Goal: Task Accomplishment & Management: Manage account settings

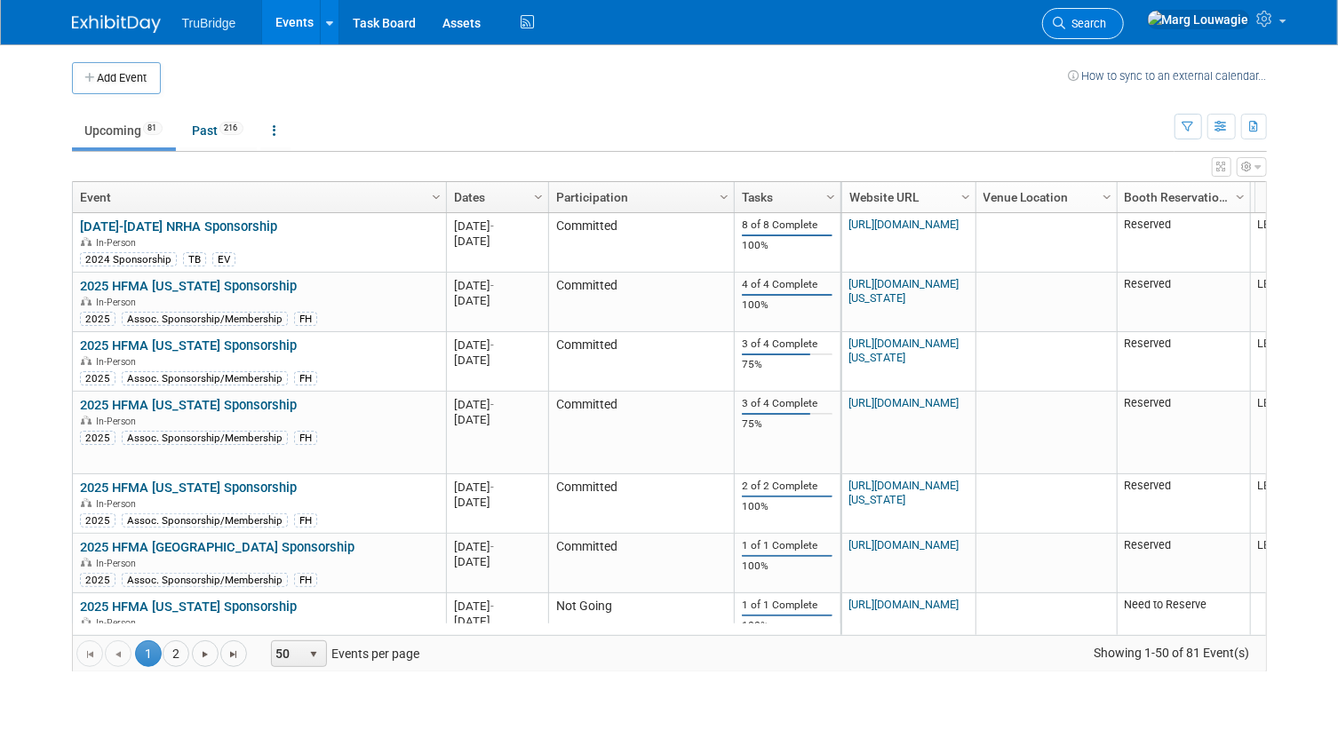
click at [1107, 18] on span "Search" at bounding box center [1086, 23] width 41 height 13
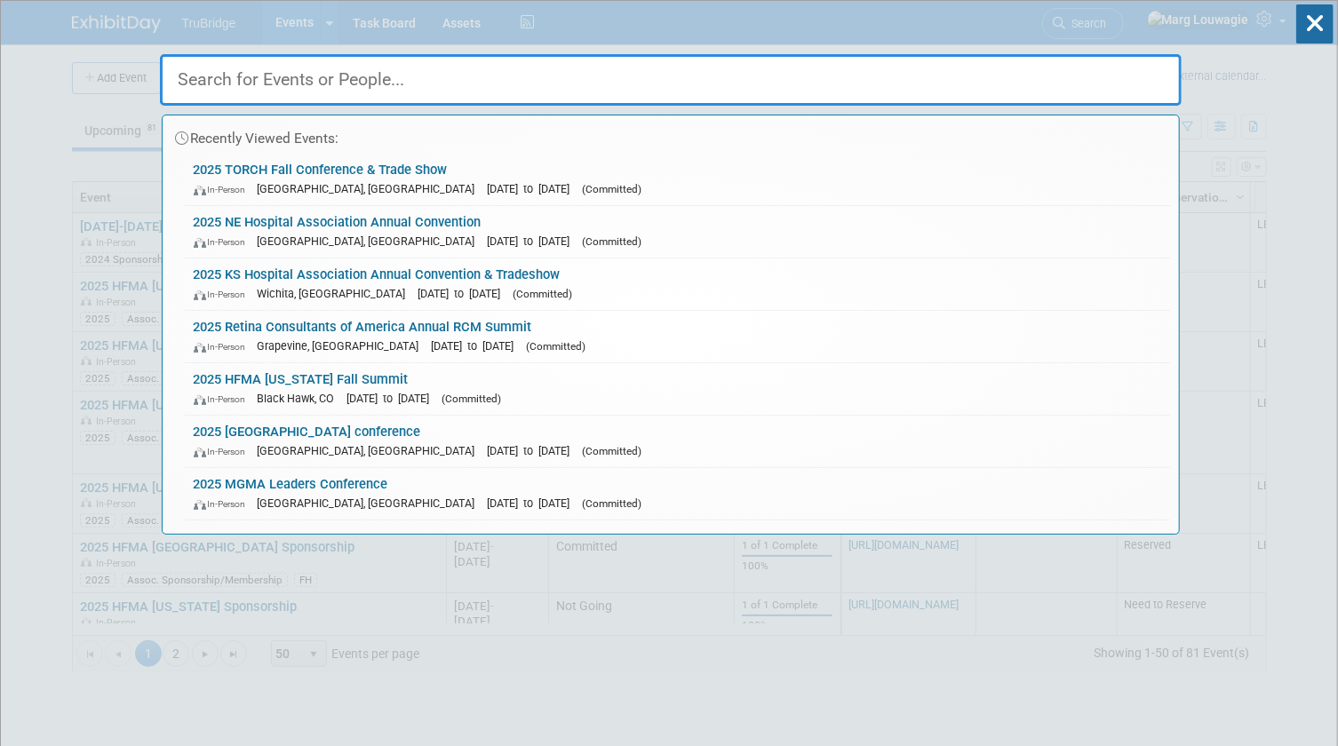
click at [1123, 71] on input "text" at bounding box center [671, 80] width 1022 height 52
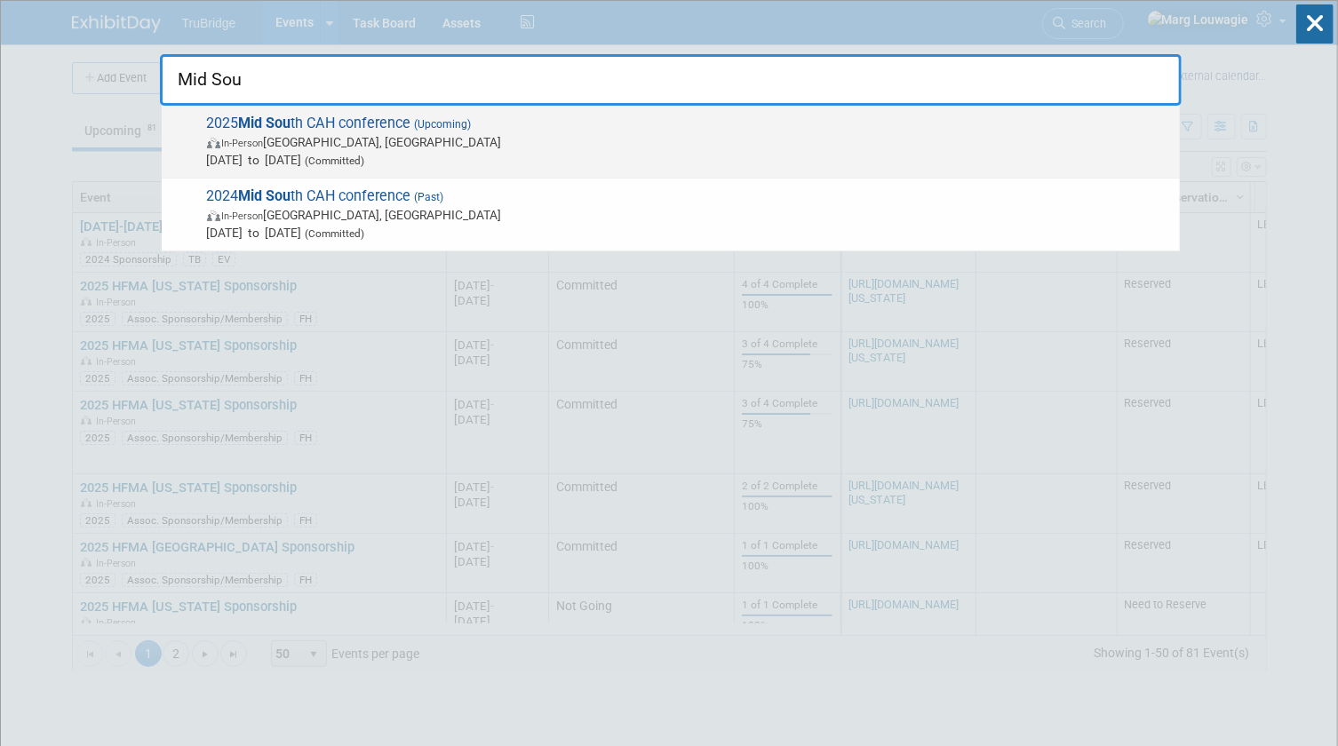
type input "Mid Sou"
click at [399, 138] on span "In-Person Louisville, KY" at bounding box center [689, 142] width 964 height 18
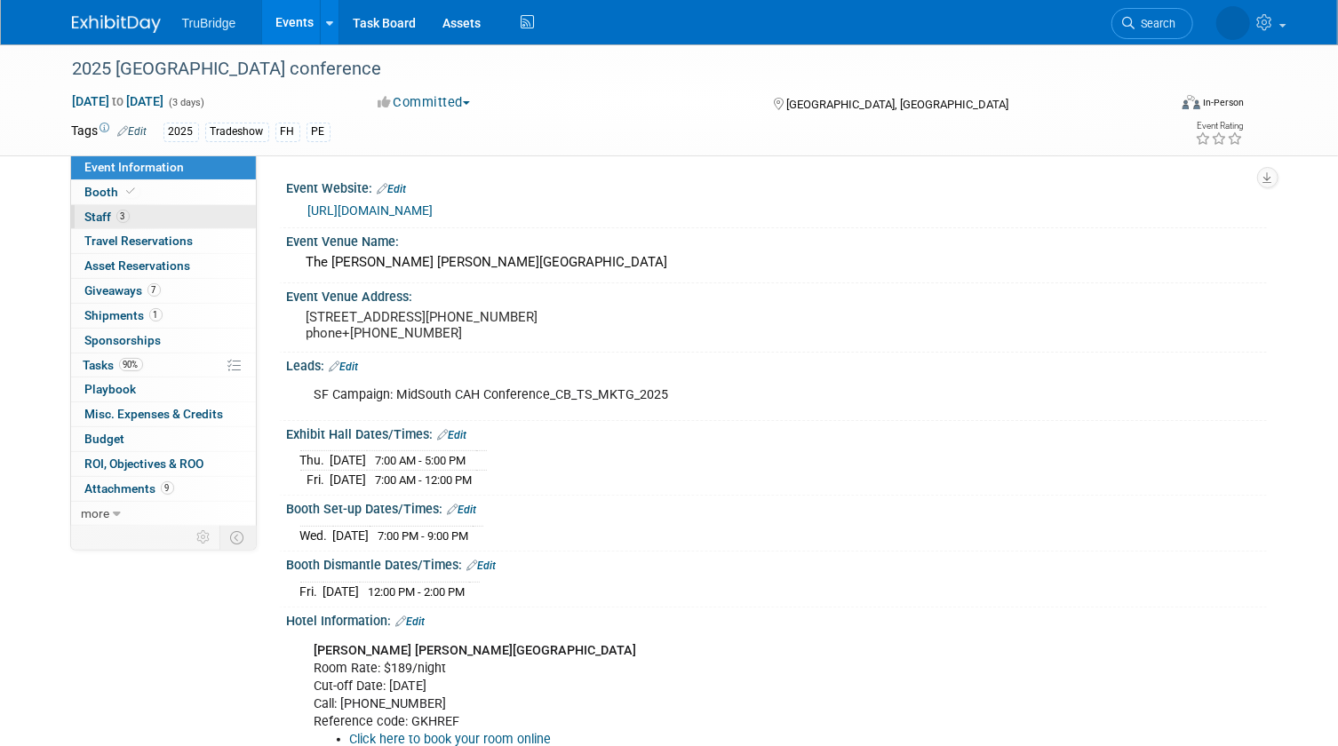
click at [146, 226] on link "3 Staff 3" at bounding box center [163, 217] width 185 height 24
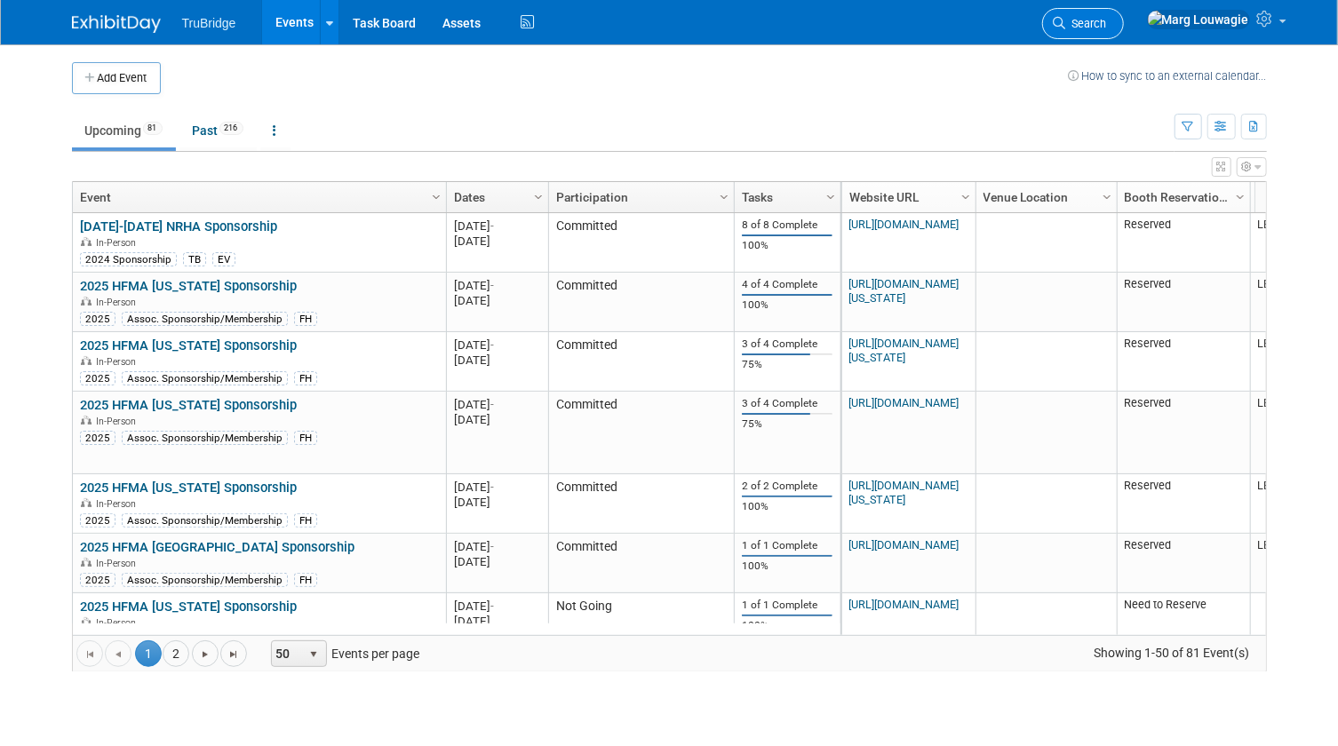
click at [1107, 25] on span "Search" at bounding box center [1086, 23] width 41 height 13
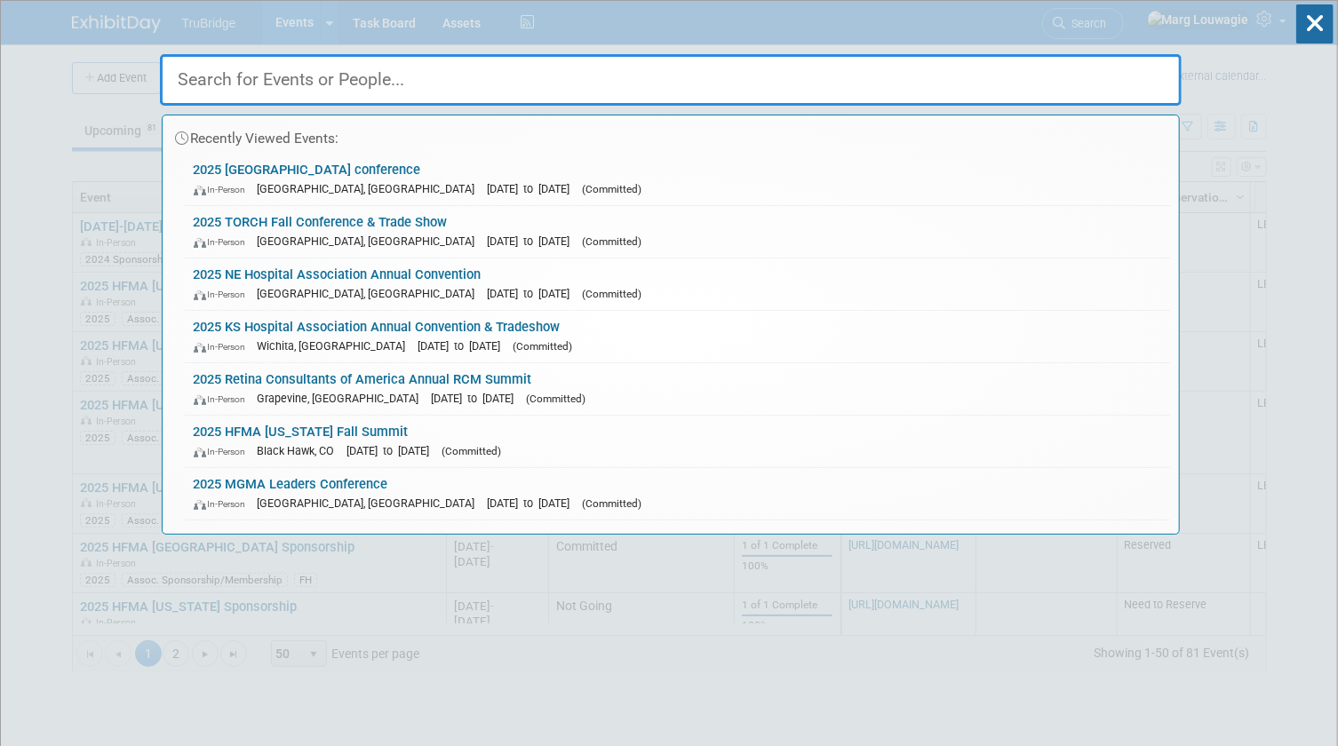
click at [1128, 75] on input "text" at bounding box center [671, 80] width 1022 height 52
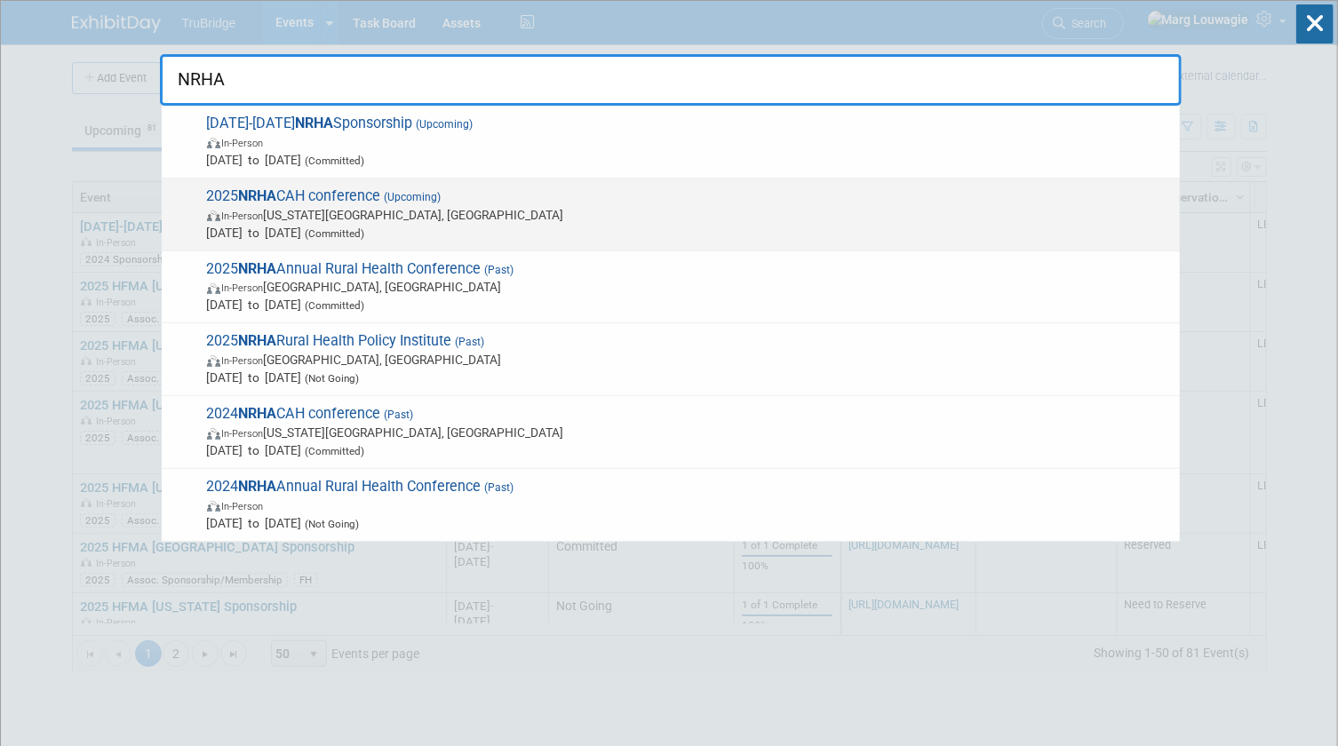
type input "NRHA"
click at [334, 206] on span "In-Person Kansas City, MO" at bounding box center [689, 215] width 964 height 18
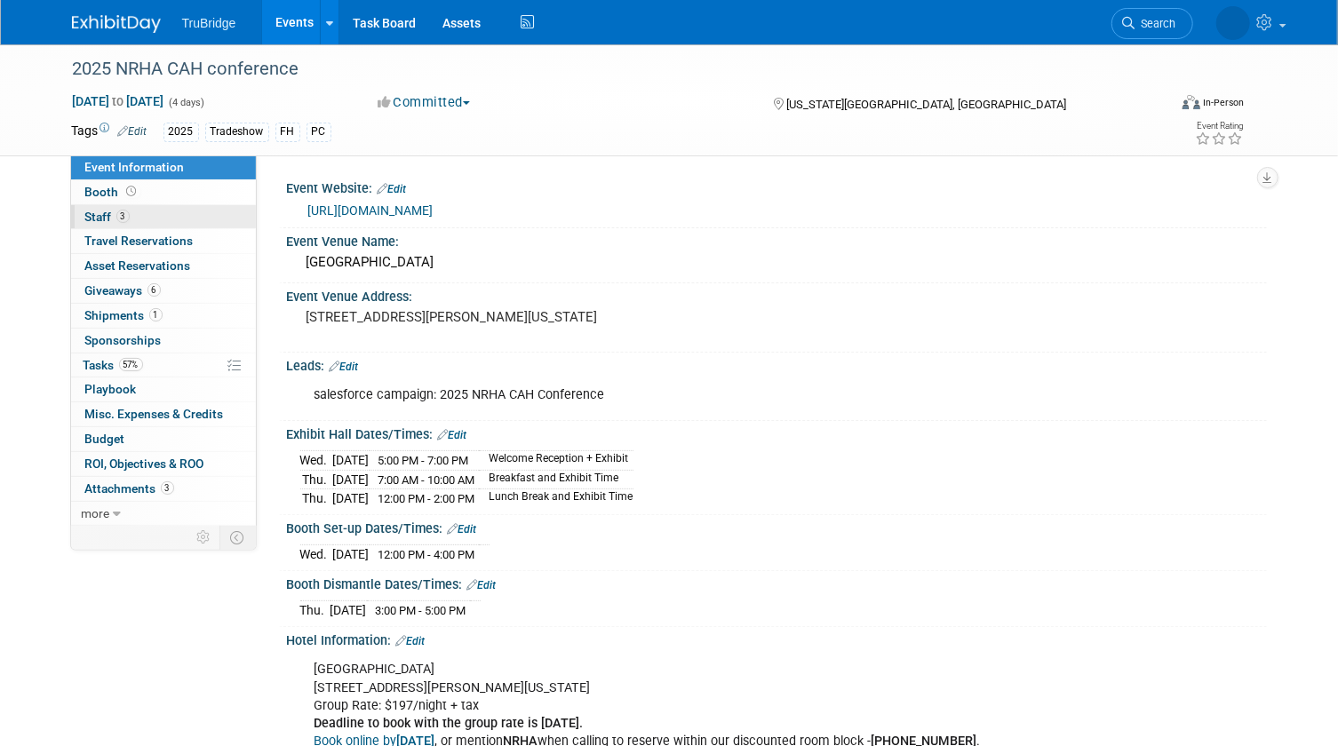
click at [195, 219] on link "3 Staff 3" at bounding box center [163, 217] width 185 height 24
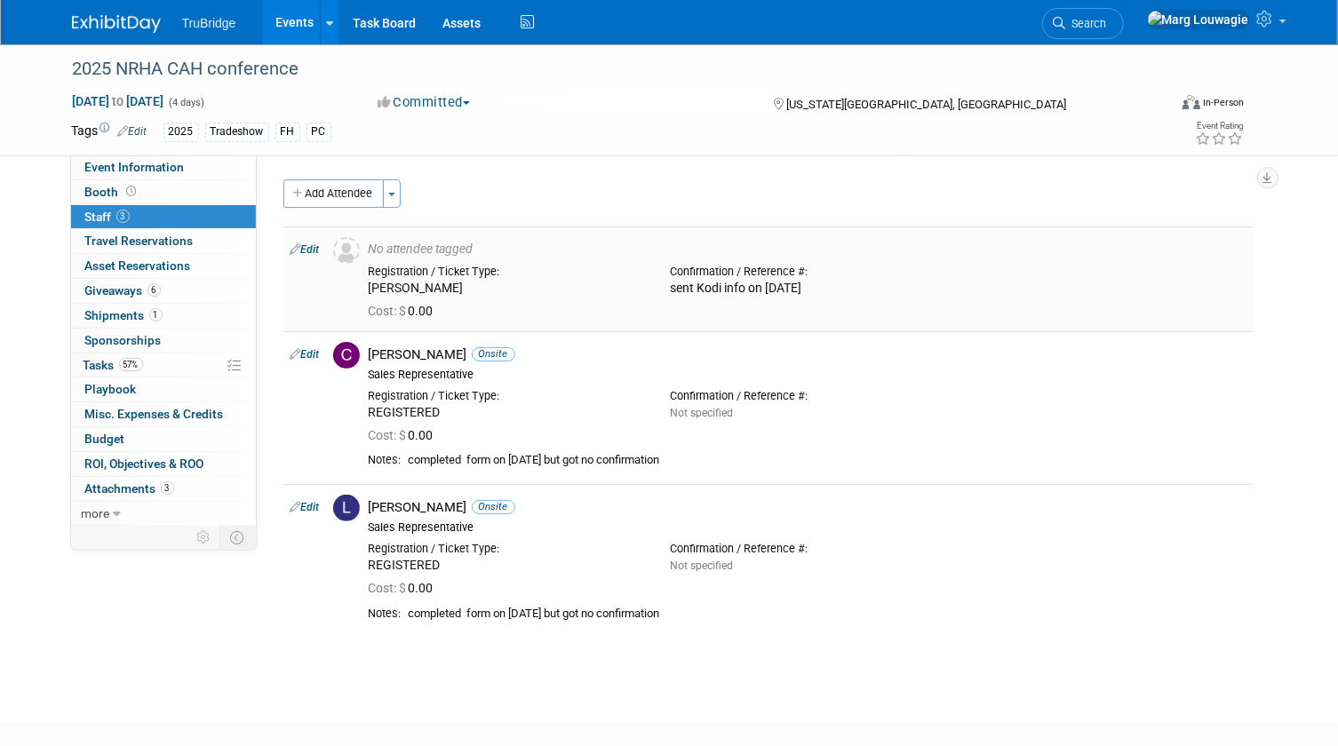
click at [307, 249] on link "Edit" at bounding box center [305, 249] width 29 height 12
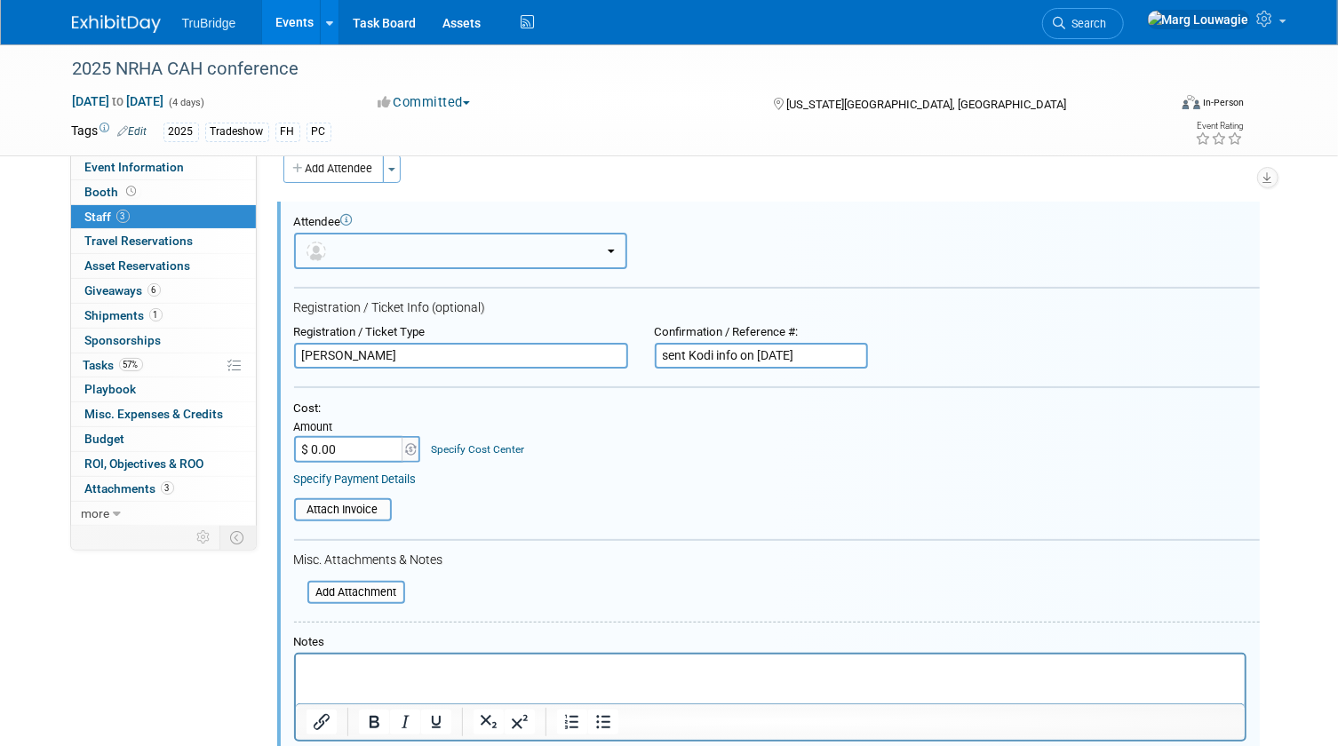
click at [330, 249] on span "button" at bounding box center [320, 250] width 26 height 14
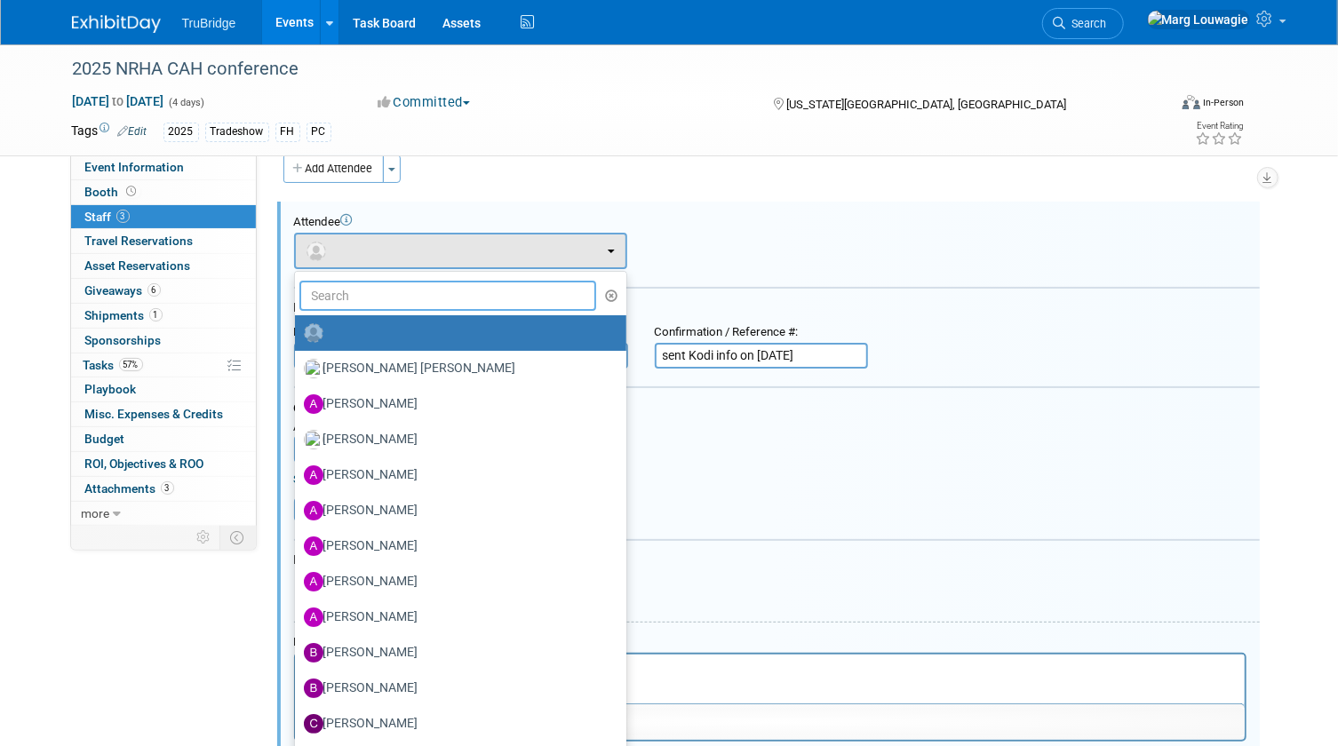
click at [385, 288] on input "text" at bounding box center [448, 296] width 298 height 30
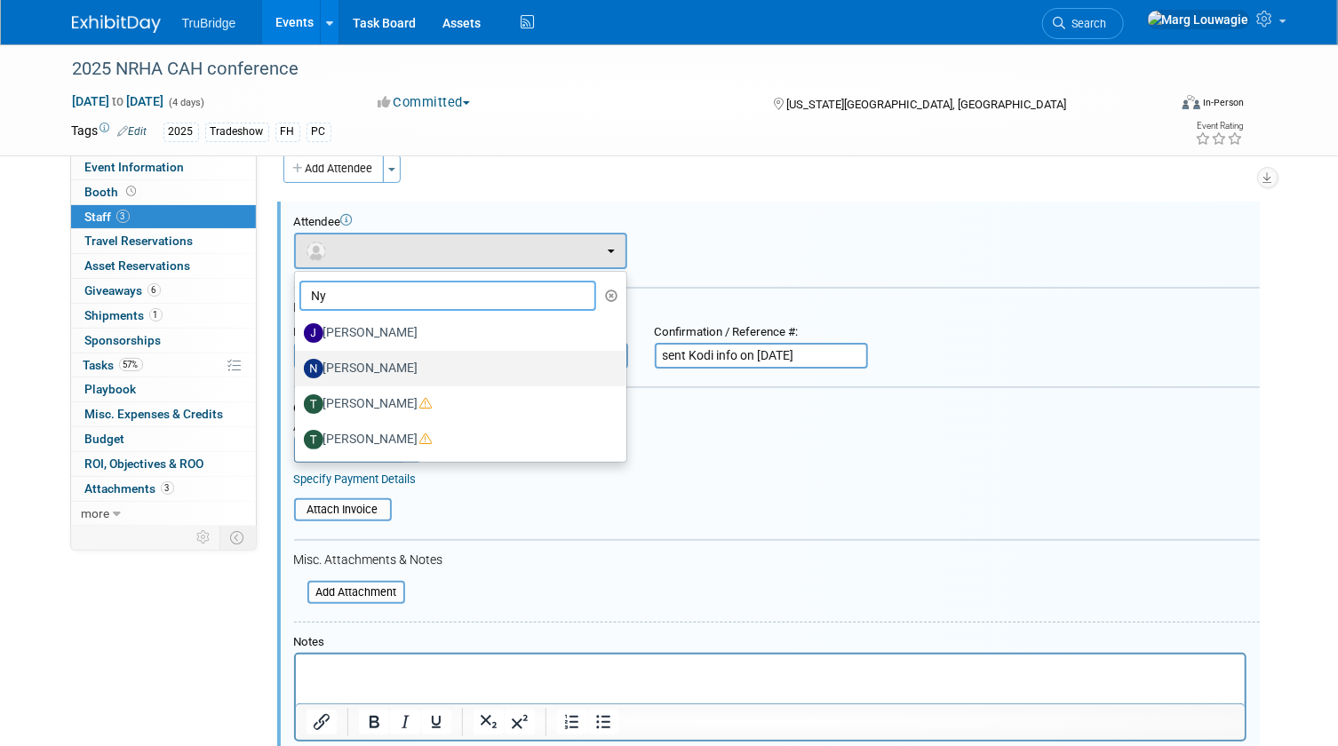
type input "Ny"
click at [376, 356] on label "[PERSON_NAME]" at bounding box center [456, 368] width 305 height 28
click at [298, 361] on input "[PERSON_NAME]" at bounding box center [292, 367] width 12 height 12
select select "f2de64b2-5e15-4855-881e-01ce99820320"
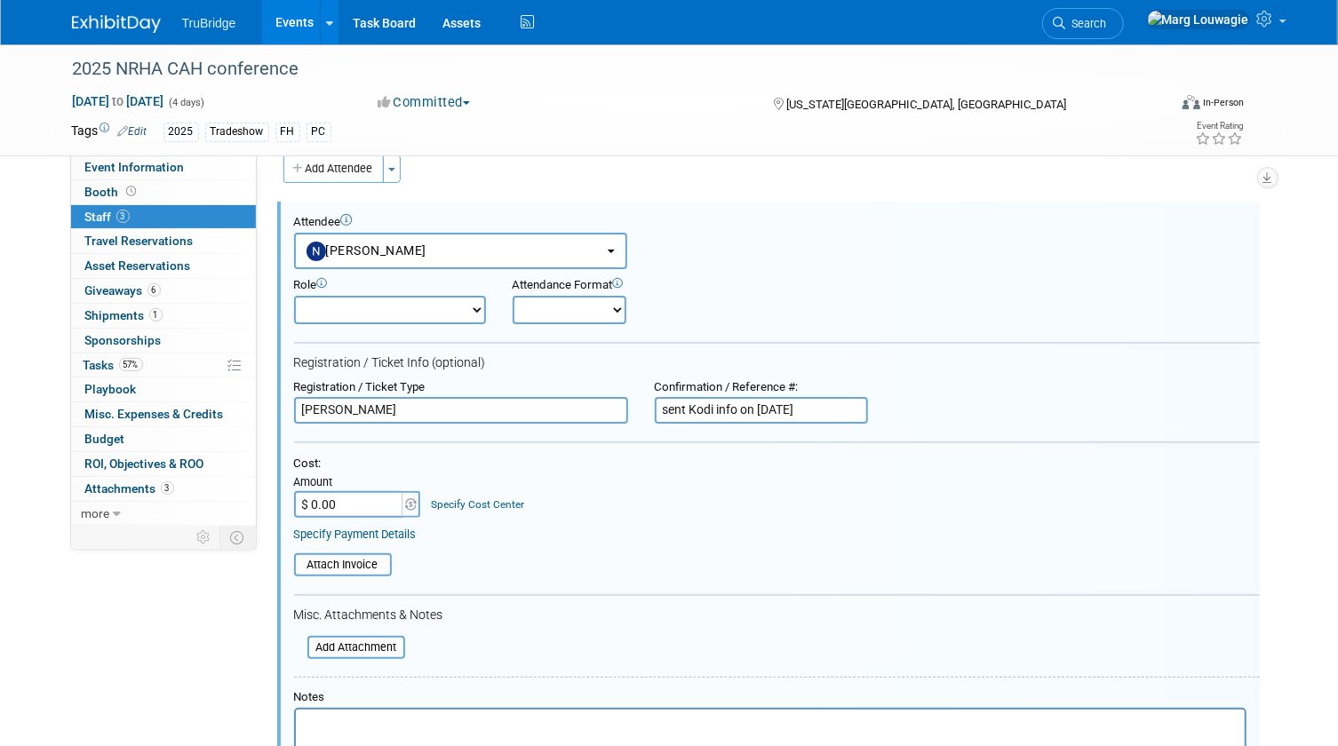
drag, startPoint x: 434, startPoint y: 413, endPoint x: 275, endPoint y: 419, distance: 159.2
click at [277, 419] on div "Attendee <img src="https://www.exhibitday.com/Images/Unassigned-User-Icon.png" …" at bounding box center [768, 539] width 983 height 675
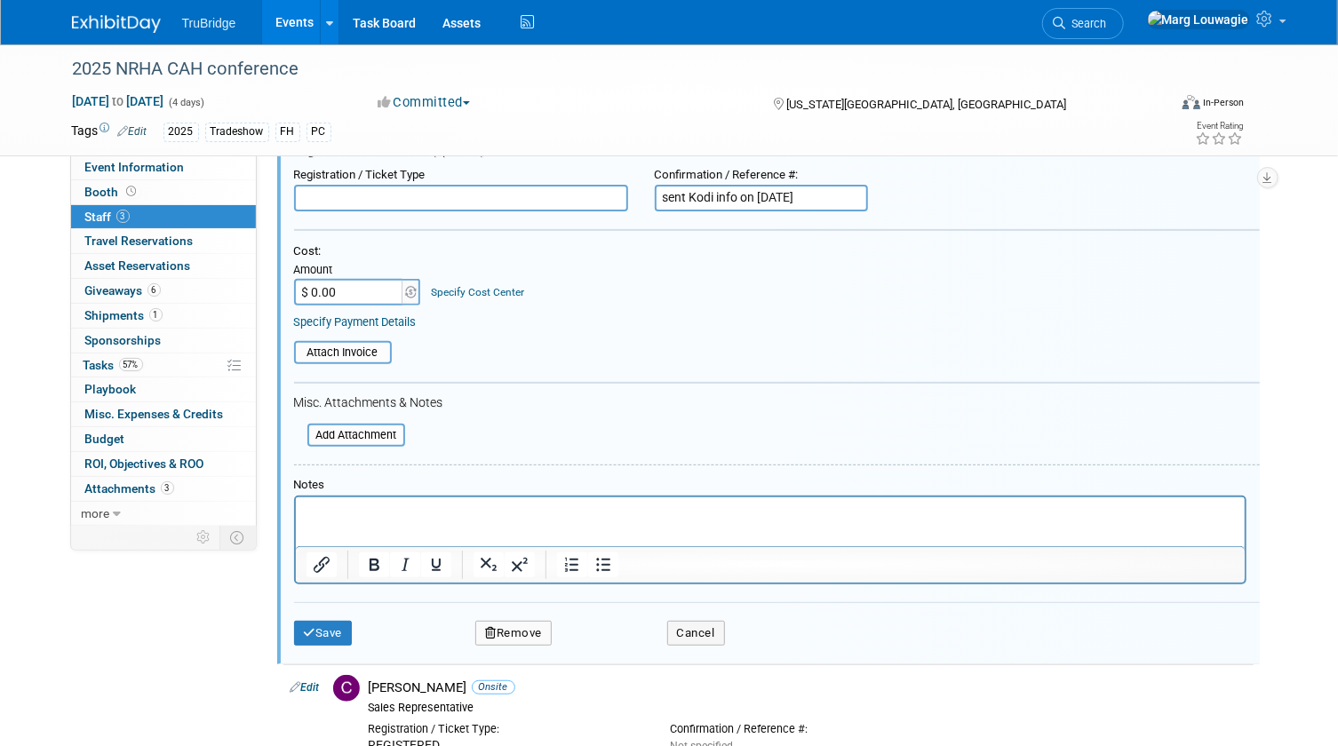
scroll to position [347, 0]
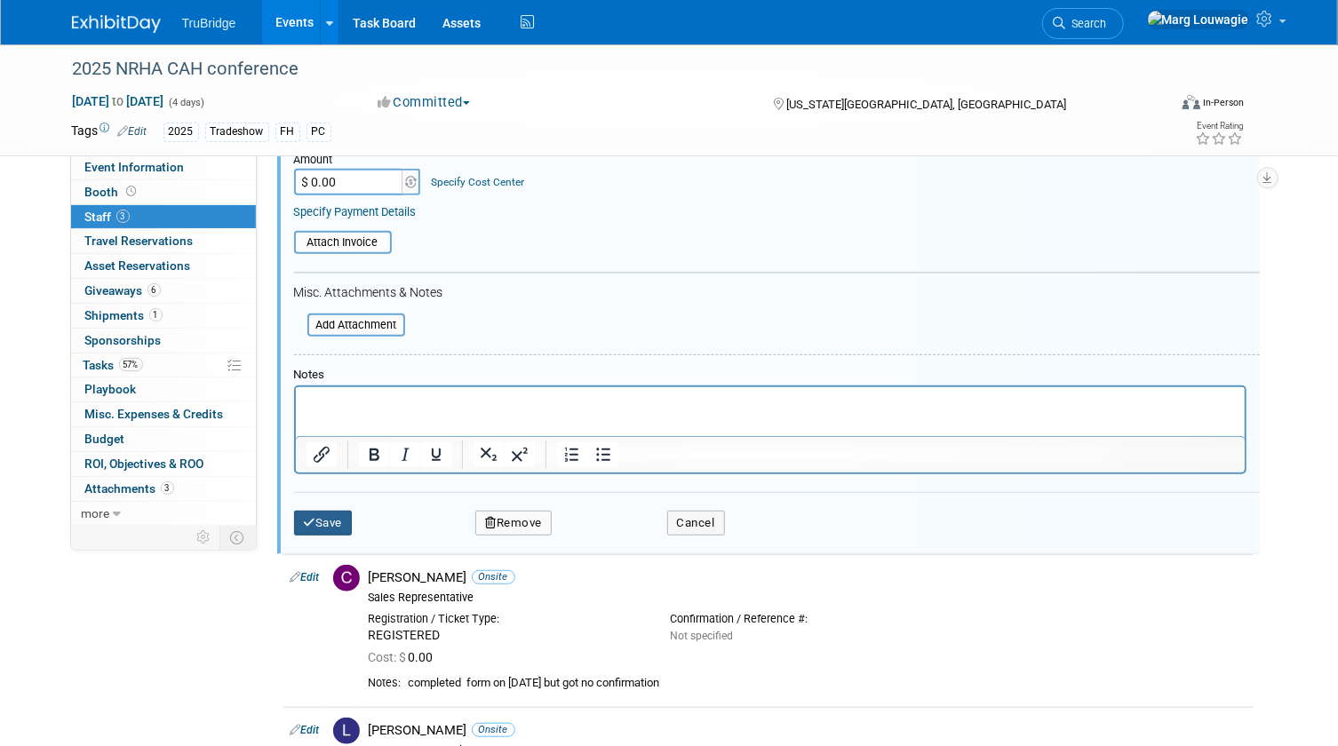
click at [342, 516] on button "Save" at bounding box center [323, 523] width 59 height 25
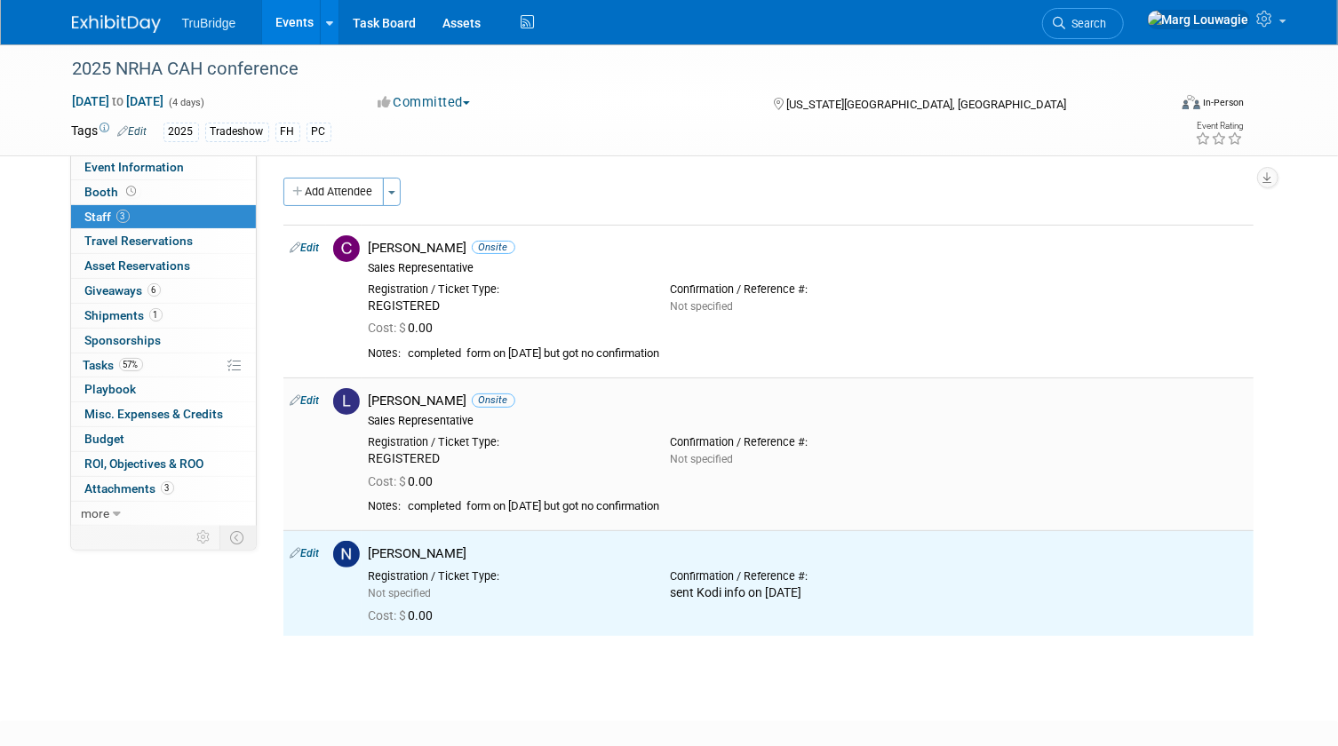
scroll to position [0, 0]
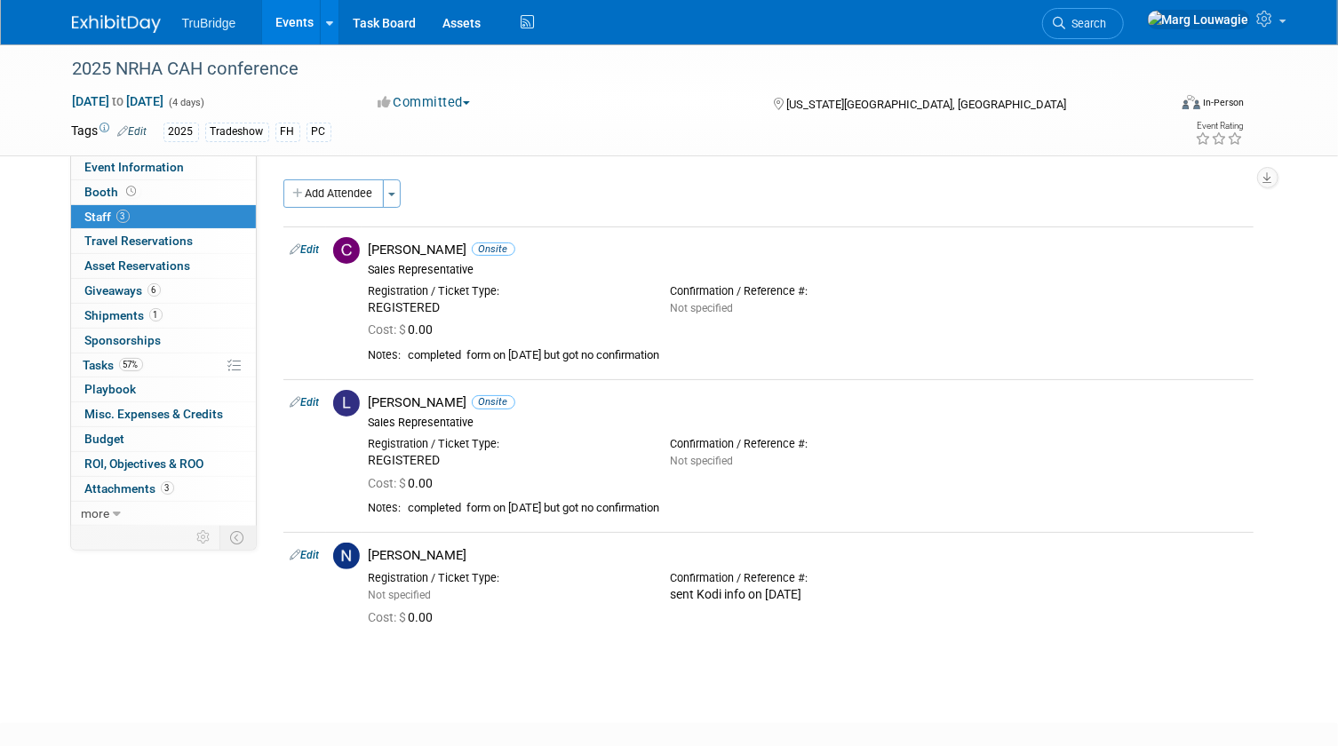
drag, startPoint x: 1166, startPoint y: 24, endPoint x: 1164, endPoint y: 36, distance: 12.6
click at [1107, 24] on span "Search" at bounding box center [1086, 23] width 41 height 13
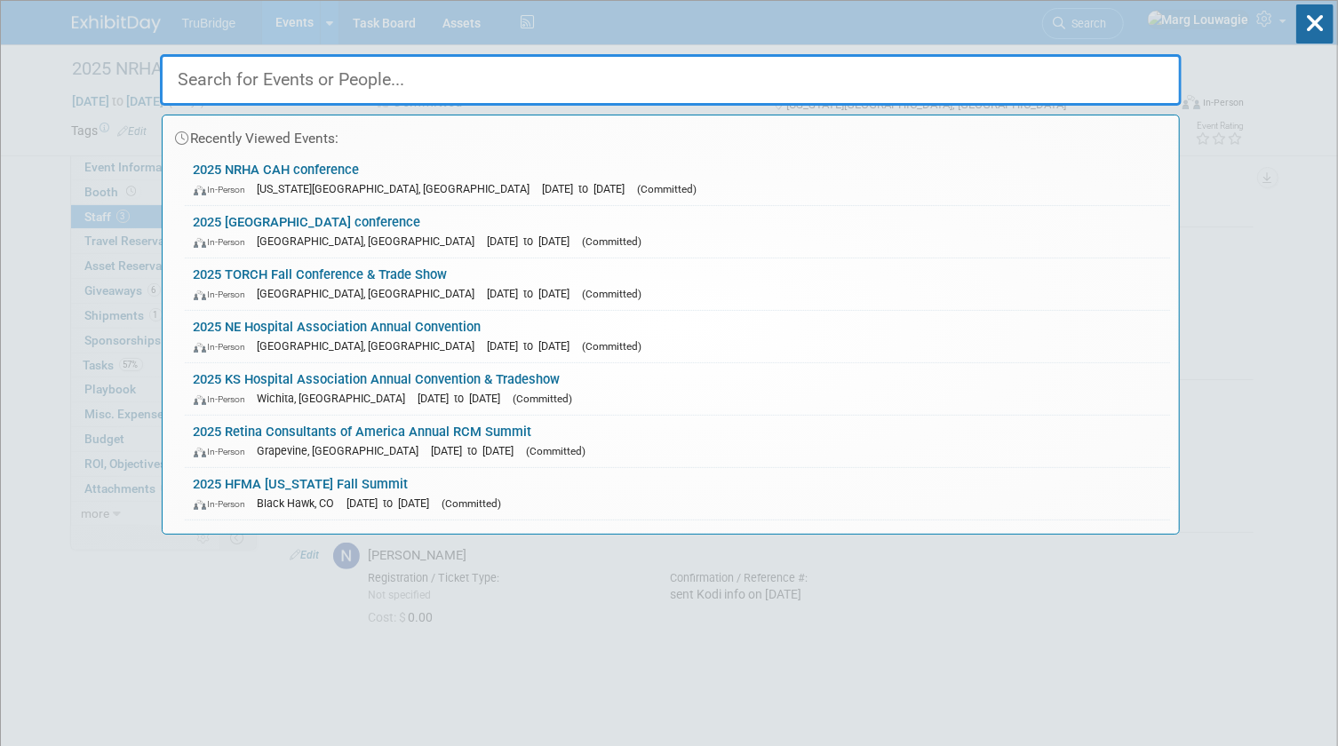
click at [1119, 81] on input "text" at bounding box center [671, 80] width 1022 height 52
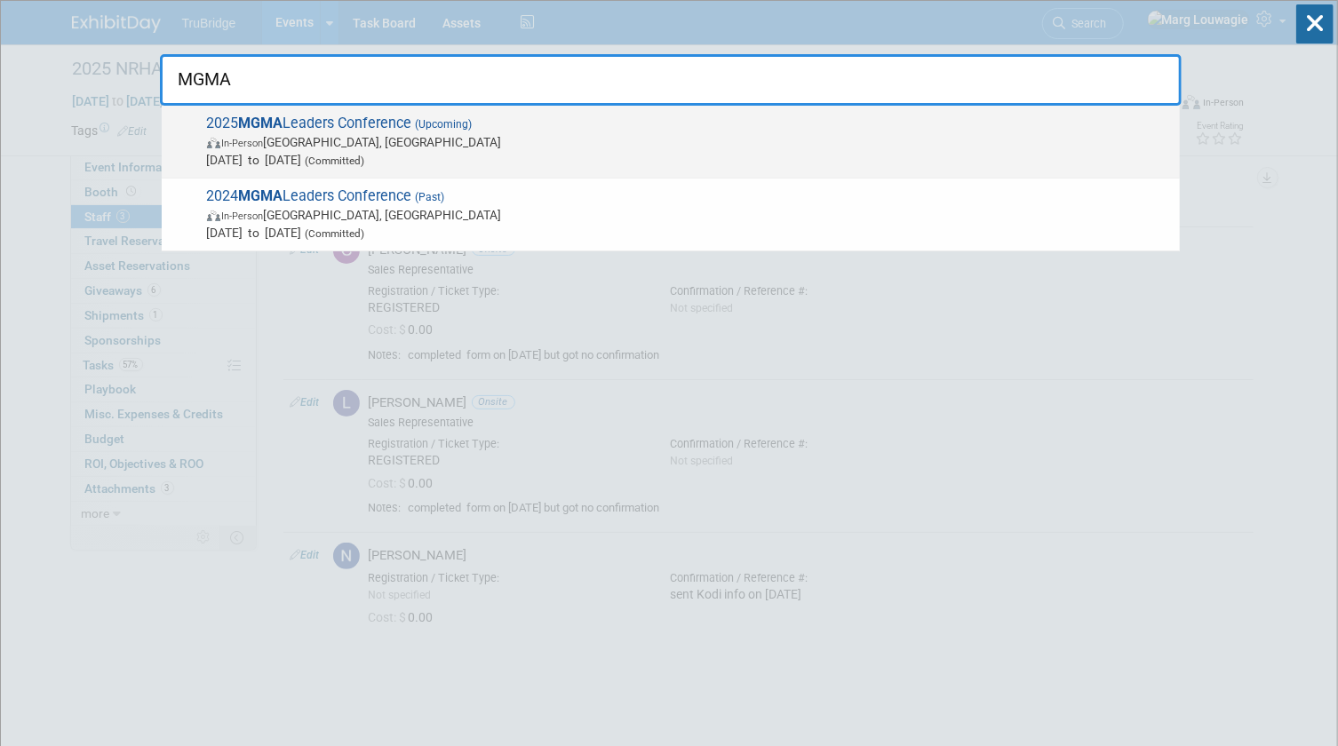
type input "MGMA"
click at [365, 139] on span "In-Person Orlando, FL" at bounding box center [689, 142] width 964 height 18
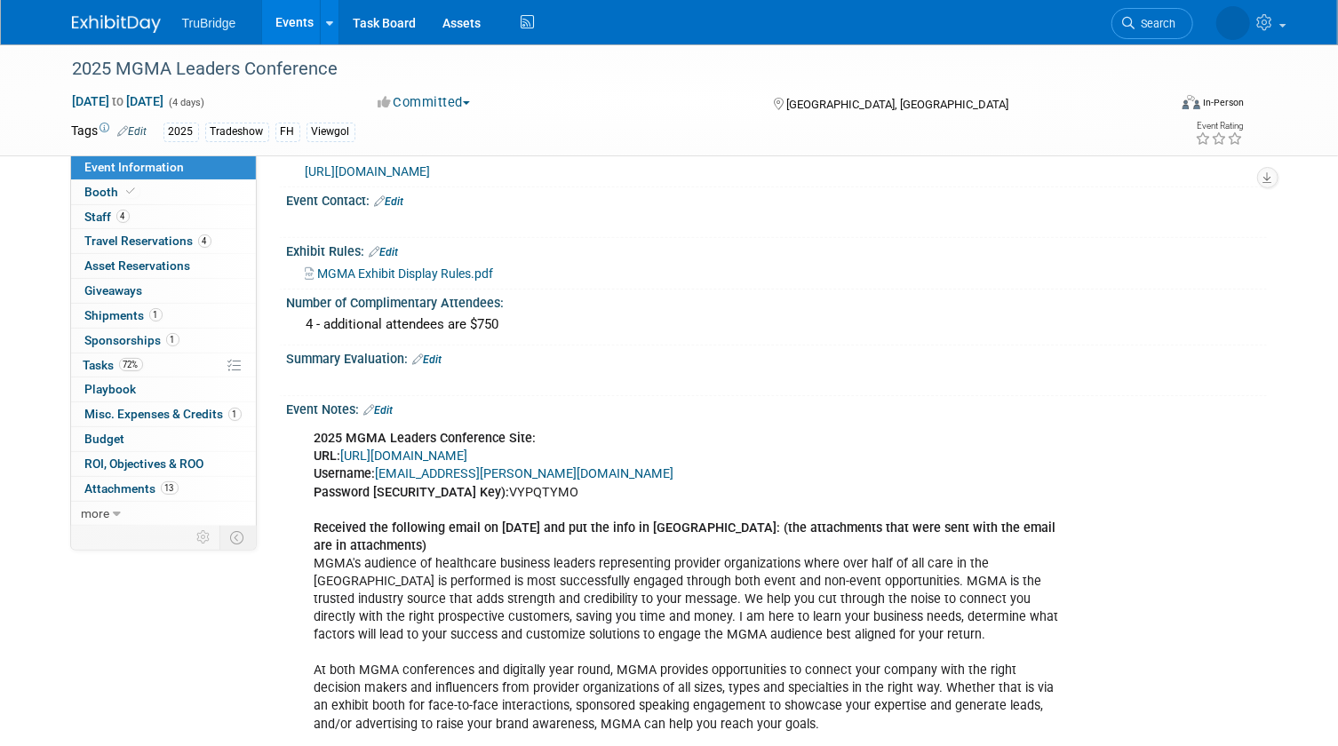
scroll to position [968, 0]
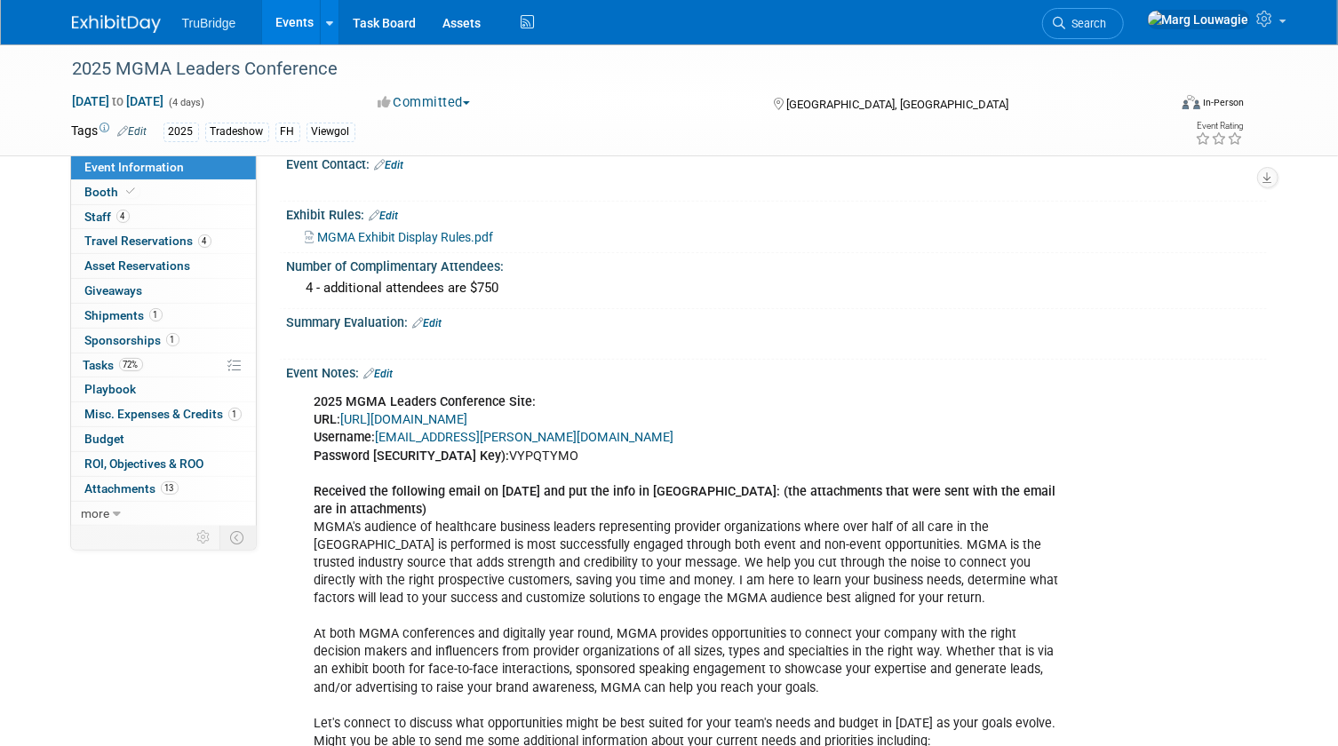
click at [468, 427] on link "[URL][DOMAIN_NAME]" at bounding box center [404, 419] width 127 height 15
click at [104, 192] on span "Booth" at bounding box center [112, 192] width 54 height 14
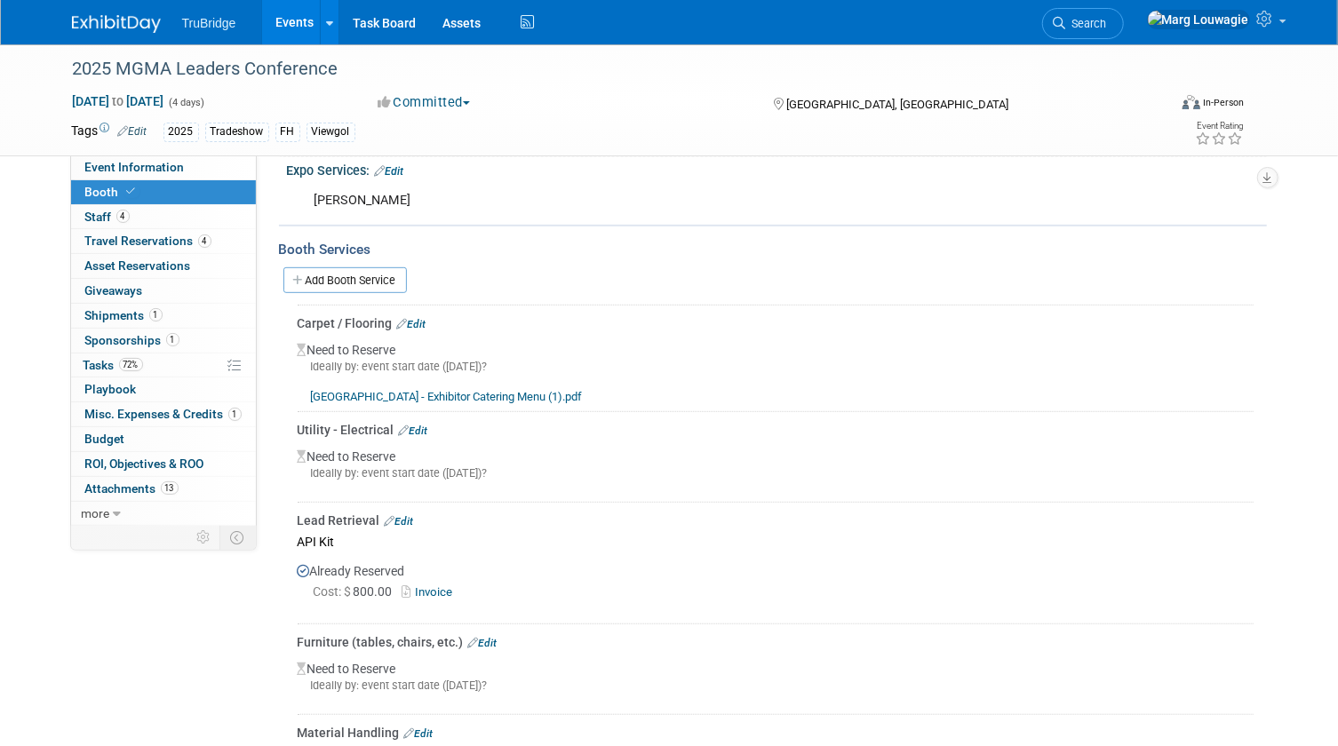
scroll to position [403, 0]
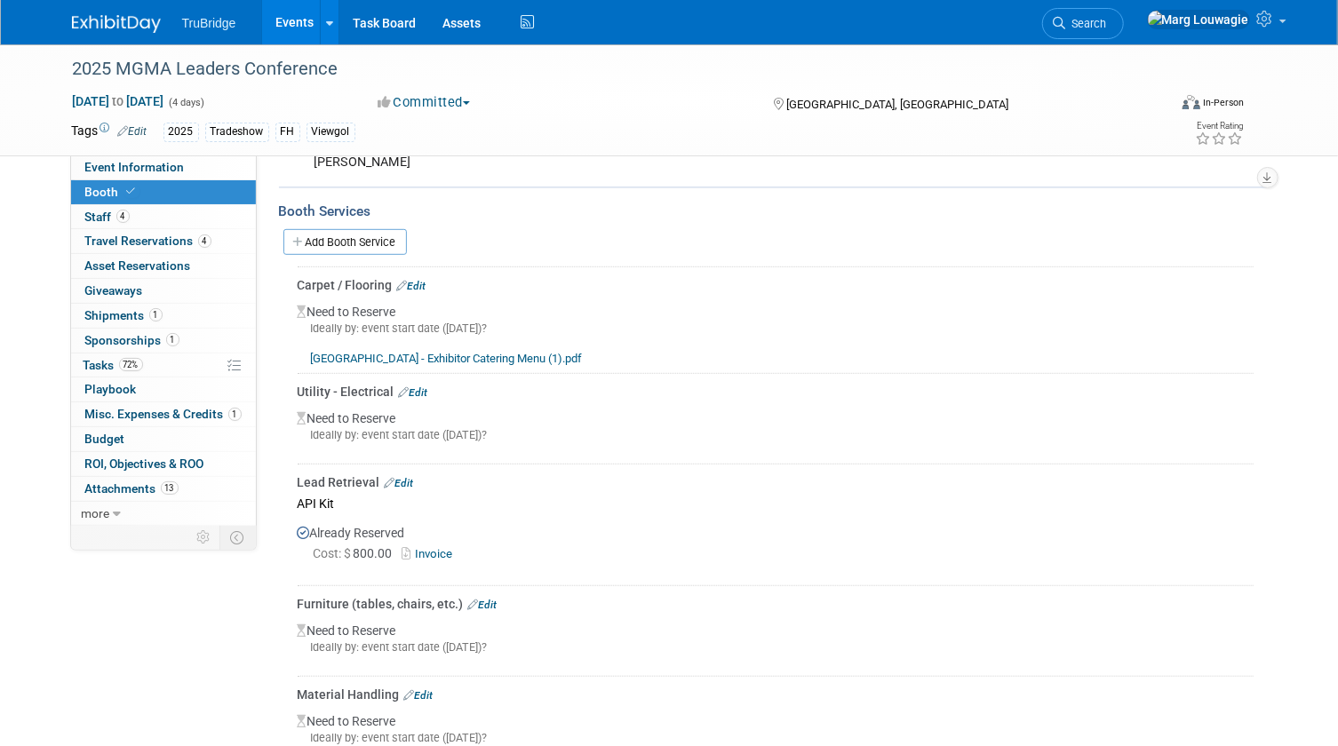
click at [417, 281] on link "Edit" at bounding box center [411, 286] width 29 height 12
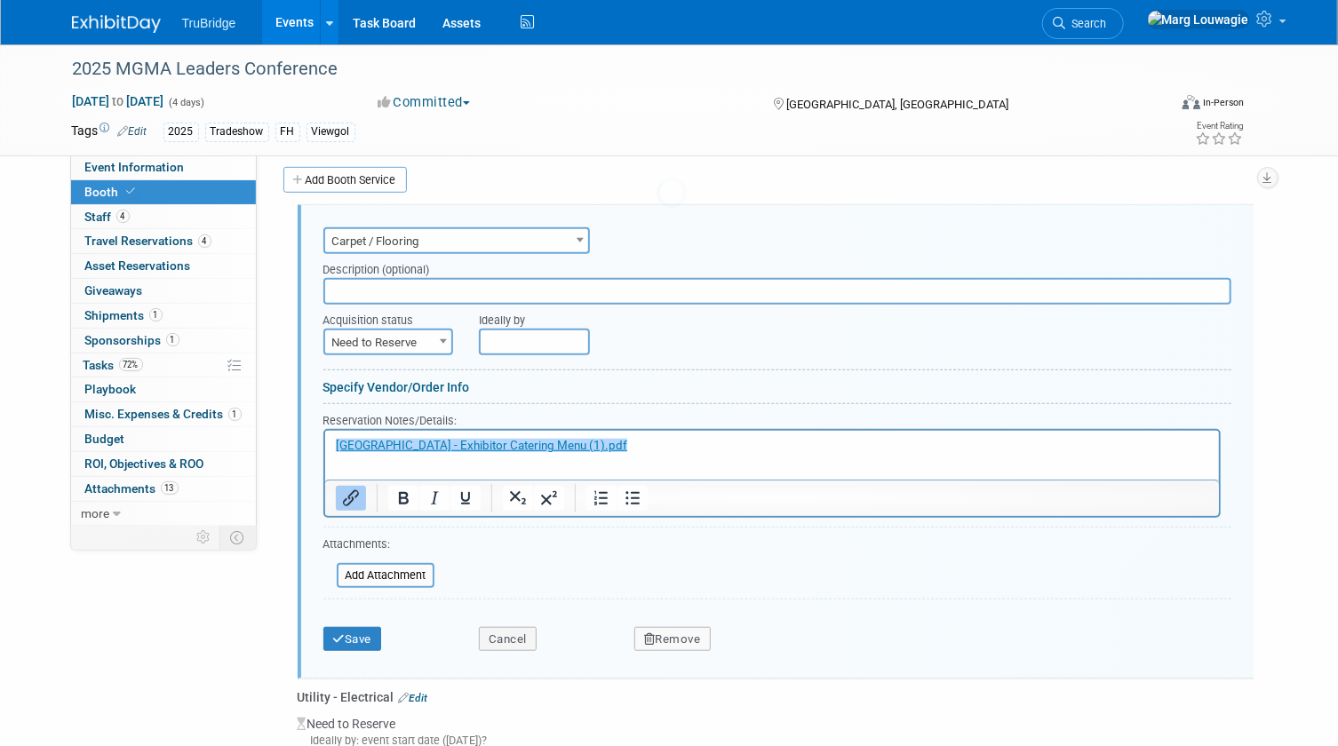
scroll to position [0, 0]
click at [432, 285] on input "text" at bounding box center [777, 291] width 908 height 27
type input "Skyline providing the carpet"
click at [445, 333] on span at bounding box center [443, 341] width 18 height 23
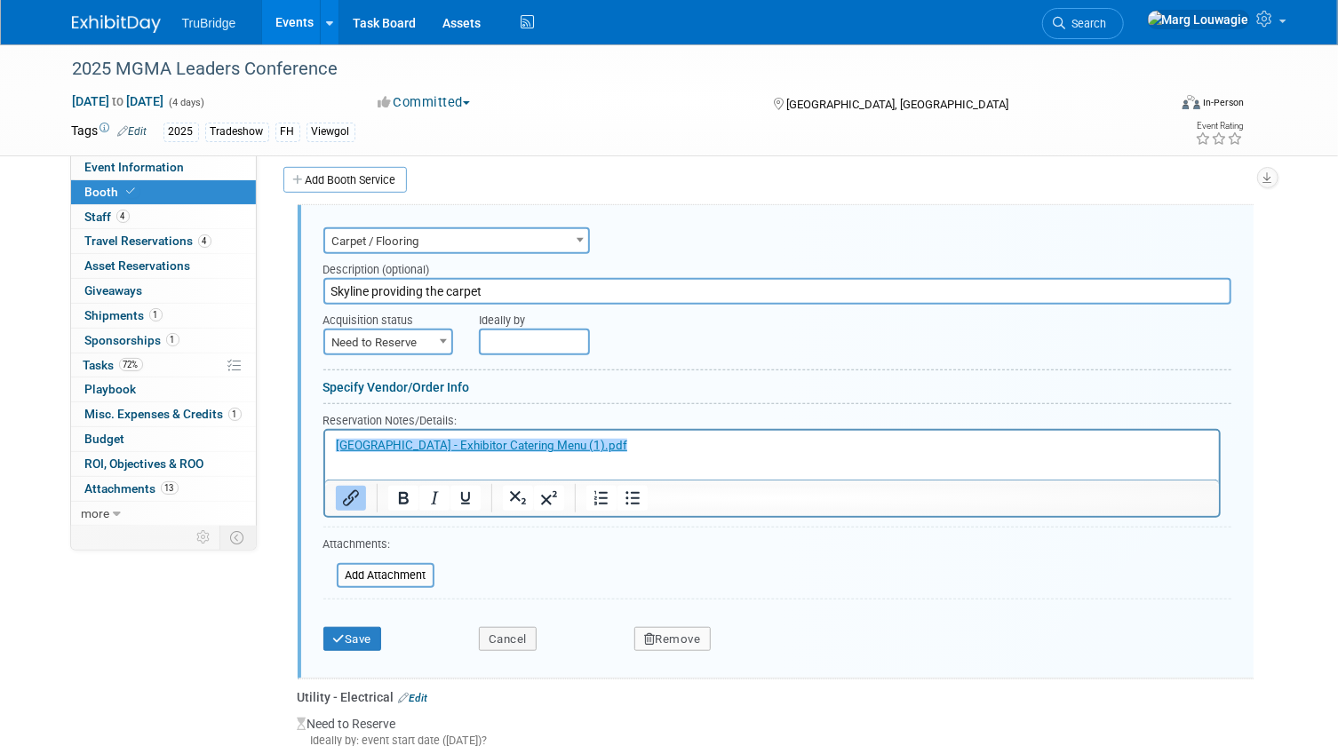
click at [445, 333] on span at bounding box center [443, 341] width 18 height 23
select select "2"
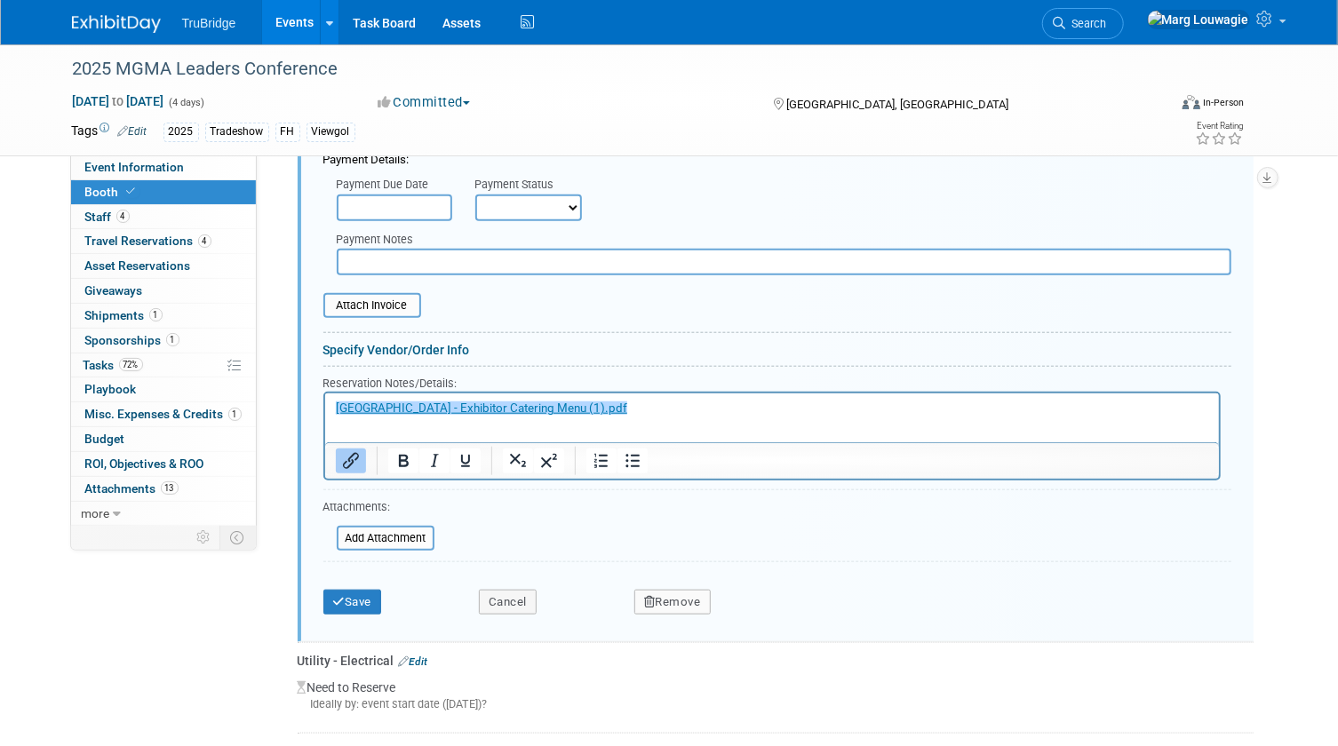
scroll to position [789, 0]
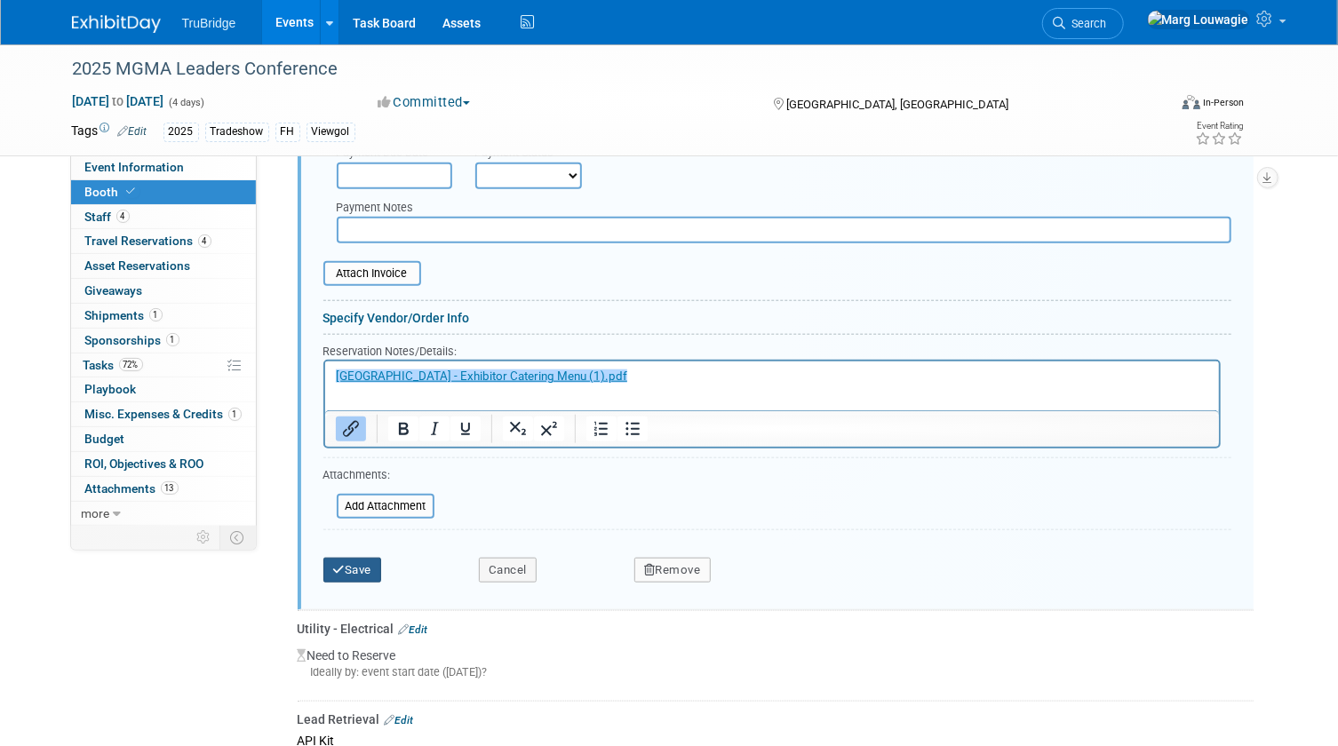
click at [368, 564] on button "Save" at bounding box center [352, 570] width 59 height 25
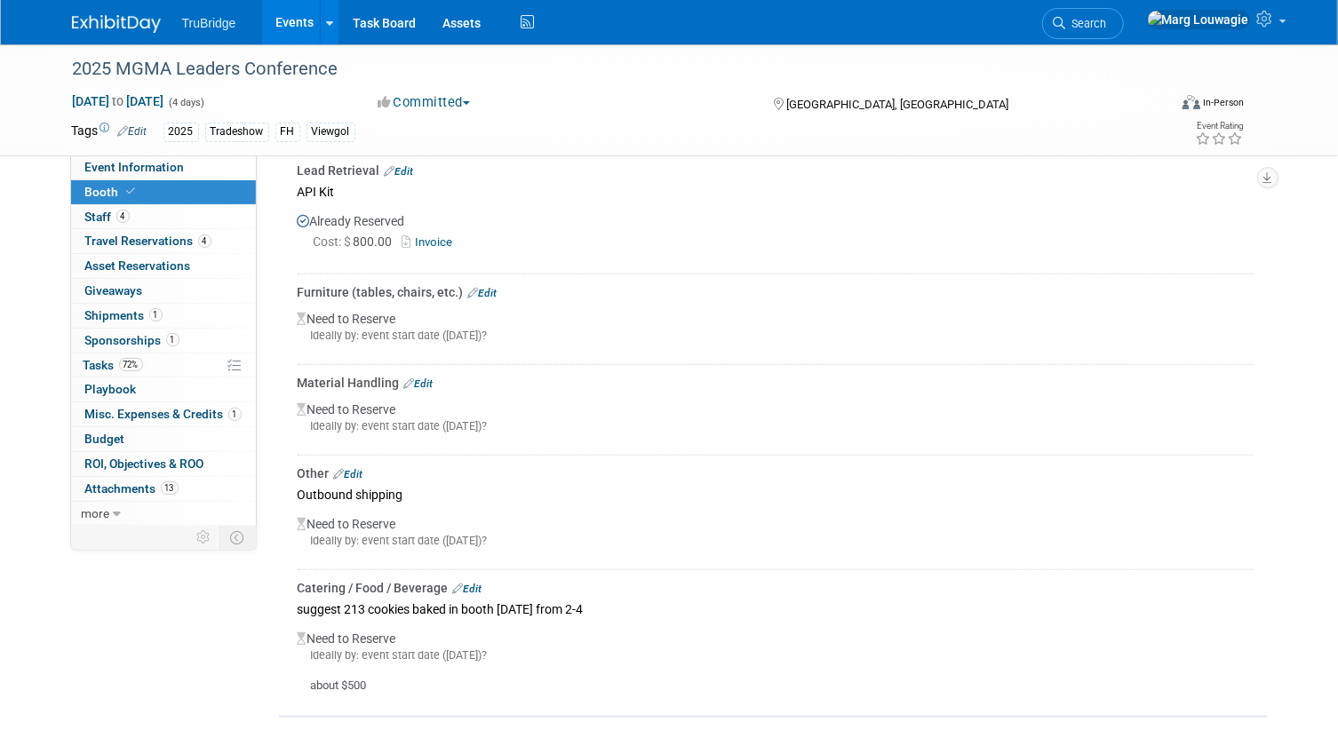
scroll to position [708, 0]
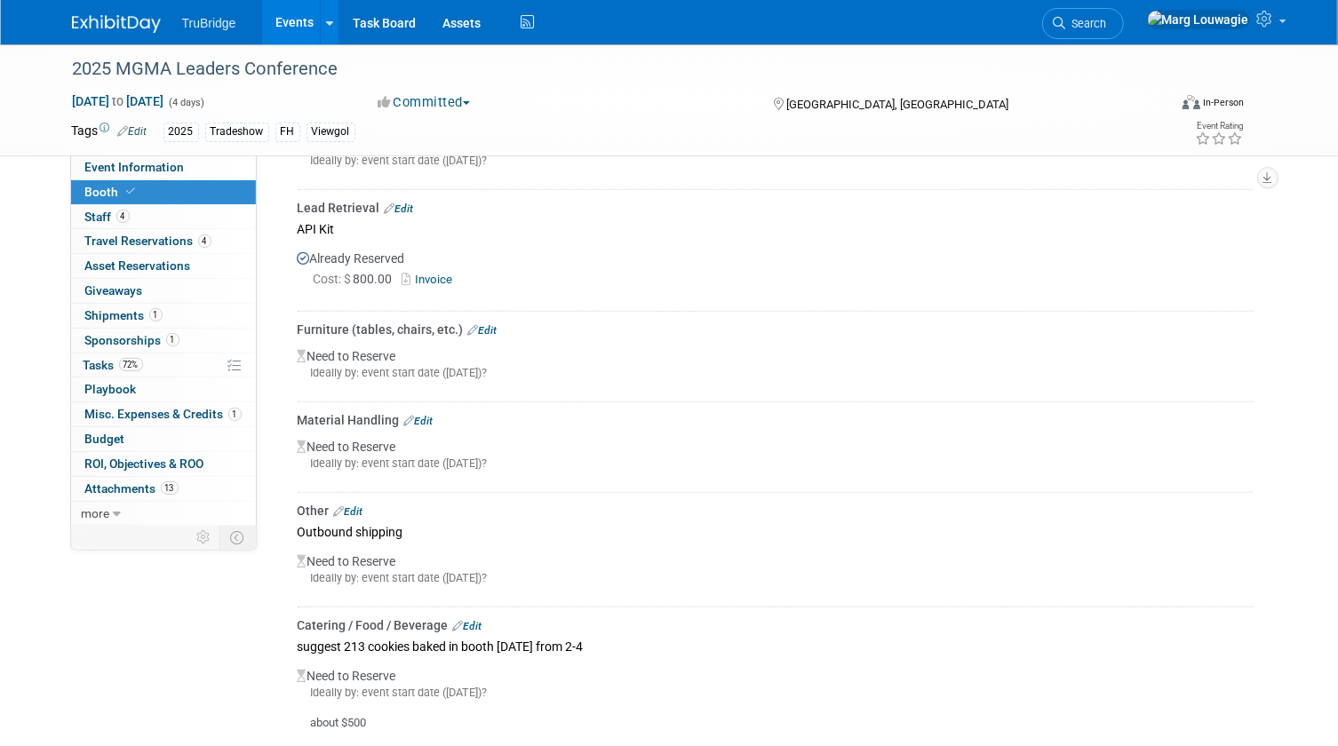
click at [482, 324] on link "Edit" at bounding box center [482, 330] width 29 height 12
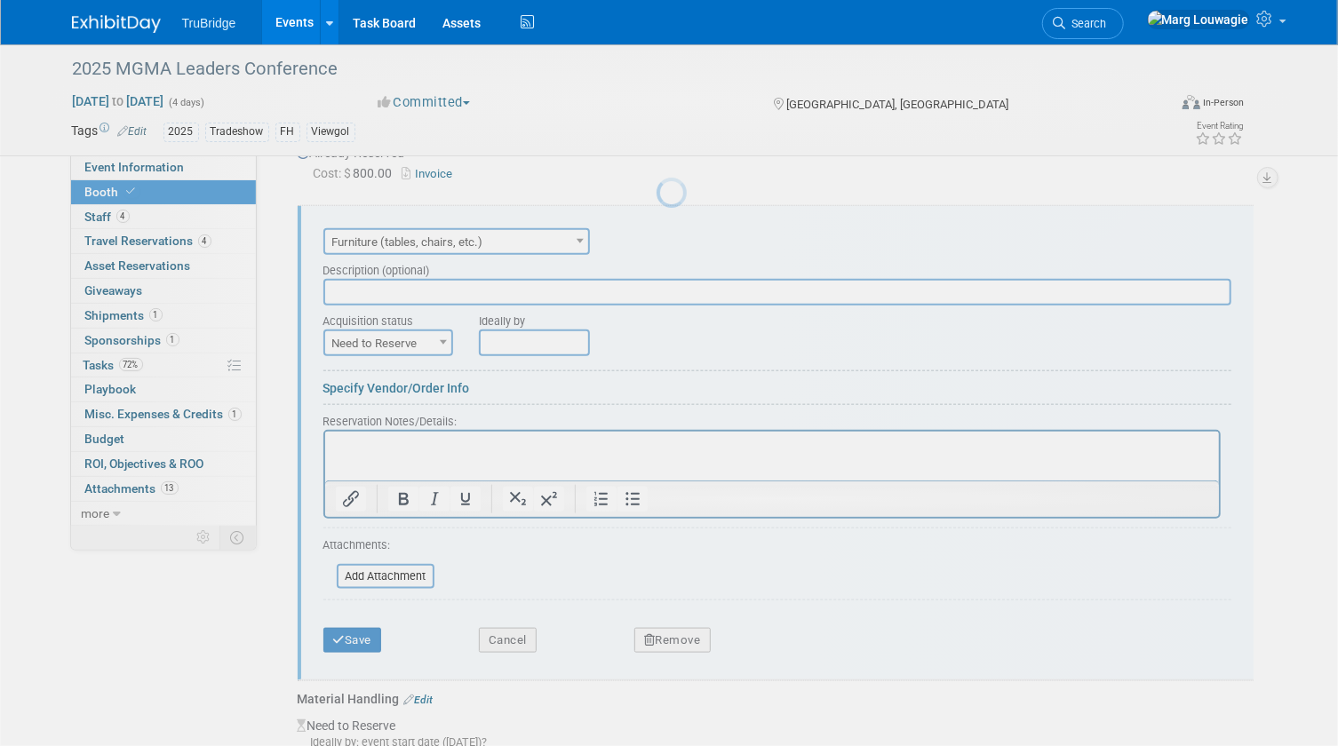
scroll to position [0, 0]
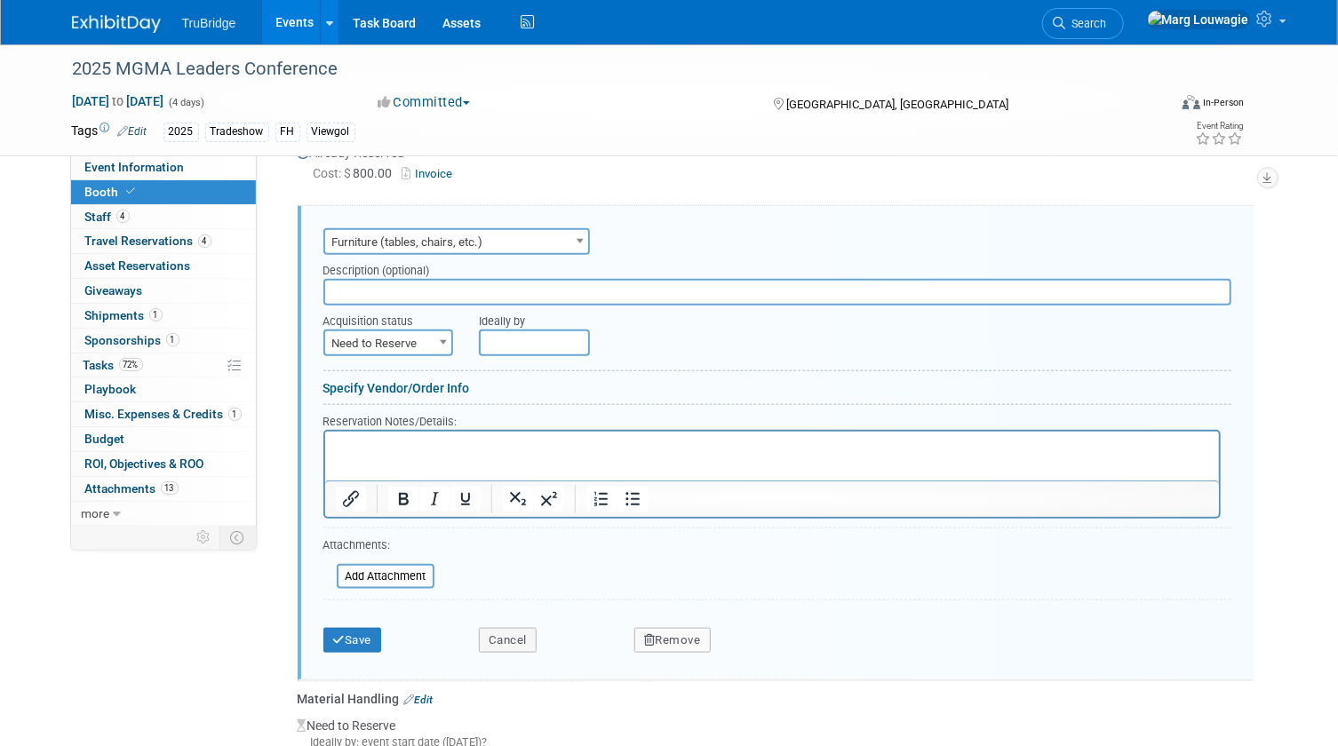
click at [394, 448] on p "Rich Text Area. Press ALT-0 for help." at bounding box center [771, 446] width 873 height 17
click at [360, 641] on button "Save" at bounding box center [352, 640] width 59 height 25
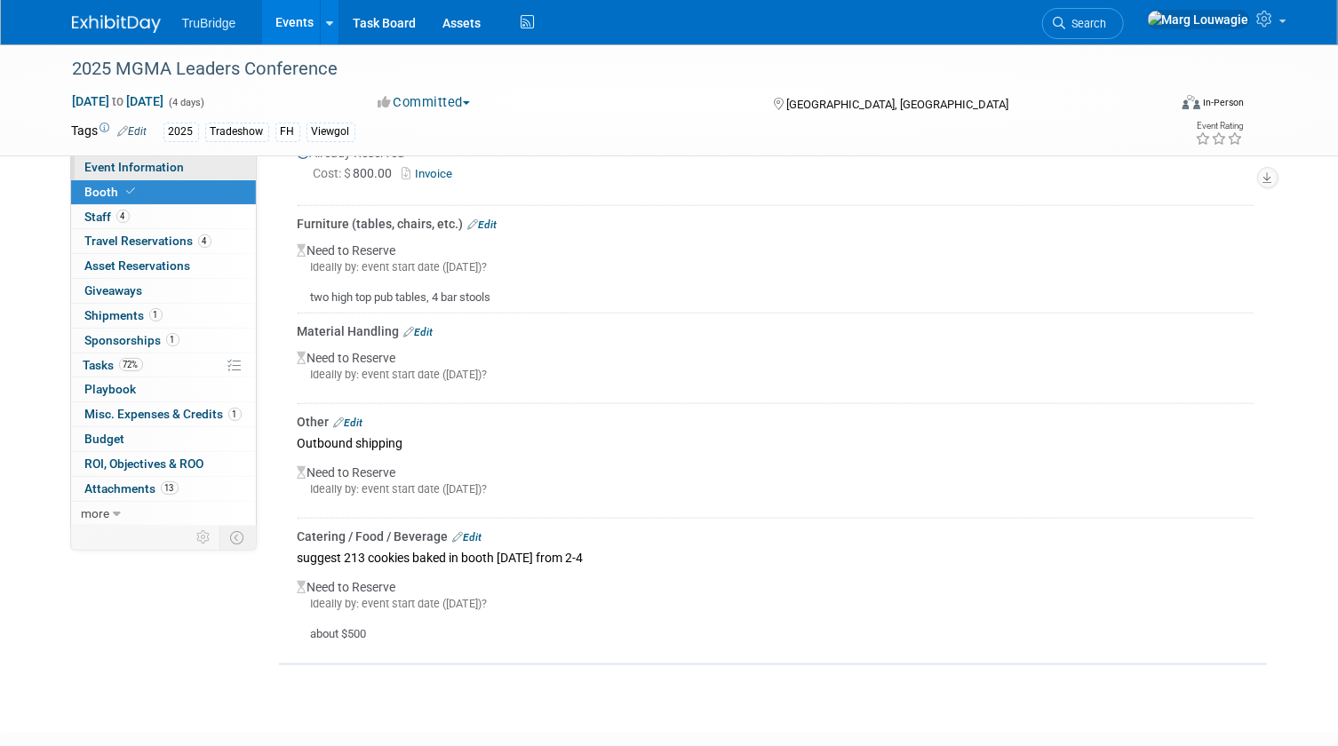
click at [146, 163] on span "Event Information" at bounding box center [135, 167] width 100 height 14
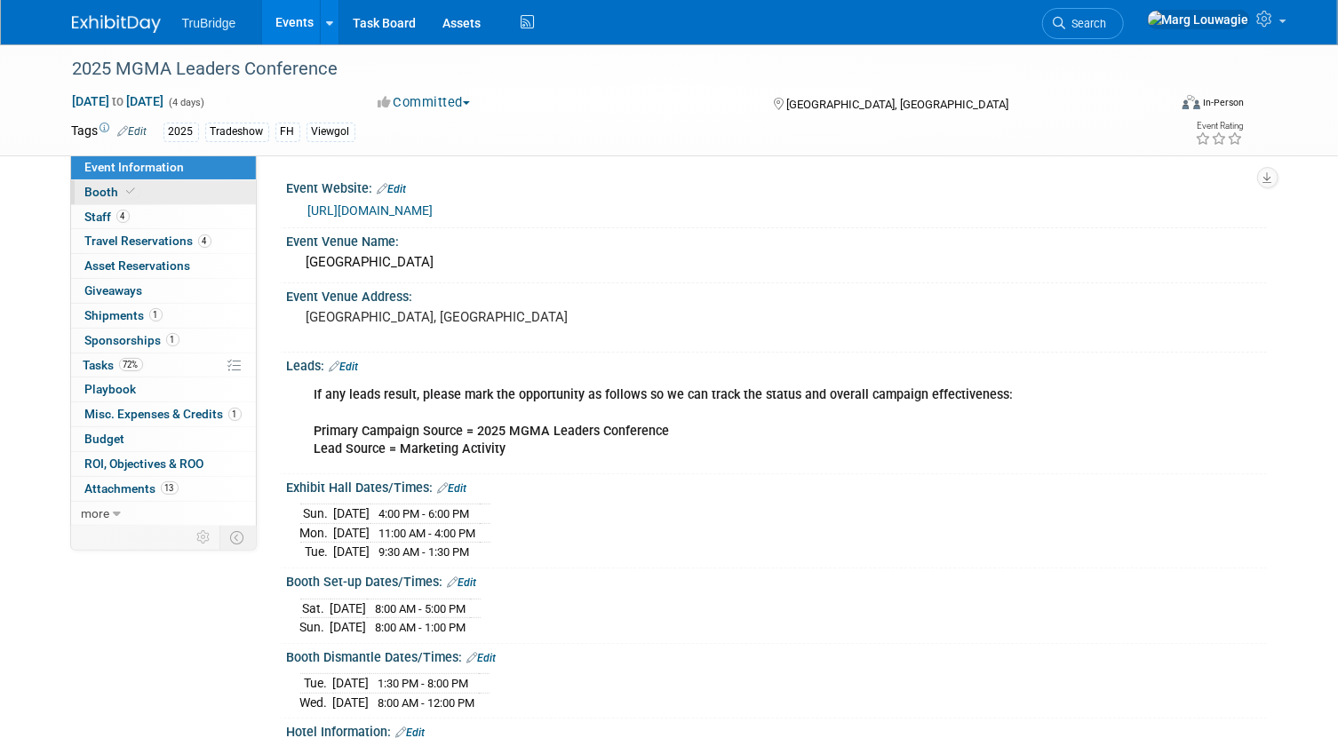
click at [159, 195] on link "Booth" at bounding box center [163, 192] width 185 height 24
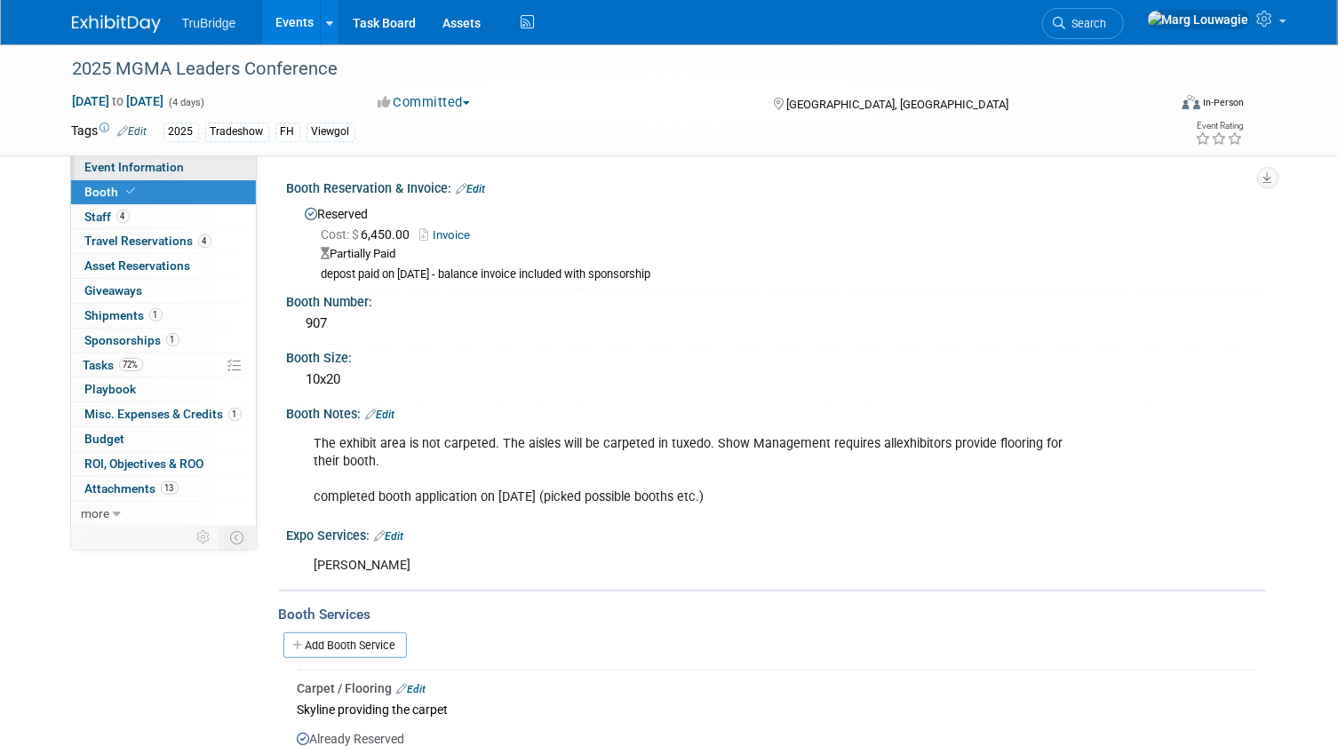
click at [201, 164] on link "Event Information" at bounding box center [163, 167] width 185 height 24
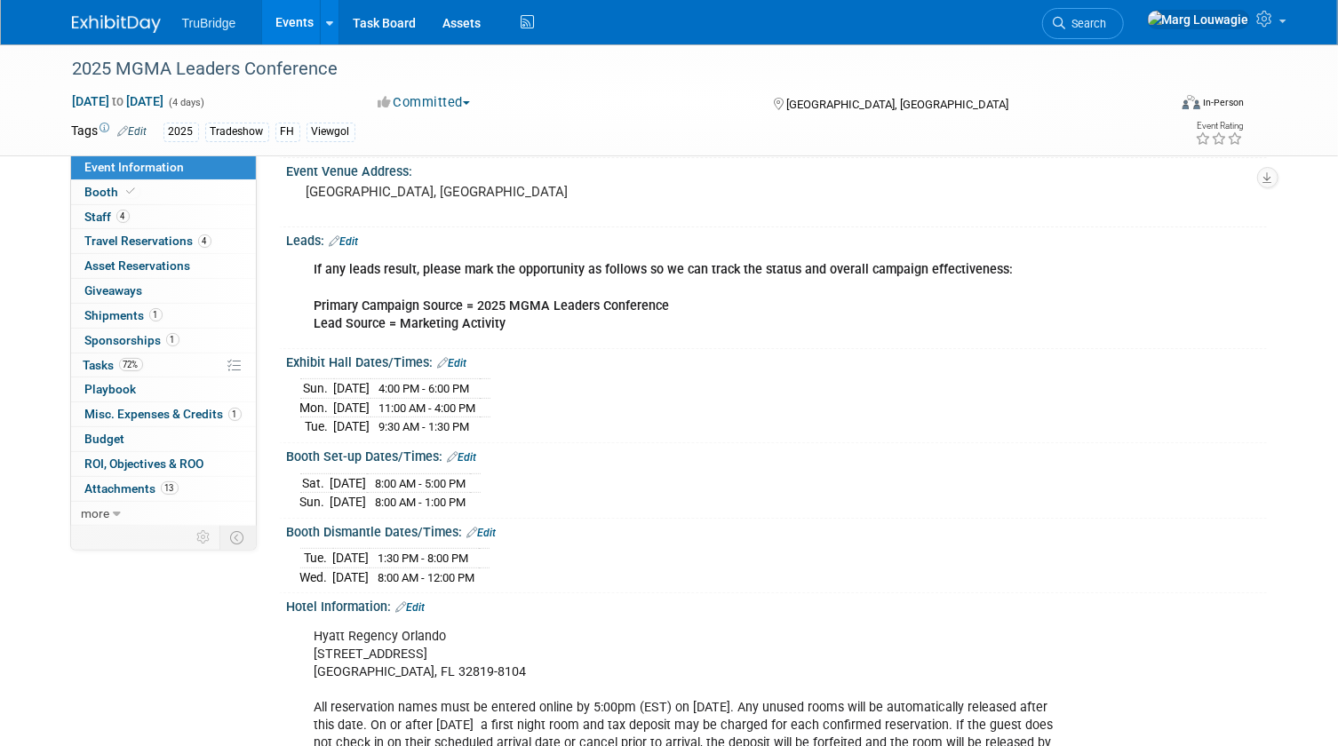
scroll to position [161, 0]
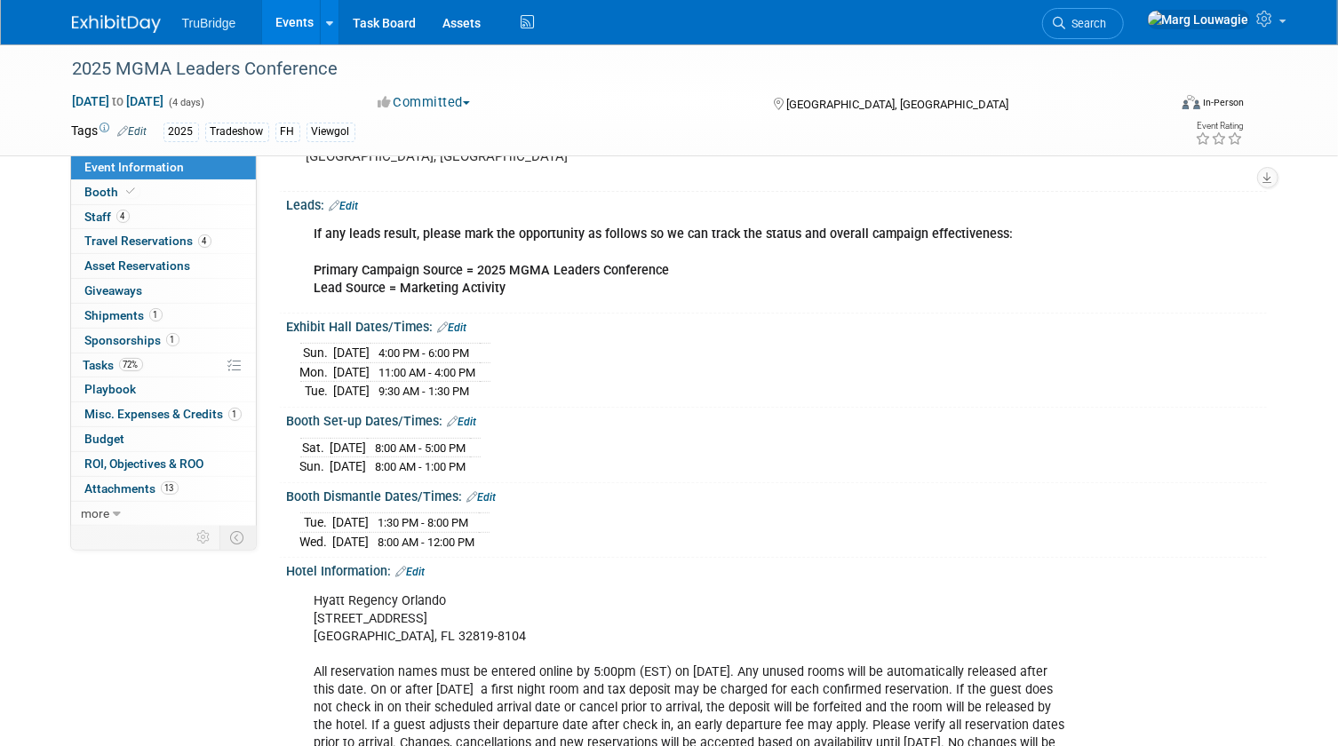
drag, startPoint x: 129, startPoint y: 196, endPoint x: 265, endPoint y: 238, distance: 142.2
click at [129, 196] on span at bounding box center [131, 191] width 16 height 13
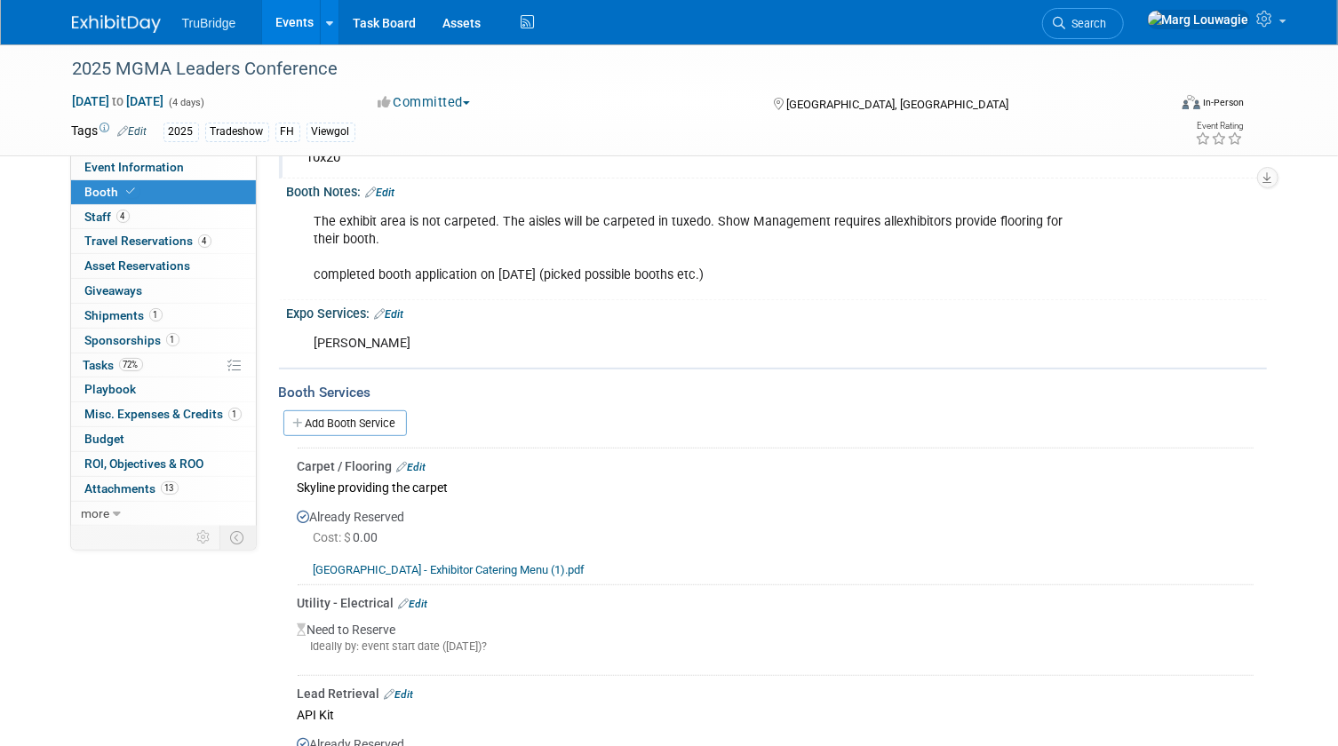
scroll to position [242, 0]
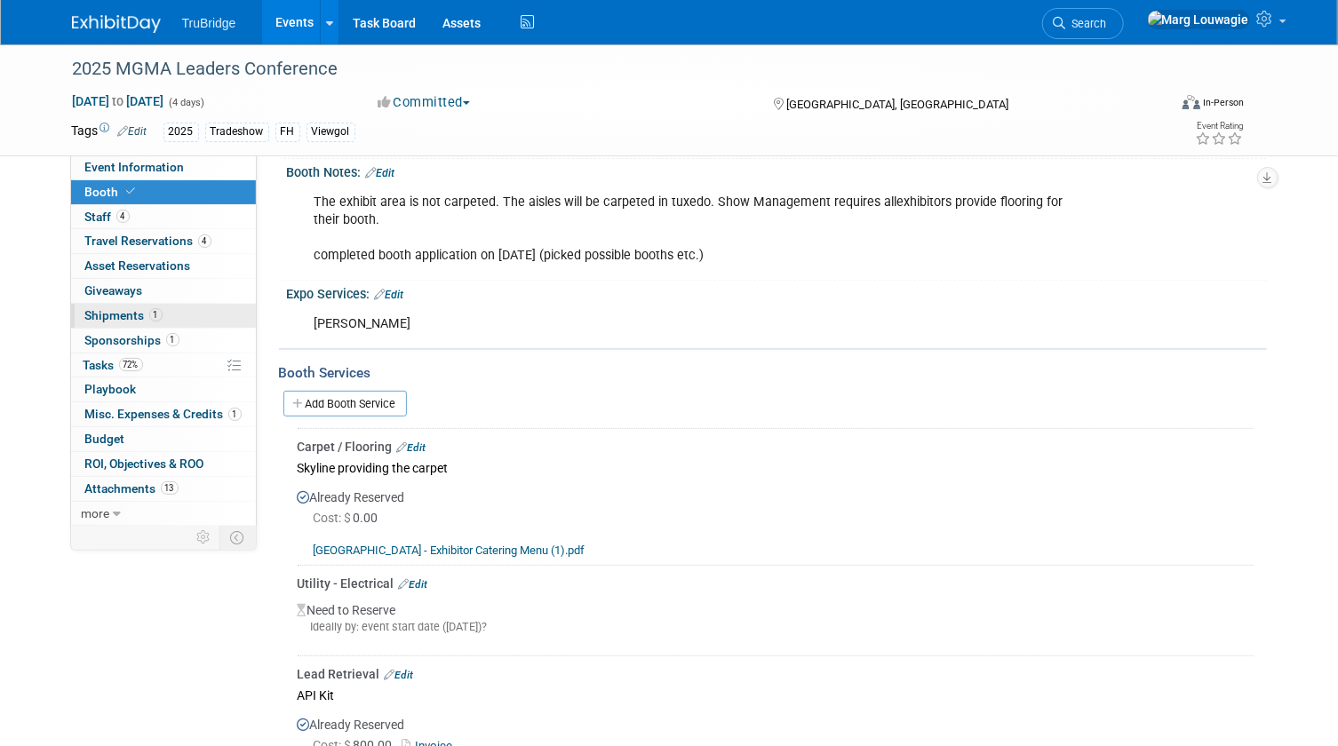
click at [133, 316] on span "Shipments 1" at bounding box center [123, 315] width 77 height 14
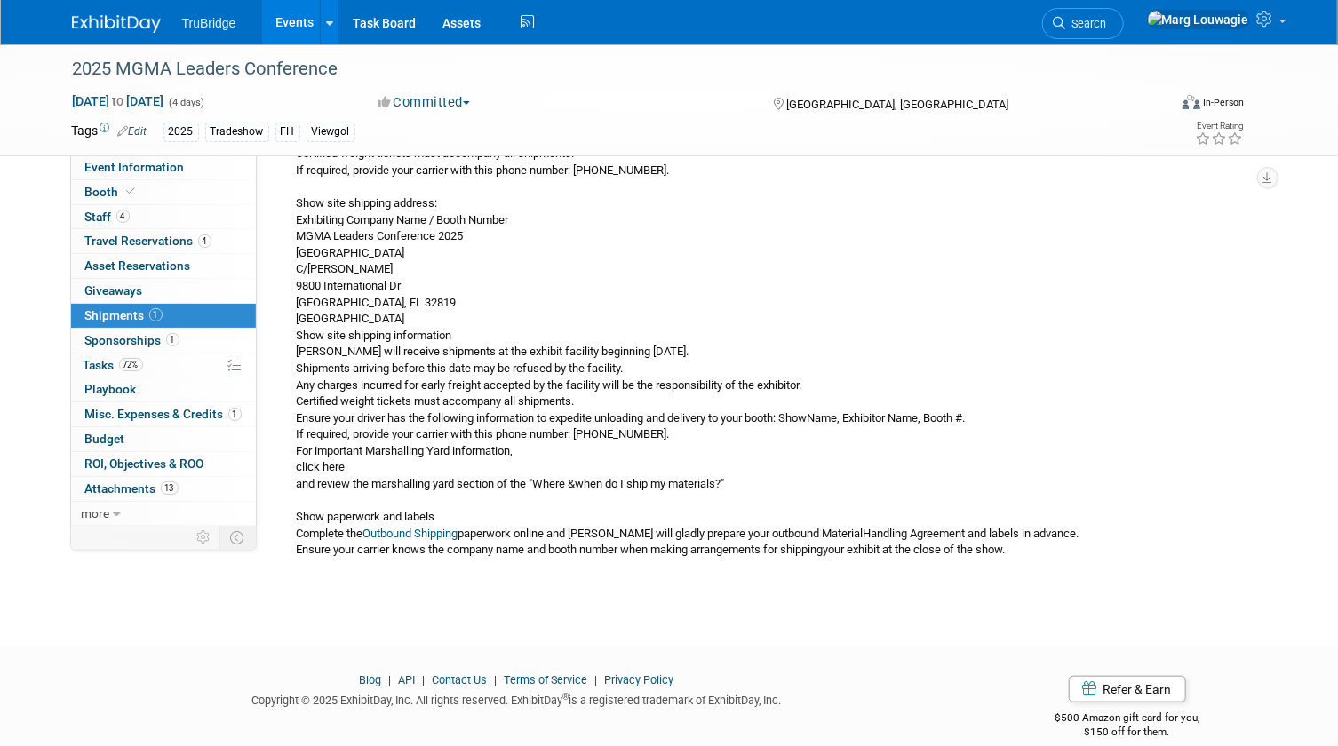
scroll to position [513, 0]
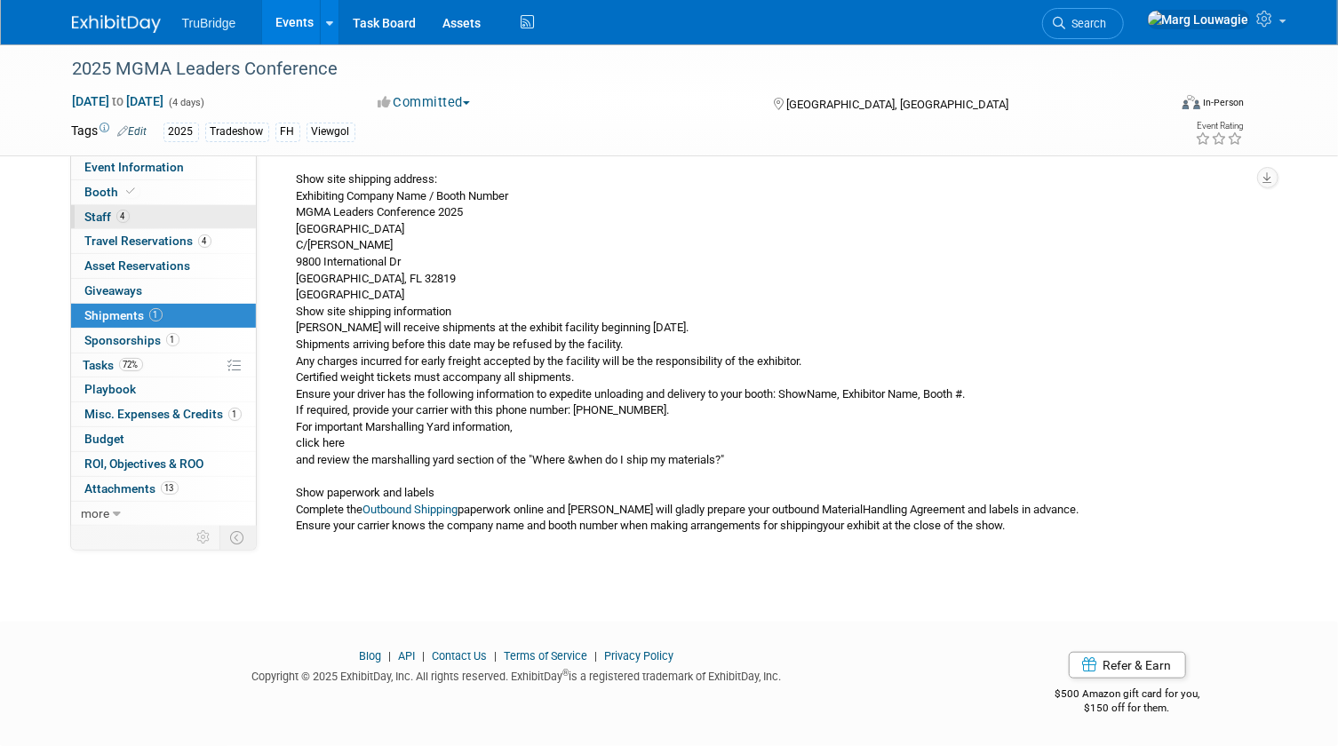
click at [110, 214] on span "Staff 4" at bounding box center [107, 217] width 44 height 14
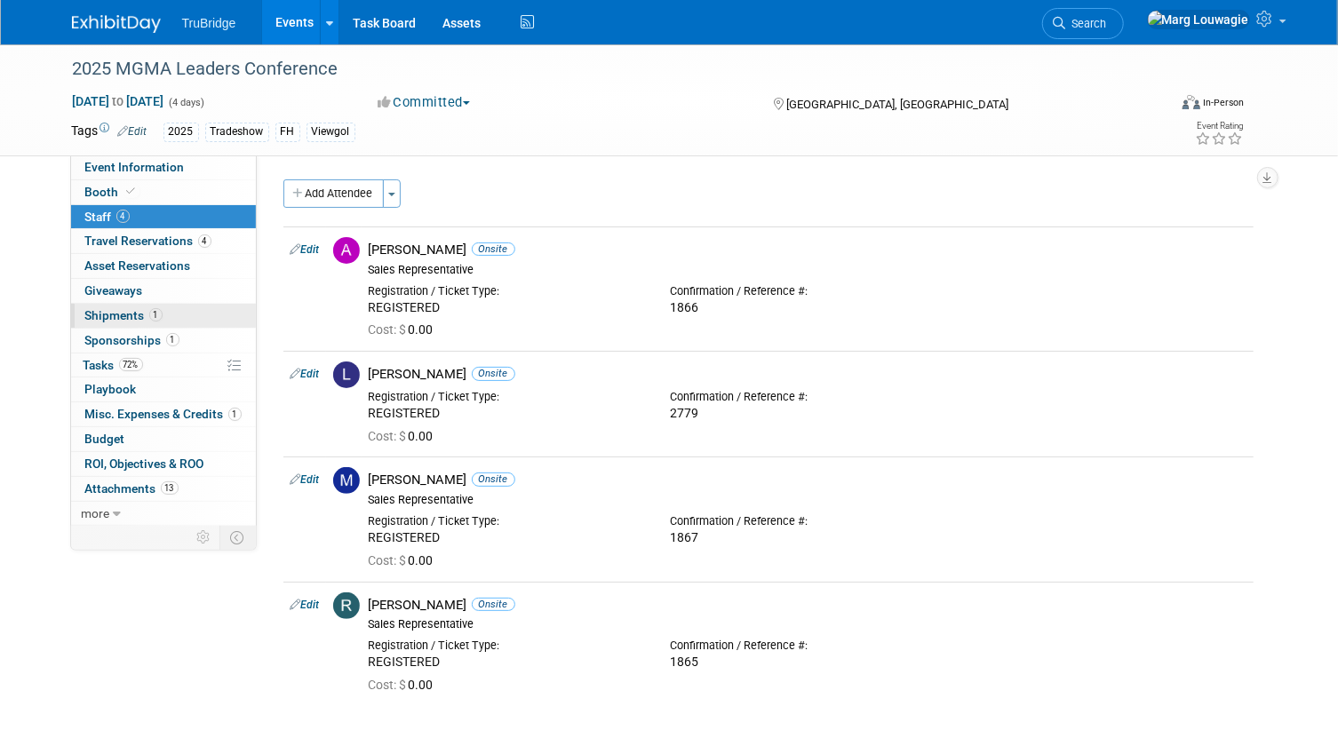
click at [106, 308] on span "Shipments 1" at bounding box center [123, 315] width 77 height 14
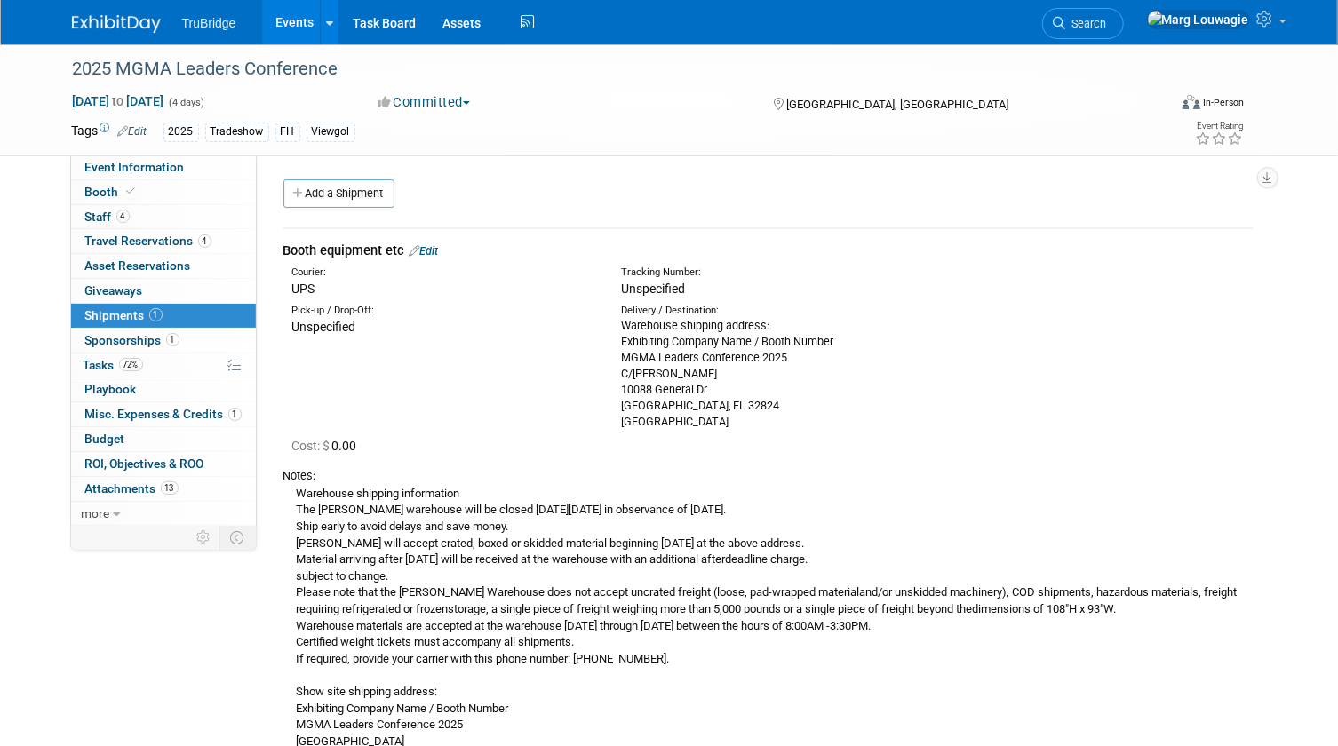
click at [432, 251] on link "Edit" at bounding box center [424, 250] width 29 height 13
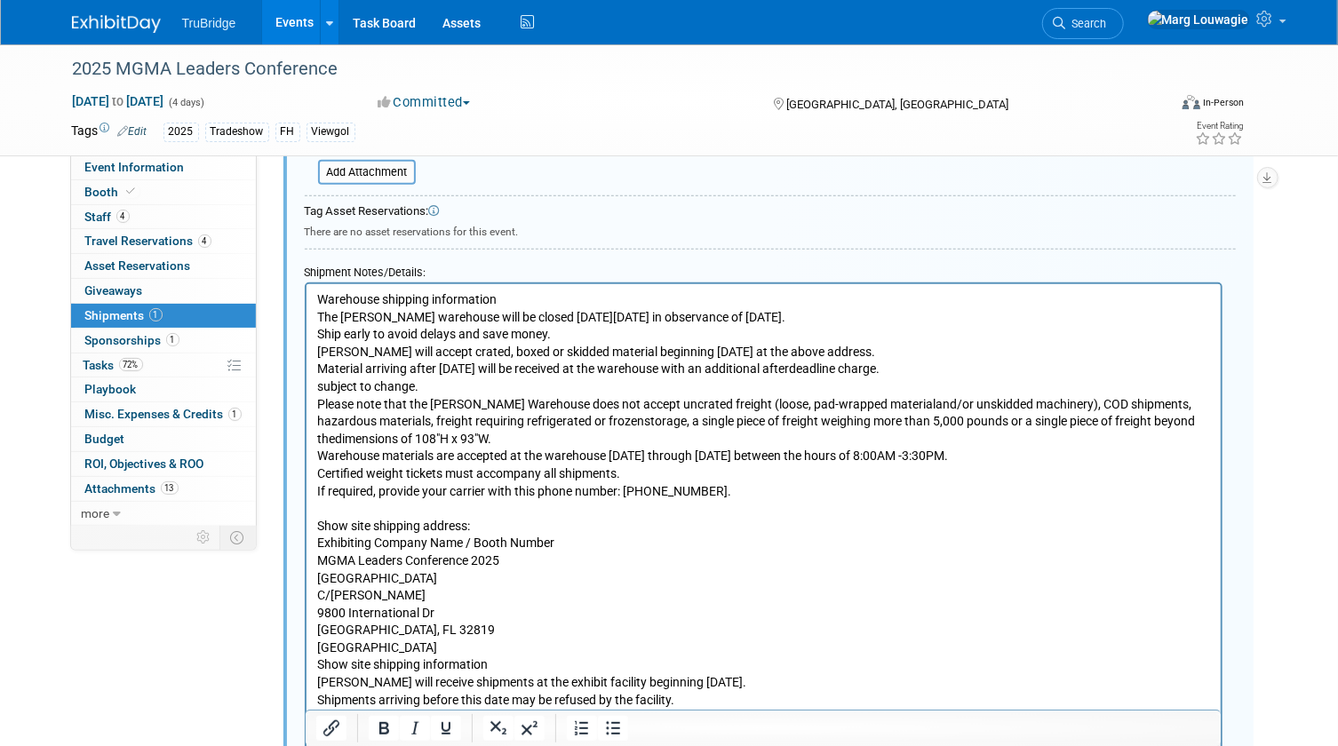
scroll to position [592, 0]
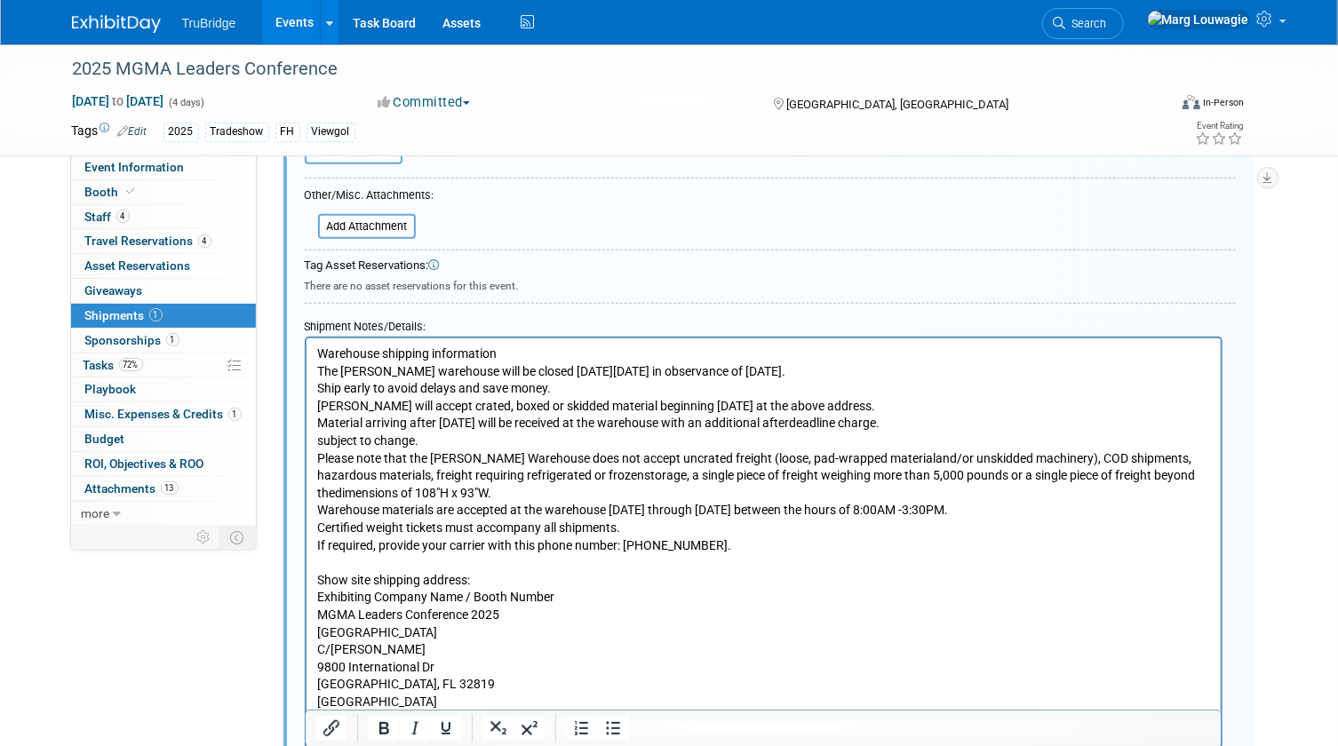
click at [316, 353] on p "Warehouse shipping information The Freeman warehouse will be closed on Monday, …" at bounding box center [763, 649] width 894 height 609
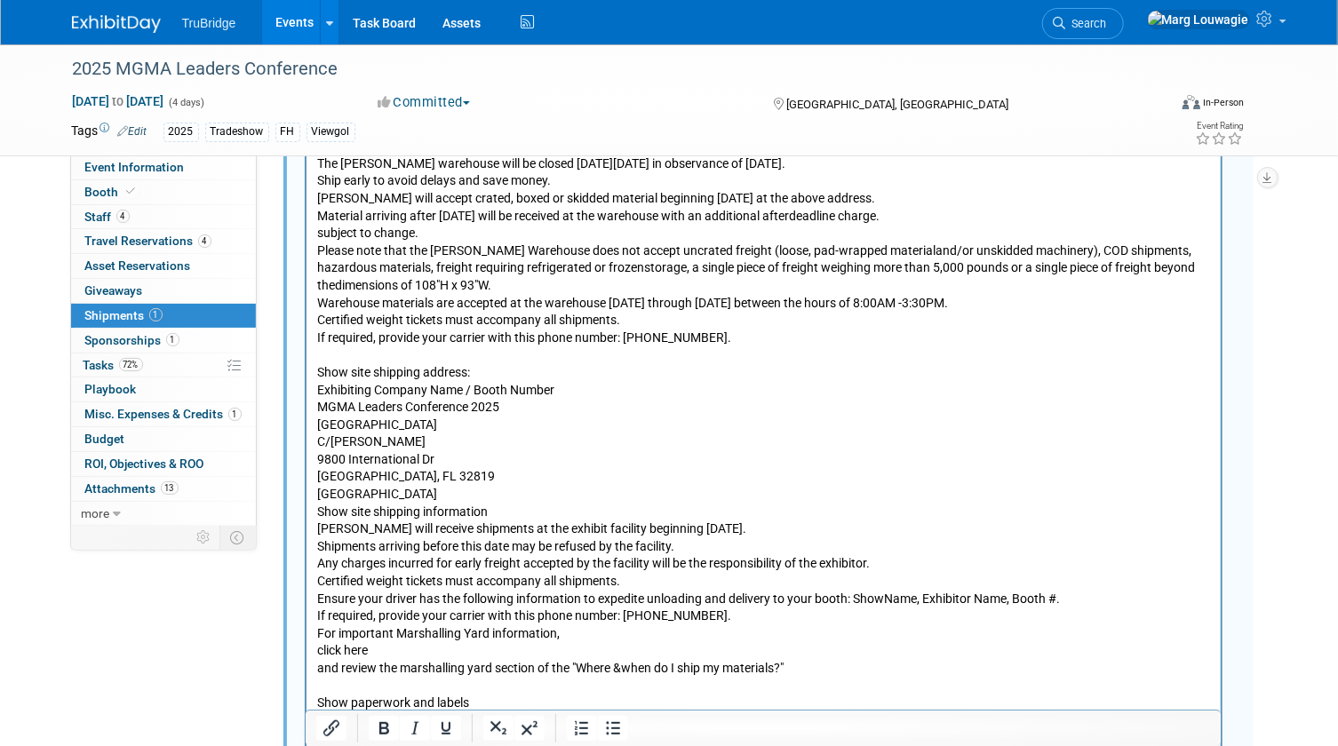
scroll to position [1172, 0]
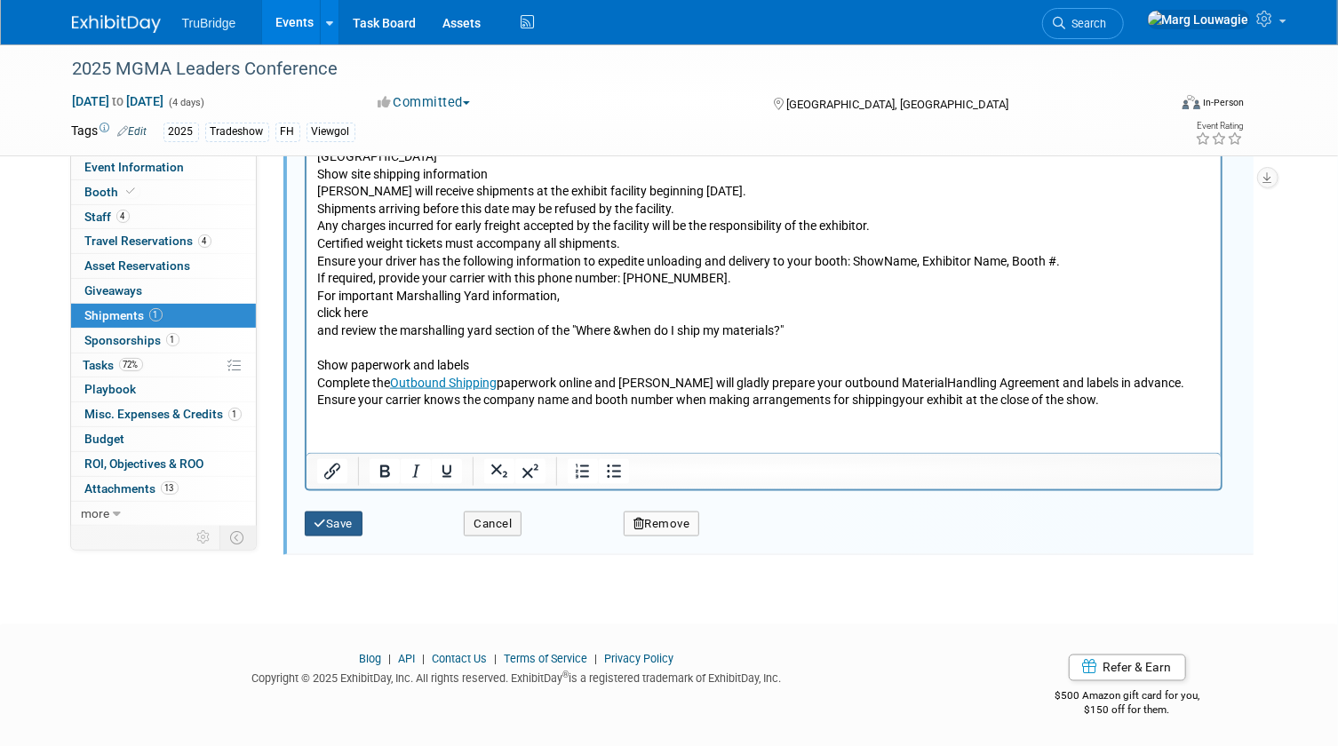
click at [346, 512] on button "Save" at bounding box center [334, 524] width 59 height 25
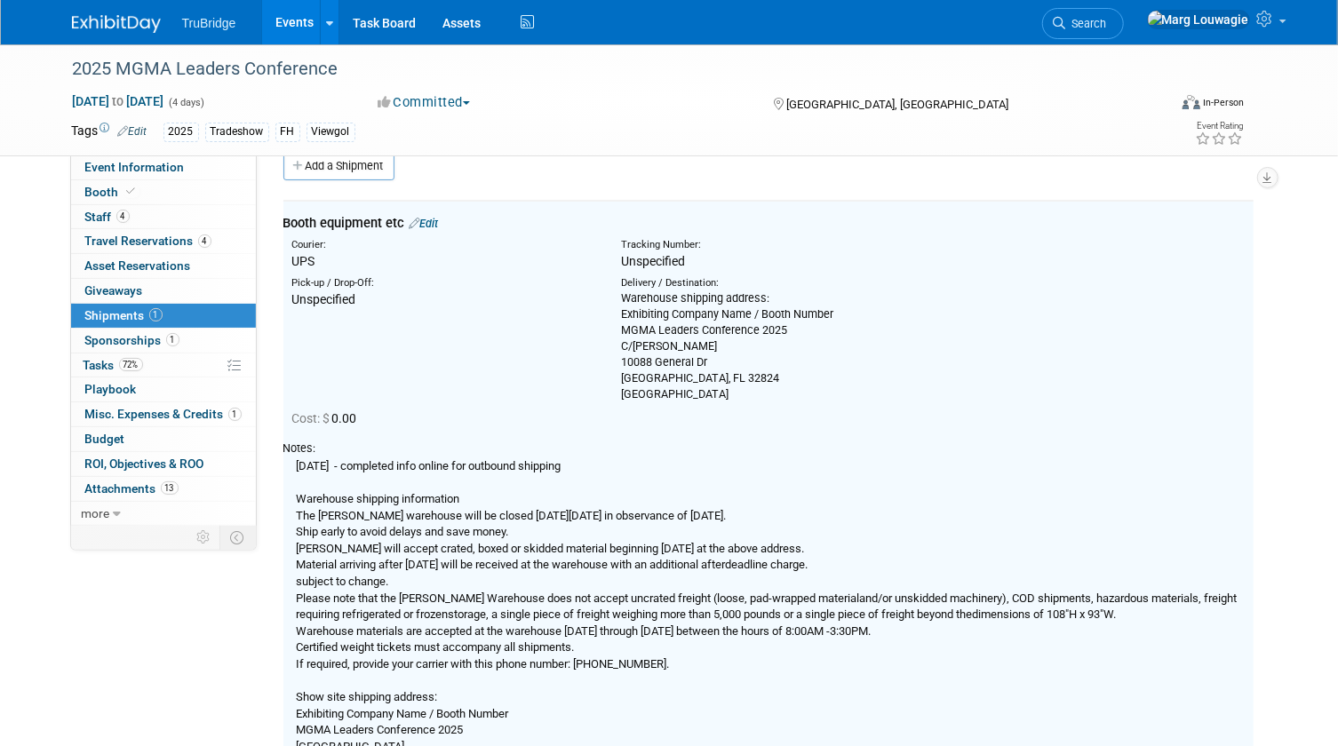
scroll to position [27, 0]
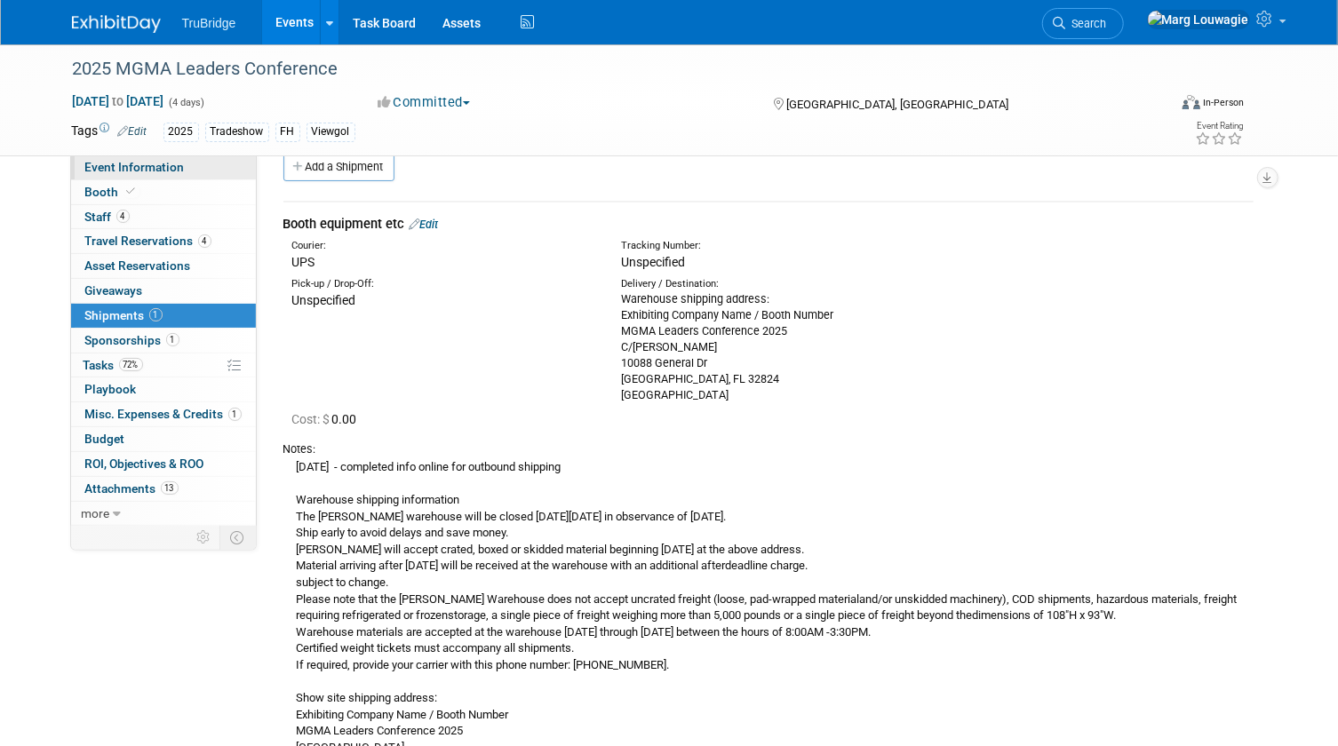
click at [178, 170] on span "Event Information" at bounding box center [135, 167] width 100 height 14
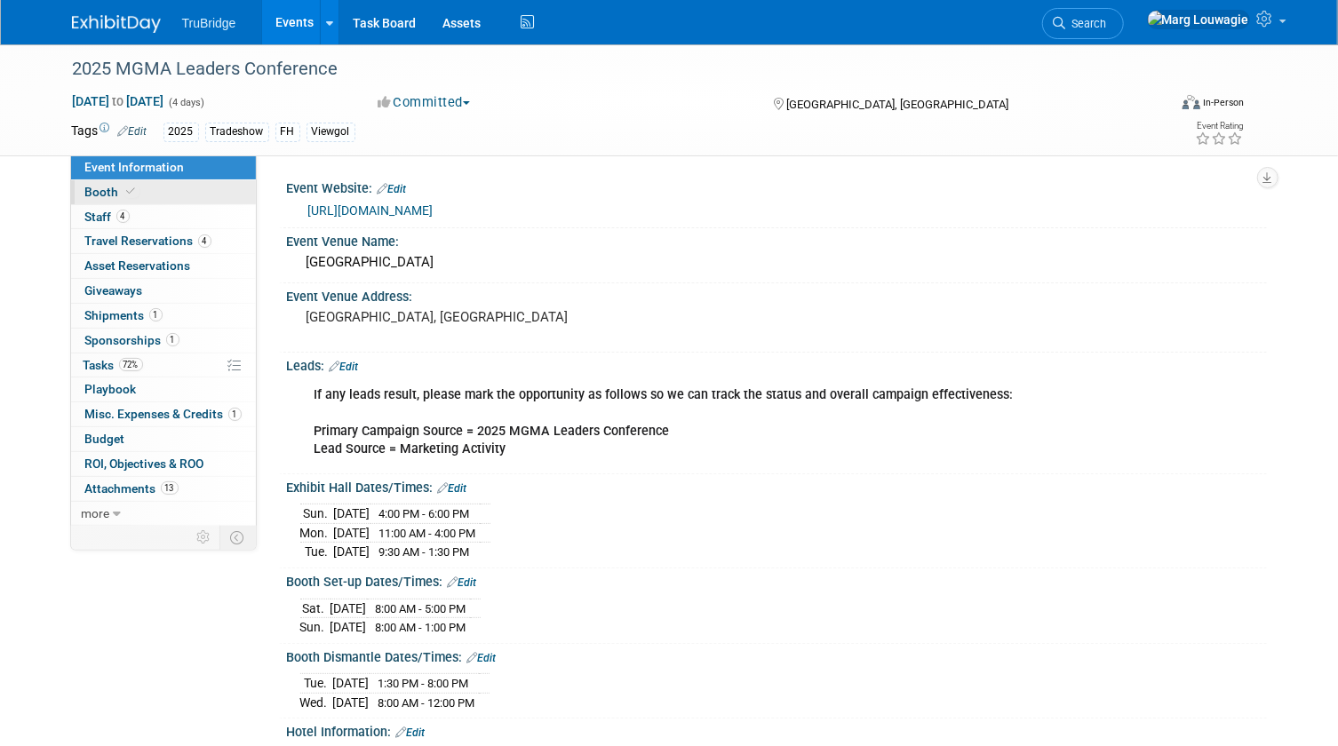
click at [161, 186] on link "Booth" at bounding box center [163, 192] width 185 height 24
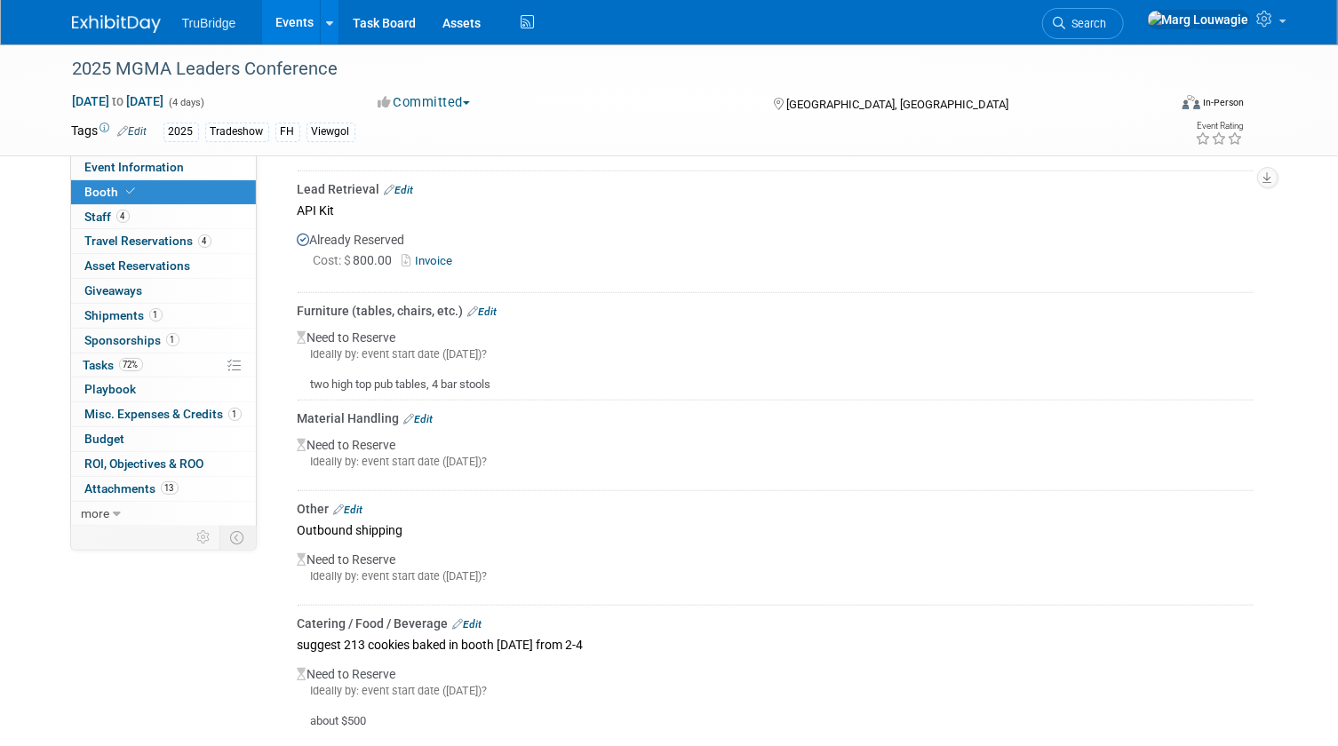
scroll to position [808, 0]
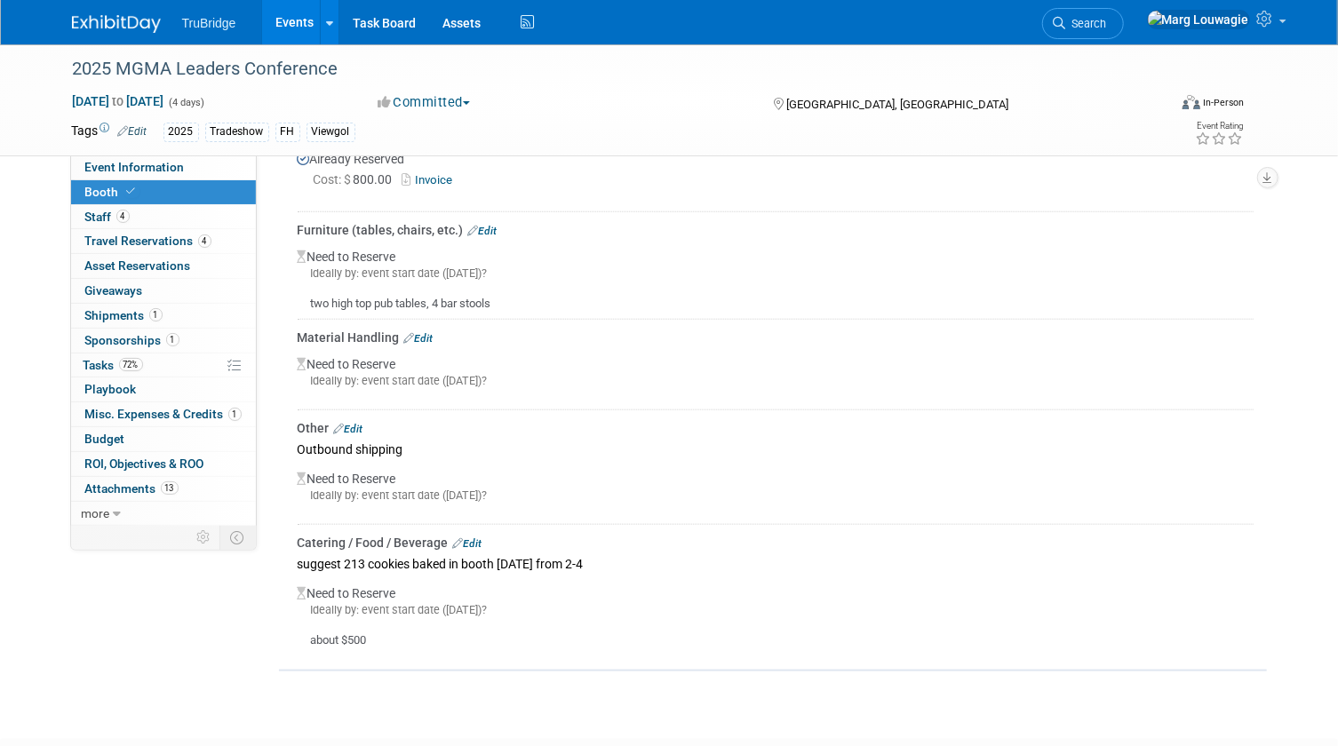
click at [426, 337] on link "Edit" at bounding box center [418, 338] width 29 height 12
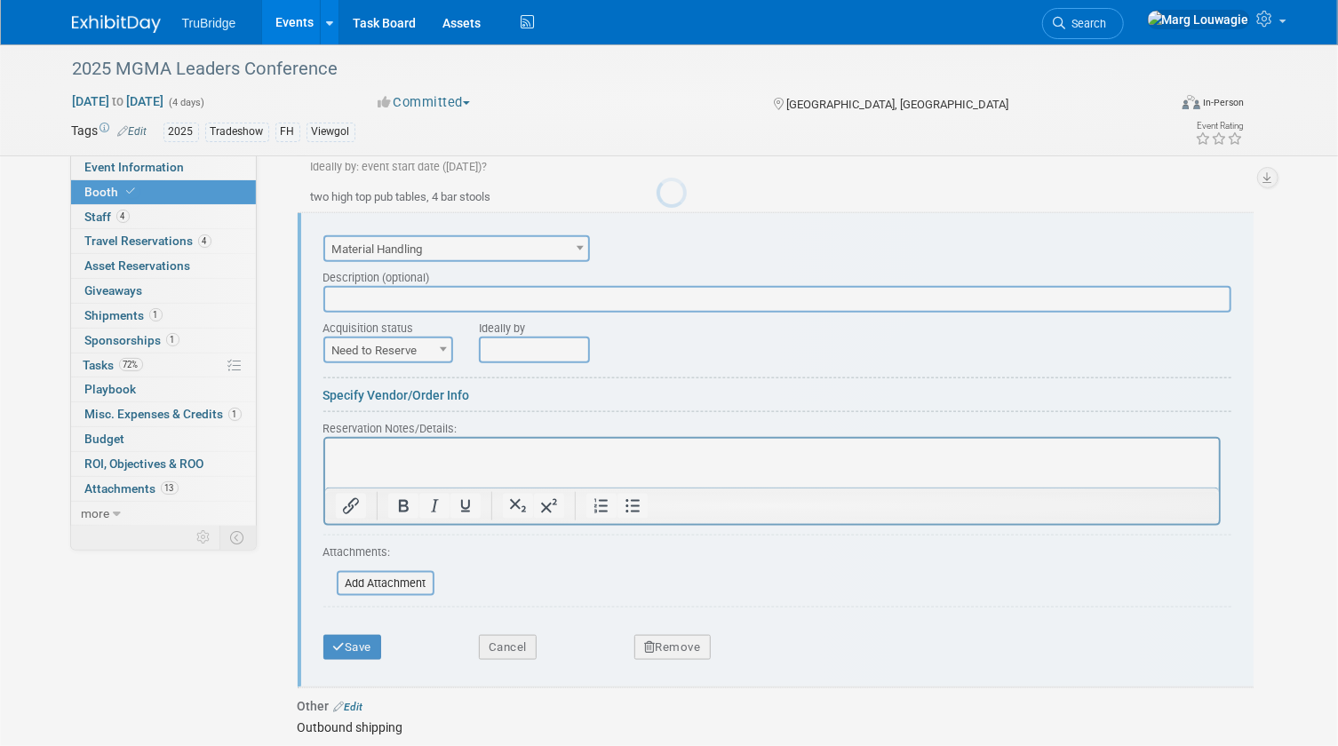
scroll to position [921, 0]
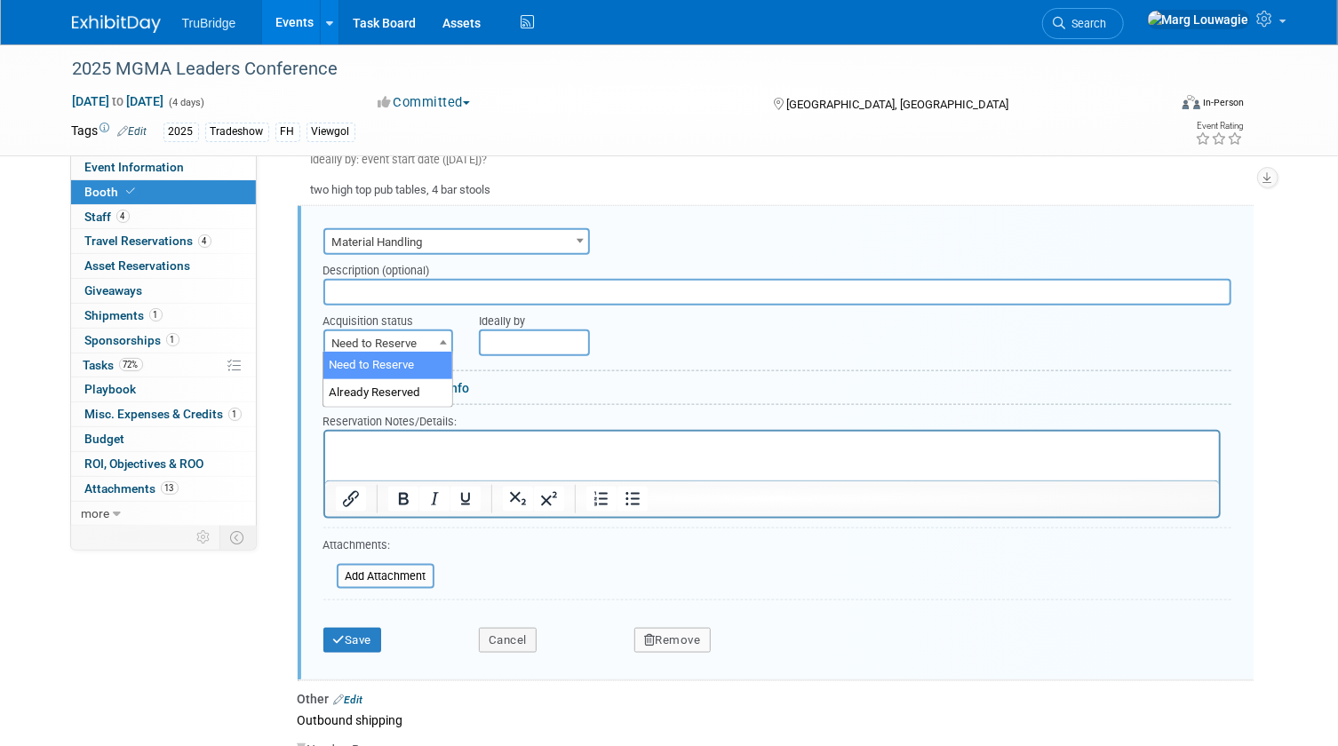
click at [442, 340] on b at bounding box center [443, 342] width 7 height 4
select select "2"
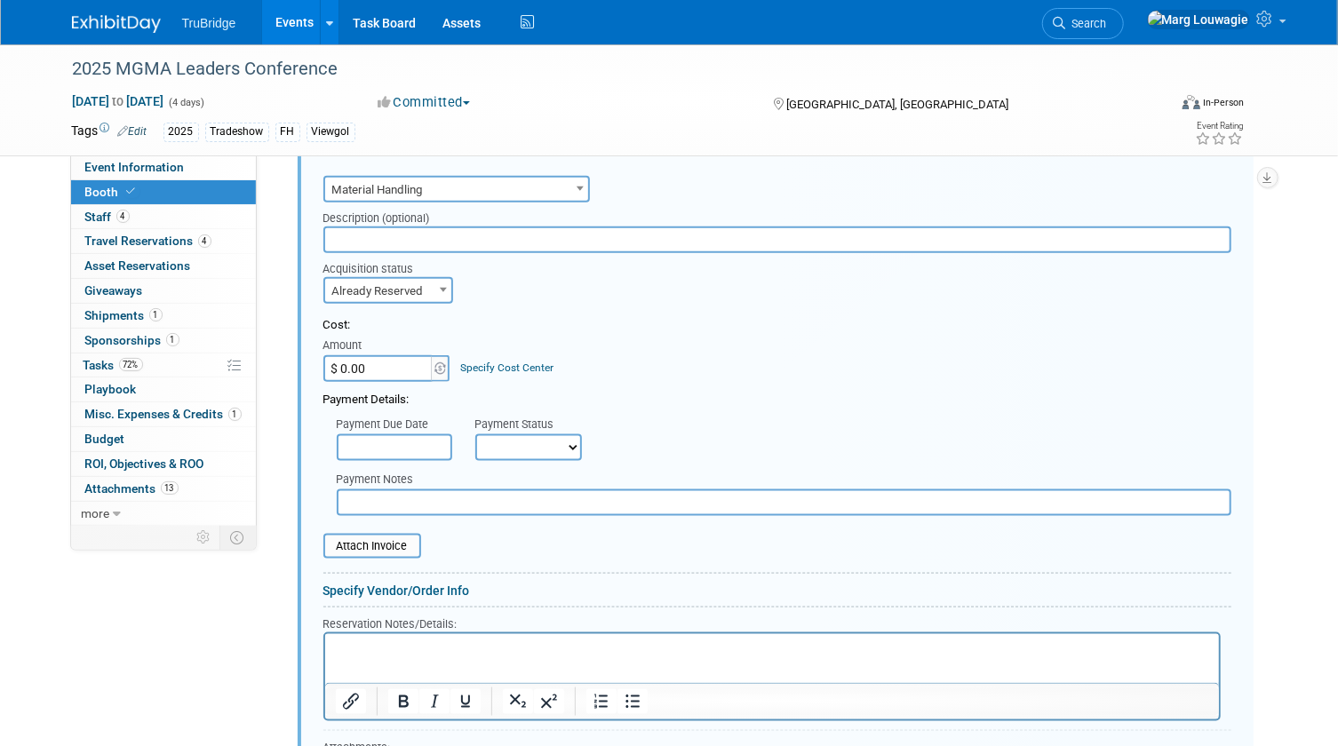
scroll to position [1002, 0]
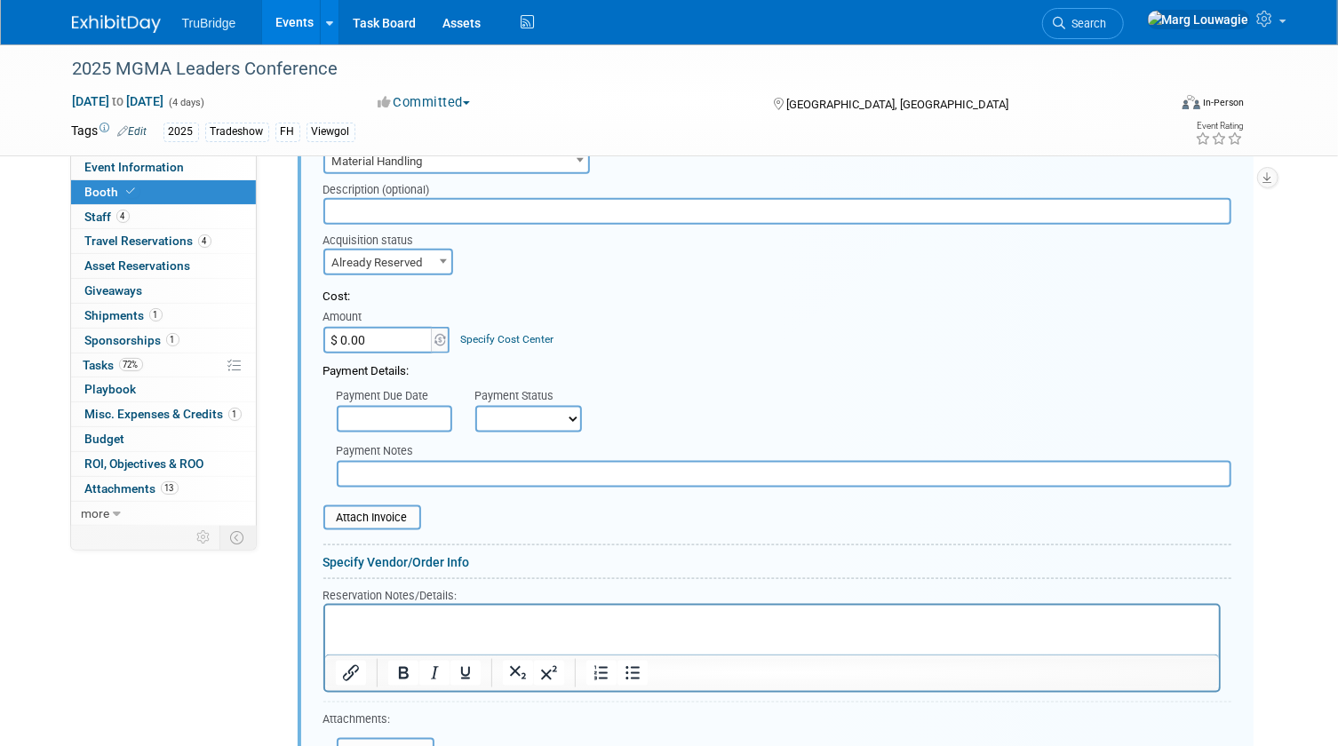
click at [545, 418] on select "Not Paid Yet Partially Paid Paid in Full" at bounding box center [528, 419] width 107 height 27
select select "3"
click at [475, 406] on select "Not Paid Yet Partially Paid Paid in Full" at bounding box center [528, 419] width 107 height 27
click at [541, 467] on input "text" at bounding box center [784, 474] width 895 height 27
click at [469, 616] on p "Rich Text Area. Press ALT-0 for help." at bounding box center [771, 620] width 873 height 17
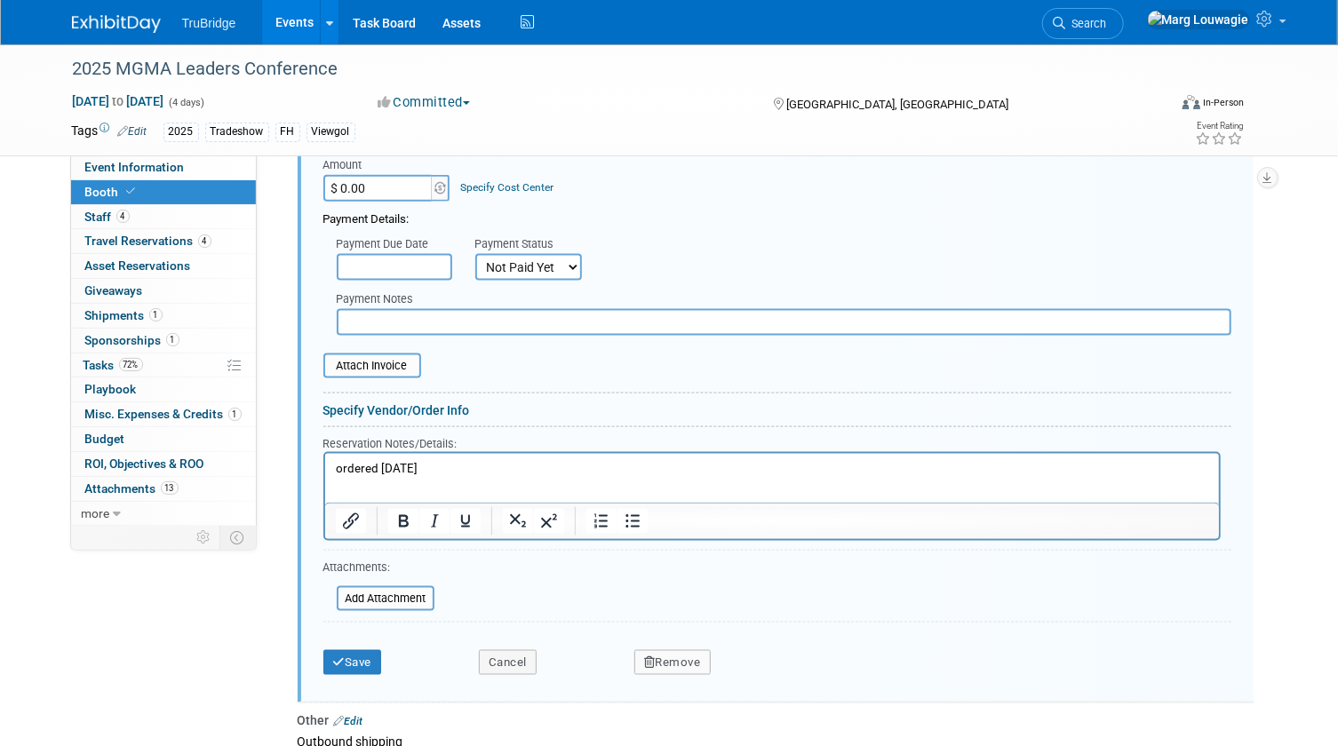
scroll to position [1164, 0]
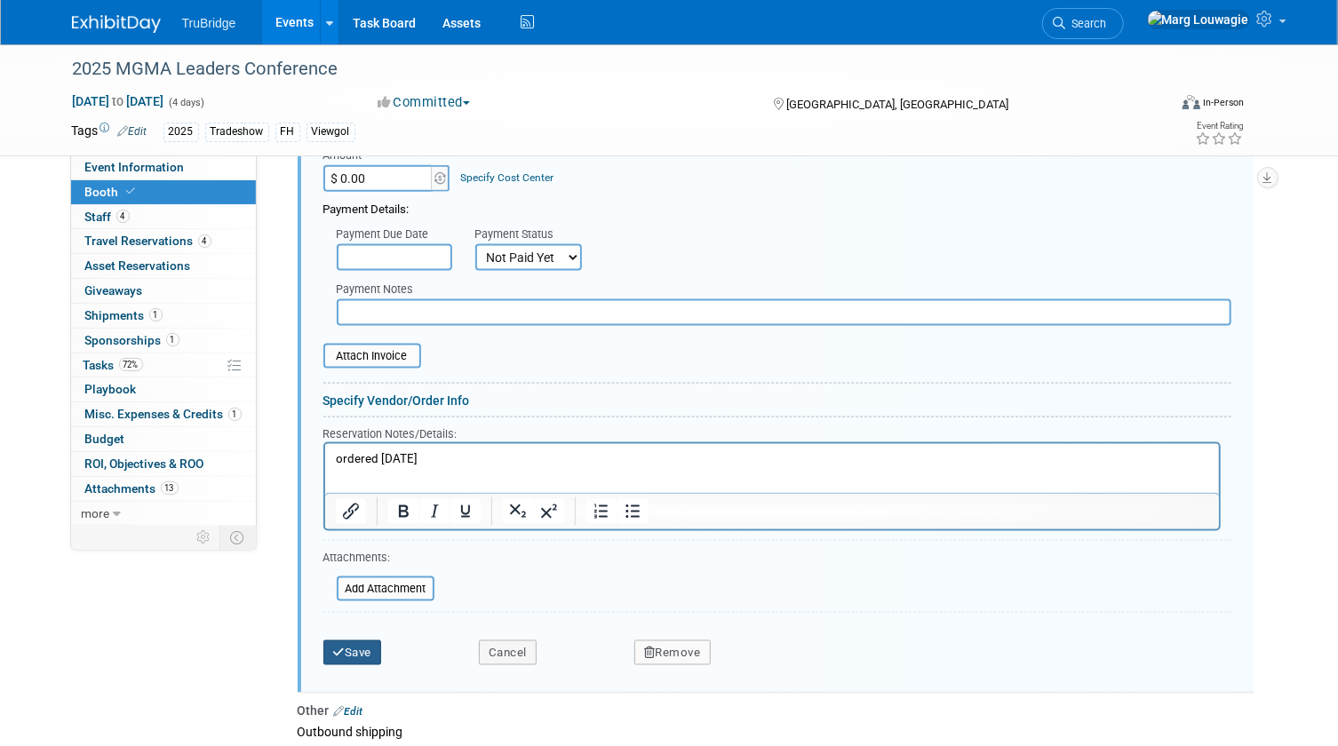
click at [381, 649] on button "Save" at bounding box center [352, 653] width 59 height 25
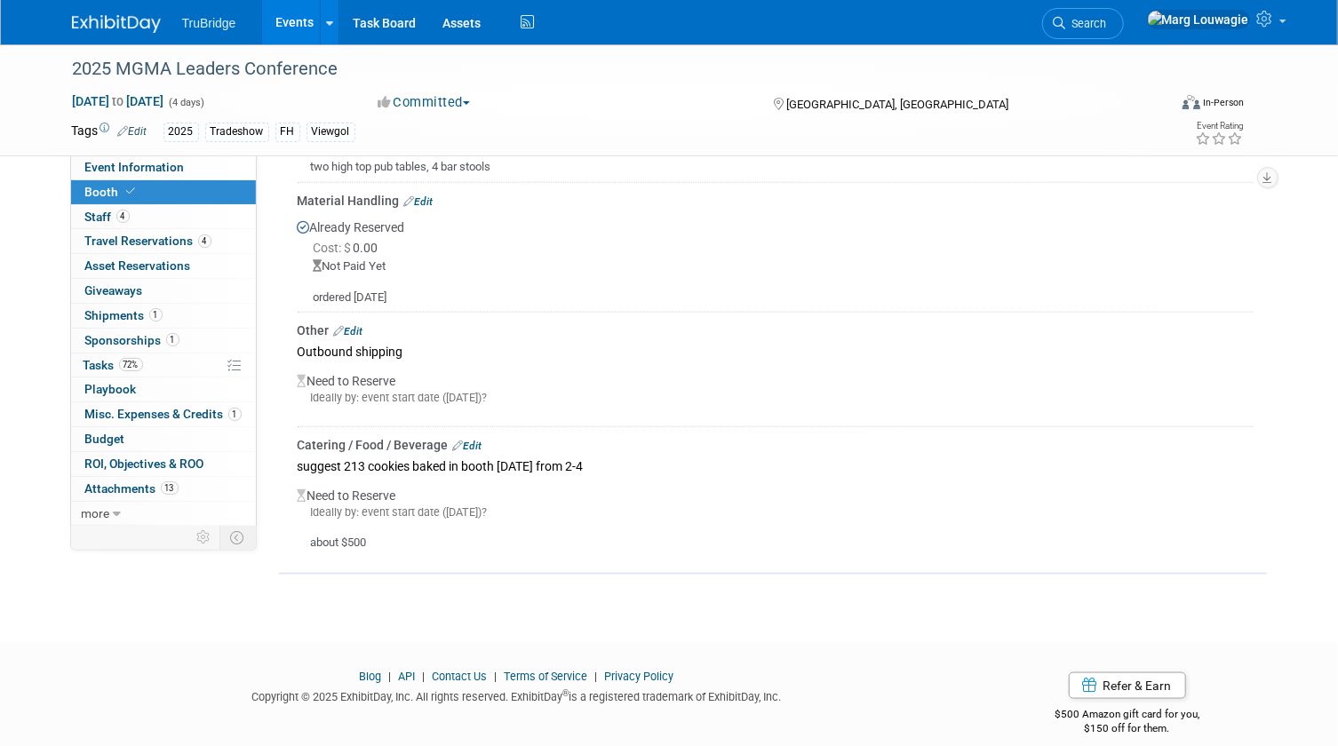
scroll to position [960, 0]
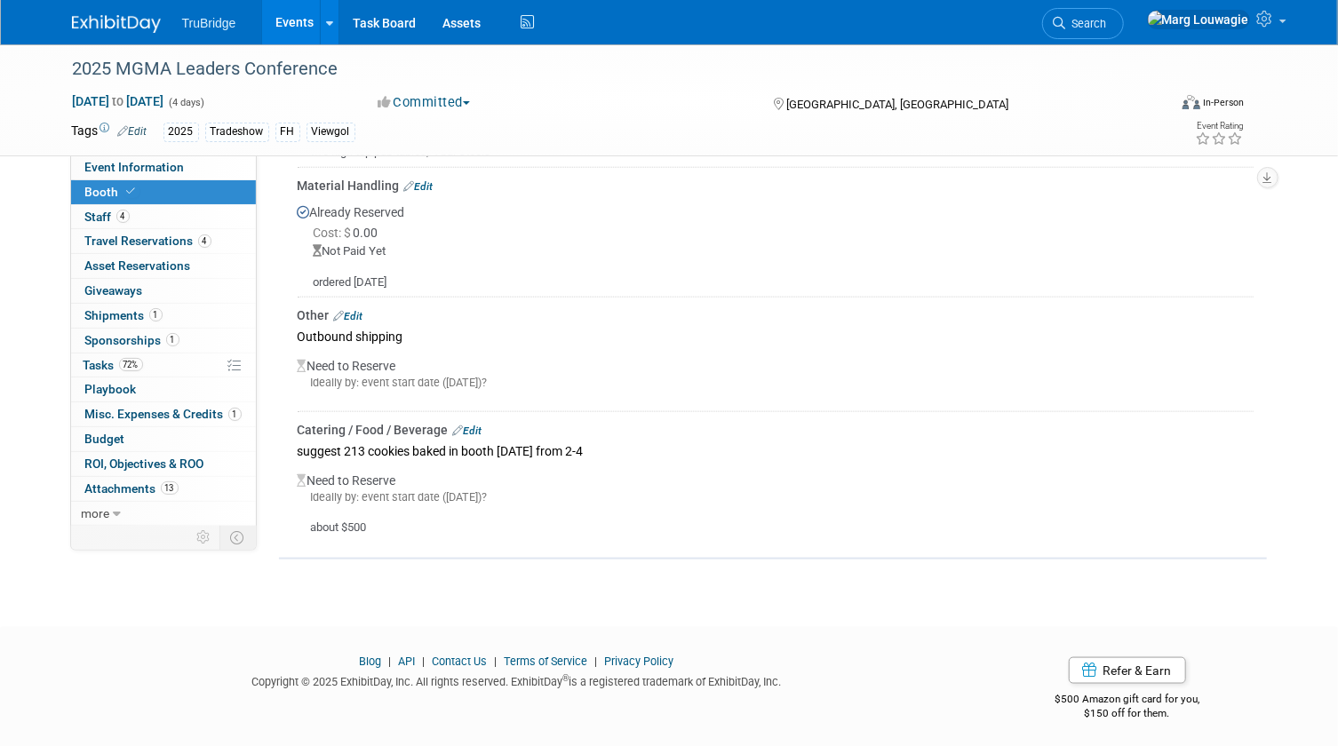
click at [356, 310] on link "Edit" at bounding box center [348, 316] width 29 height 12
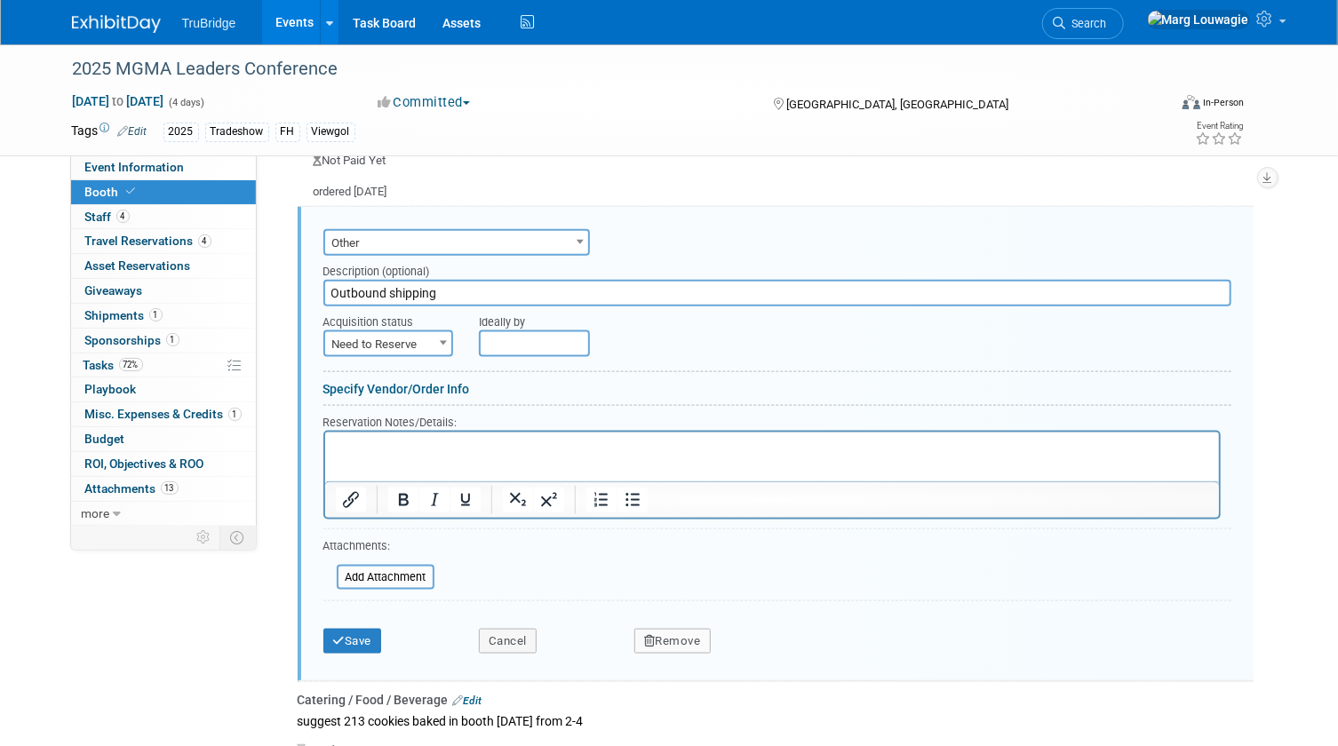
scroll to position [1051, 0]
click at [406, 439] on p "Rich Text Area. Press ALT-0 for help." at bounding box center [771, 447] width 873 height 17
click at [344, 634] on icon "submit" at bounding box center [339, 640] width 12 height 12
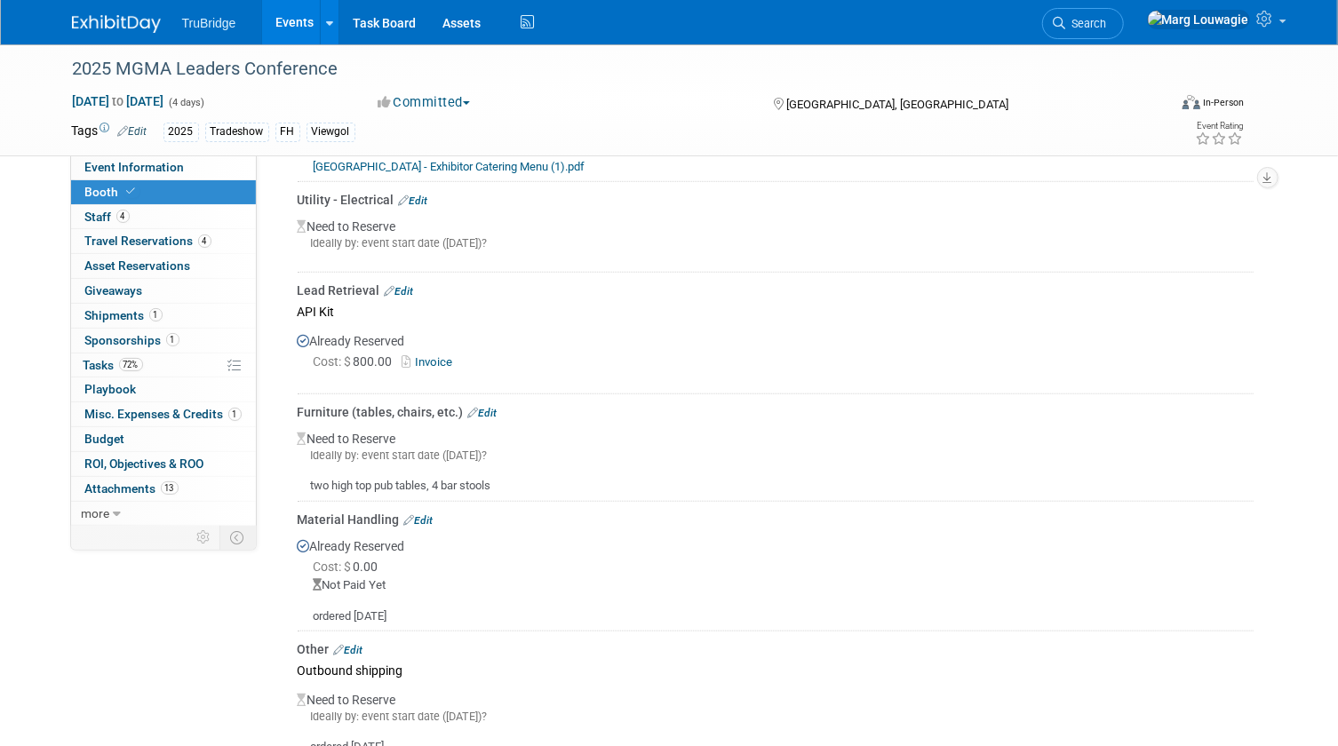
scroll to position [654, 0]
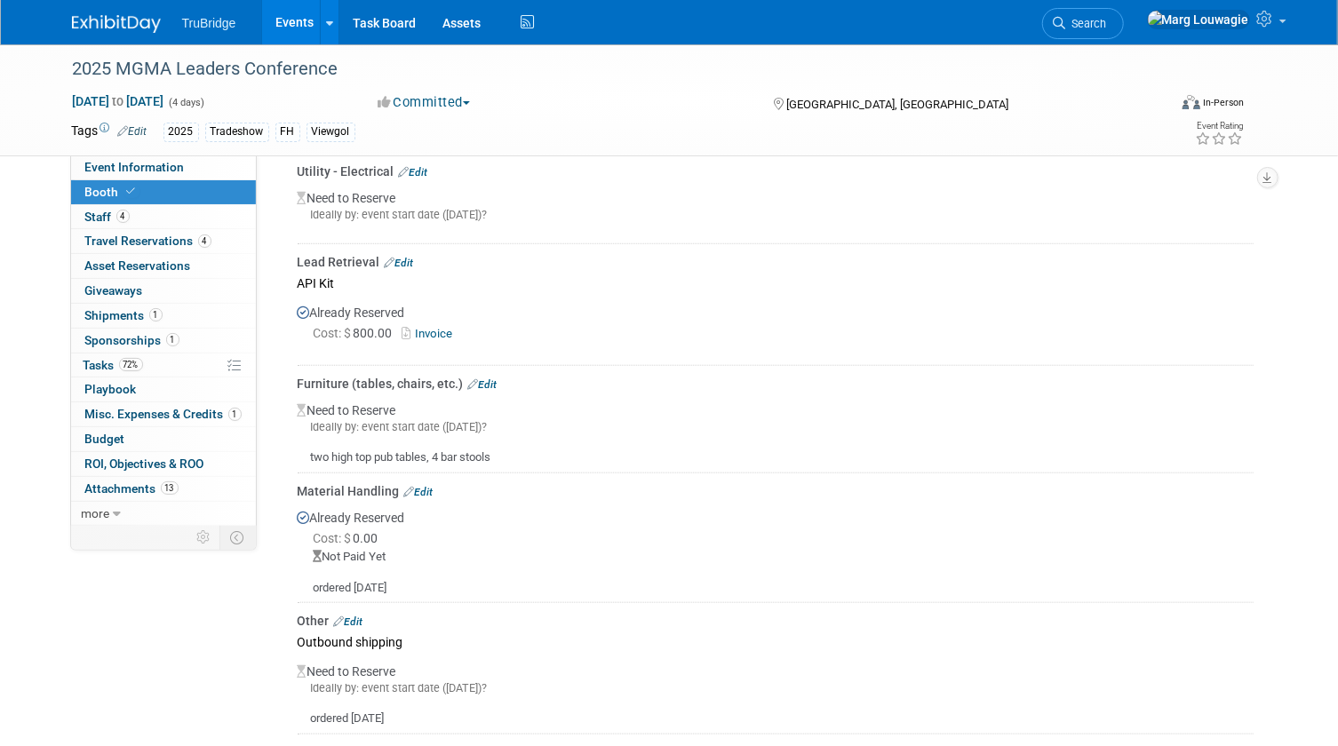
click at [489, 378] on link "Edit" at bounding box center [482, 384] width 29 height 12
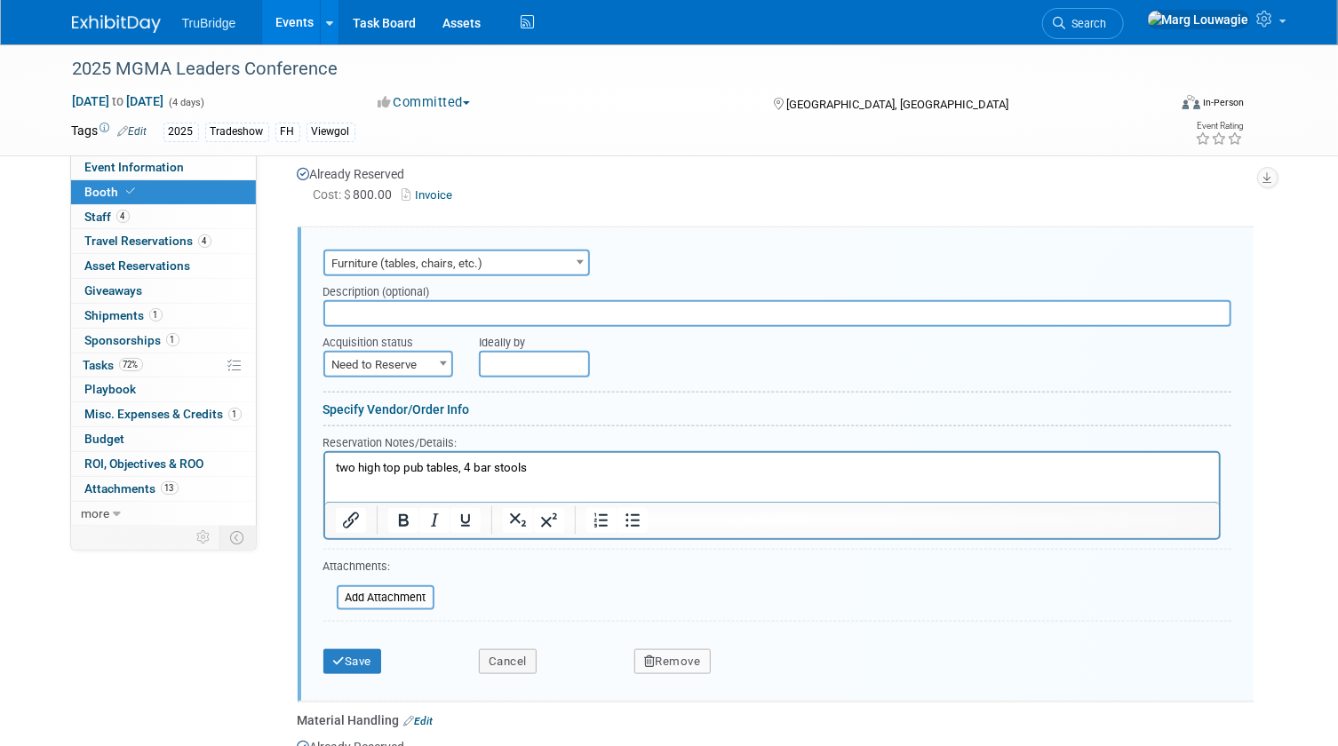
scroll to position [814, 0]
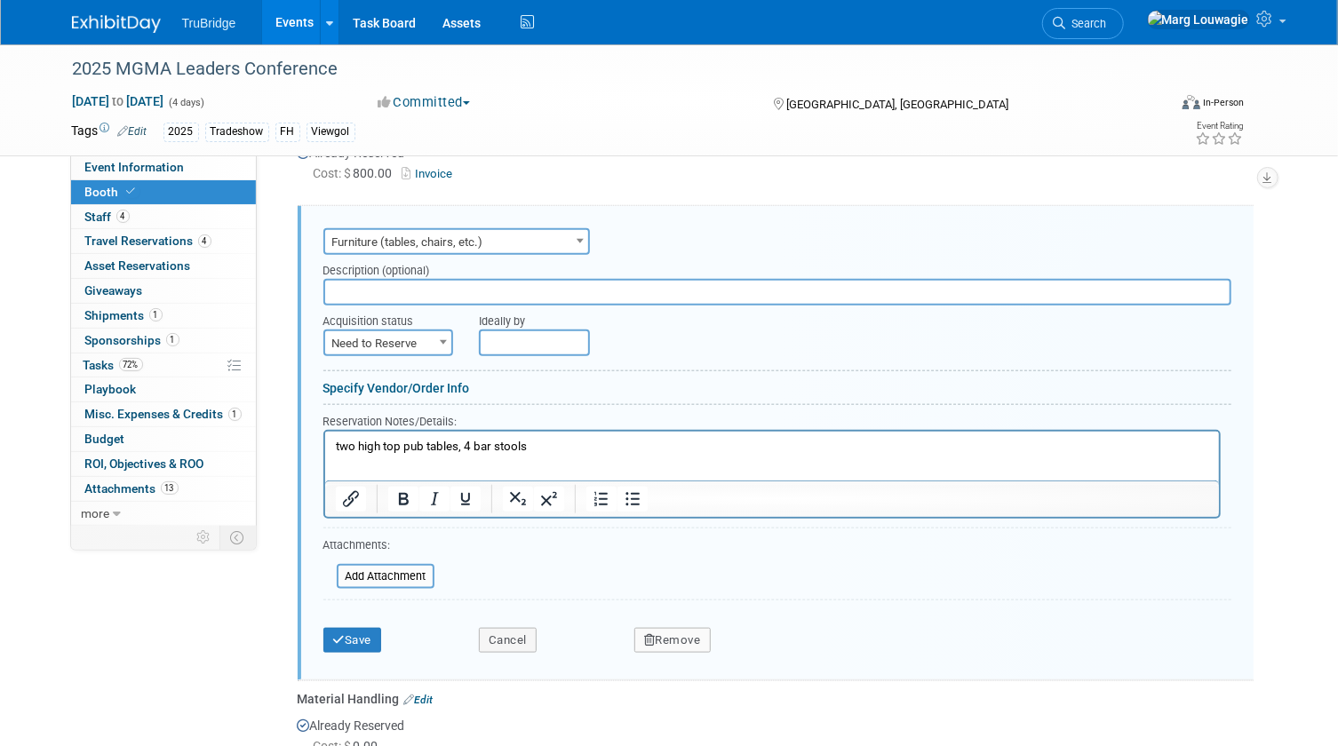
click at [530, 446] on p "two high top pub tables, 4 bar stools" at bounding box center [771, 446] width 873 height 17
click at [359, 641] on button "Save" at bounding box center [352, 640] width 59 height 25
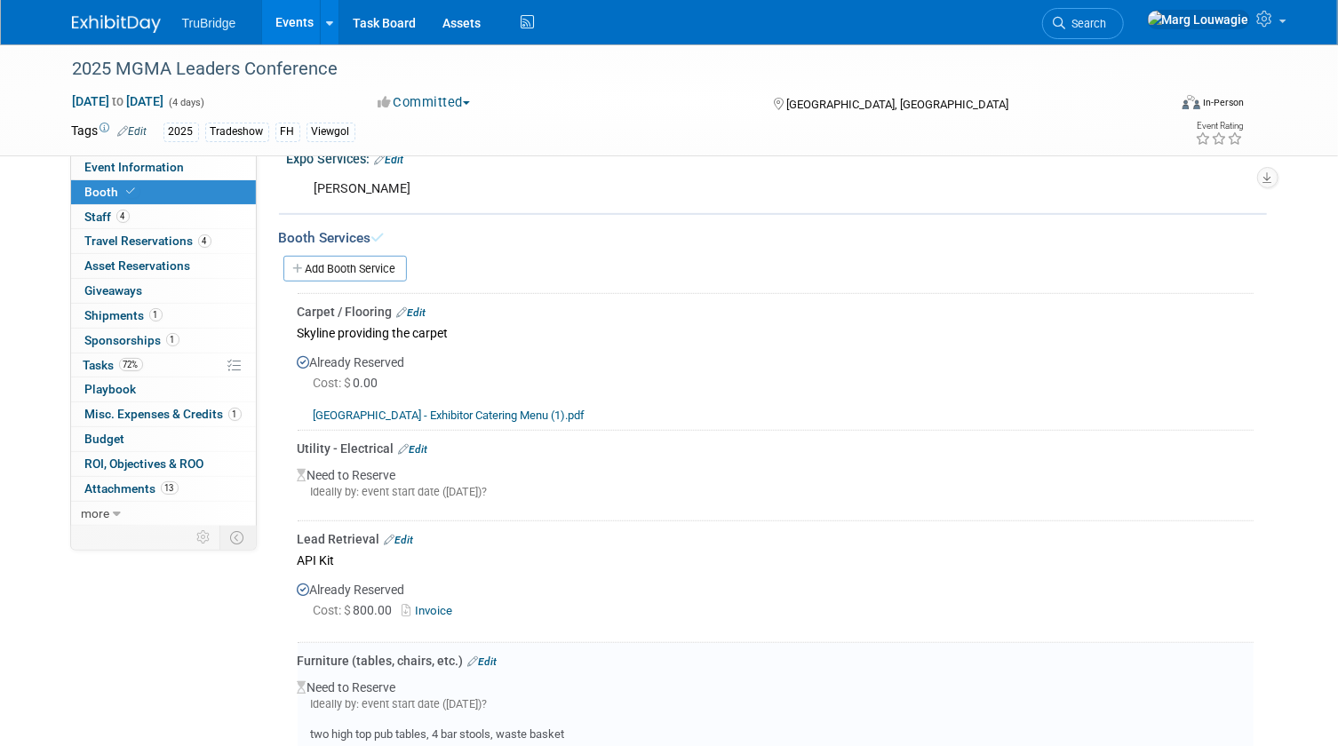
scroll to position [168, 0]
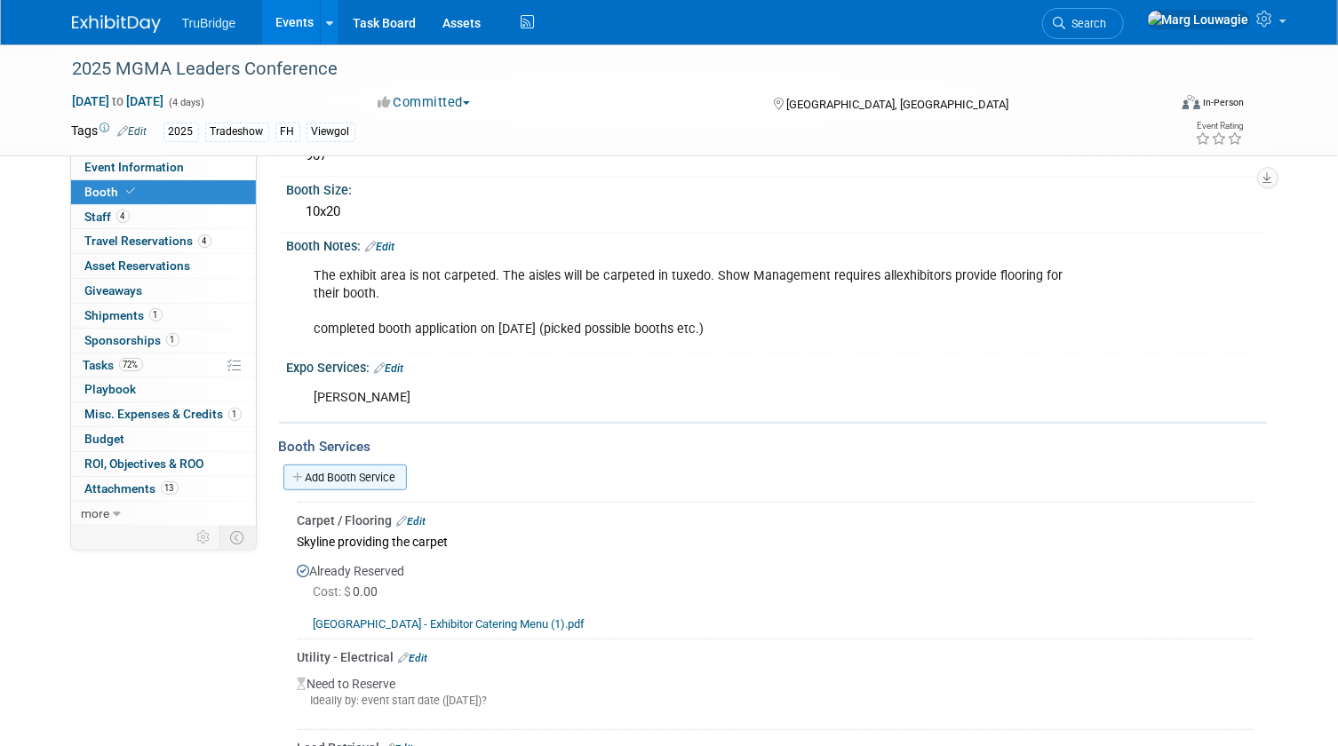
click at [365, 474] on link "Add Booth Service" at bounding box center [344, 478] width 123 height 26
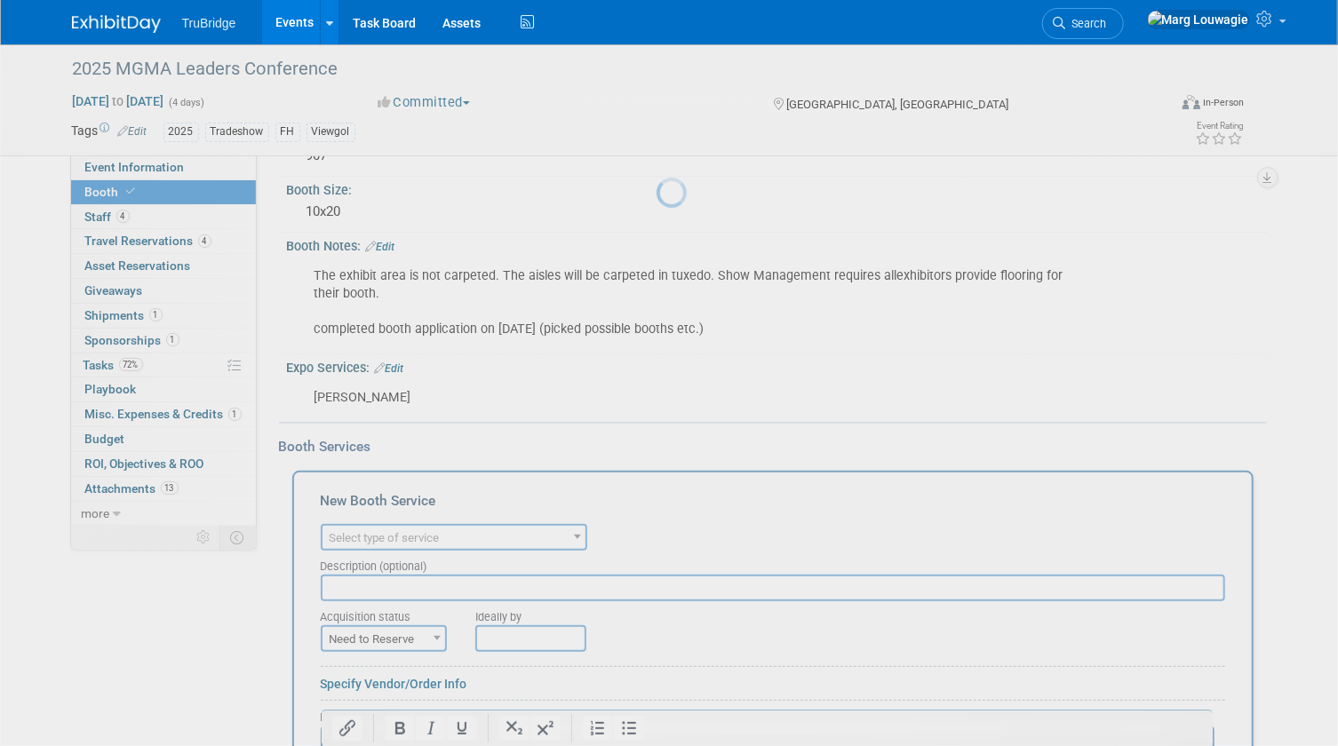
scroll to position [0, 0]
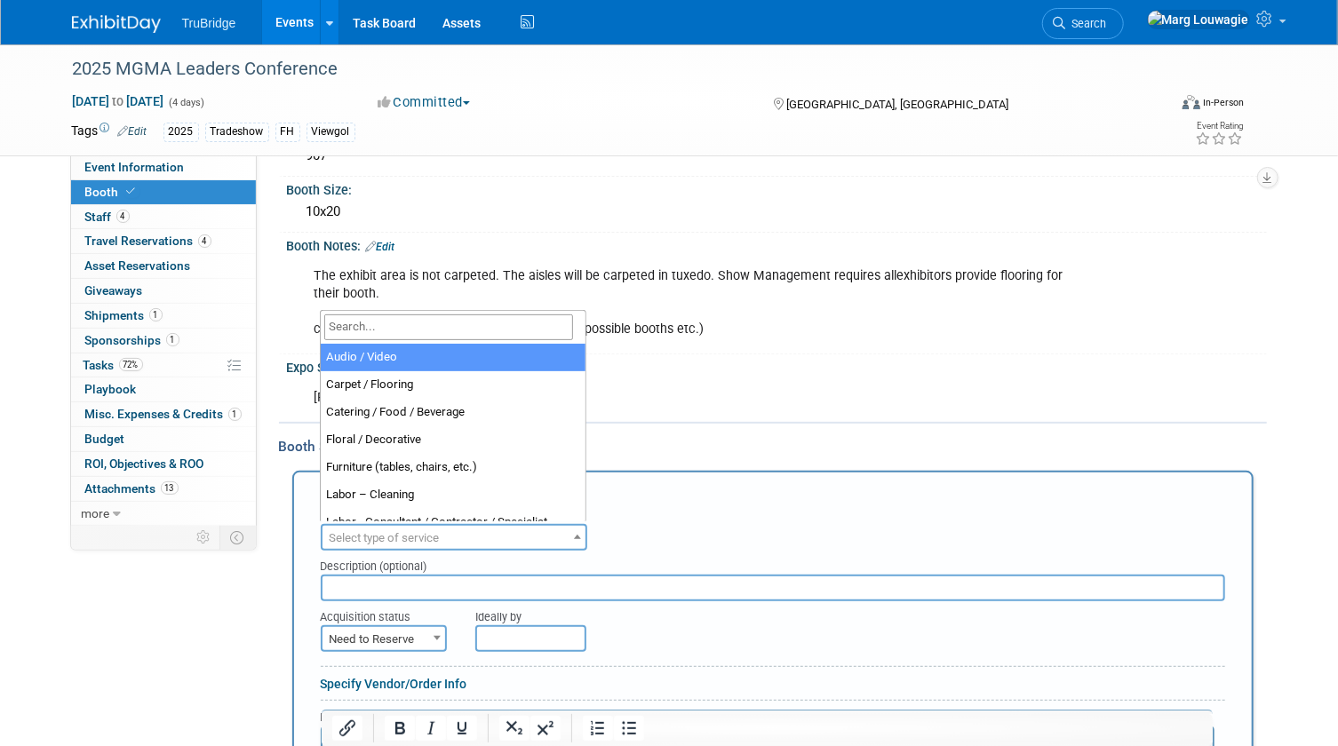
click at [398, 536] on span "Select type of service" at bounding box center [385, 537] width 110 height 13
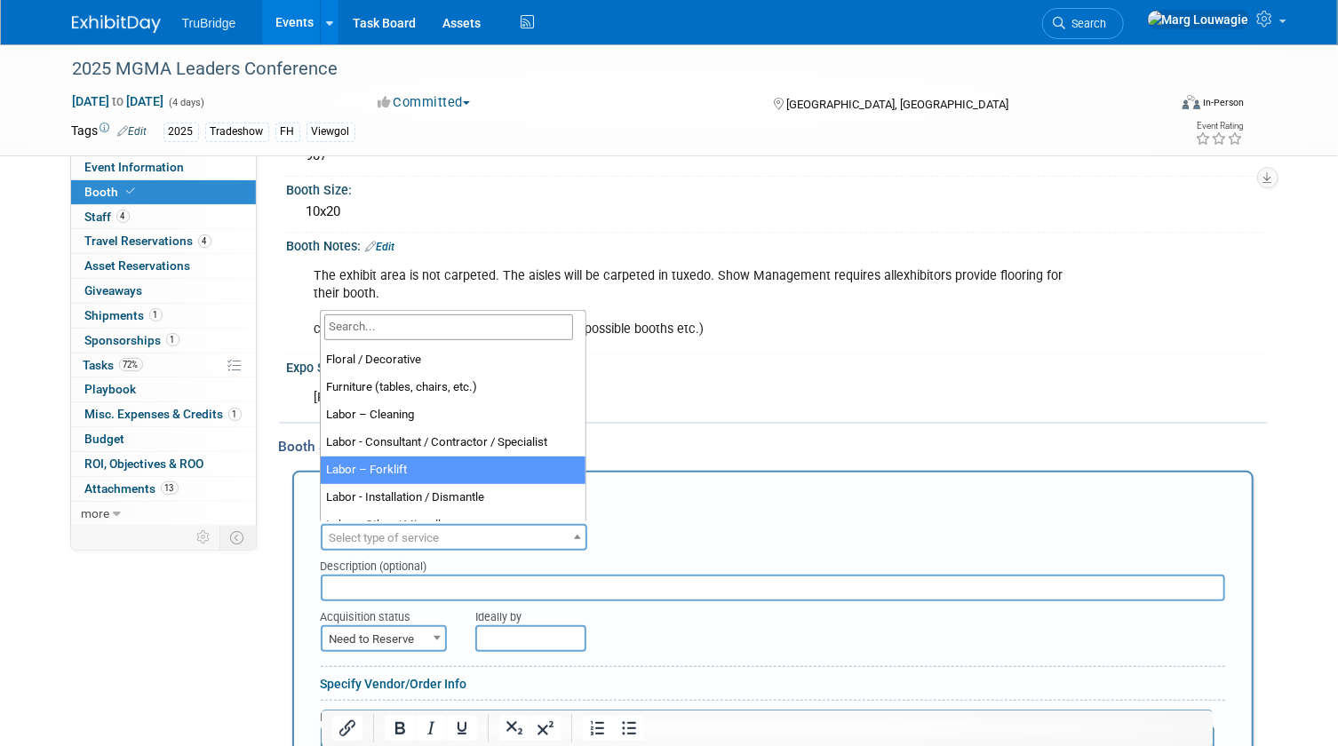
scroll to position [52, 0]
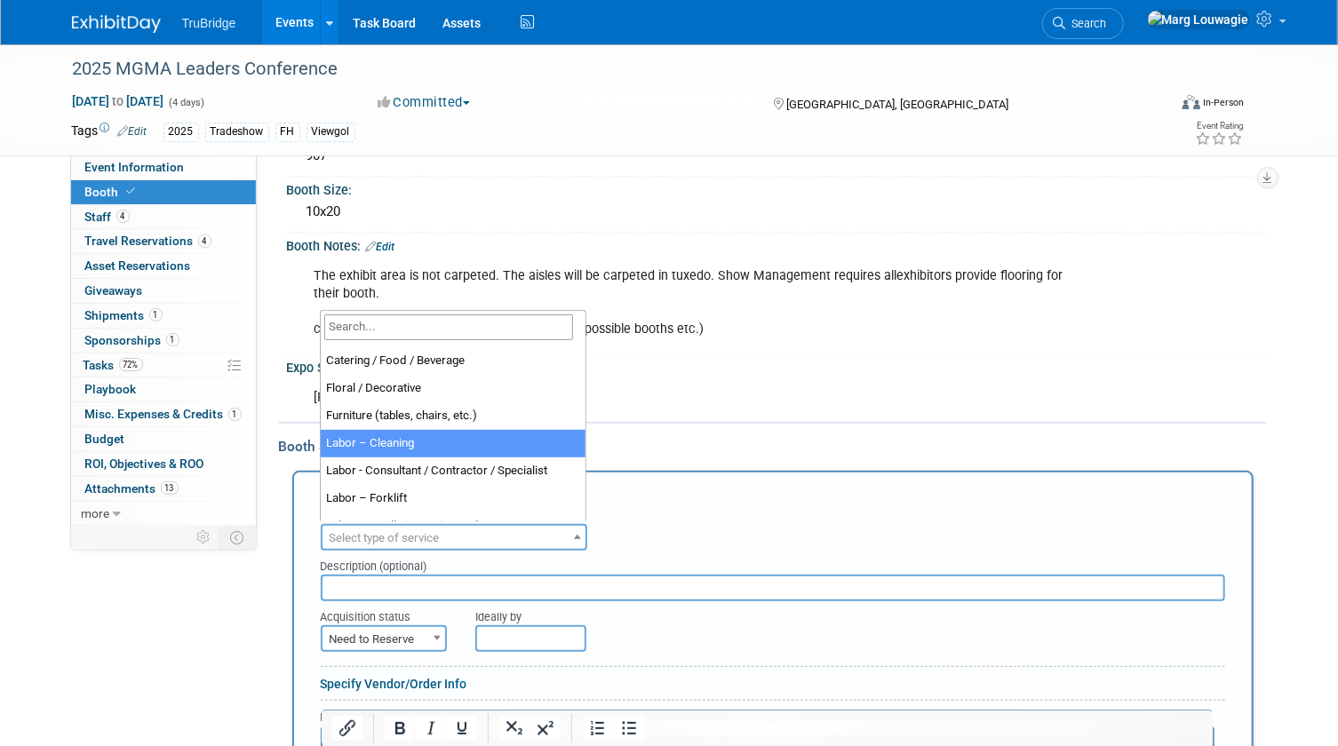
select select "14"
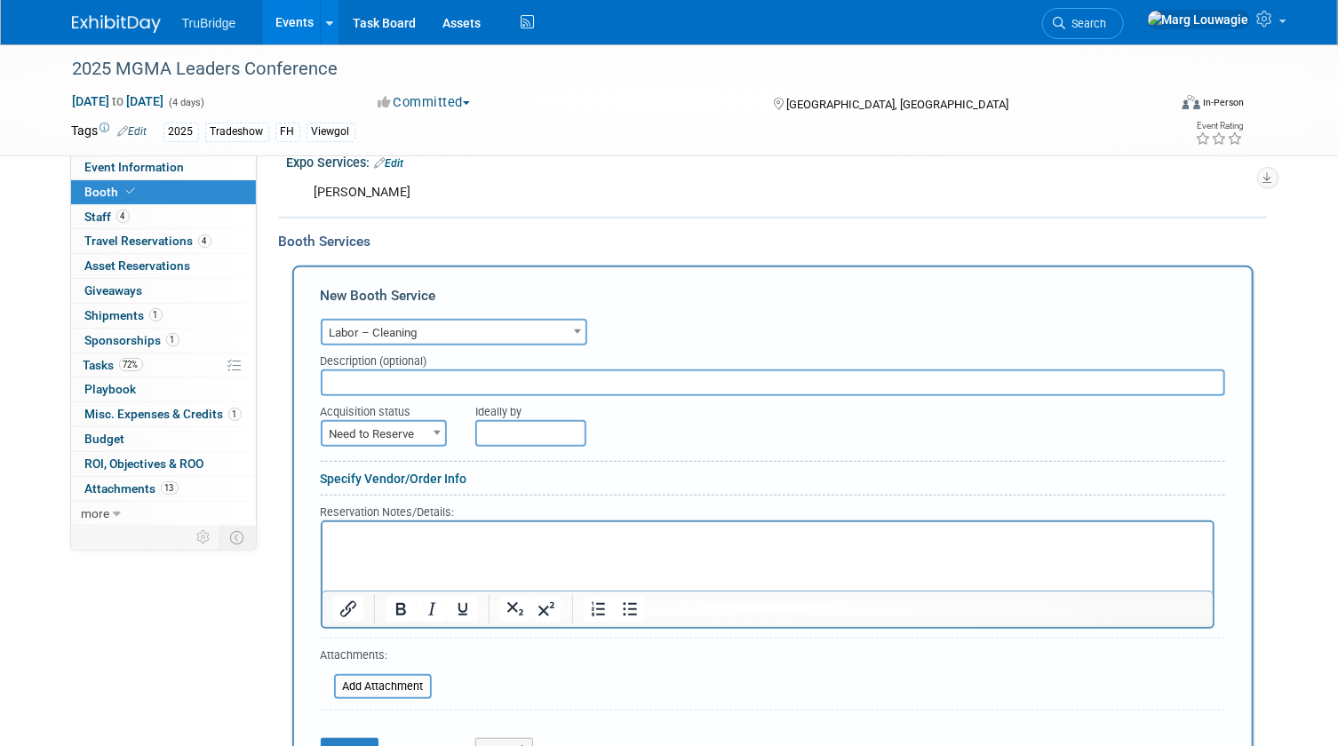
scroll to position [410, 0]
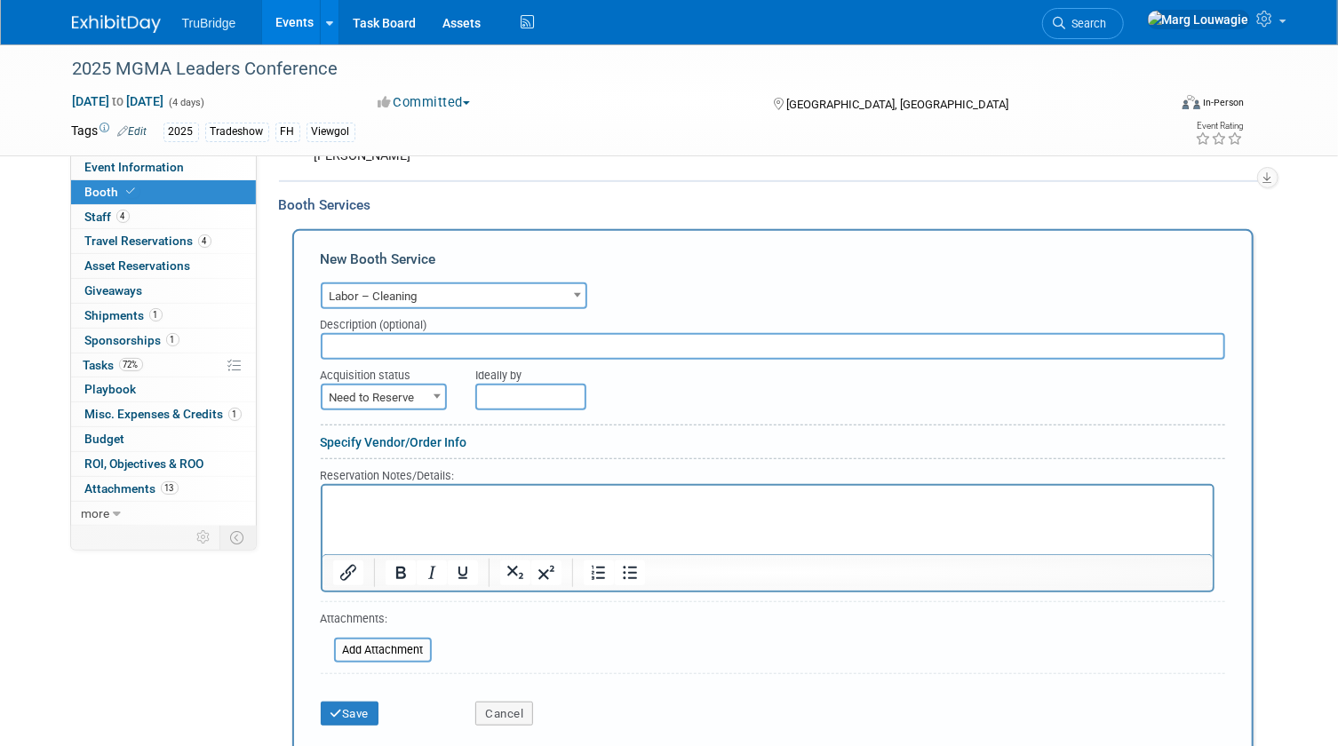
click at [461, 509] on html at bounding box center [767, 497] width 890 height 24
click at [332, 711] on icon "submit" at bounding box center [337, 714] width 12 height 12
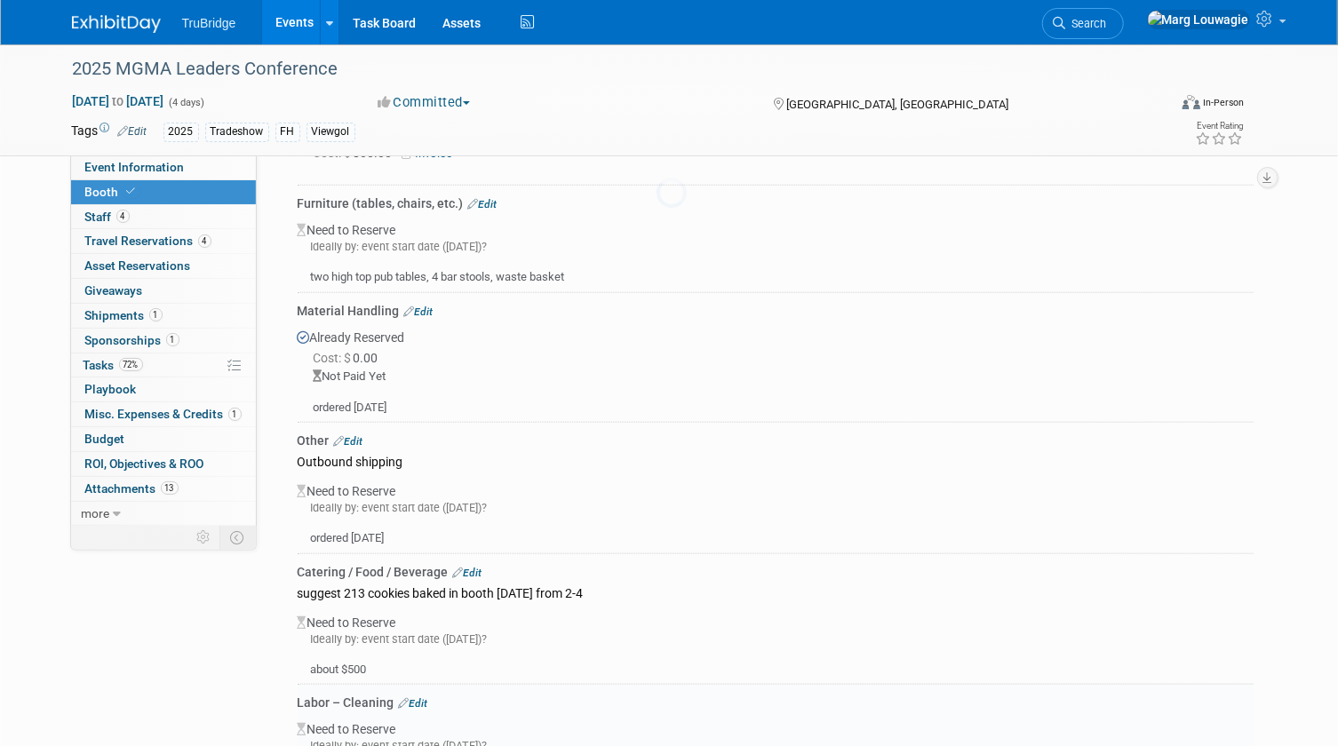
scroll to position [1084, 0]
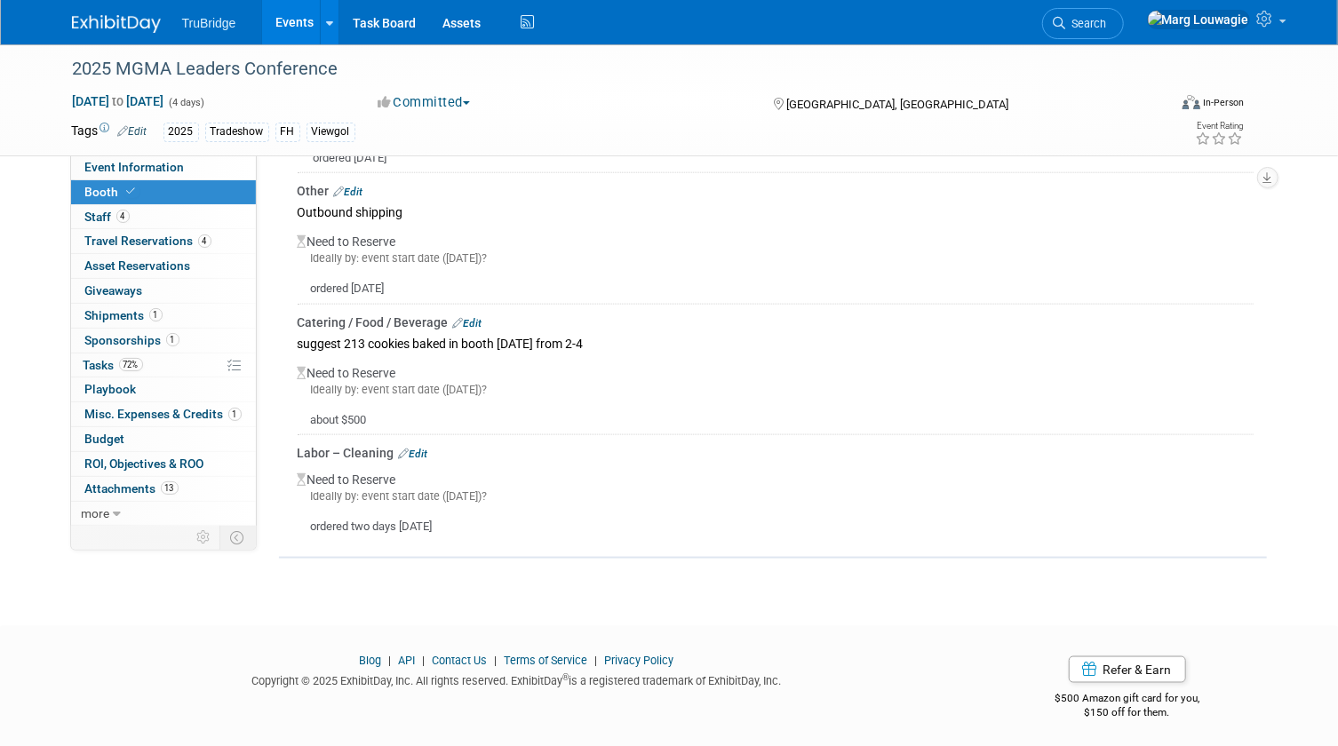
click at [426, 448] on link "Edit" at bounding box center [413, 454] width 29 height 12
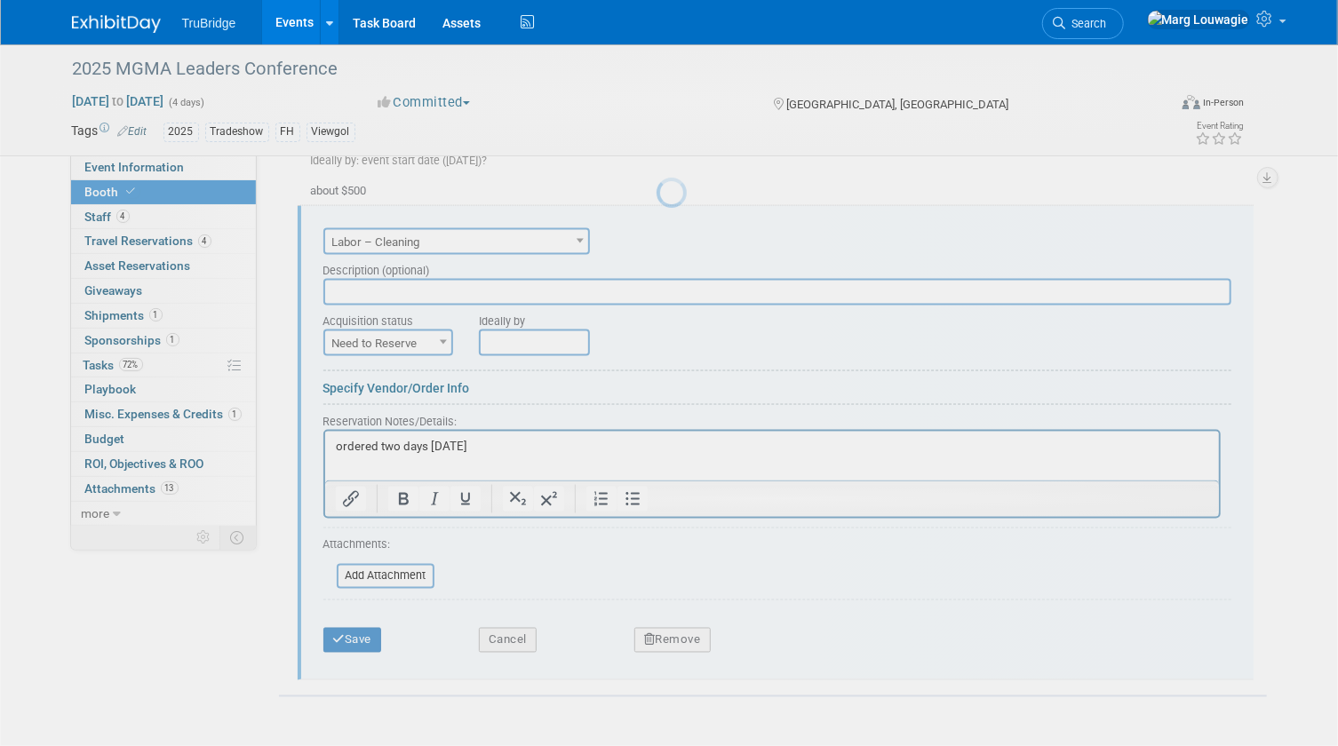
scroll to position [0, 0]
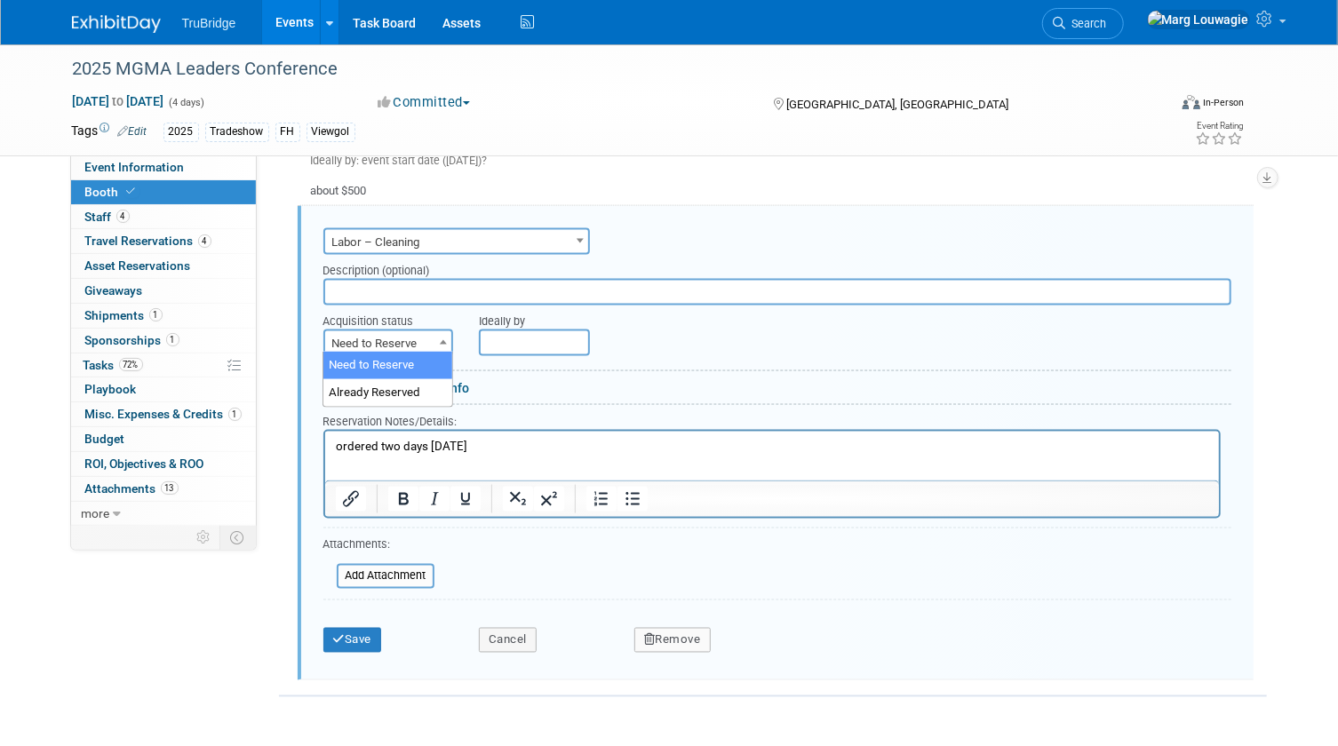
click at [443, 334] on span at bounding box center [443, 342] width 18 height 23
select select "2"
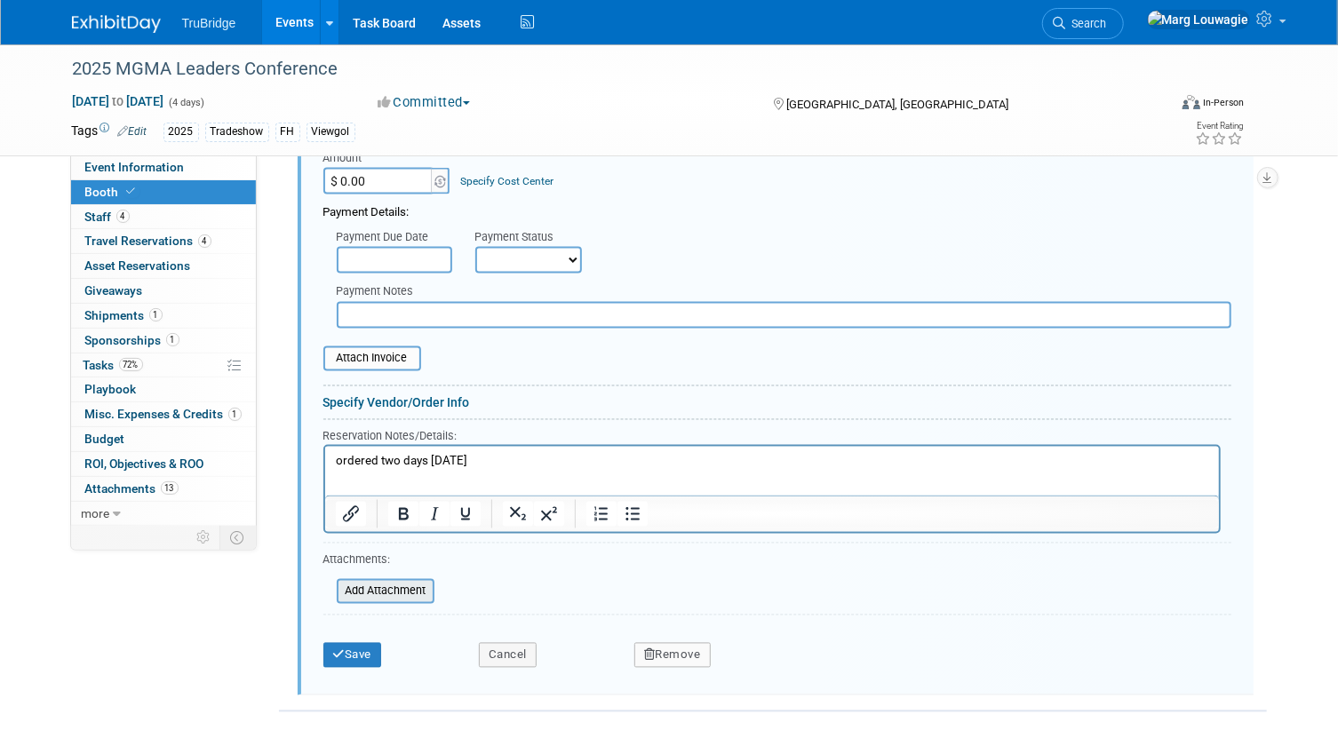
scroll to position [1555, 0]
click at [366, 649] on button "Save" at bounding box center [352, 653] width 59 height 25
drag, startPoint x: 366, startPoint y: 649, endPoint x: 533, endPoint y: 489, distance: 231.2
click at [0, 0] on div at bounding box center [0, 0] width 0 height 0
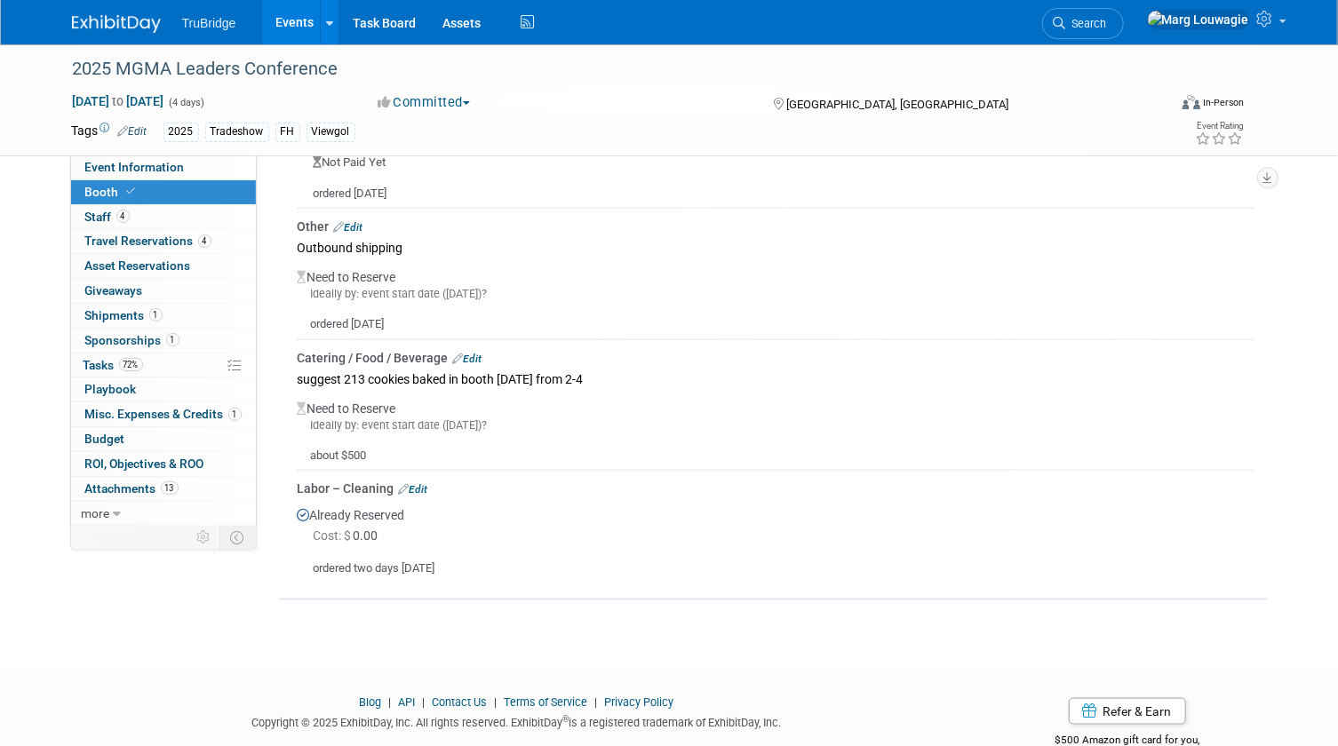
scroll to position [1009, 0]
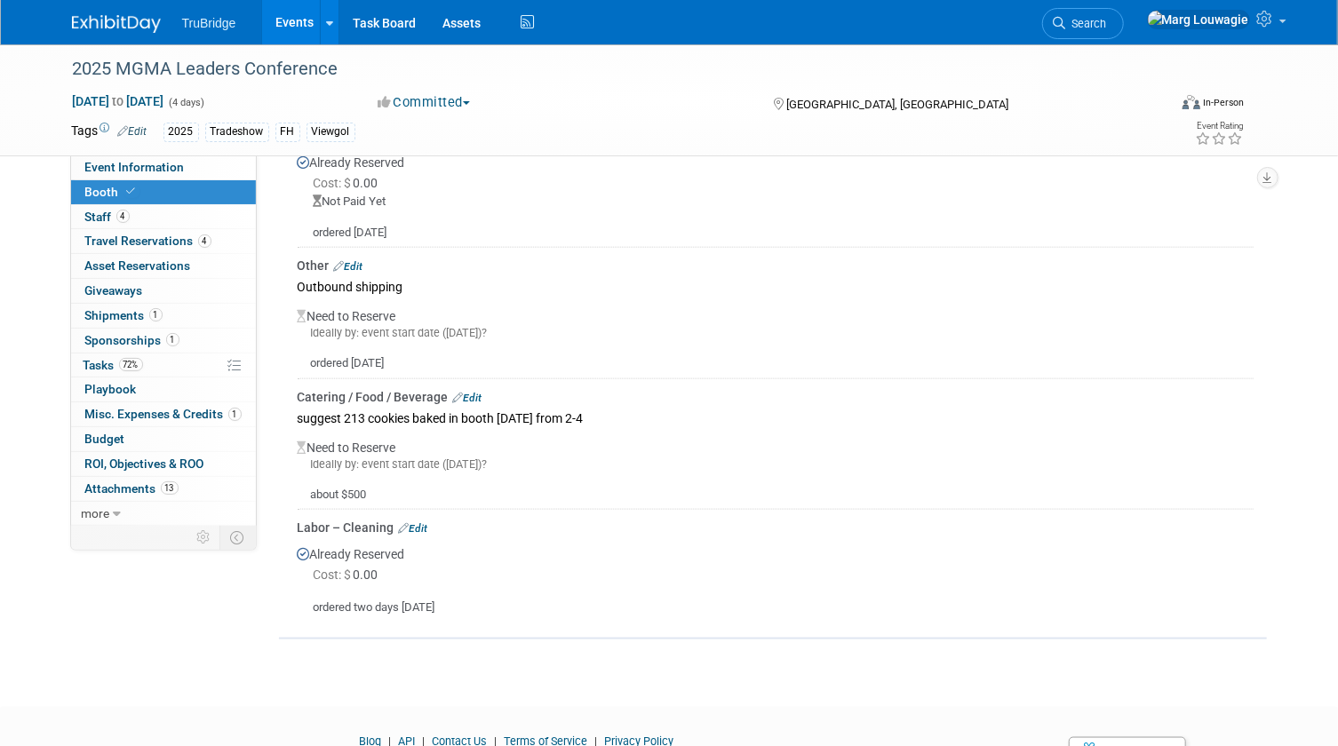
click at [361, 260] on link "Edit" at bounding box center [348, 266] width 29 height 12
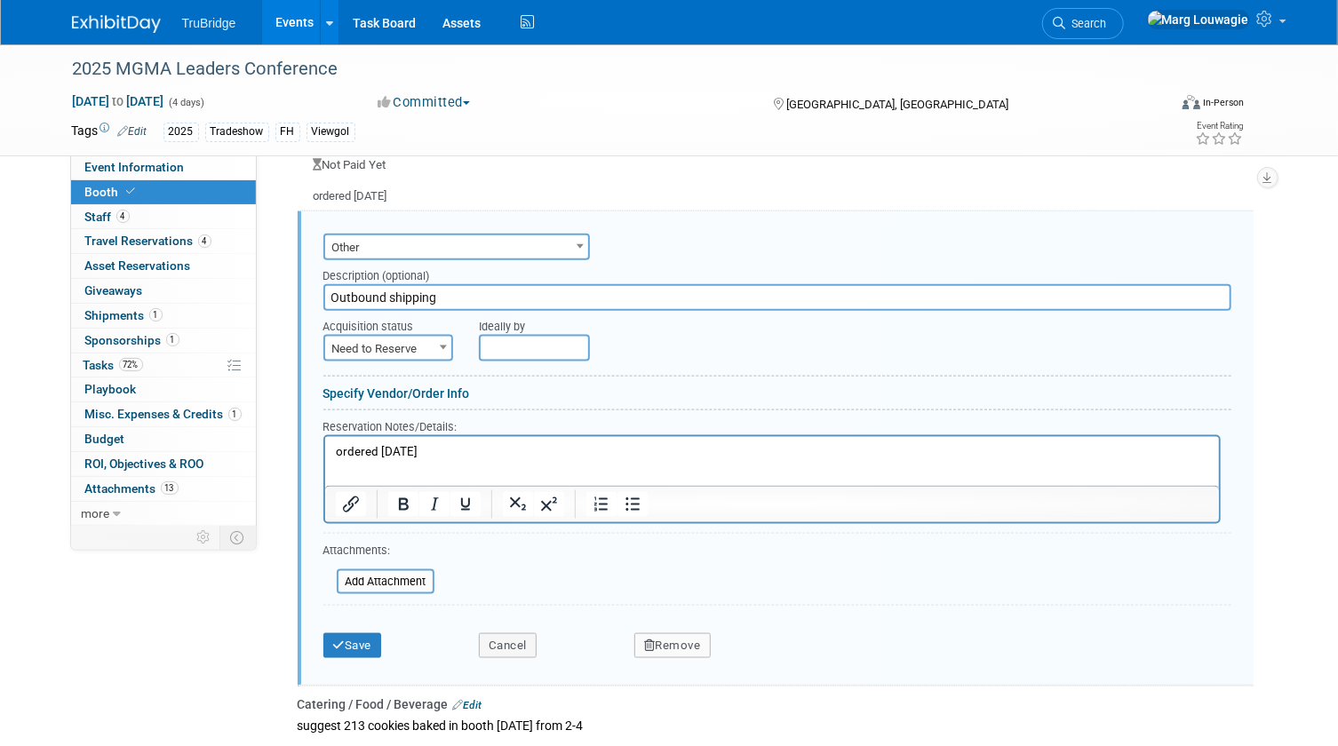
scroll to position [1051, 0]
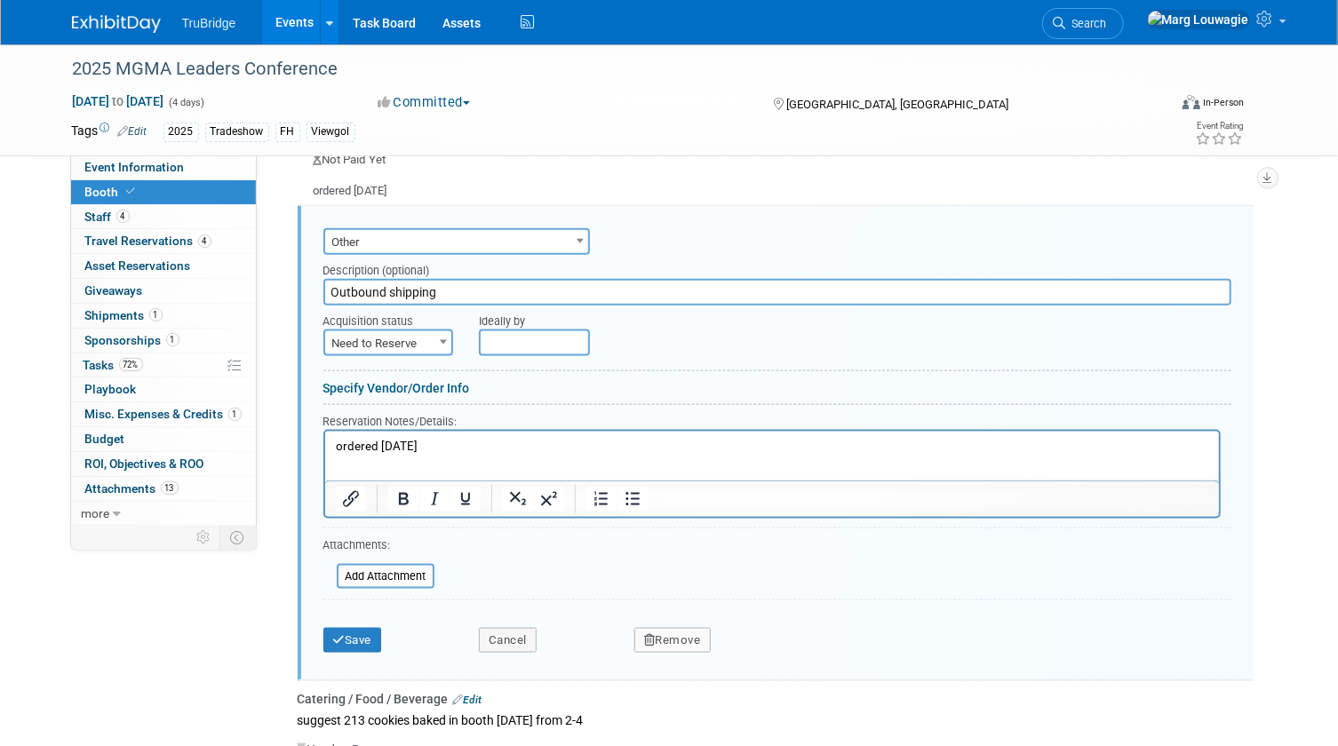
click at [426, 332] on span "Need to Reserve" at bounding box center [388, 343] width 127 height 25
select select "2"
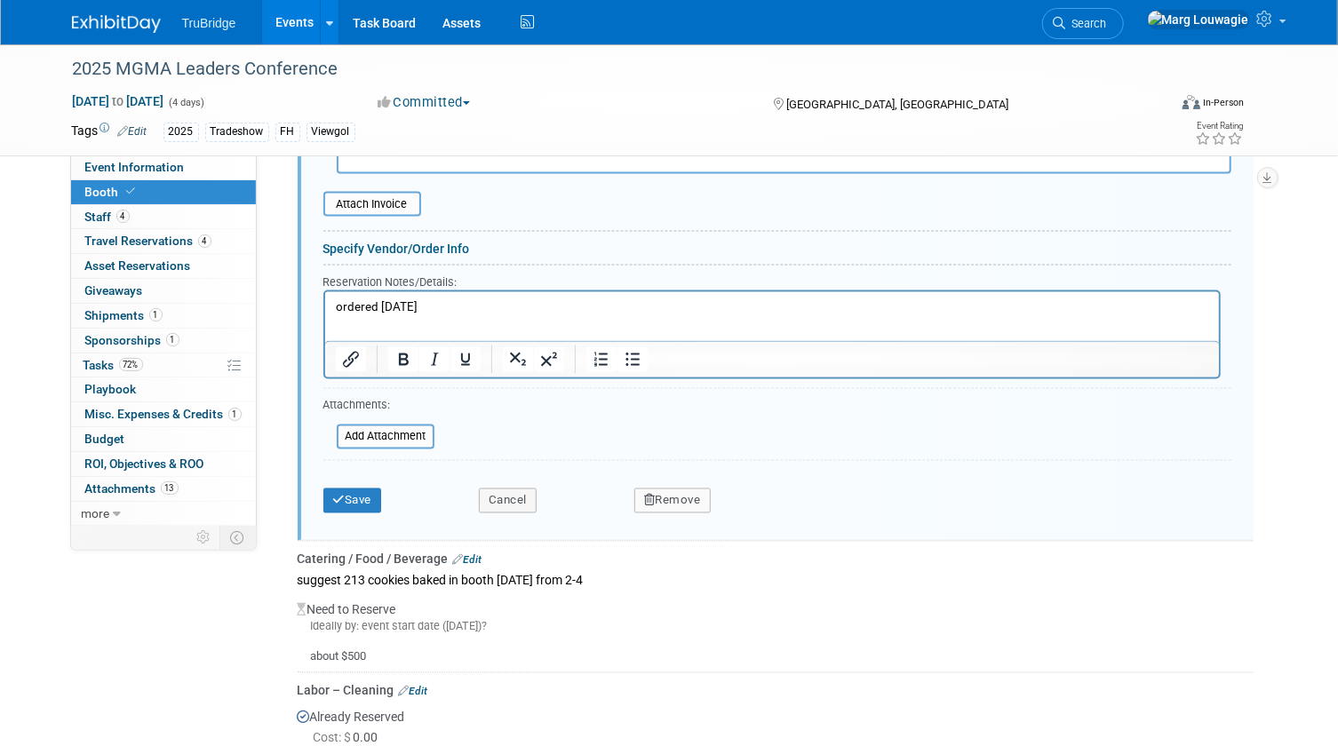
scroll to position [1455, 0]
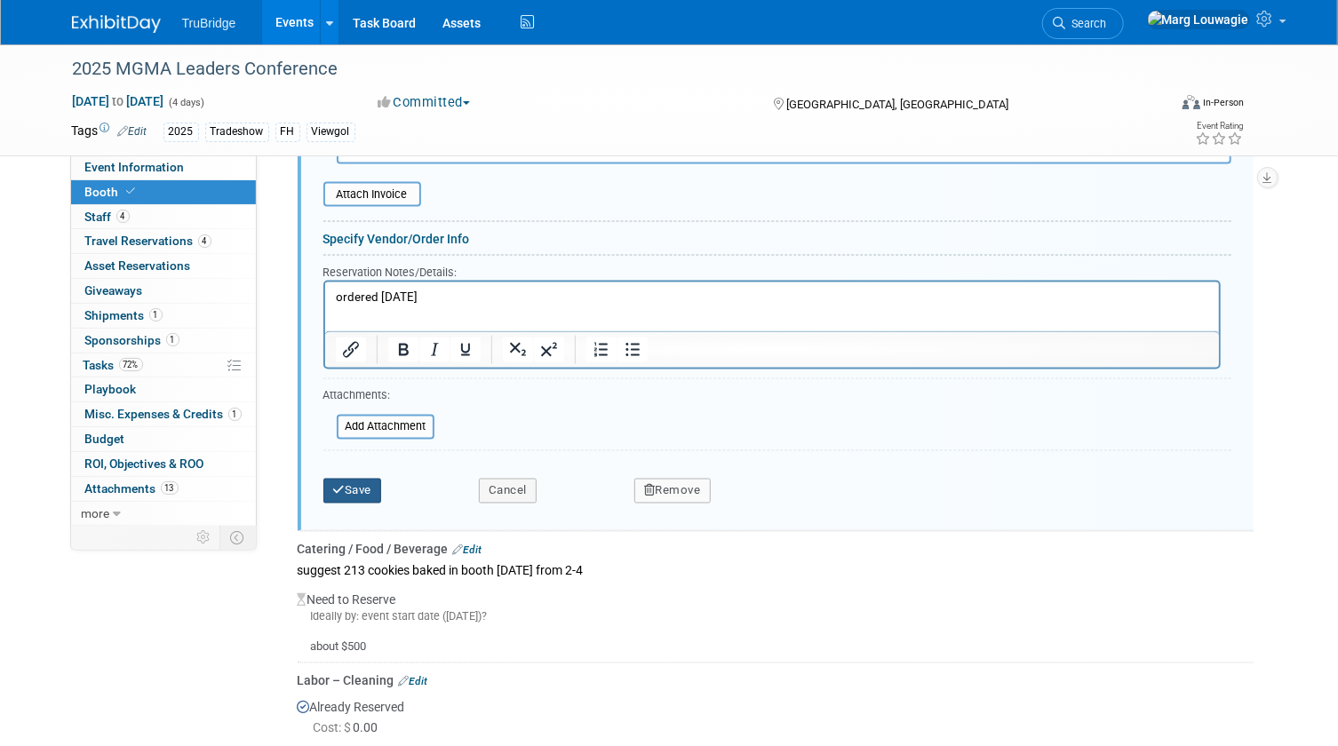
click at [370, 493] on button "Save" at bounding box center [352, 491] width 59 height 25
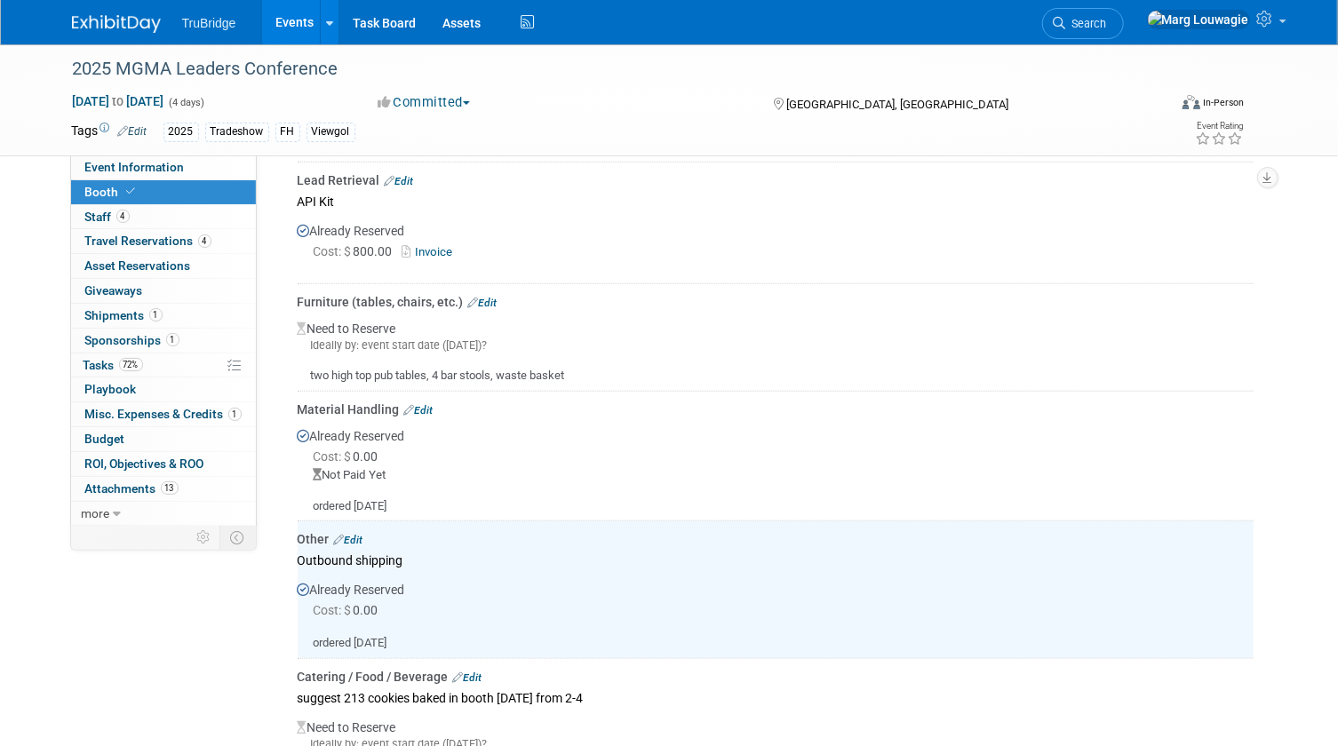
scroll to position [729, 0]
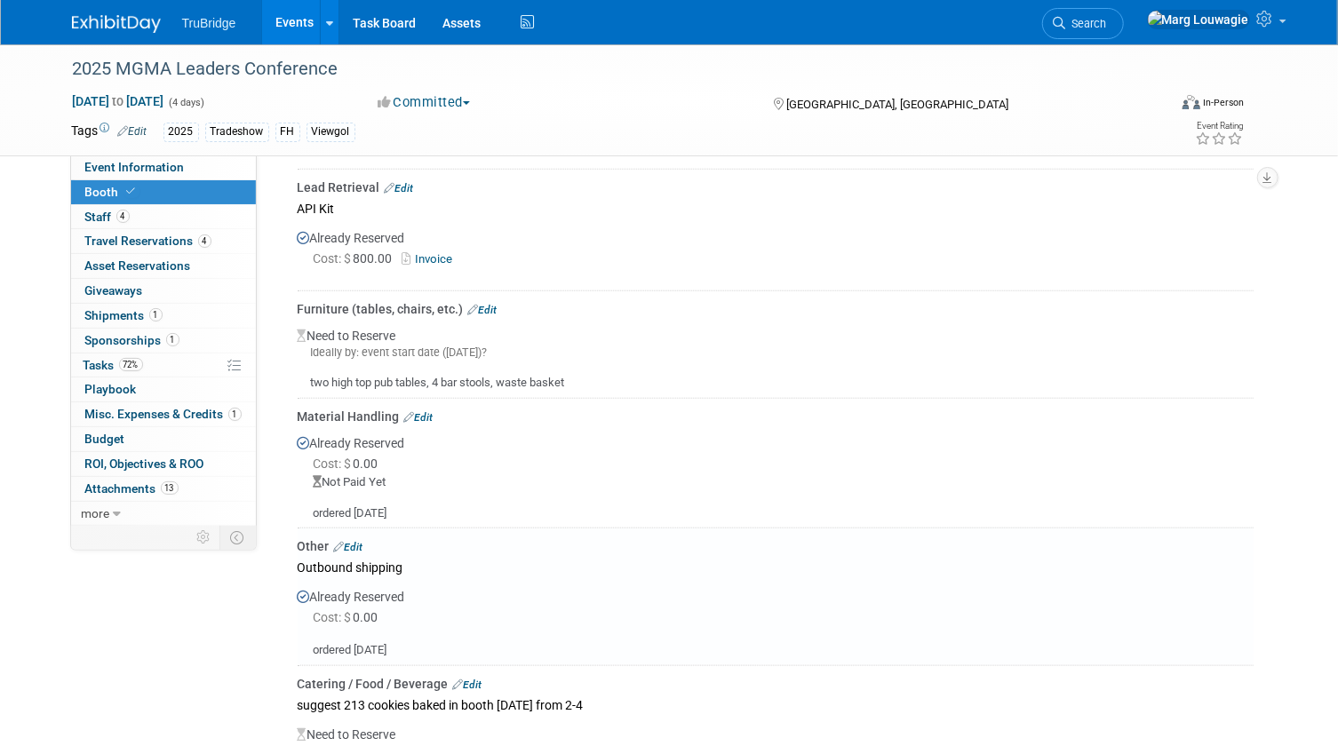
click at [427, 411] on link "Edit" at bounding box center [418, 417] width 29 height 12
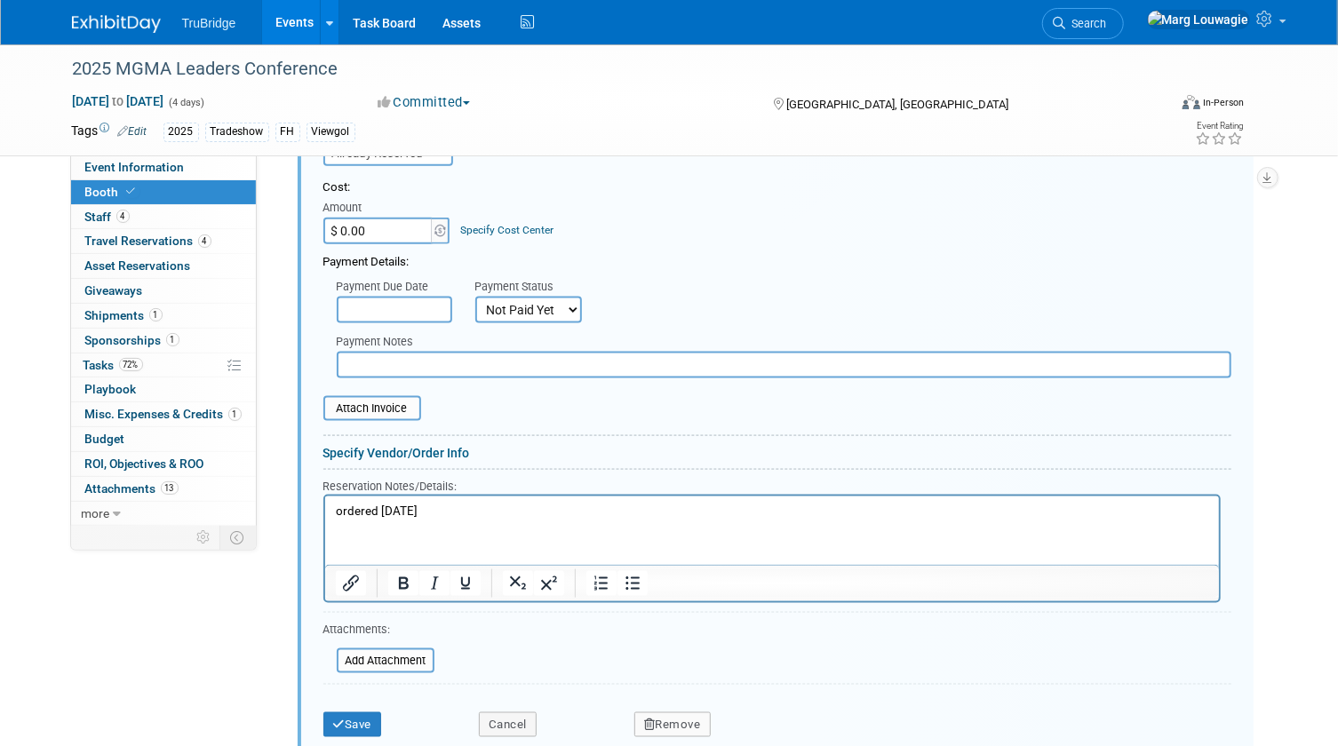
scroll to position [1164, 0]
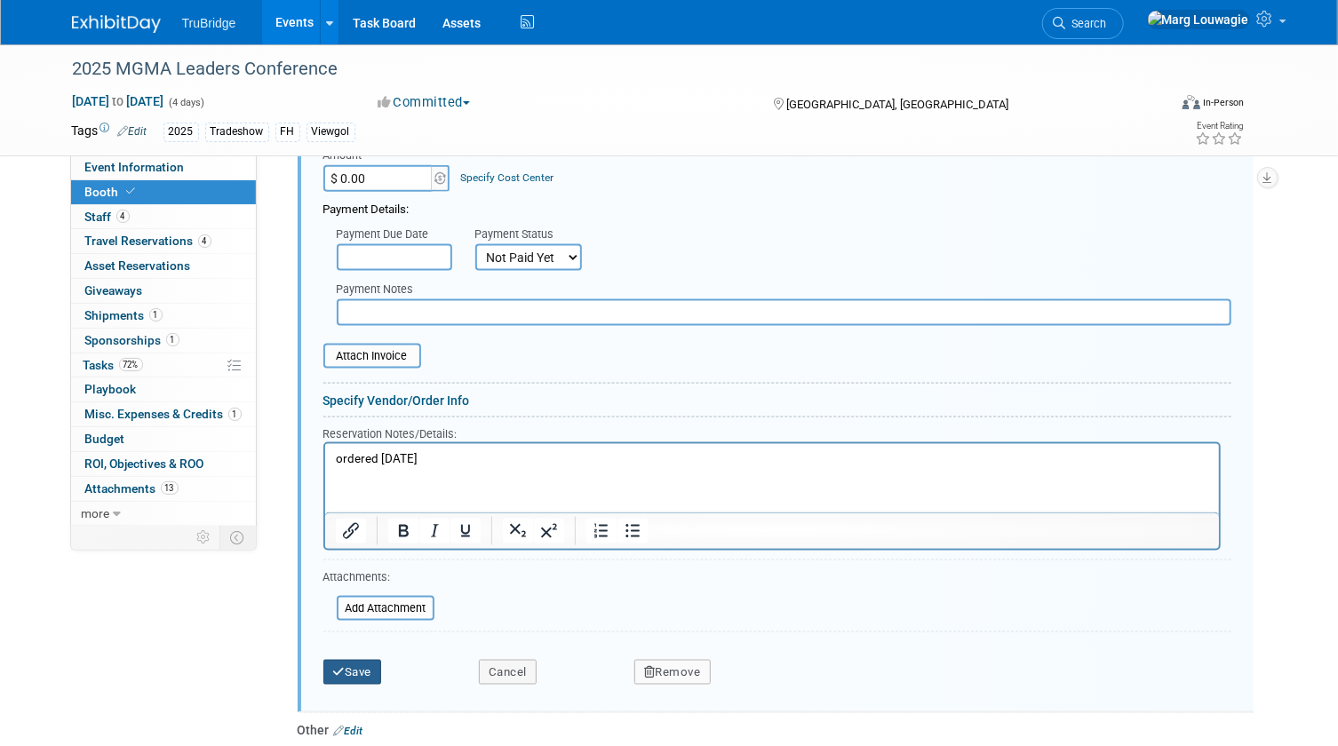
click at [376, 660] on button "Save" at bounding box center [352, 672] width 59 height 25
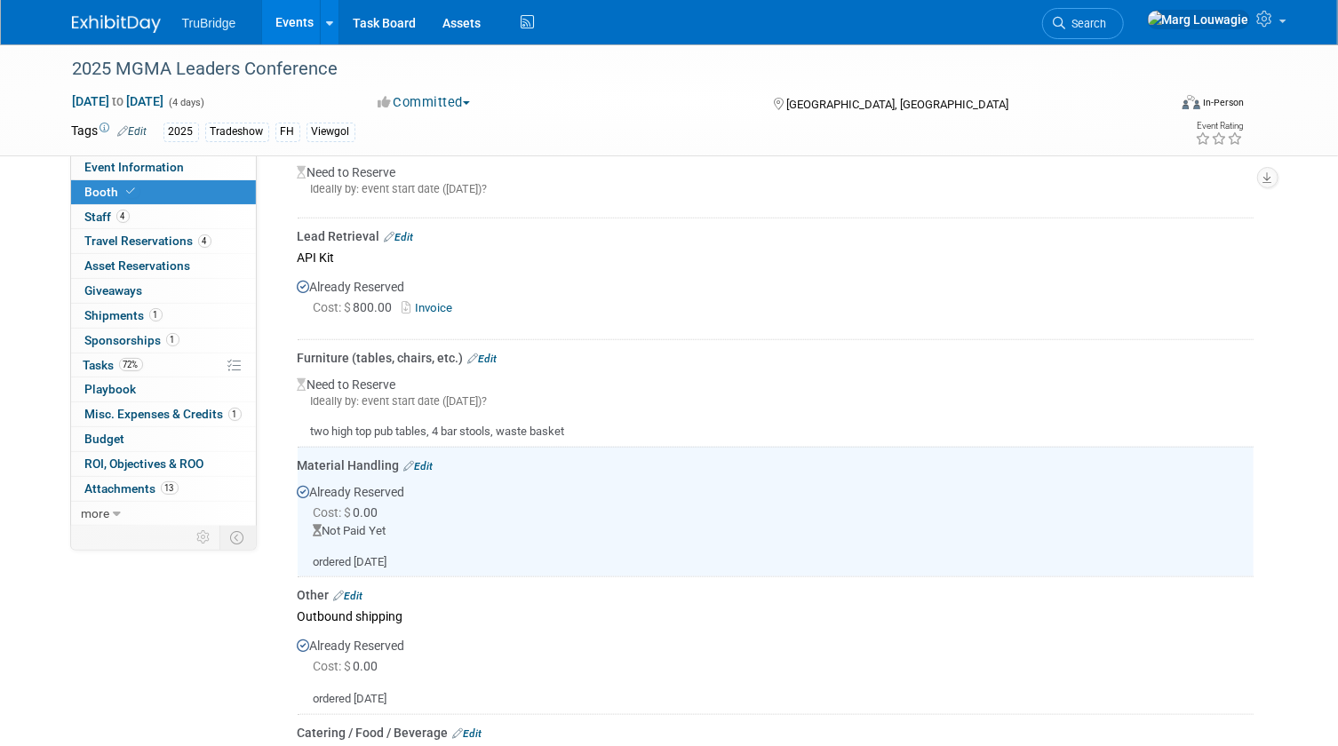
scroll to position [679, 0]
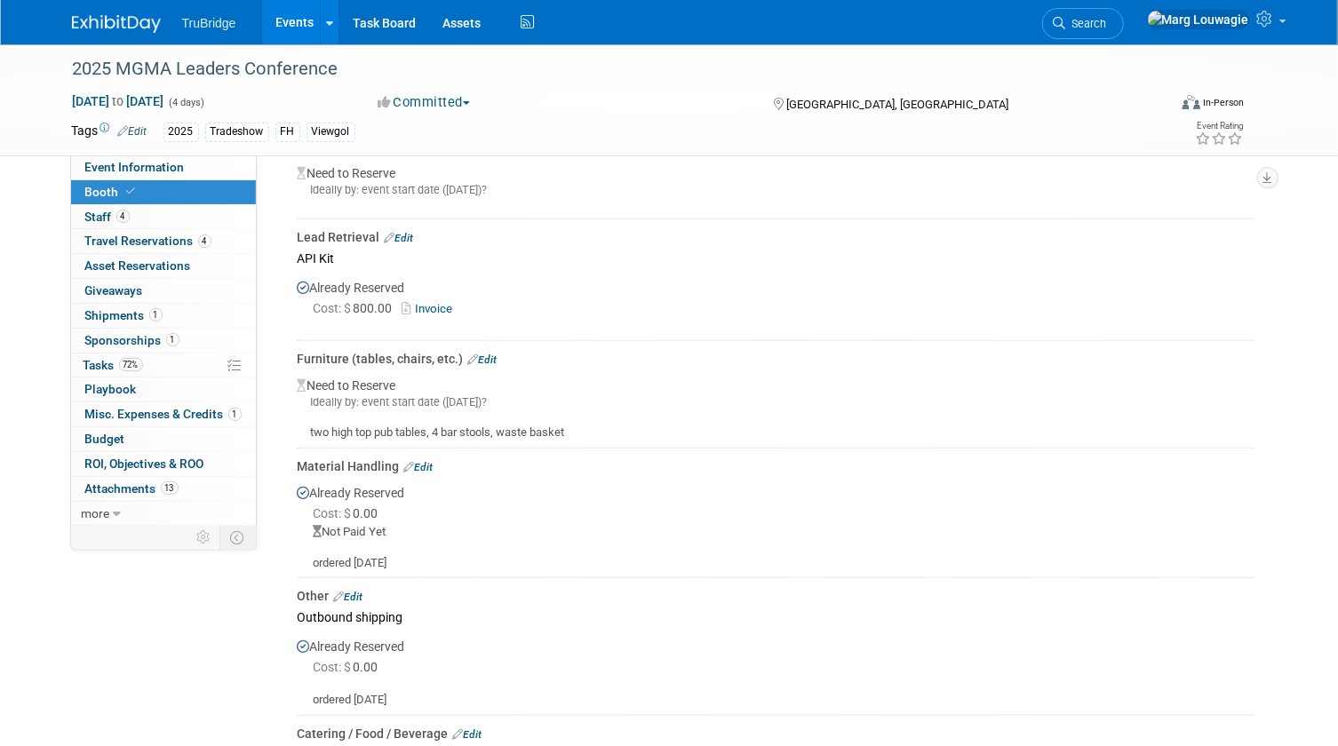
click at [498, 354] on link "Edit" at bounding box center [482, 360] width 29 height 12
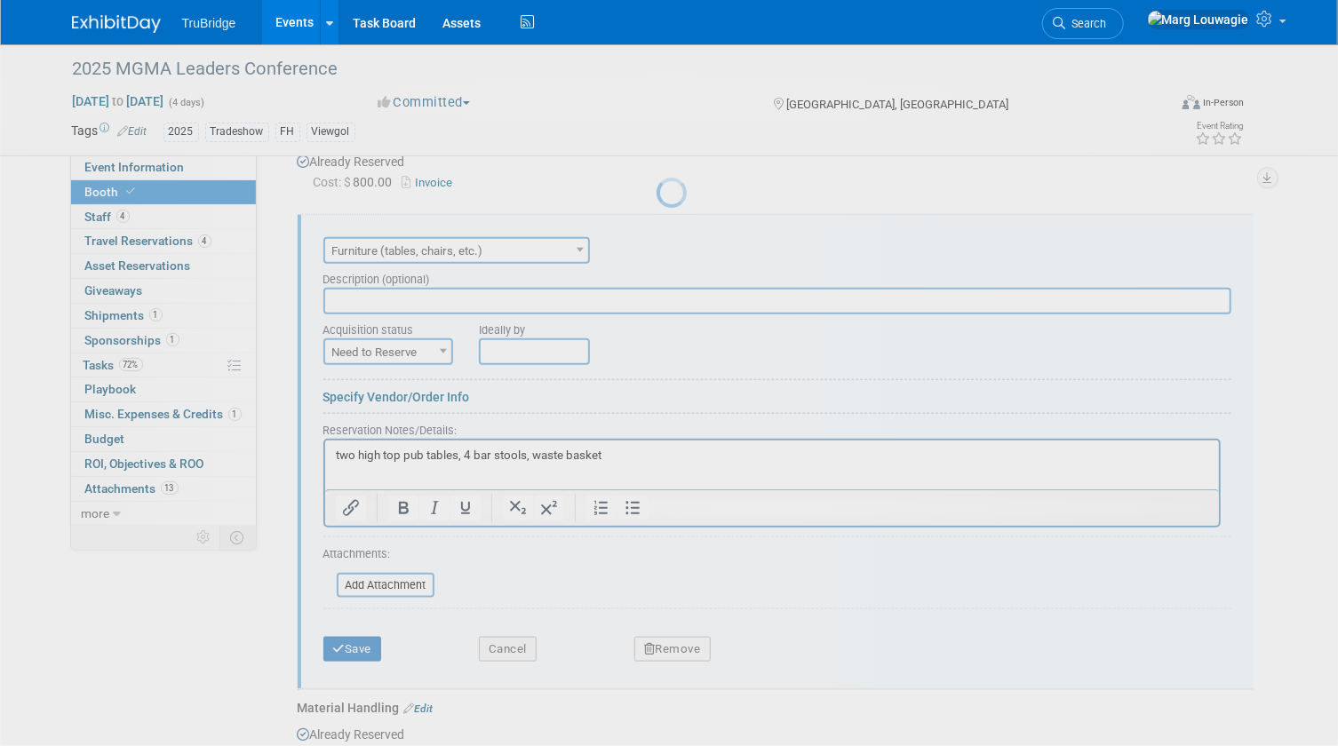
scroll to position [0, 0]
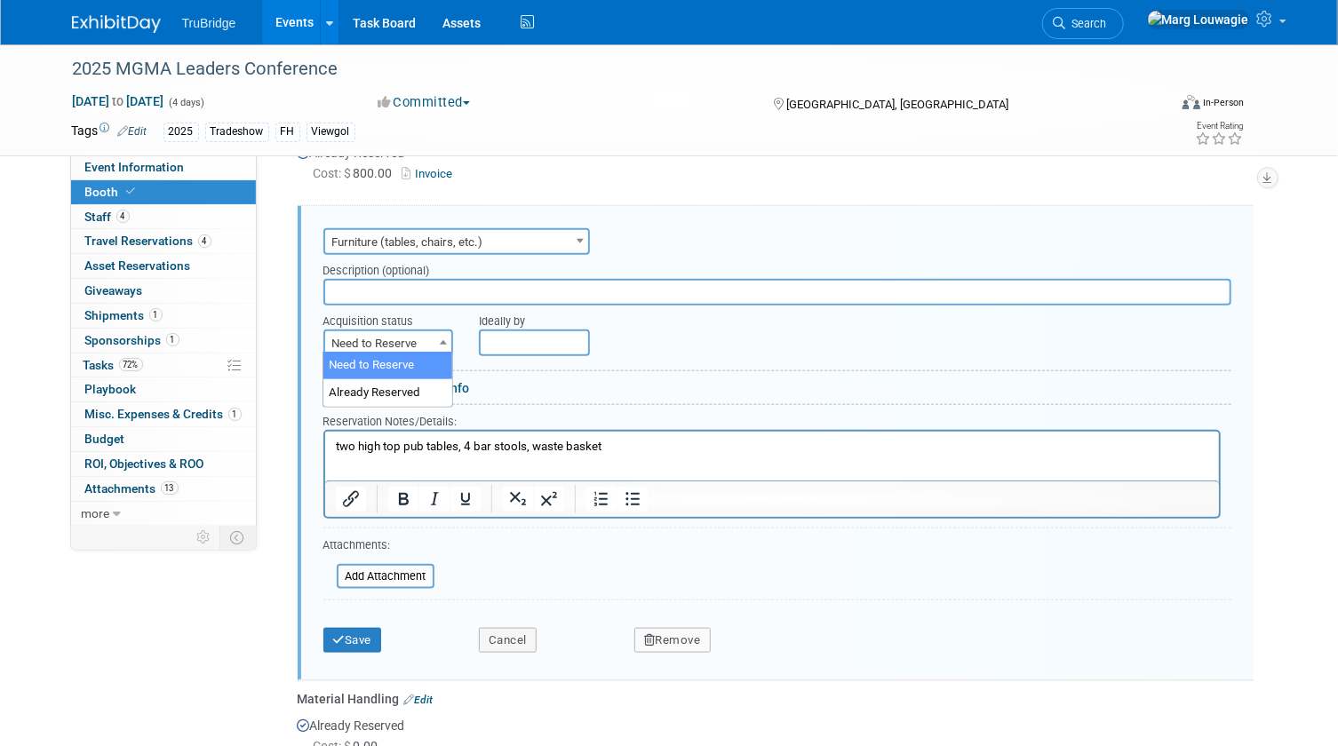
click at [433, 333] on span "Need to Reserve" at bounding box center [388, 343] width 127 height 25
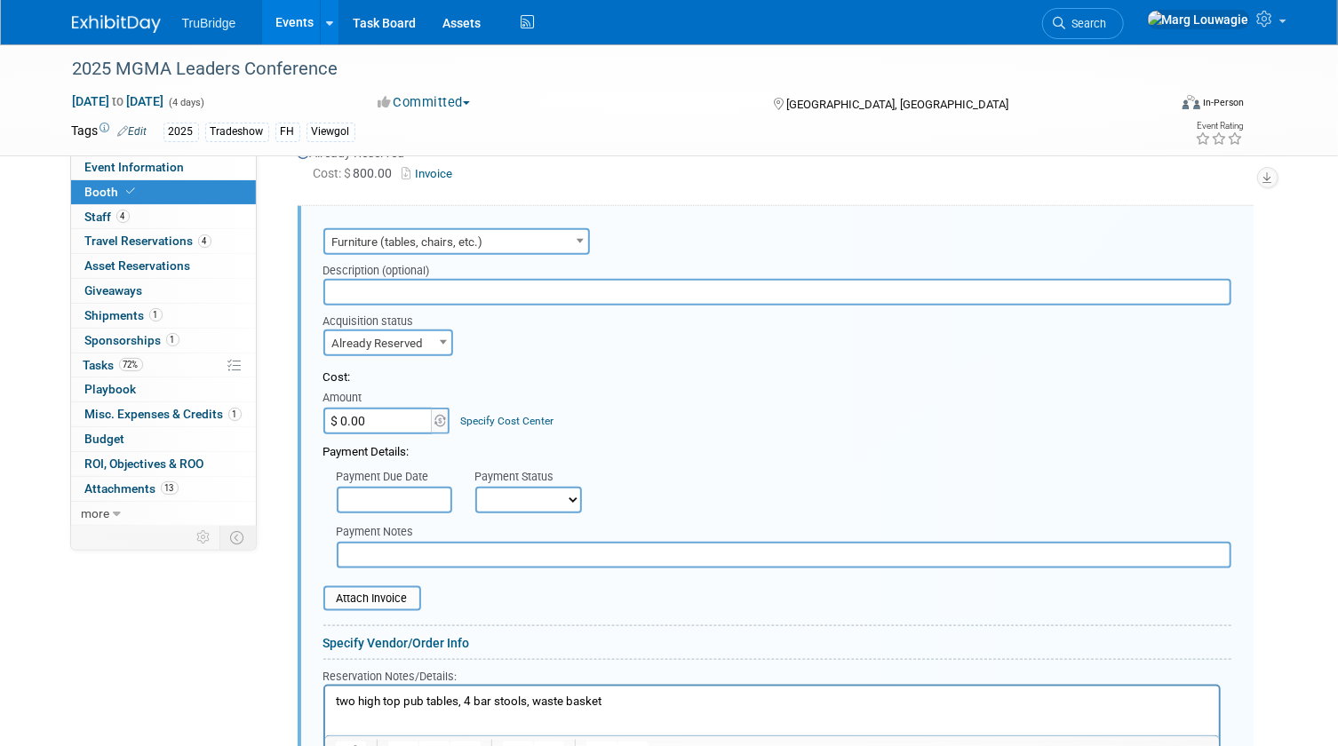
select select "2"
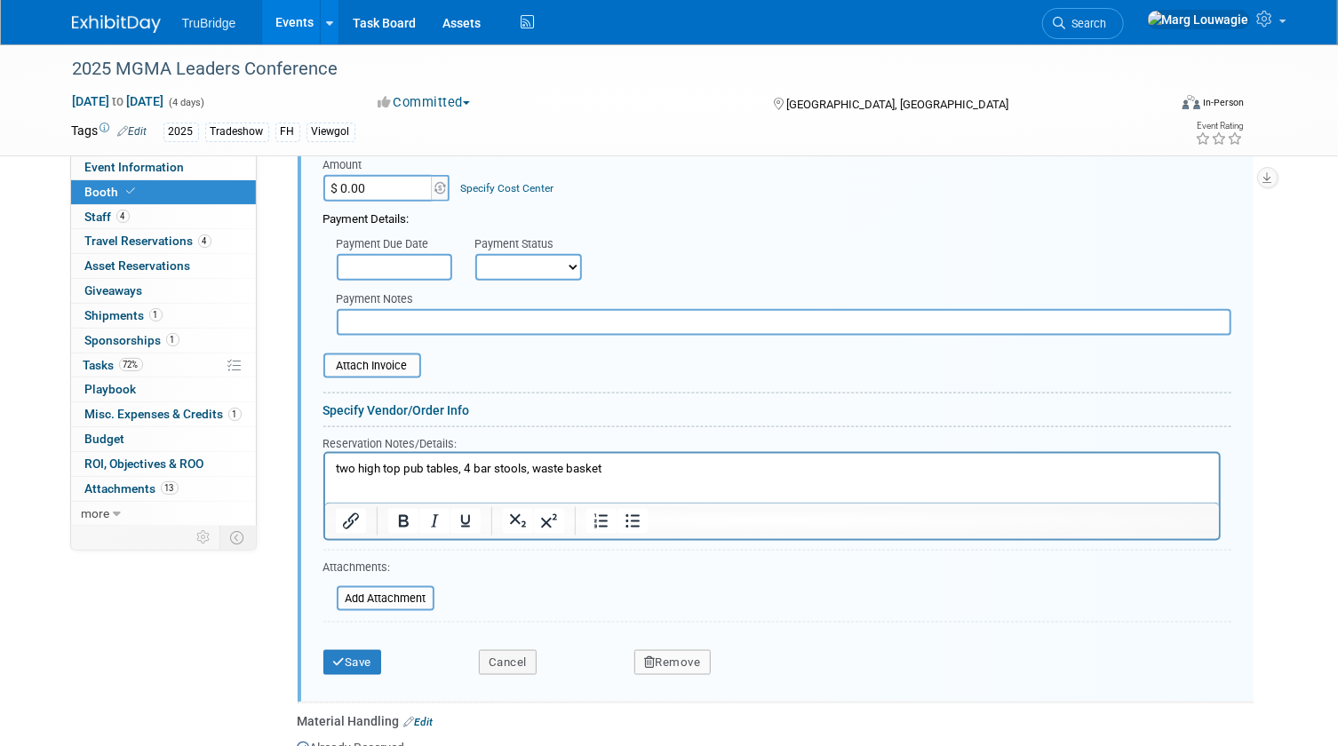
scroll to position [1056, 0]
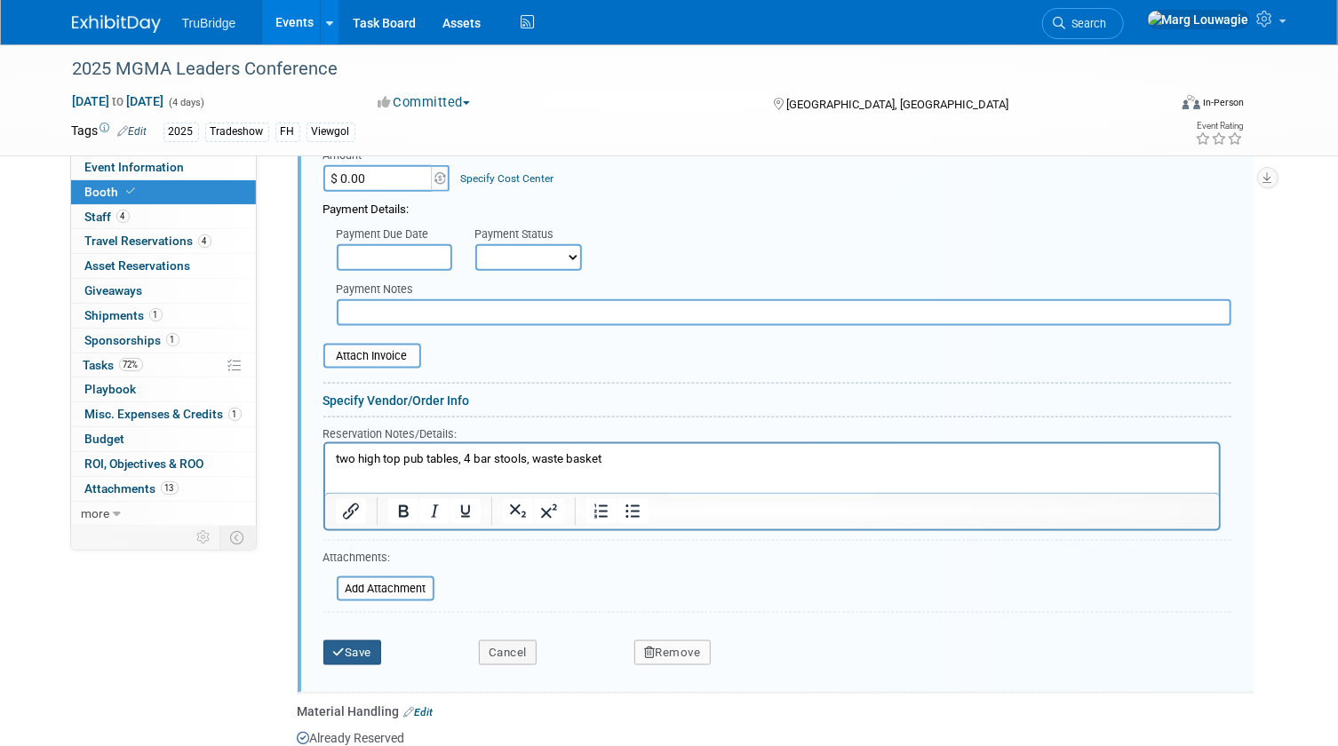
click at [362, 648] on button "Save" at bounding box center [352, 653] width 59 height 25
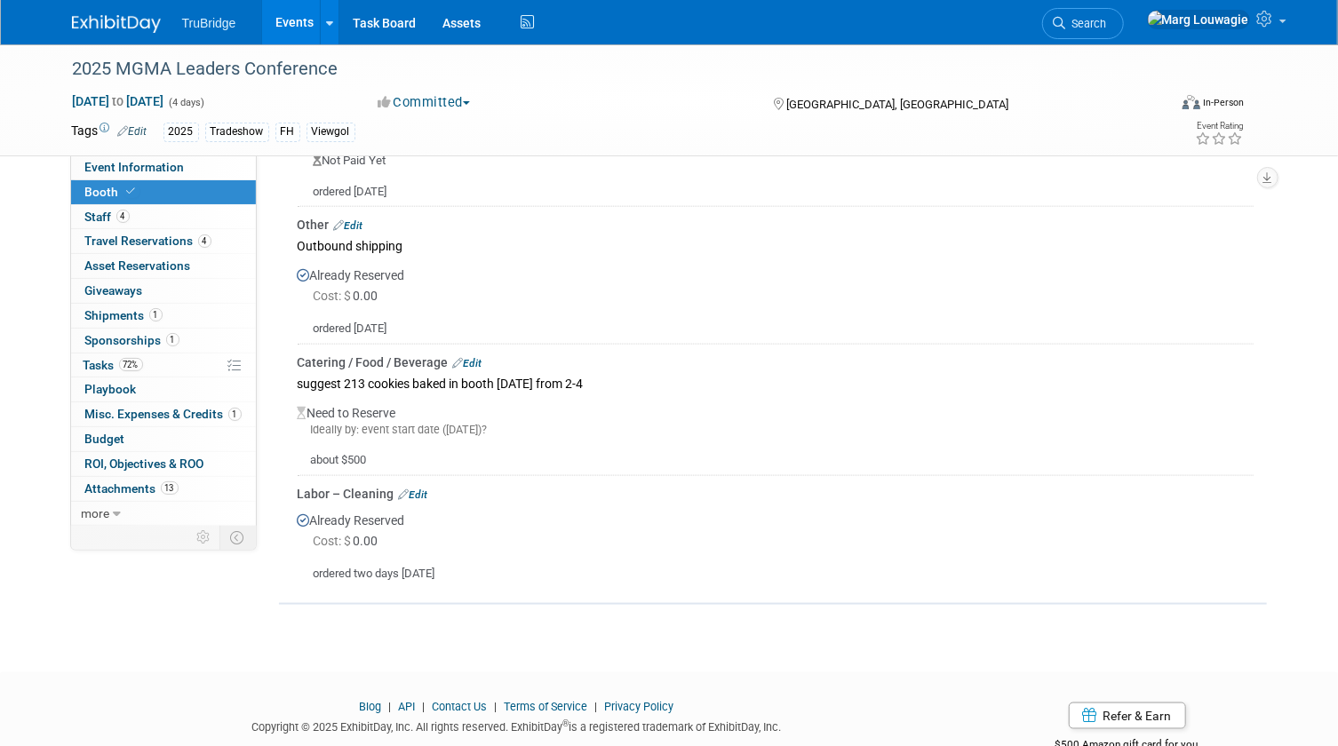
scroll to position [1102, 0]
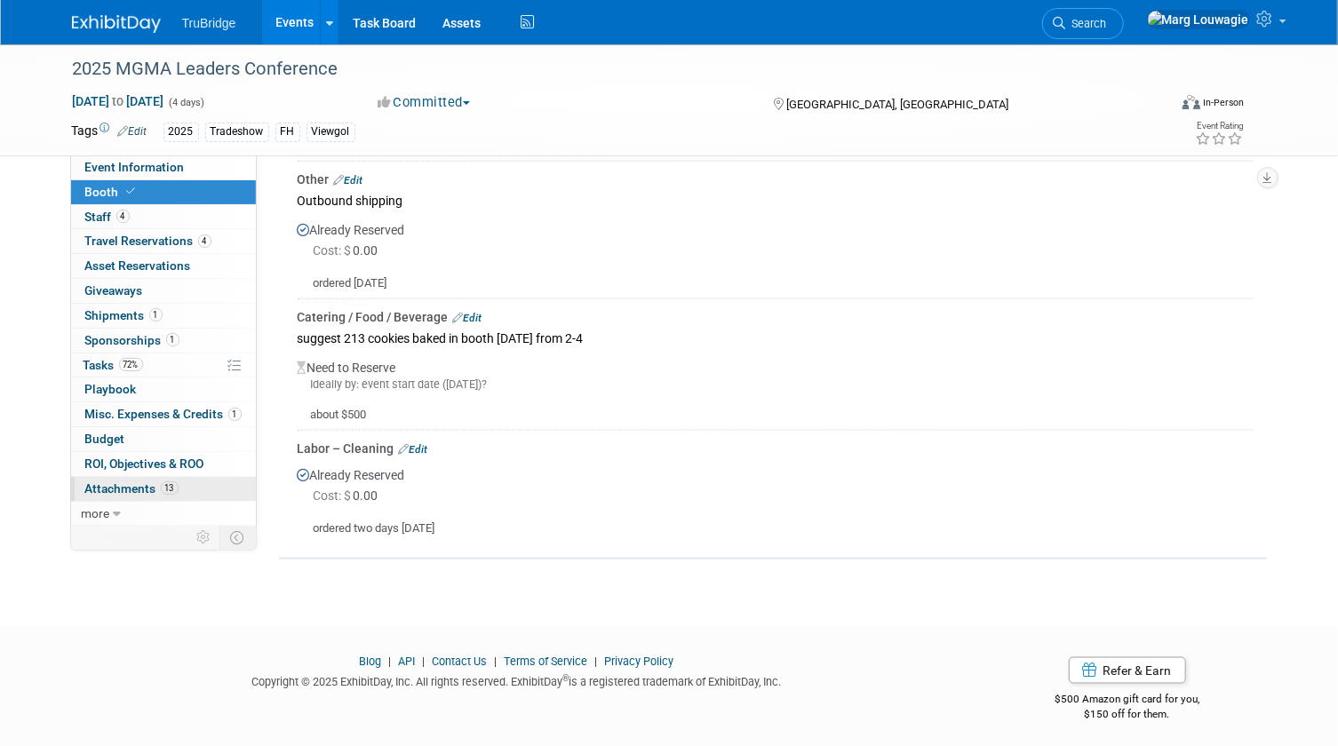
click at [144, 482] on span "Attachments 13" at bounding box center [131, 489] width 93 height 14
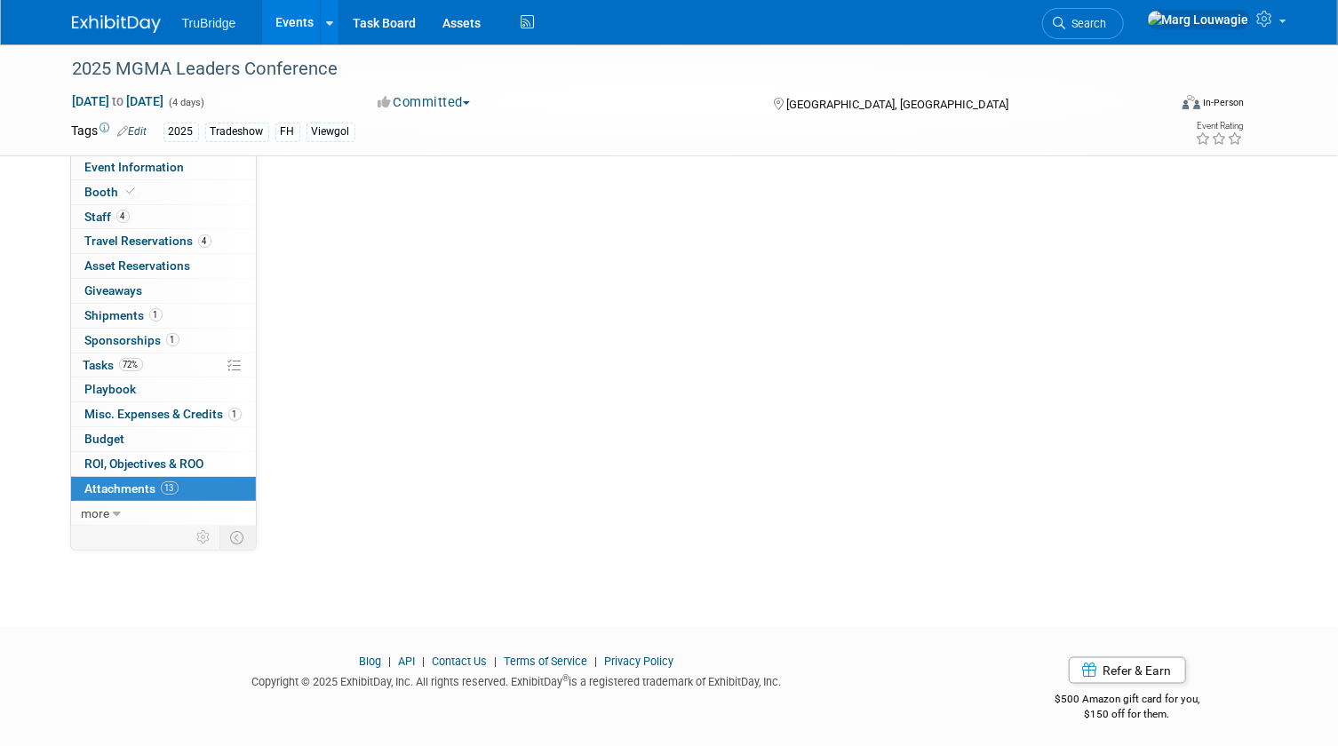
scroll to position [0, 0]
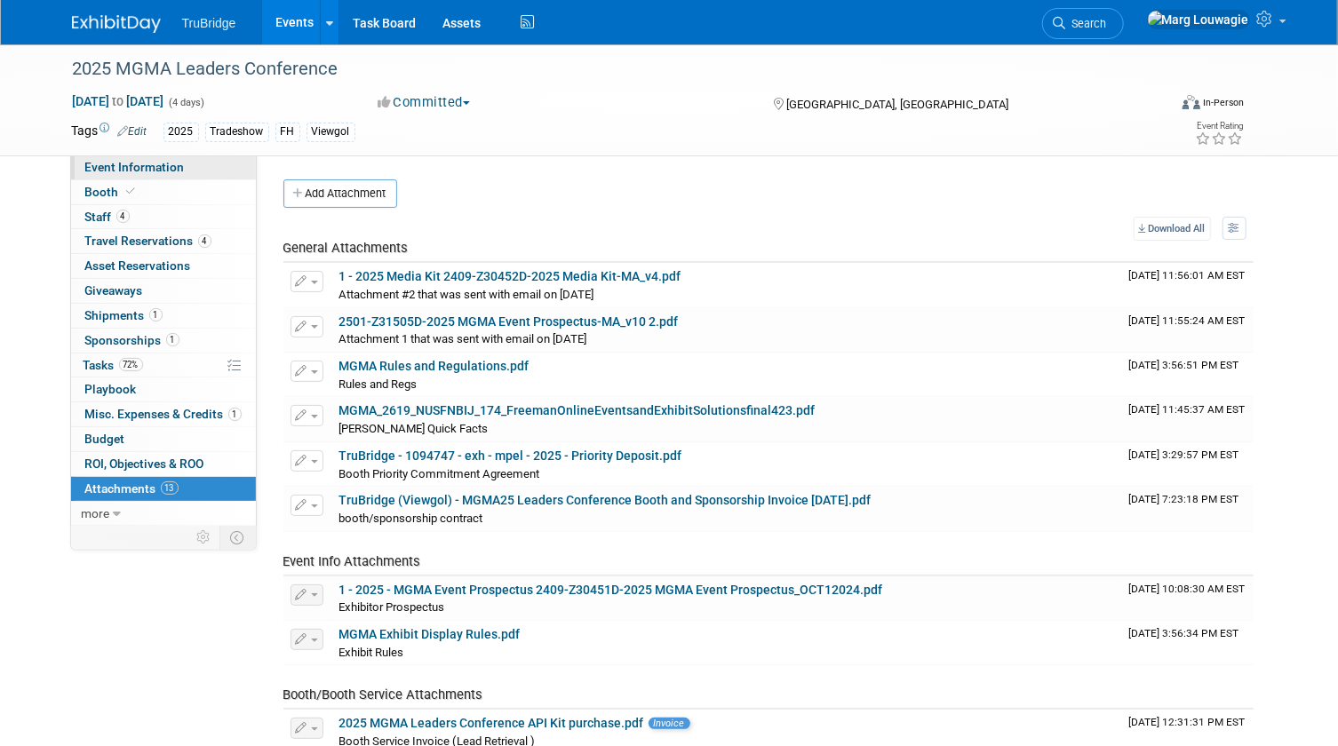
click at [187, 160] on link "Event Information" at bounding box center [163, 167] width 185 height 24
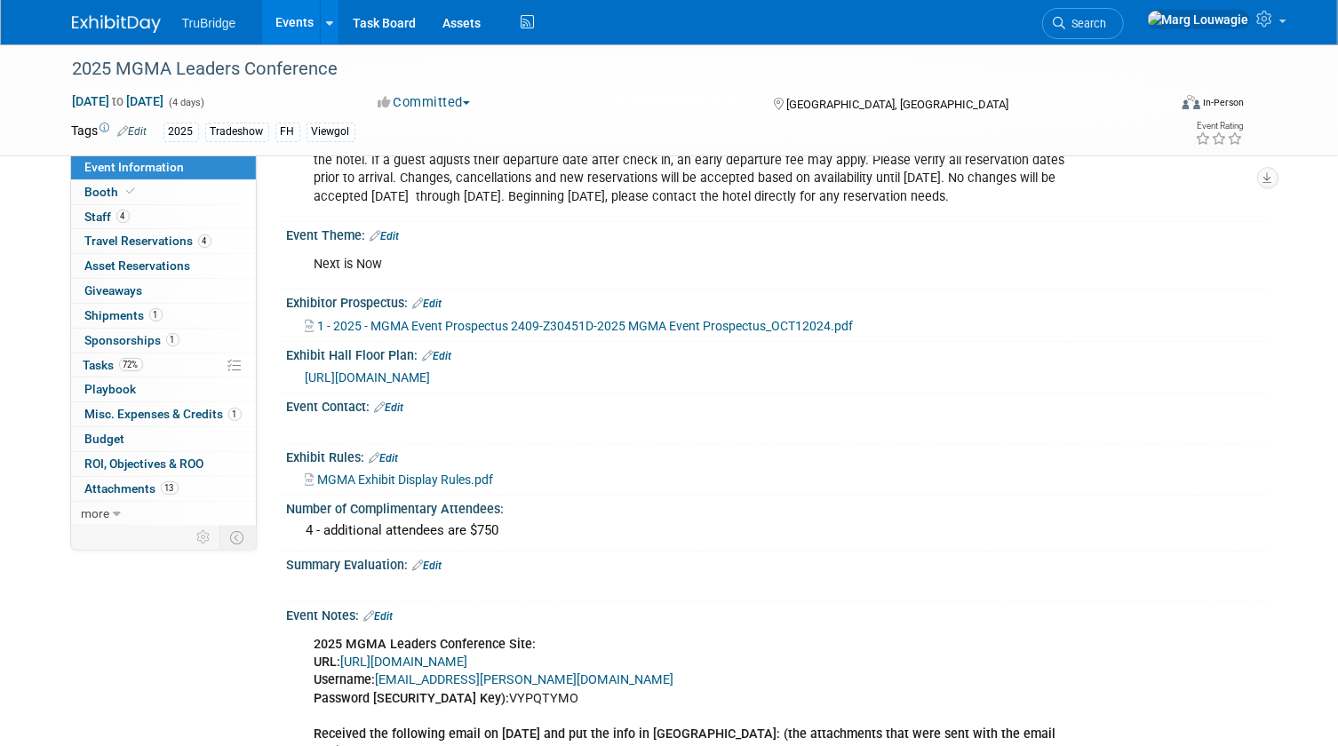
scroll to position [727, 0]
click at [147, 197] on link "Booth" at bounding box center [163, 192] width 185 height 24
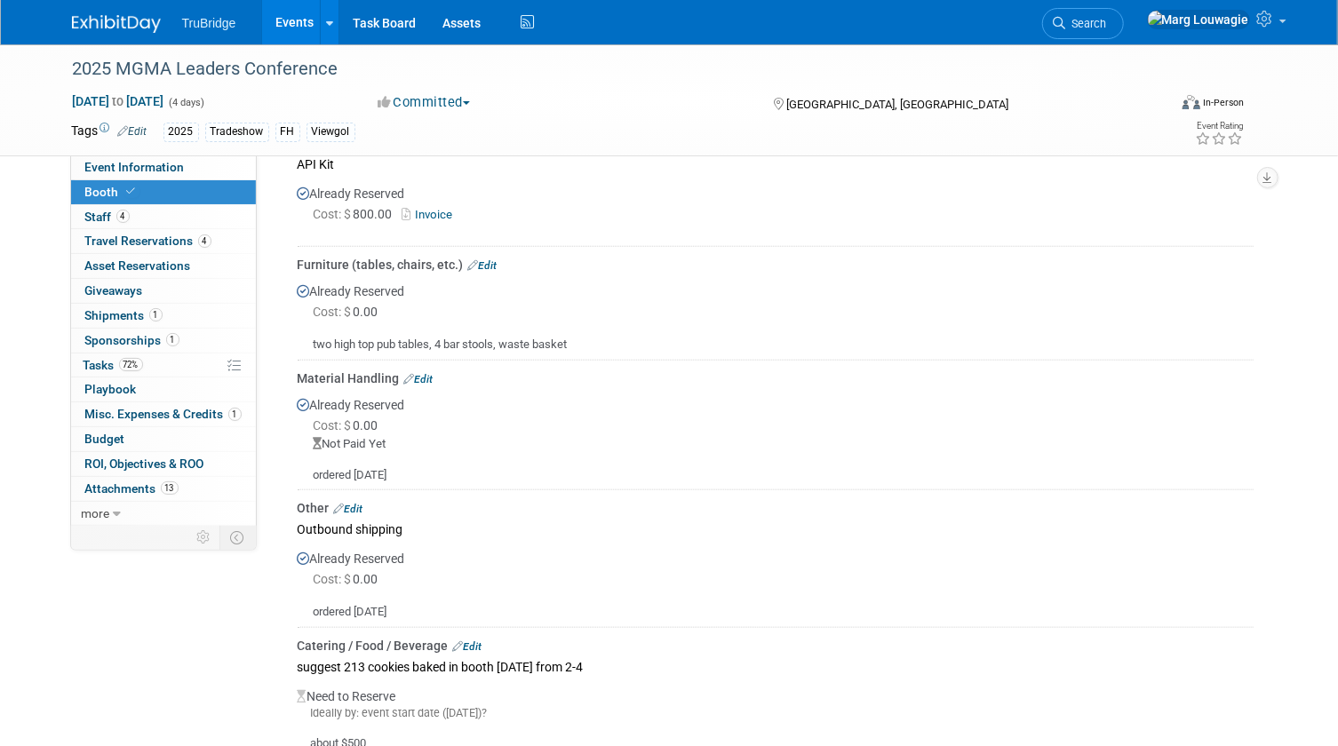
scroll to position [808, 0]
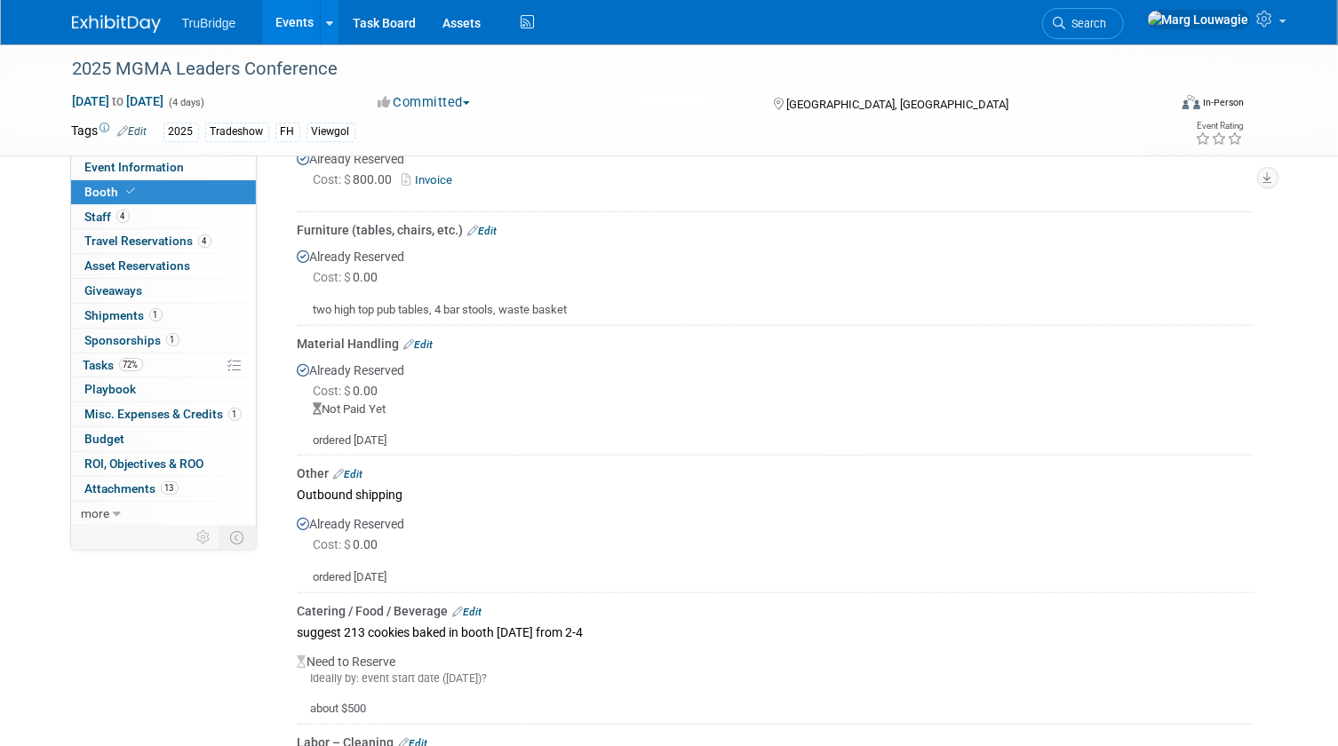
click at [488, 230] on link "Edit" at bounding box center [482, 231] width 29 height 12
click at [0, 0] on div at bounding box center [0, 0] width 0 height 0
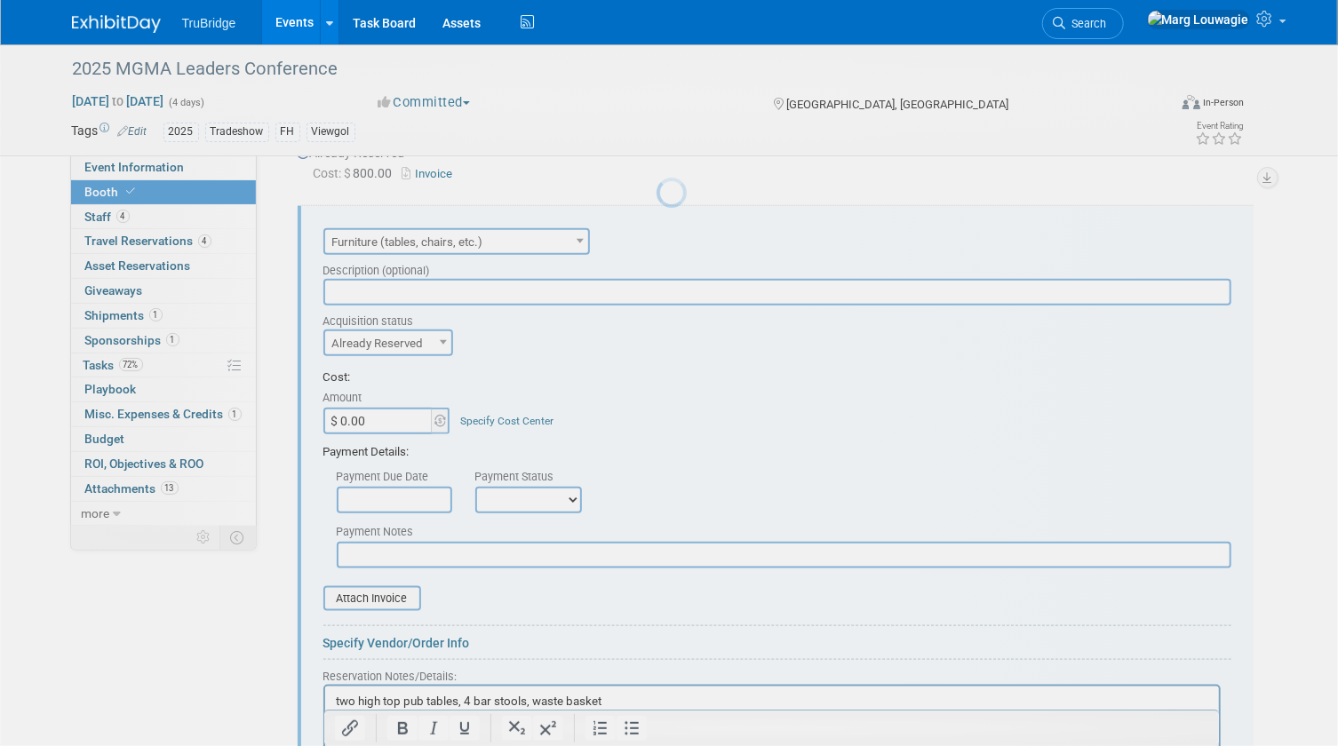
scroll to position [0, 0]
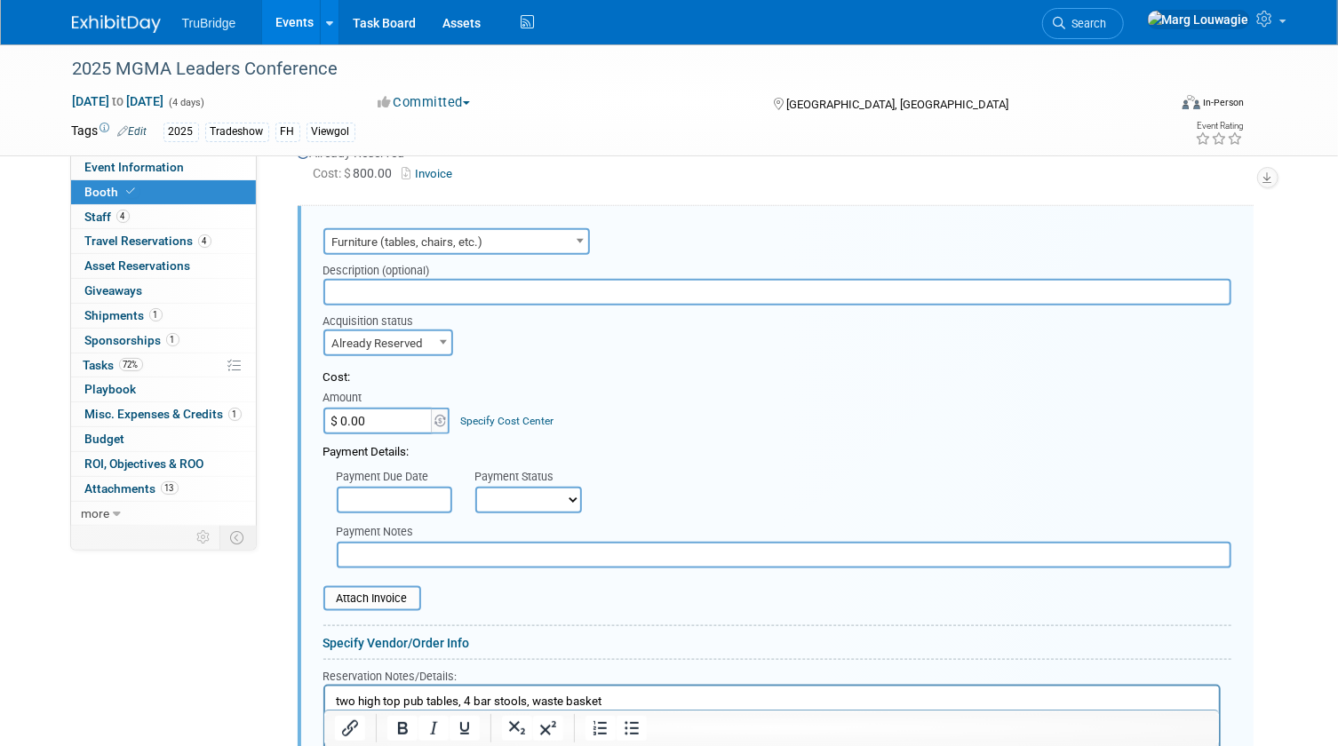
click at [482, 284] on input "text" at bounding box center [777, 292] width 908 height 27
type input "All [PERSON_NAME] orders invoice attached"
click at [394, 417] on input "$ 0.00" at bounding box center [378, 421] width 111 height 27
type input "$ 1,781.75"
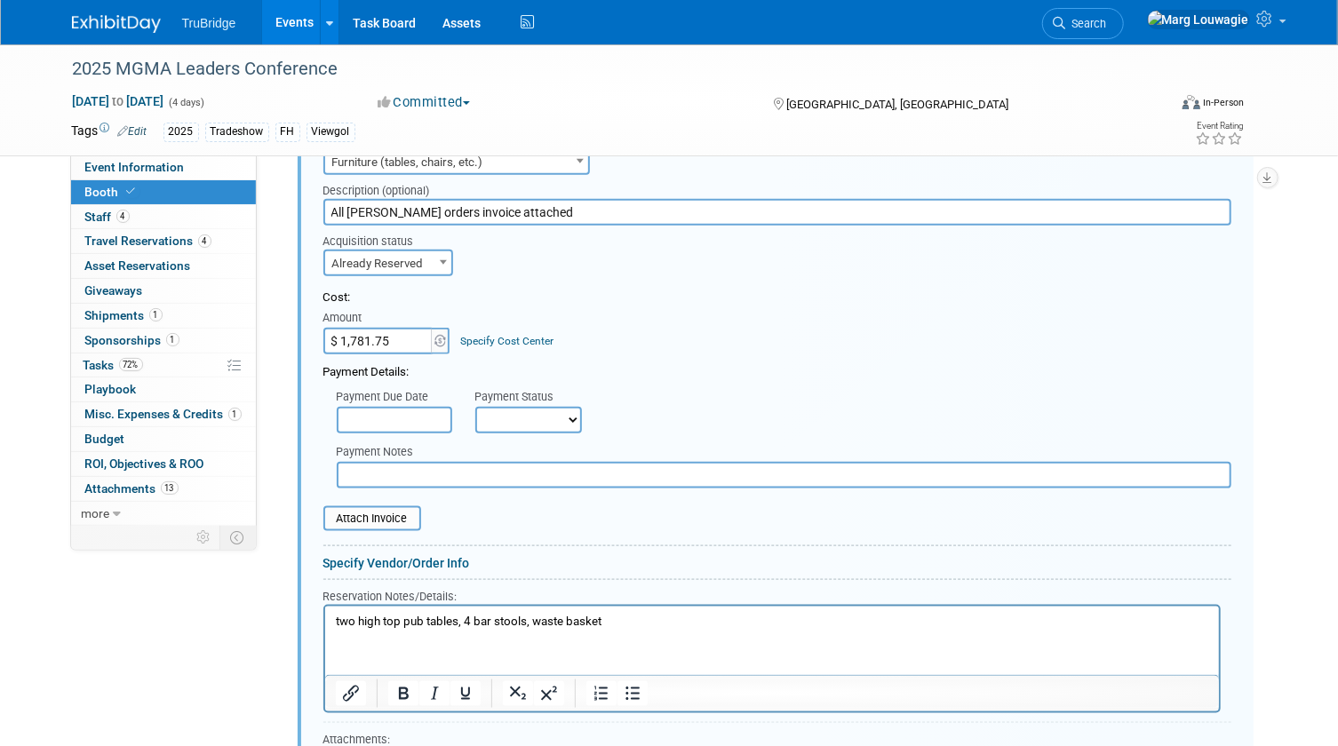
scroll to position [895, 0]
click at [546, 412] on select "Not Paid Yet Partially Paid Paid in Full" at bounding box center [528, 419] width 107 height 27
select select "1"
click at [475, 406] on select "Not Paid Yet Partially Paid Paid in Full" at bounding box center [528, 419] width 107 height 27
click at [404, 516] on input "file" at bounding box center [313, 517] width 211 height 21
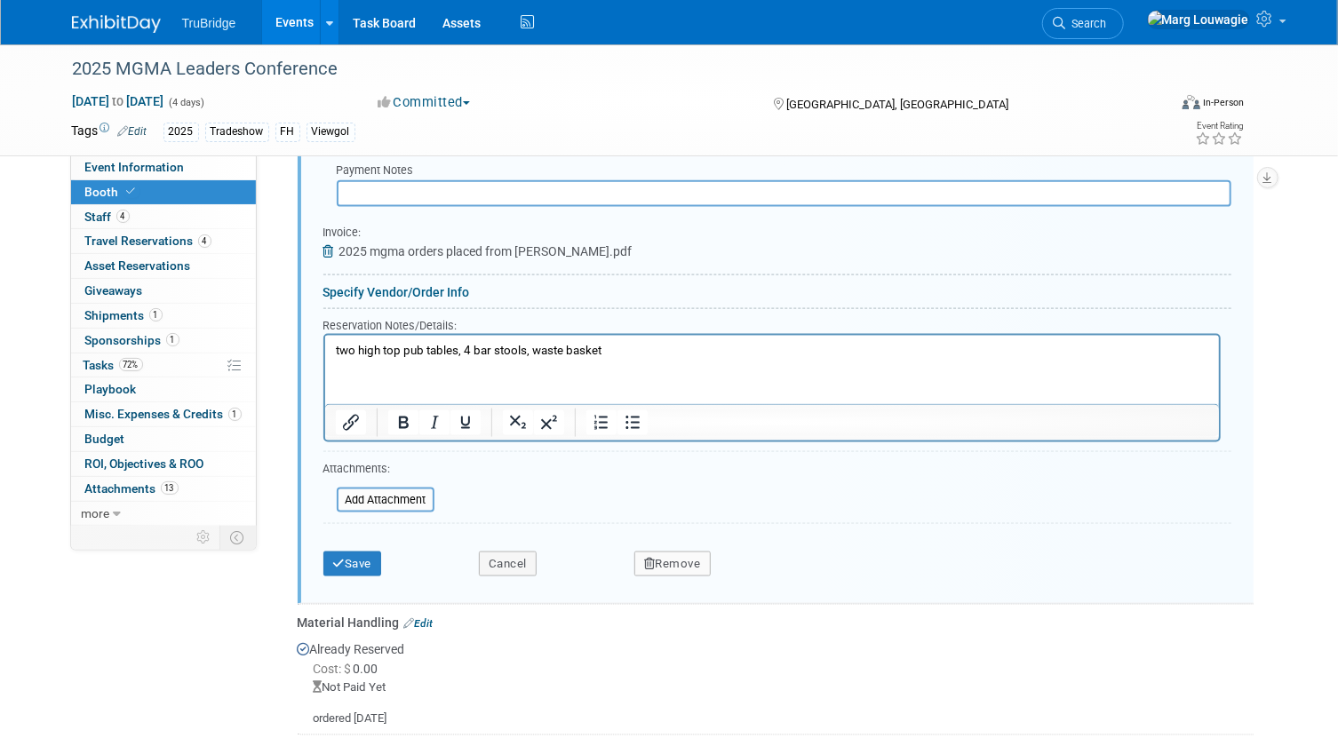
scroll to position [1217, 0]
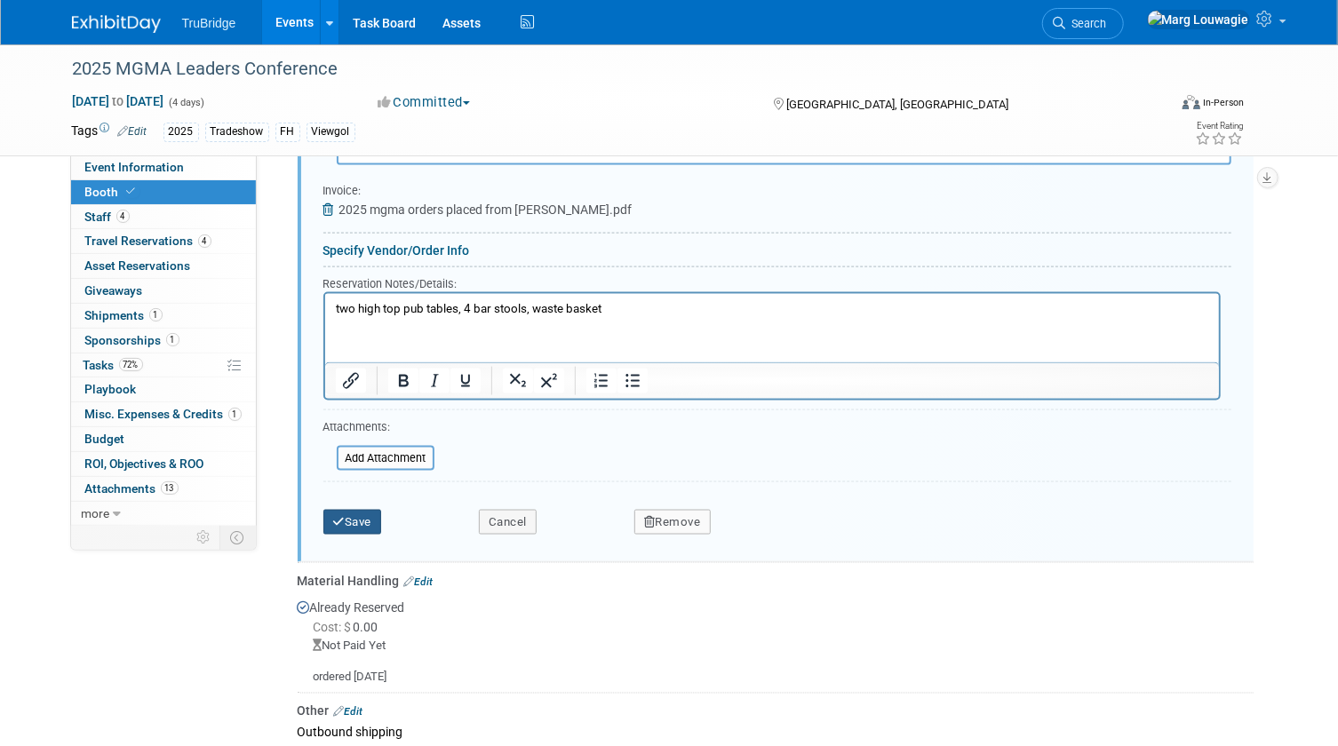
click at [364, 516] on button "Save" at bounding box center [352, 522] width 59 height 25
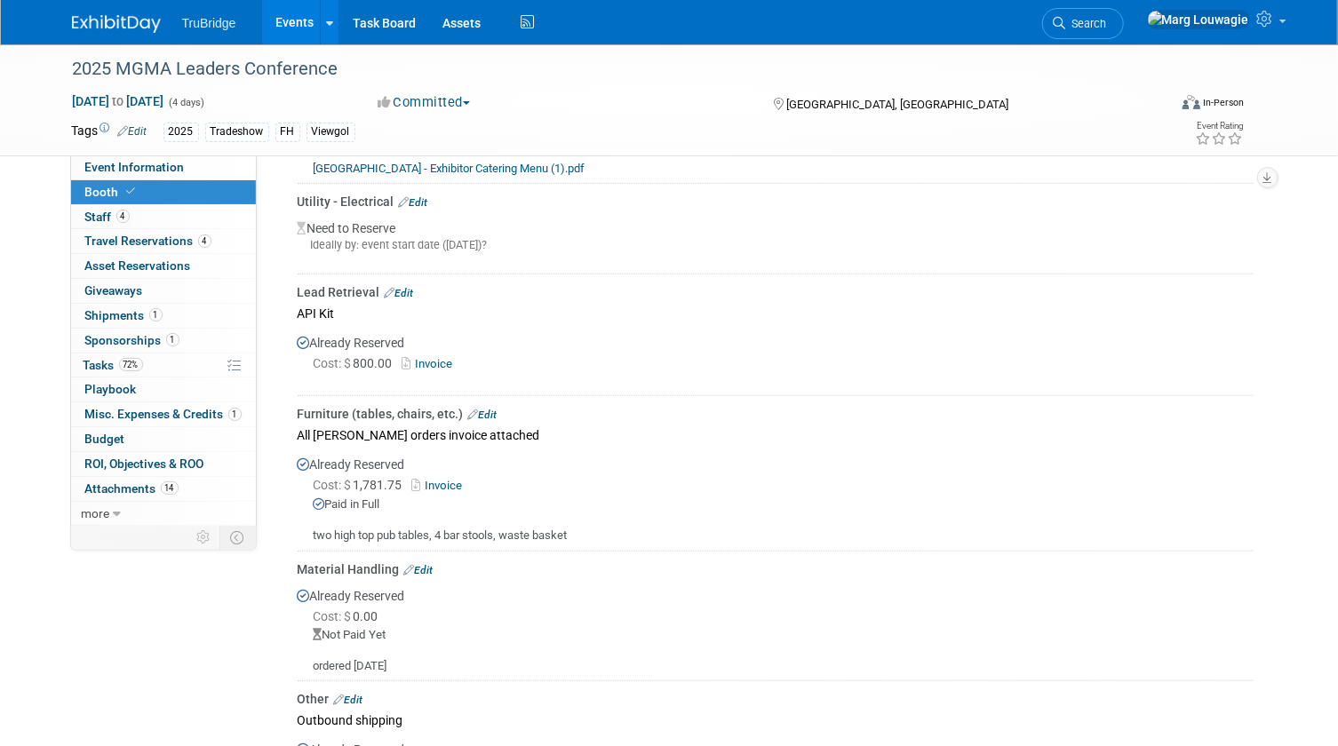
scroll to position [652, 0]
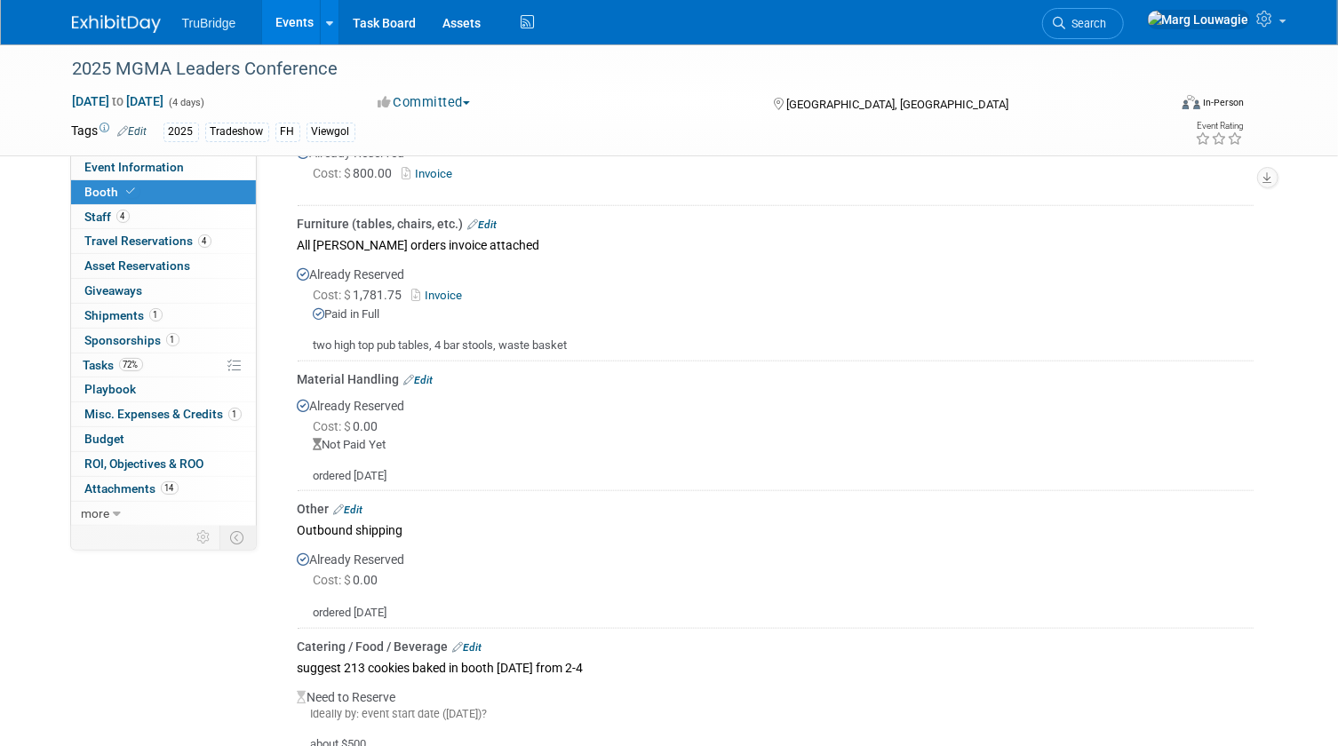
click at [424, 374] on link "Edit" at bounding box center [418, 380] width 29 height 12
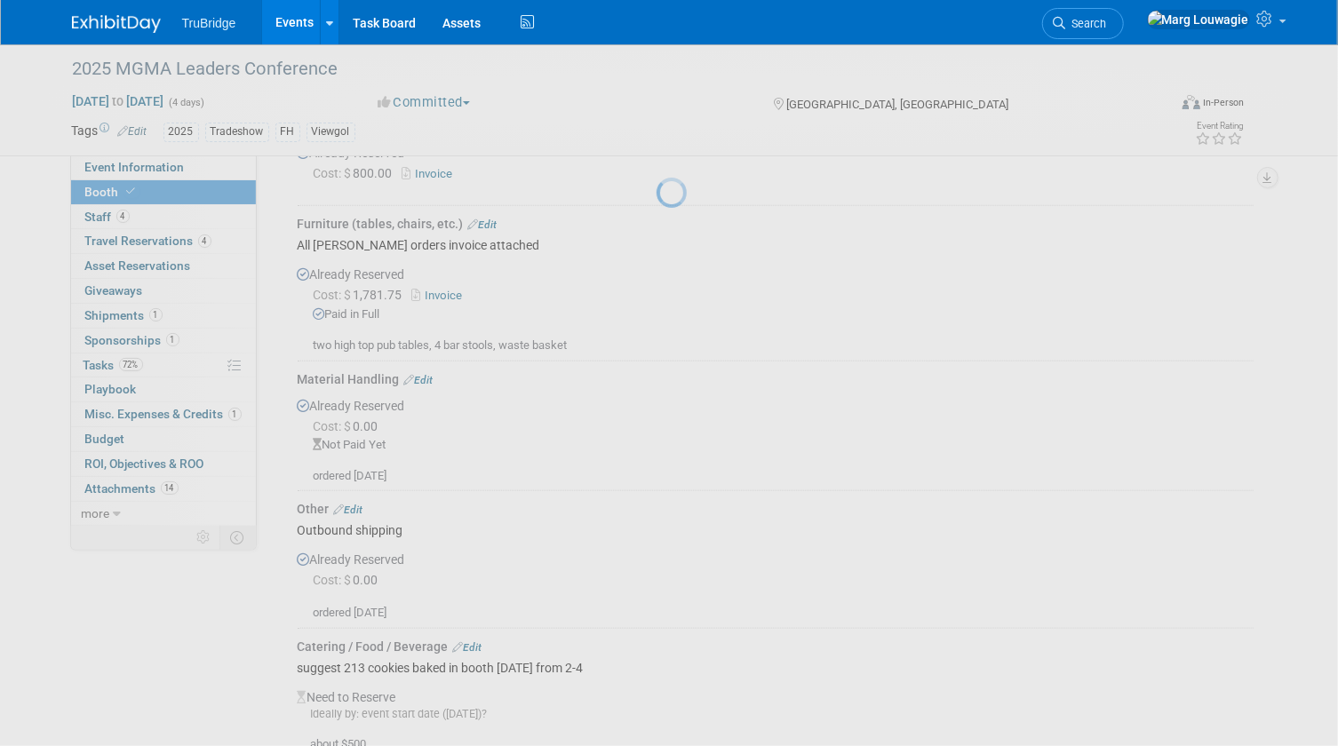
click at [657, 373] on div at bounding box center [669, 373] width 25 height 746
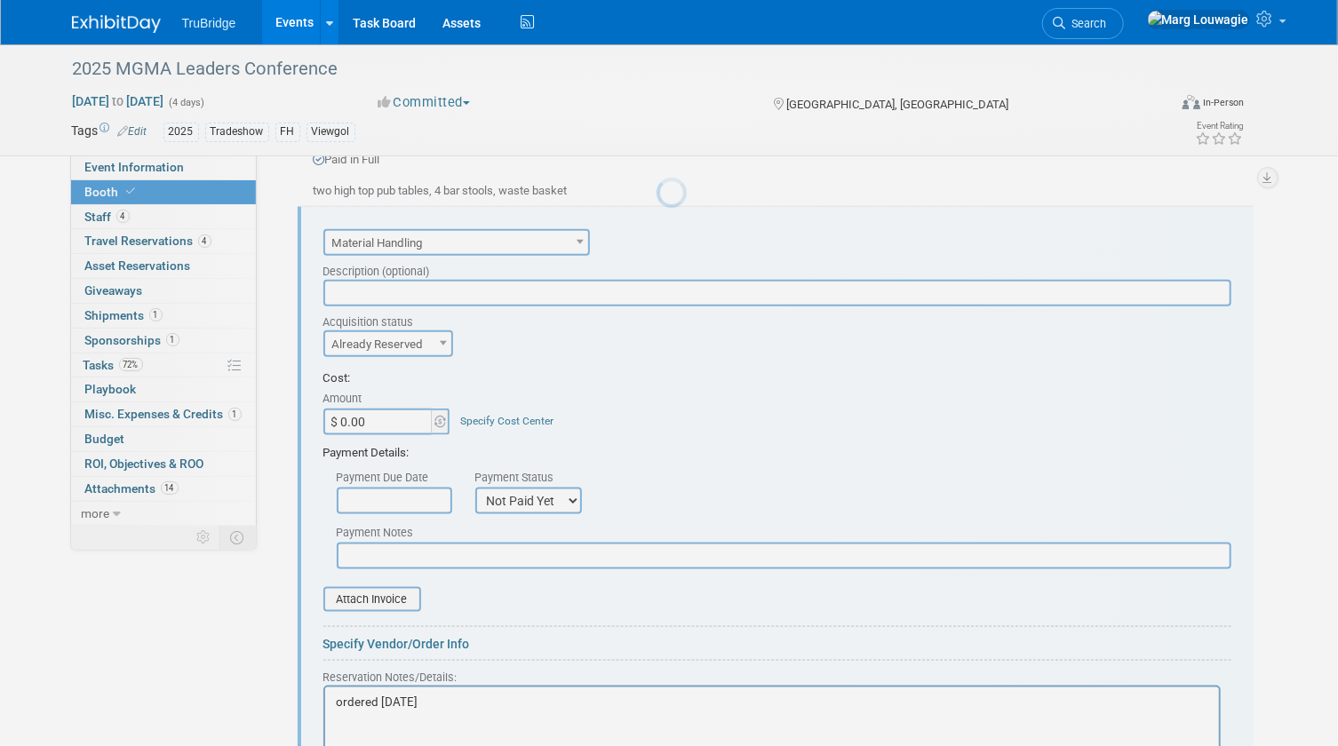
scroll to position [0, 0]
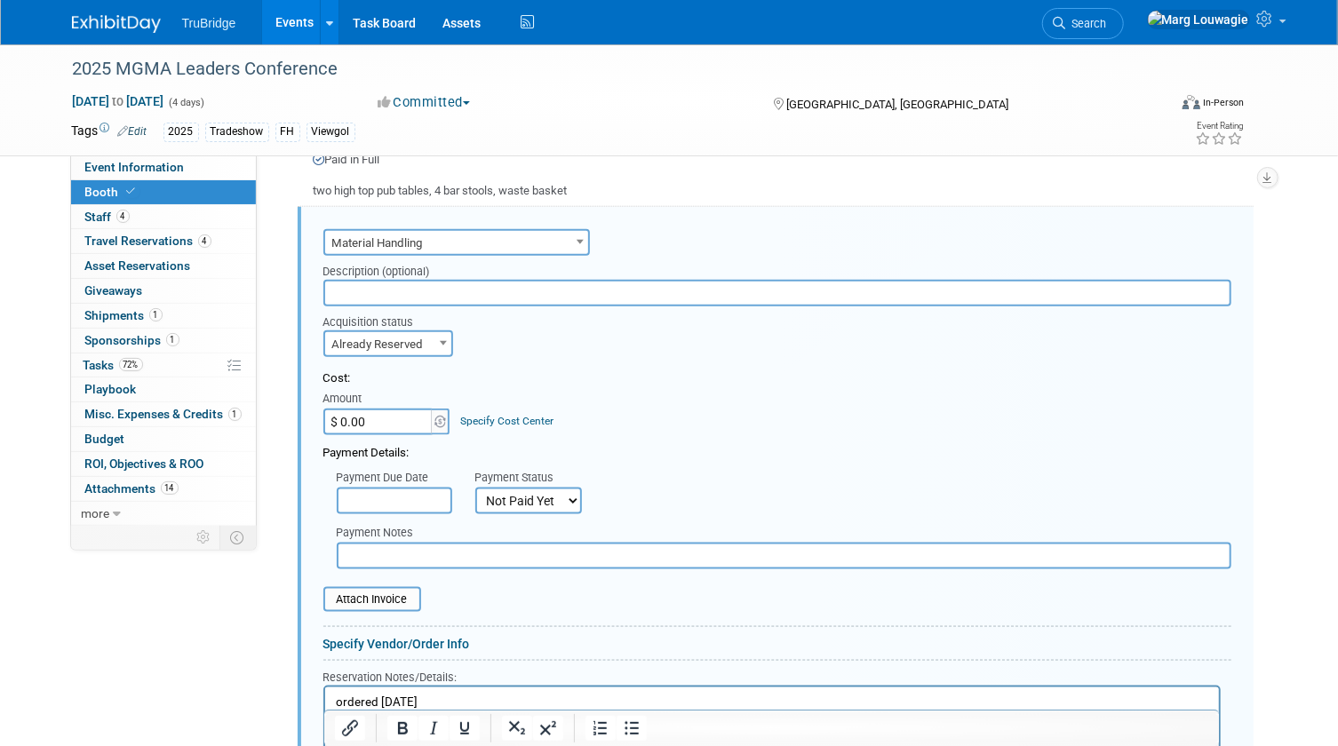
click at [430, 293] on input "text" at bounding box center [777, 293] width 908 height 27
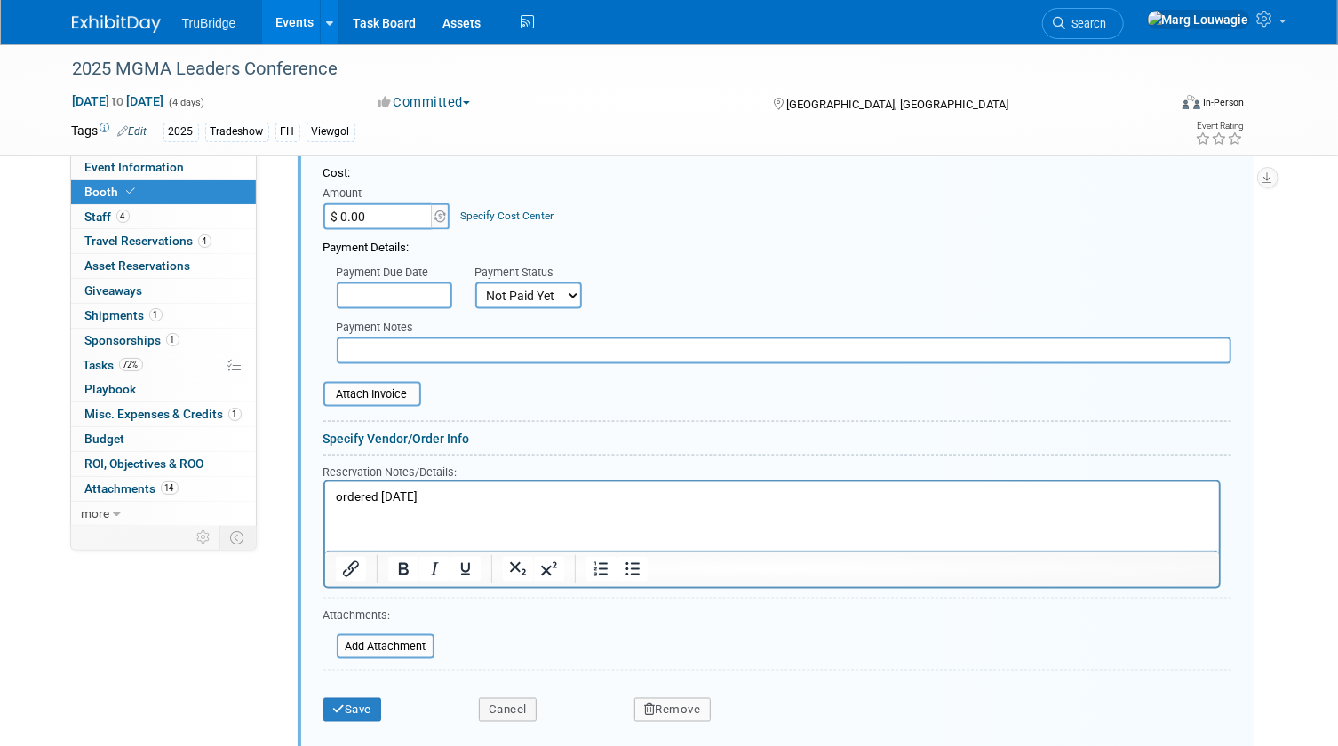
scroll to position [1210, 0]
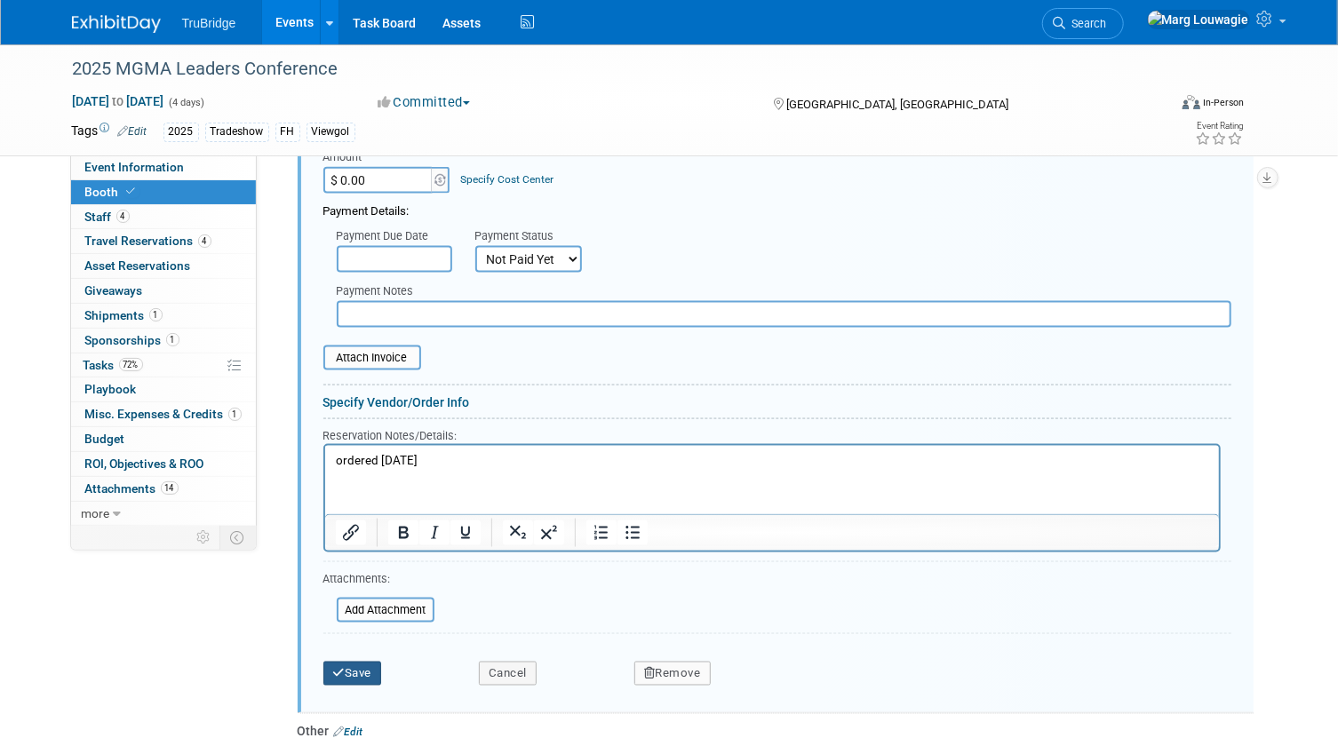
type input "ordered from [PERSON_NAME]"
click at [375, 664] on button "Save" at bounding box center [352, 674] width 59 height 25
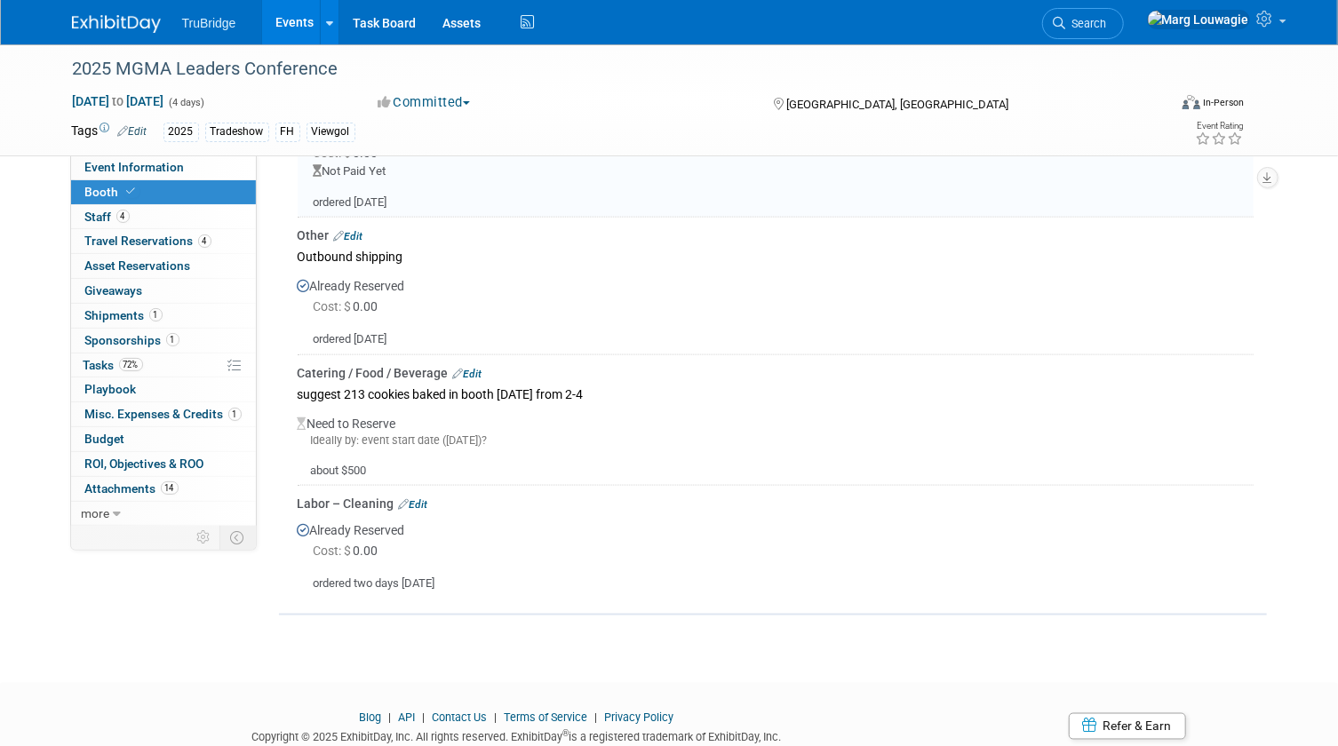
scroll to position [1129, 0]
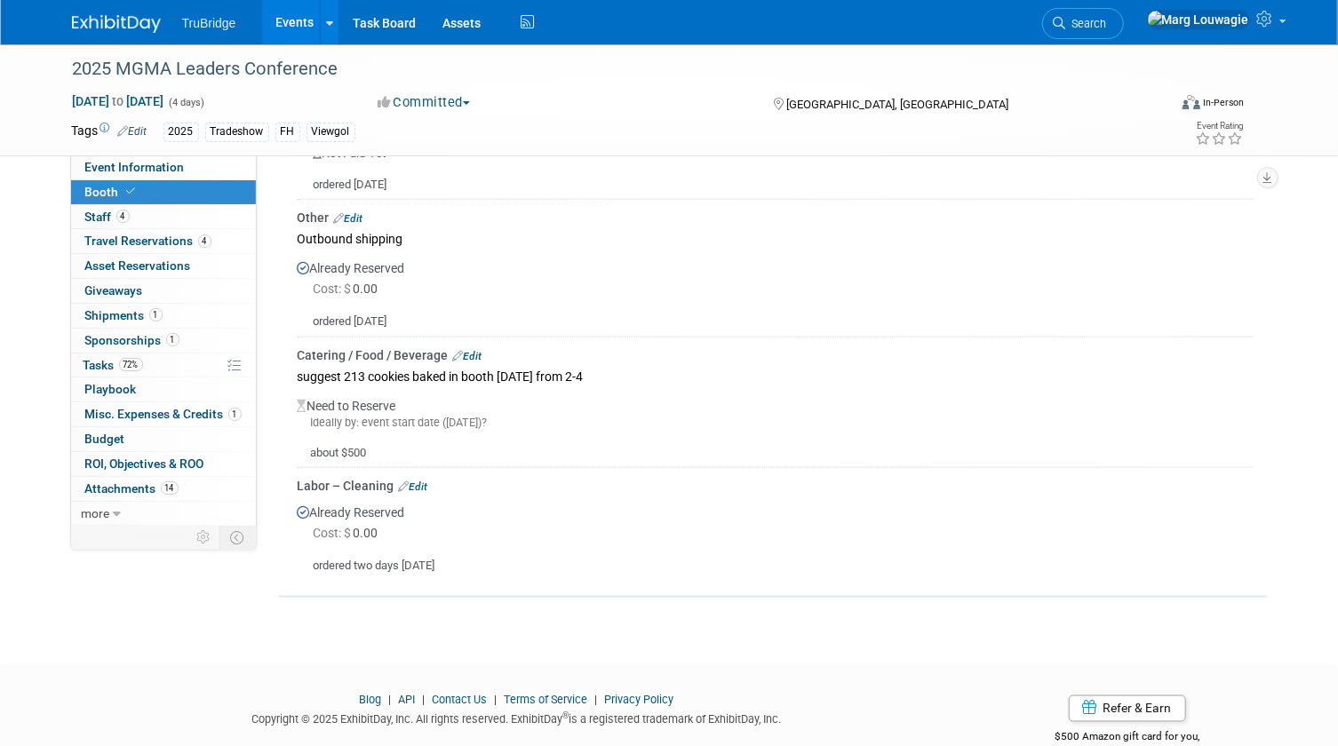
click at [358, 212] on link "Edit" at bounding box center [348, 218] width 29 height 12
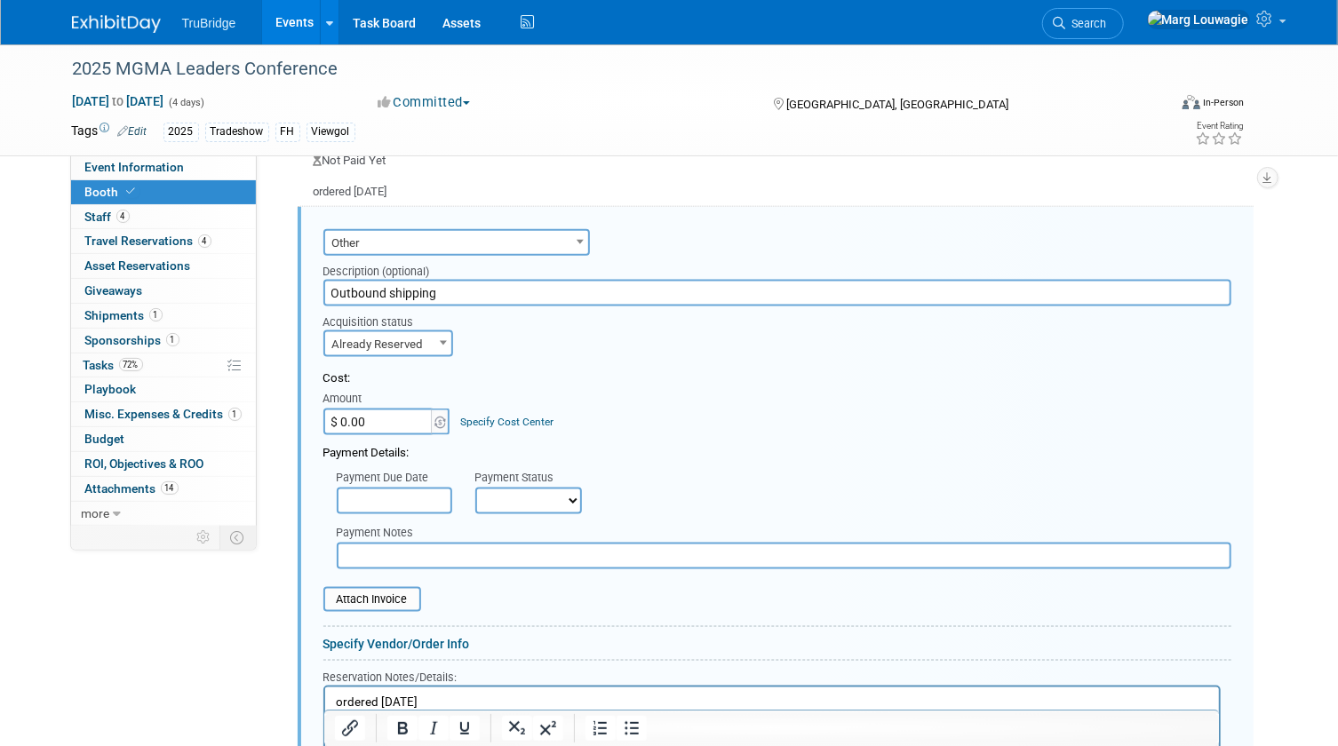
scroll to position [0, 0]
click at [474, 286] on input "Outbound shipping" at bounding box center [777, 293] width 908 height 27
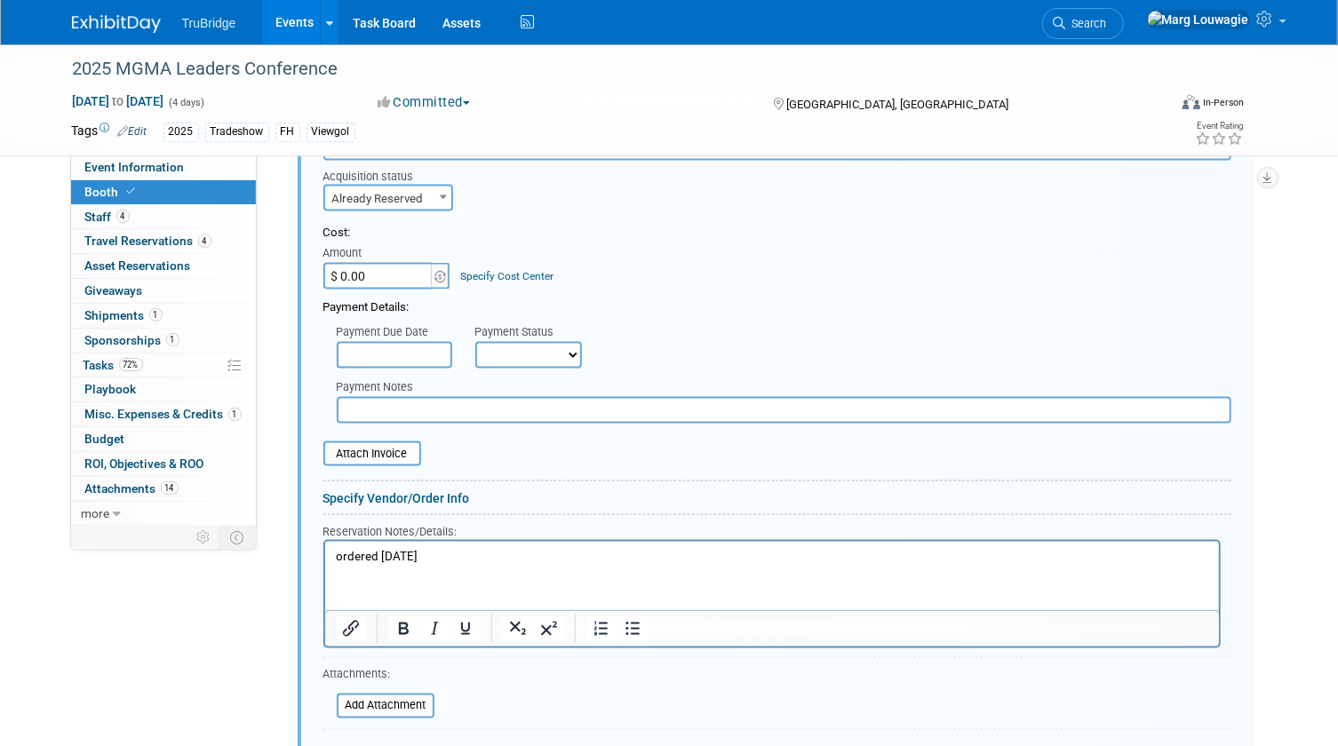
scroll to position [1365, 0]
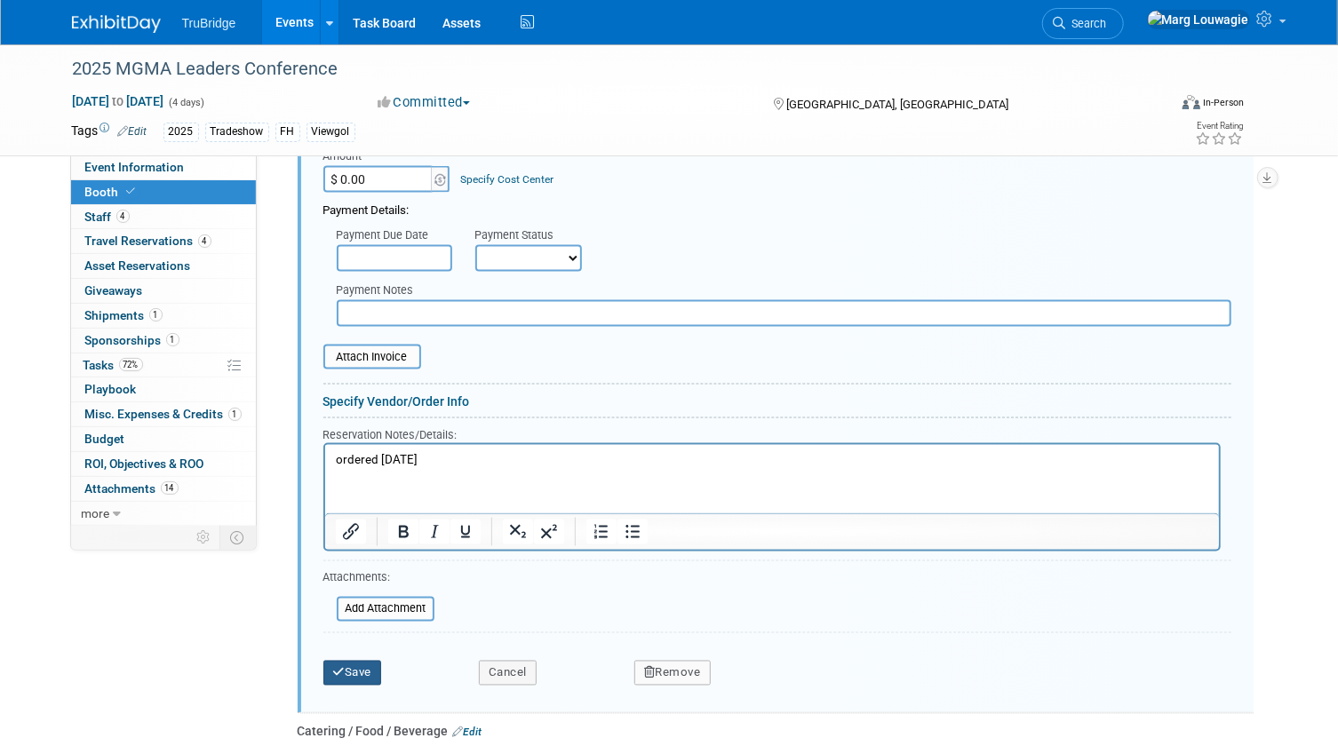
type input "Outbound shipping - ordered from [PERSON_NAME]"
click at [340, 667] on icon "submit" at bounding box center [339, 673] width 12 height 12
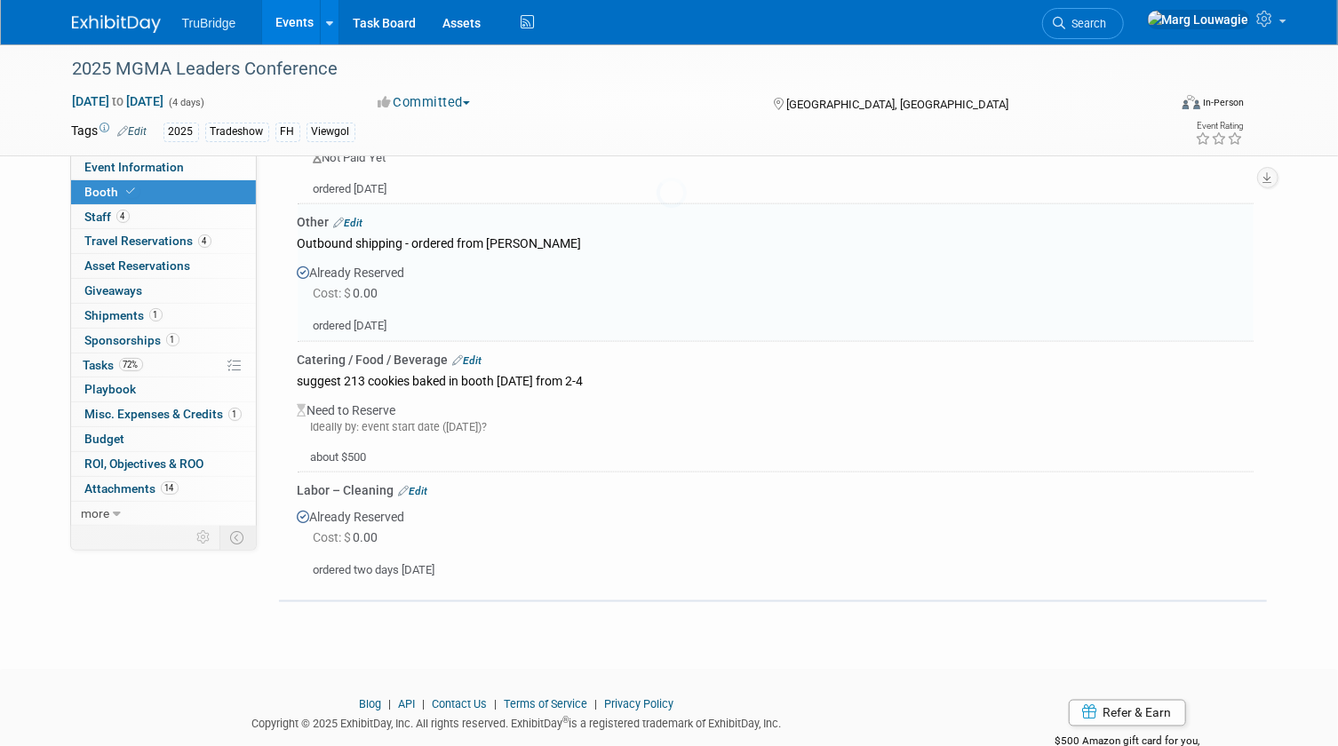
scroll to position [1122, 0]
click at [424, 489] on link "Edit" at bounding box center [413, 494] width 29 height 12
click at [0, 0] on div at bounding box center [0, 0] width 0 height 0
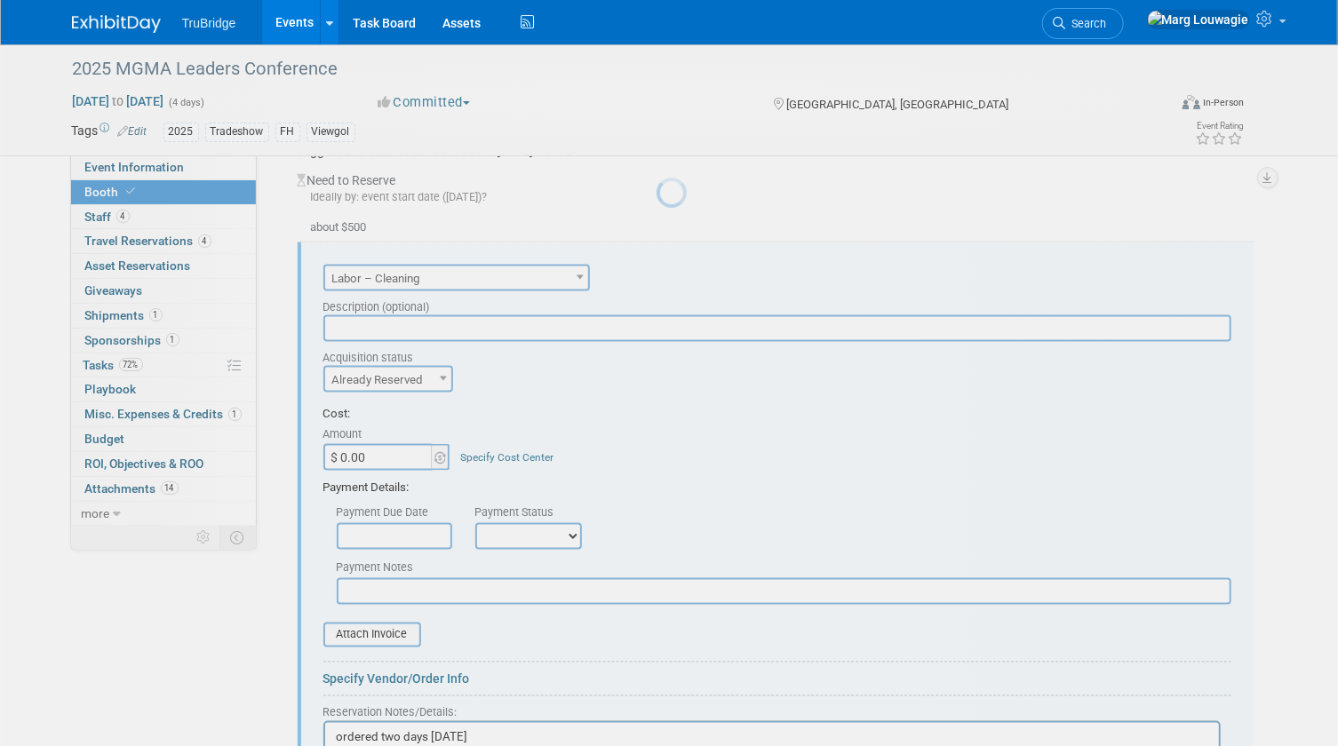
scroll to position [1390, 0]
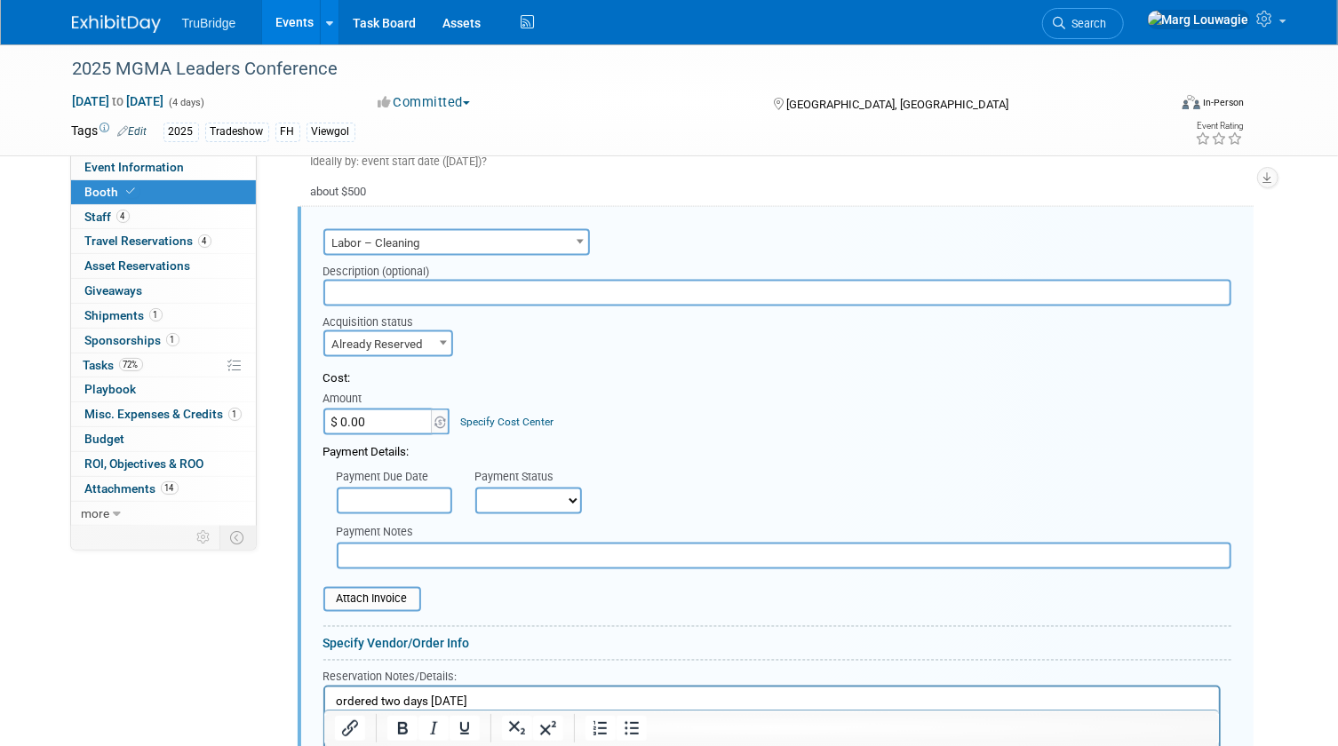
click at [449, 282] on input "text" at bounding box center [777, 293] width 908 height 27
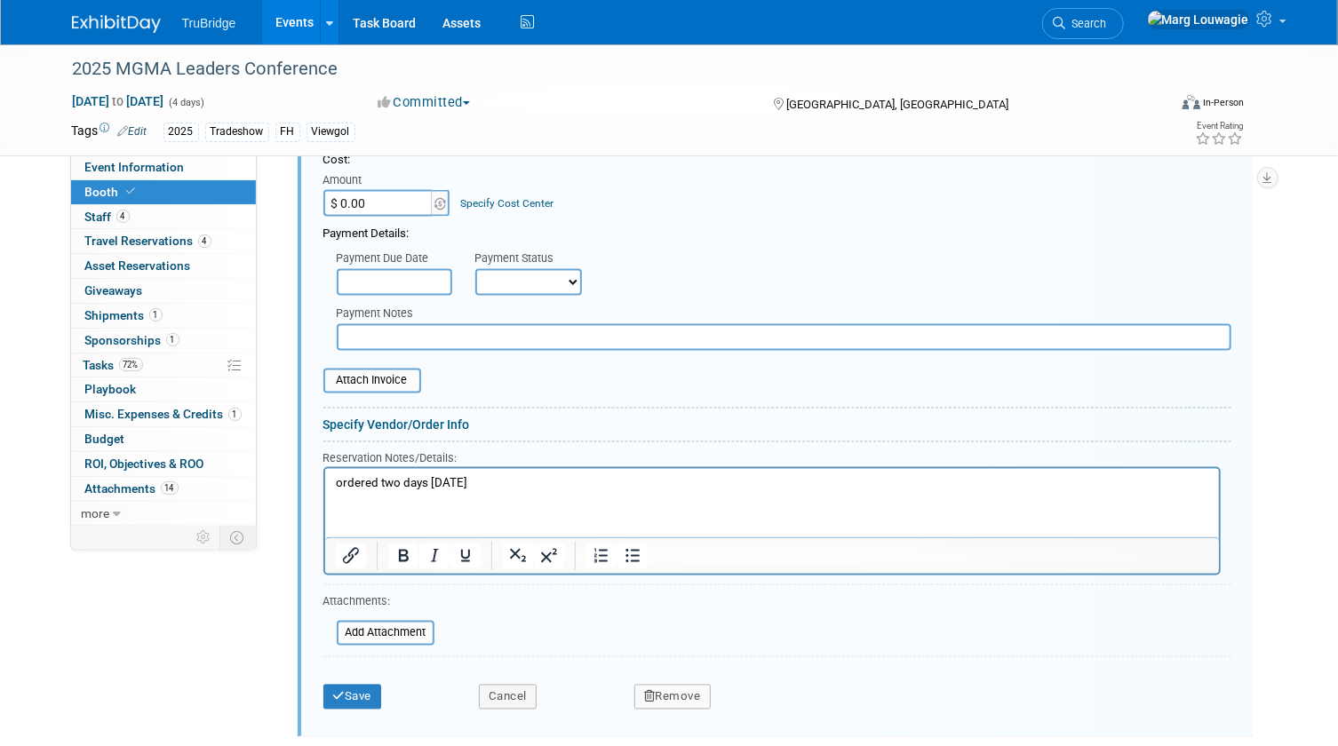
scroll to position [1633, 0]
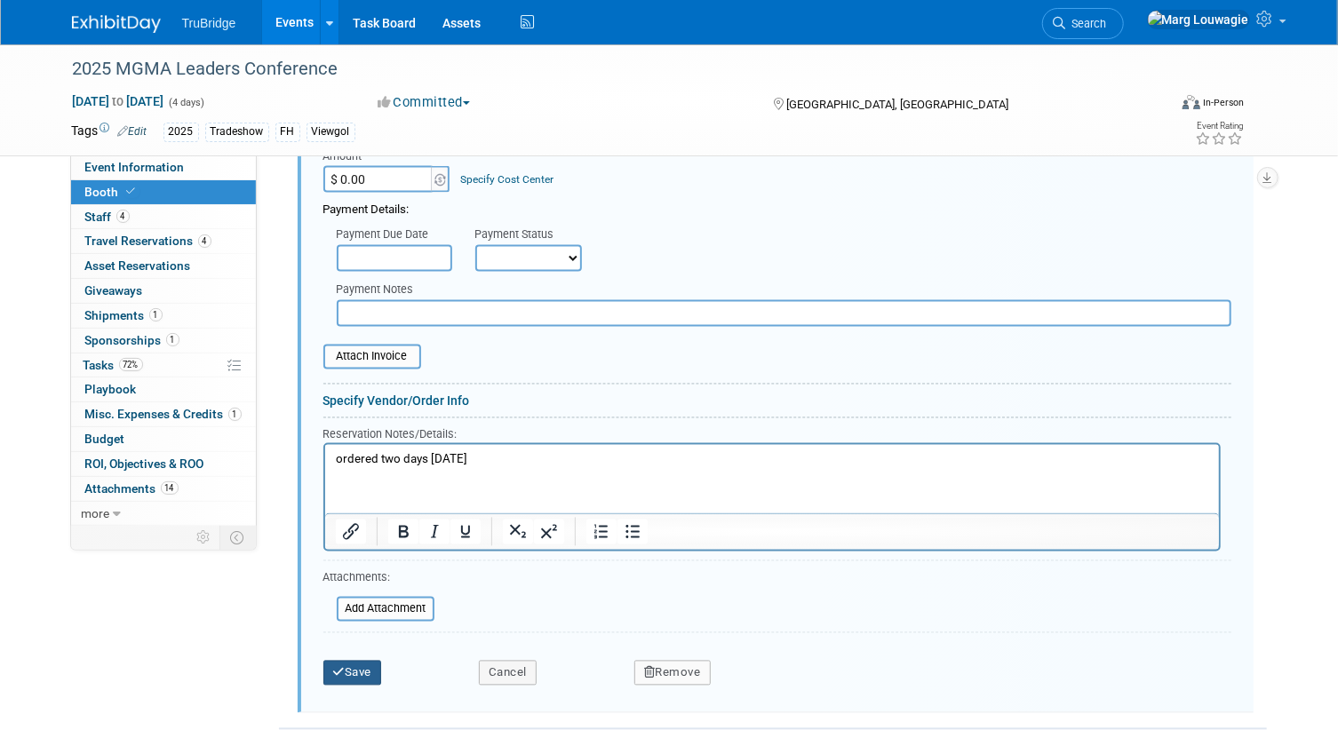
type input "ordered from [PERSON_NAME]"
click at [339, 661] on button "Save" at bounding box center [352, 673] width 59 height 25
click at [0, 0] on div at bounding box center [0, 0] width 0 height 0
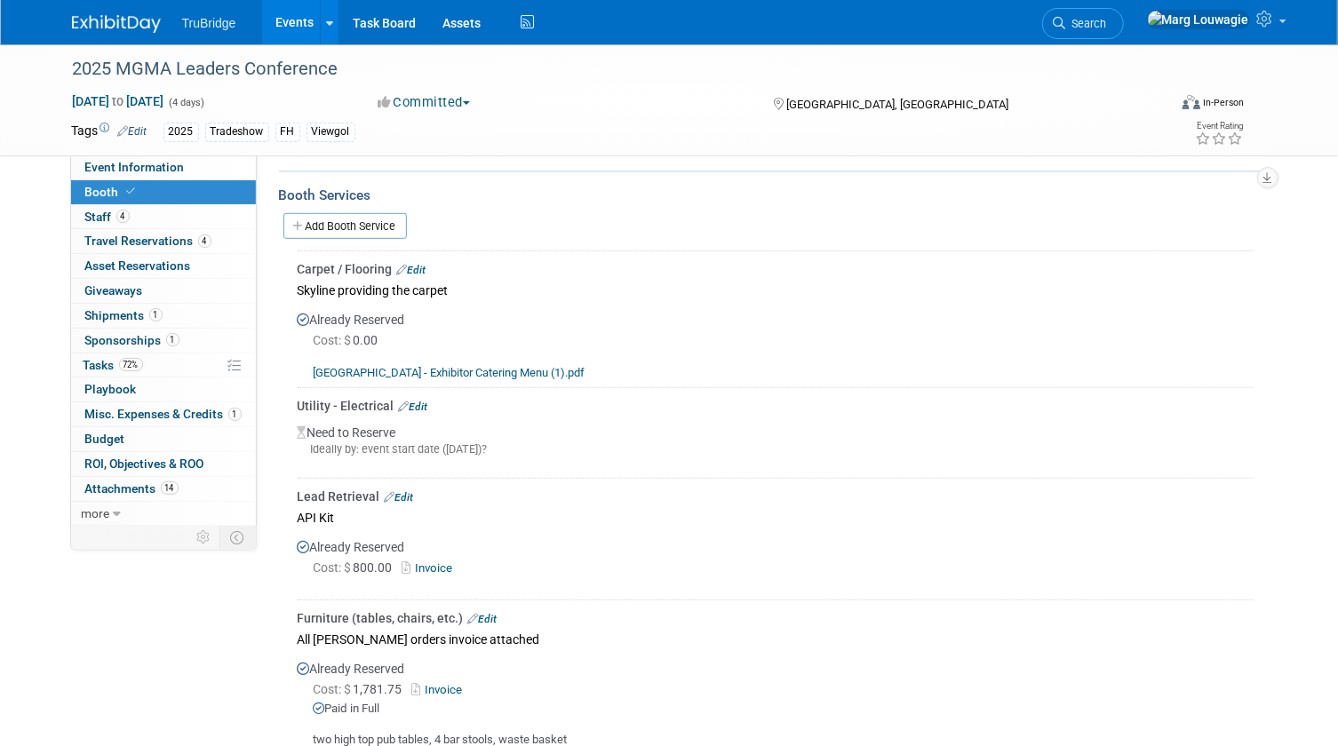
scroll to position [383, 0]
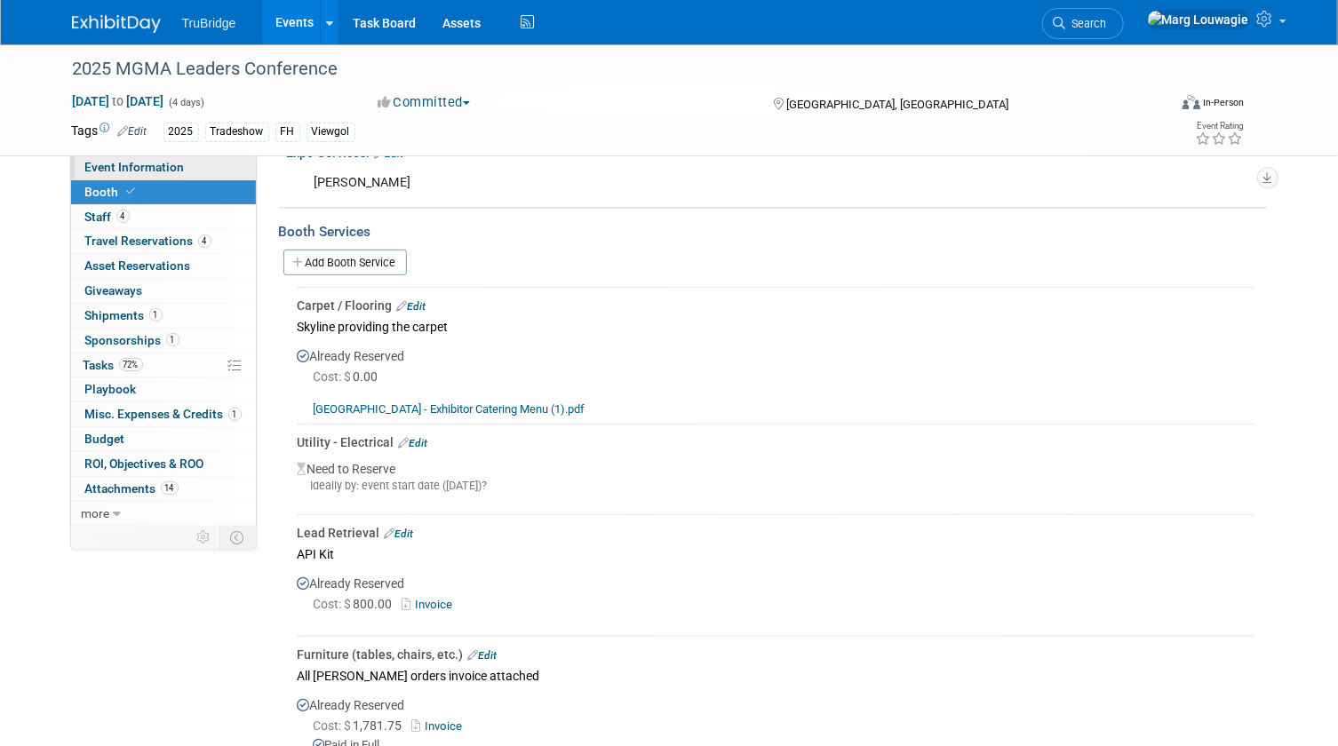
click at [190, 169] on link "Event Information" at bounding box center [163, 167] width 185 height 24
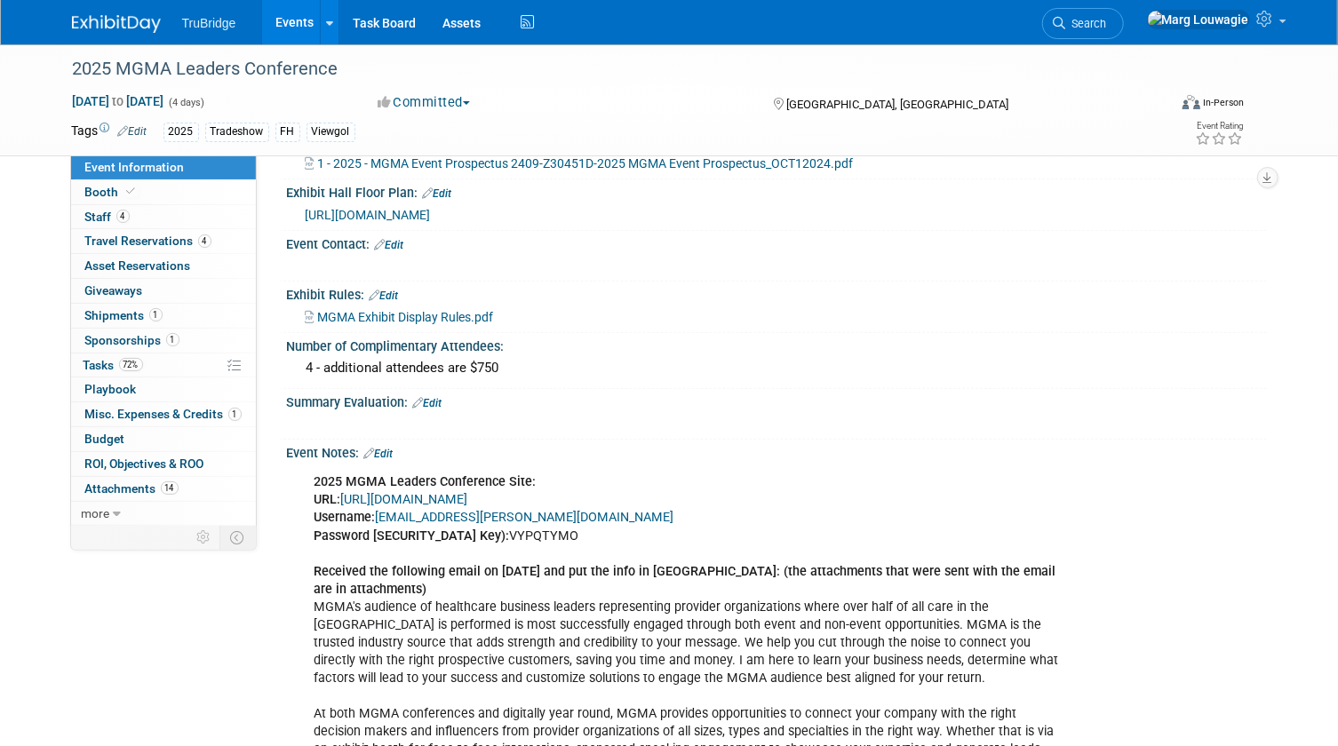
scroll to position [968, 0]
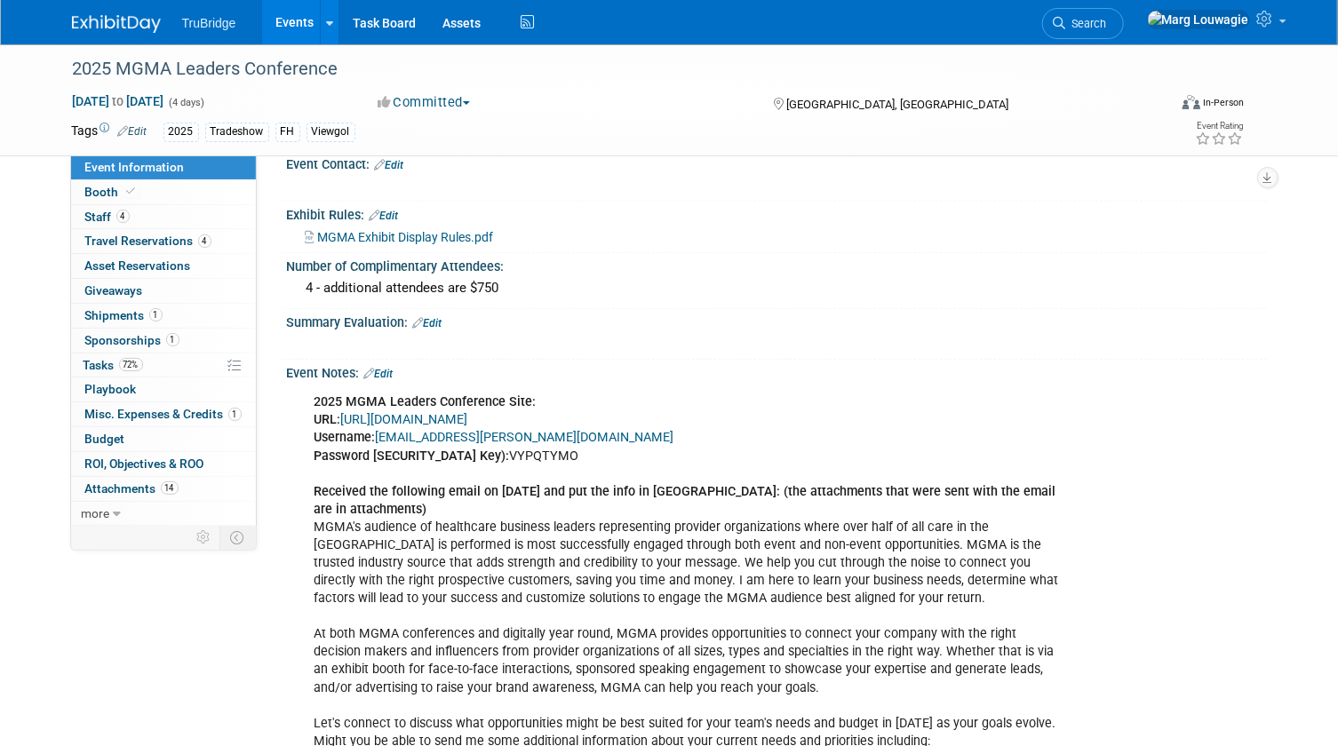
click at [468, 426] on link "[URL][DOMAIN_NAME]" at bounding box center [404, 419] width 127 height 15
click at [162, 432] on link "Budget" at bounding box center [163, 439] width 185 height 24
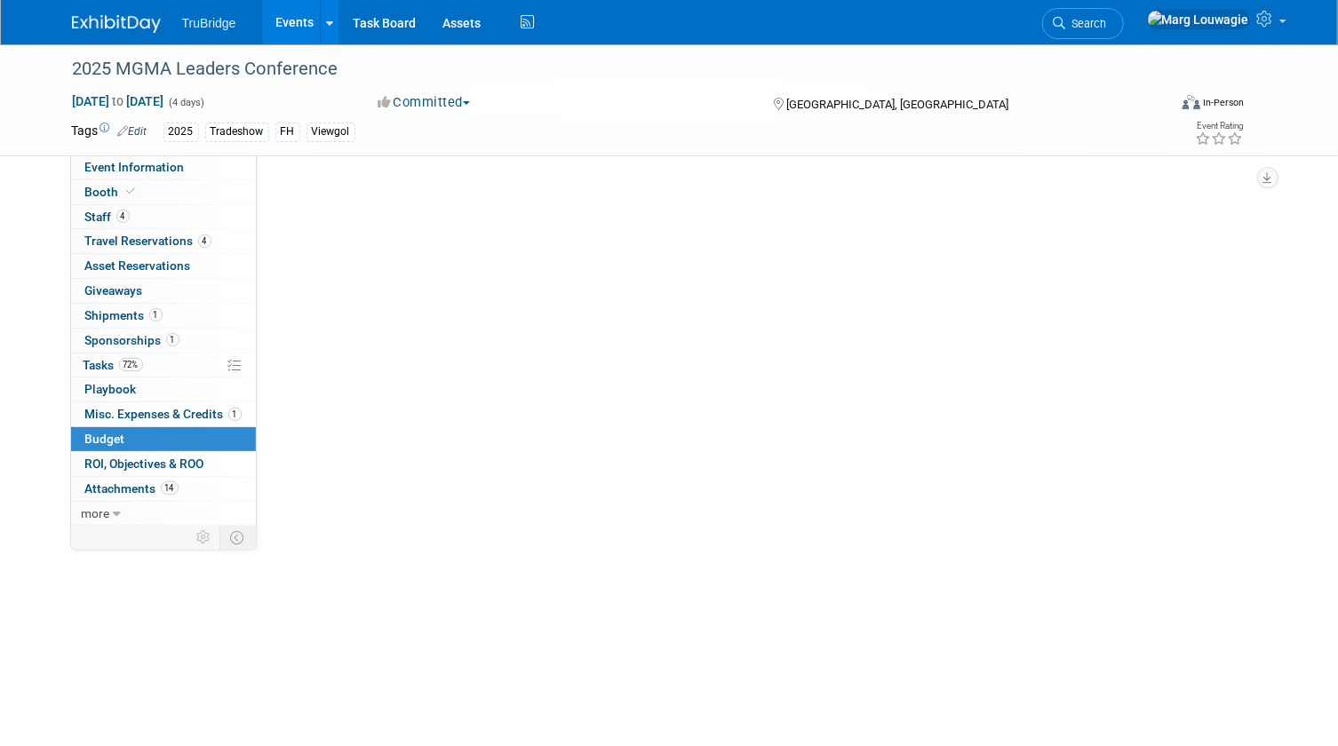
scroll to position [0, 0]
click at [162, 432] on link "Budget" at bounding box center [163, 439] width 185 height 24
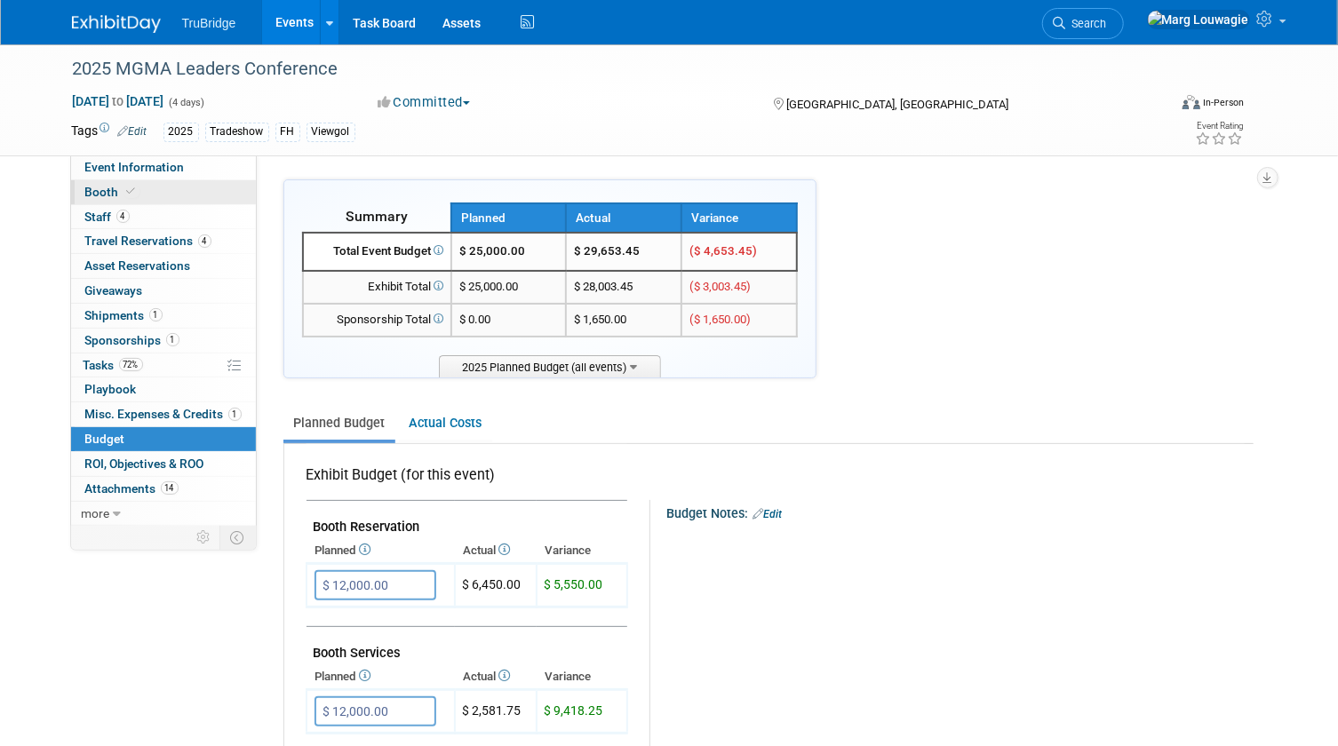
click at [178, 190] on link "Booth" at bounding box center [163, 192] width 185 height 24
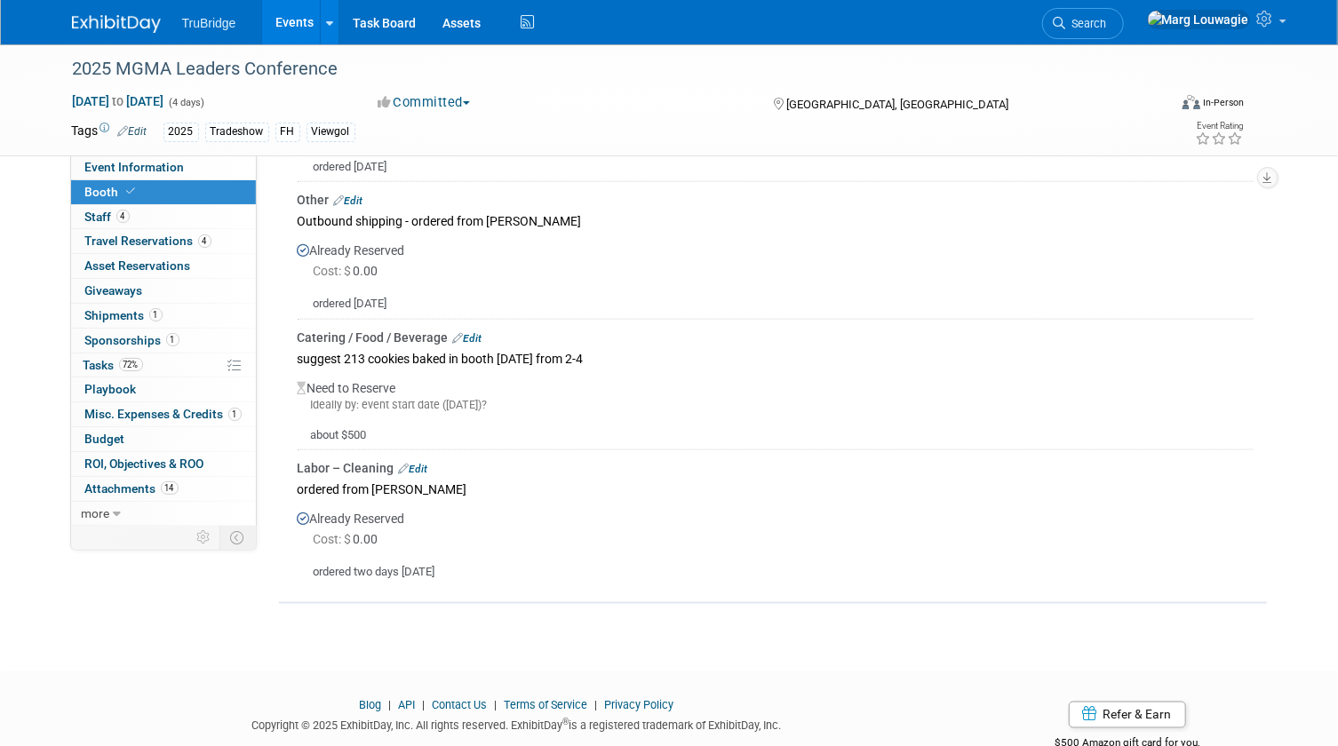
scroll to position [1111, 0]
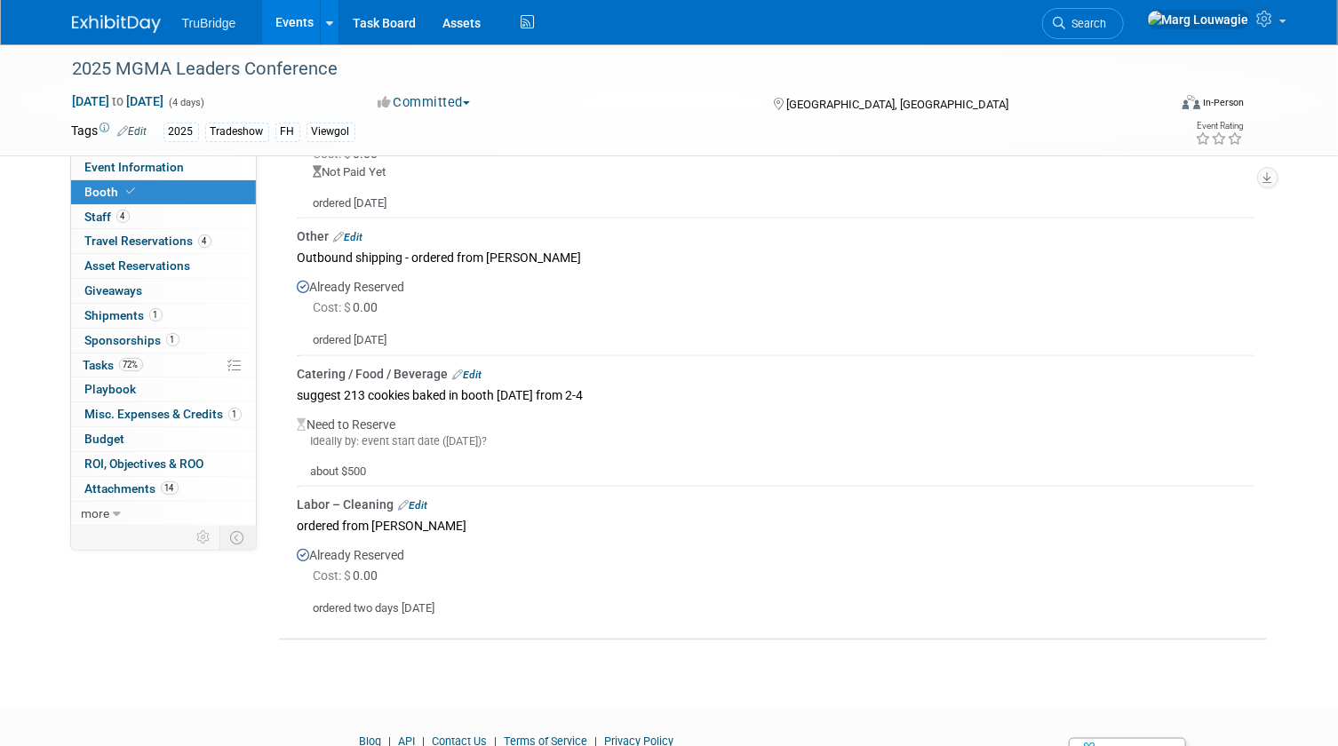
click at [478, 370] on link "Edit" at bounding box center [467, 375] width 29 height 12
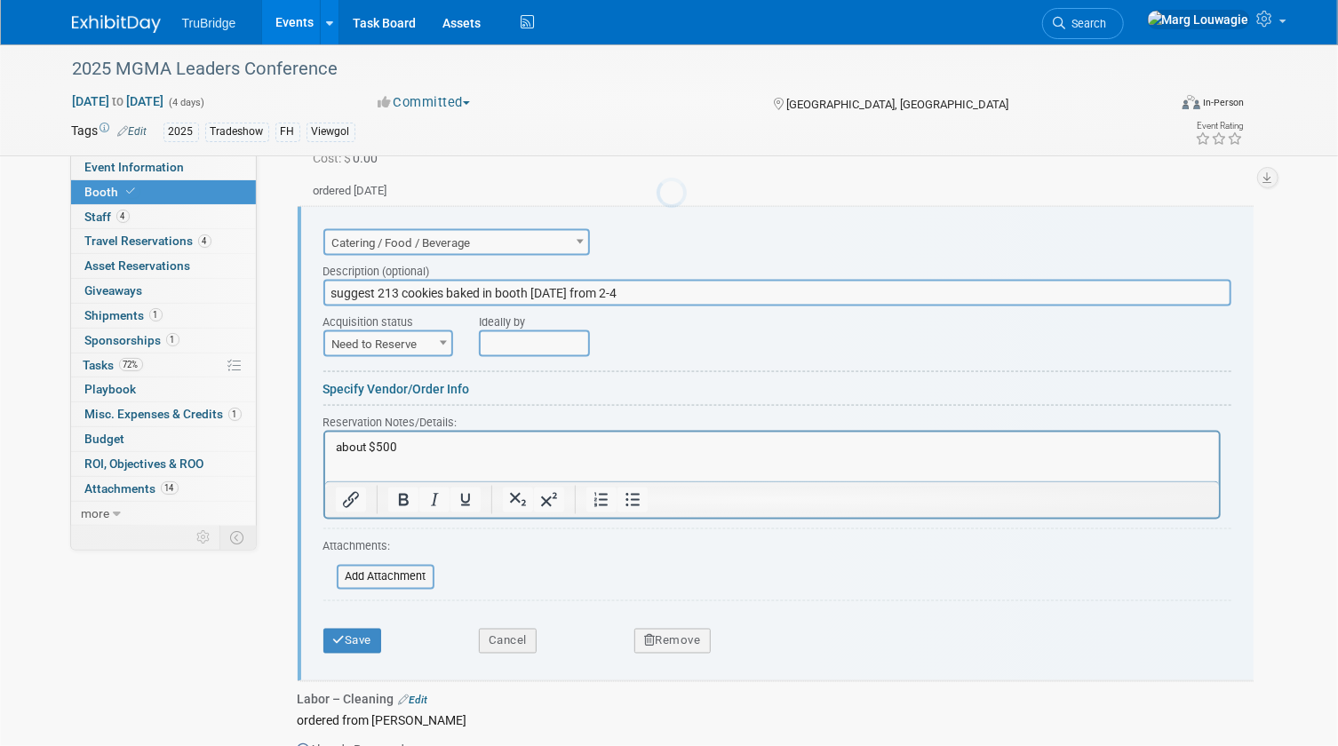
scroll to position [0, 0]
click at [445, 341] on b at bounding box center [443, 343] width 7 height 4
click at [698, 285] on input "suggest 213 cookies baked in booth on Monday from 2-4" at bounding box center [777, 293] width 908 height 27
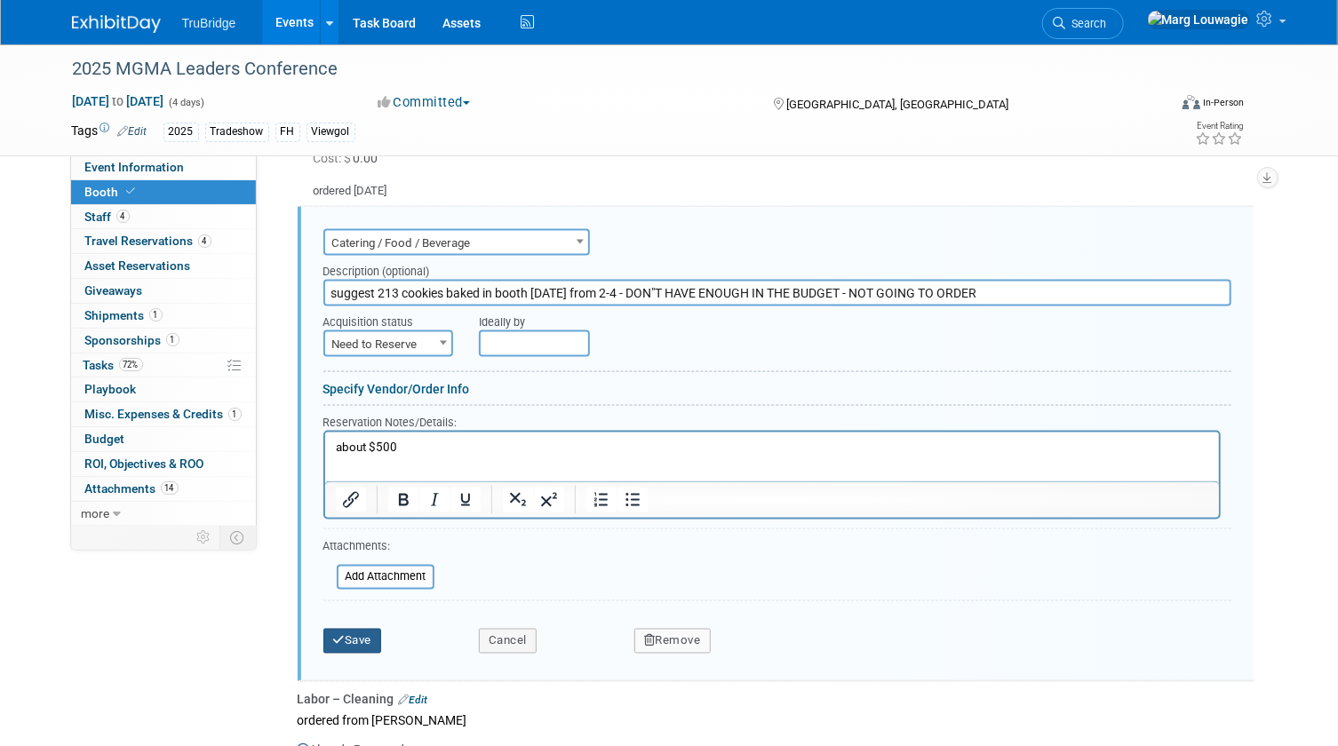
type input "suggest 213 cookies baked in booth [DATE] from 2-4 - DON"T HAVE ENOUGH IN THE B…"
click at [357, 640] on button "Save" at bounding box center [352, 641] width 59 height 25
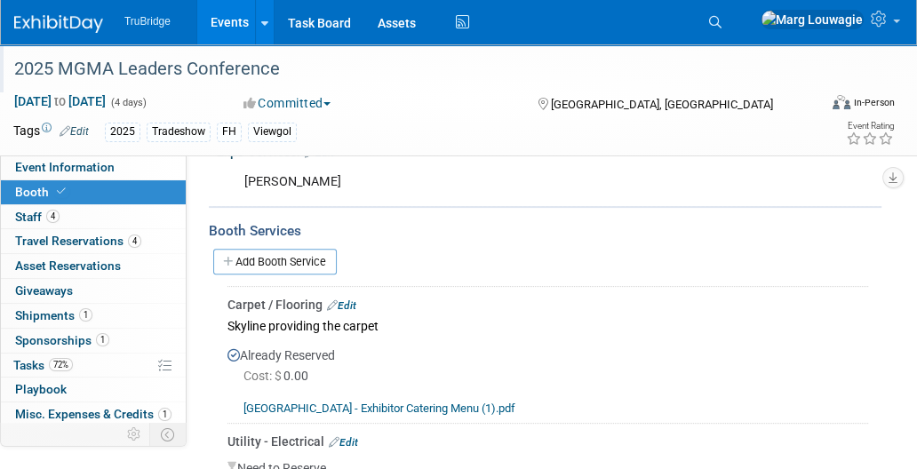
scroll to position [383, 0]
click at [737, 12] on link "Search" at bounding box center [717, 22] width 39 height 28
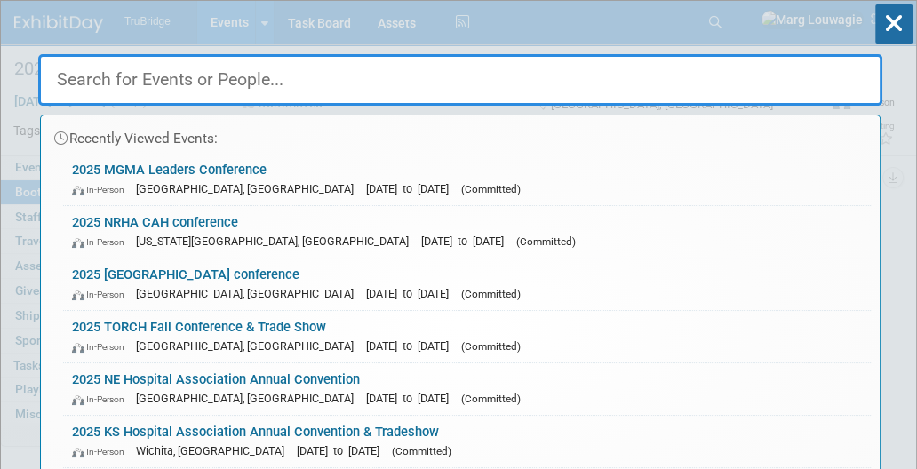
click at [713, 74] on input "text" at bounding box center [460, 80] width 844 height 52
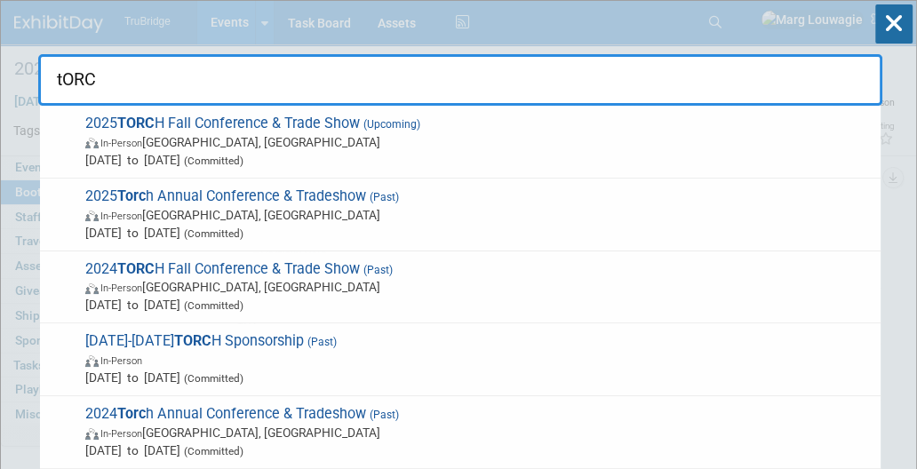
type input "tORCH"
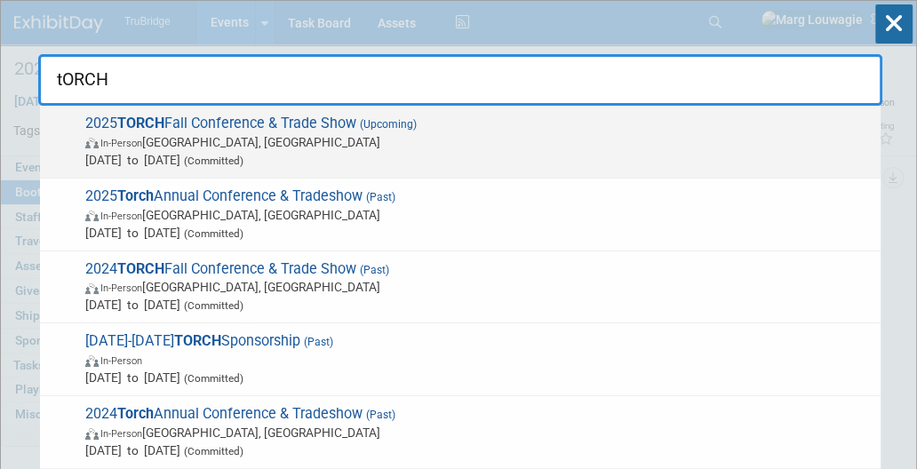
click at [300, 135] on span "In-Person Austin, TX" at bounding box center [478, 142] width 786 height 18
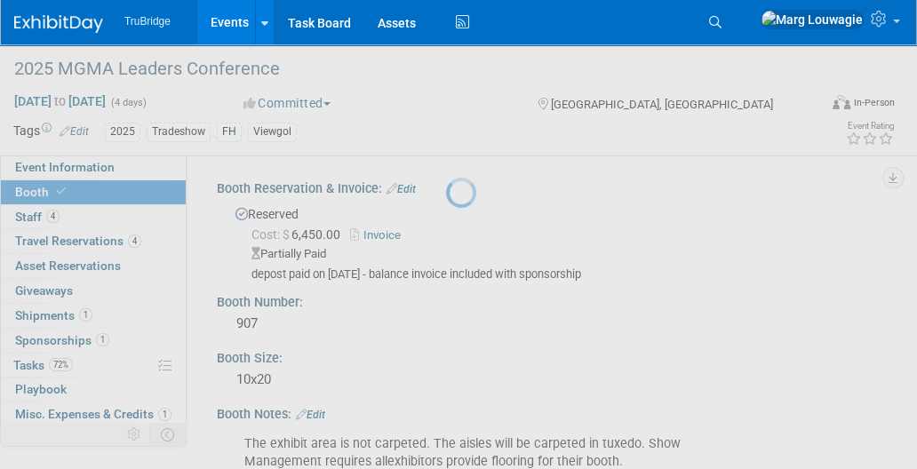
click at [446, 135] on div at bounding box center [458, 234] width 25 height 469
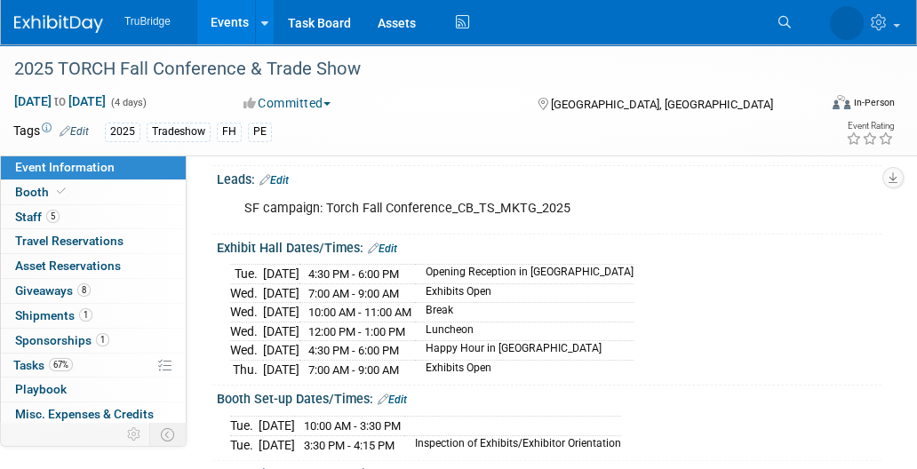
scroll to position [242, 0]
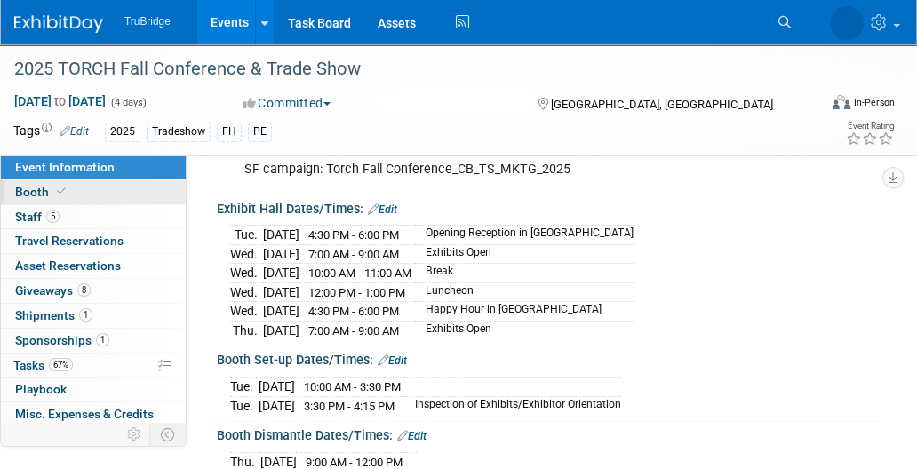
click at [76, 187] on link "Booth" at bounding box center [93, 192] width 185 height 24
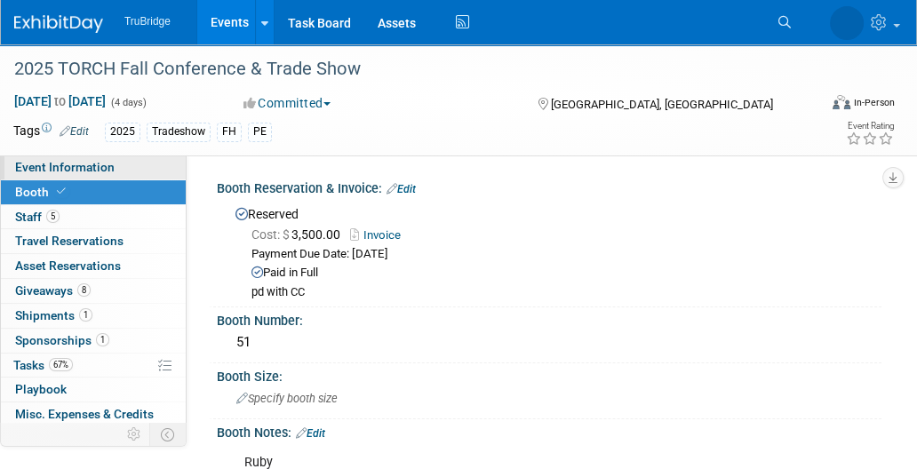
click at [78, 165] on span "Event Information" at bounding box center [65, 167] width 100 height 14
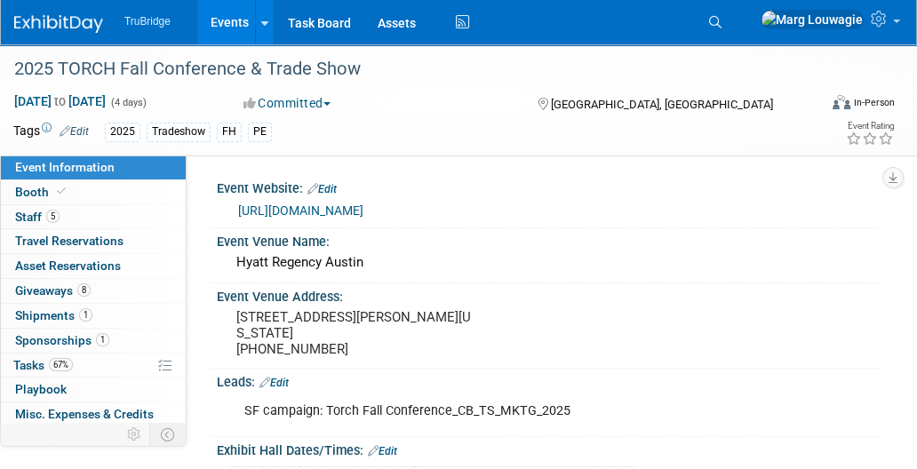
click at [363, 207] on link "https://www.torchnet.org/upcoming-events.html" at bounding box center [300, 210] width 125 height 14
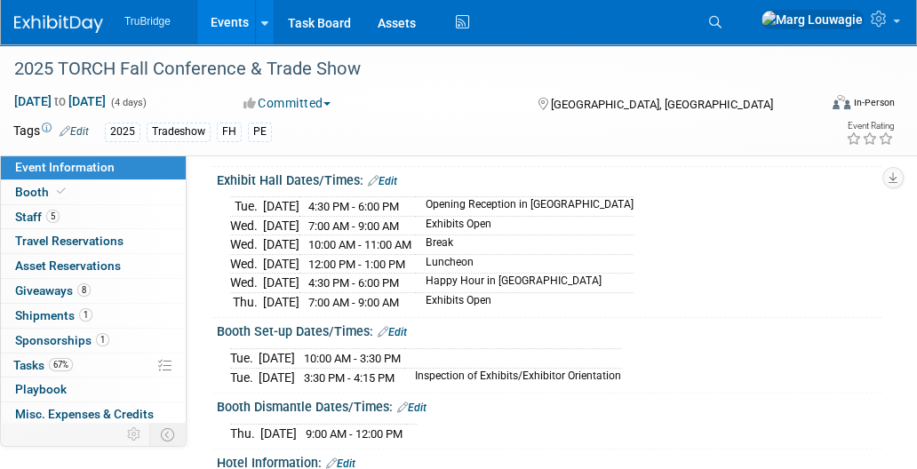
scroll to position [242, 0]
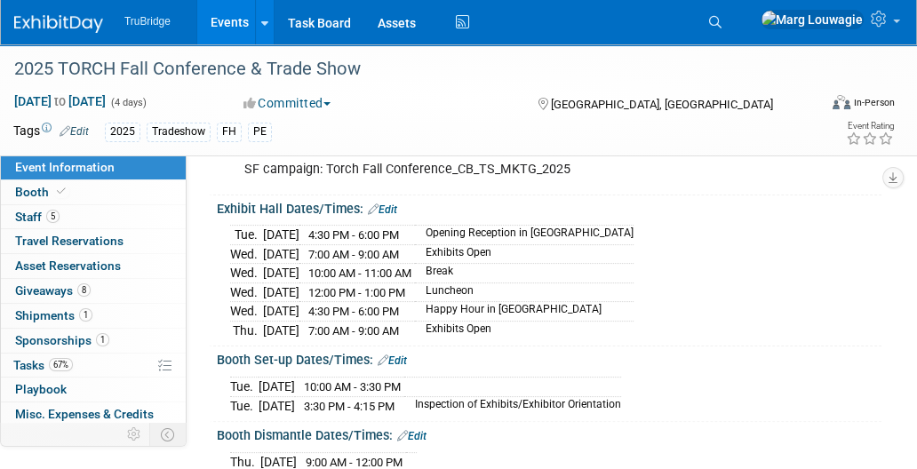
click at [382, 210] on link "Edit" at bounding box center [382, 209] width 29 height 12
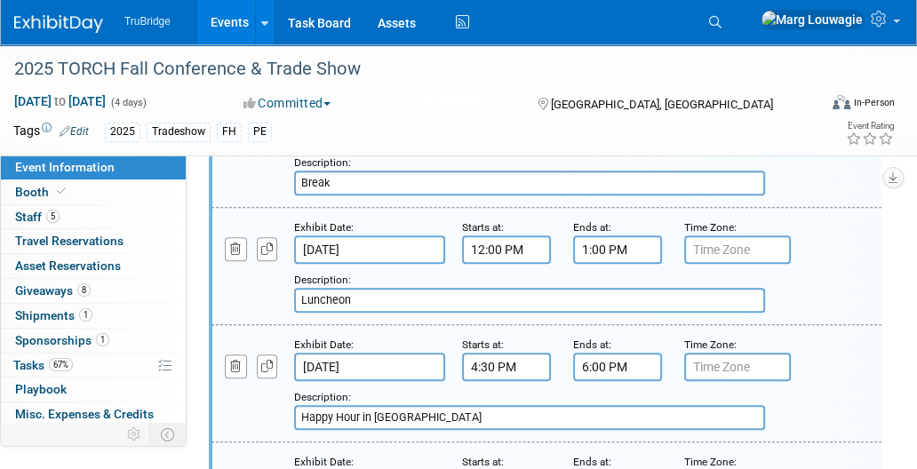
scroll to position [646, 0]
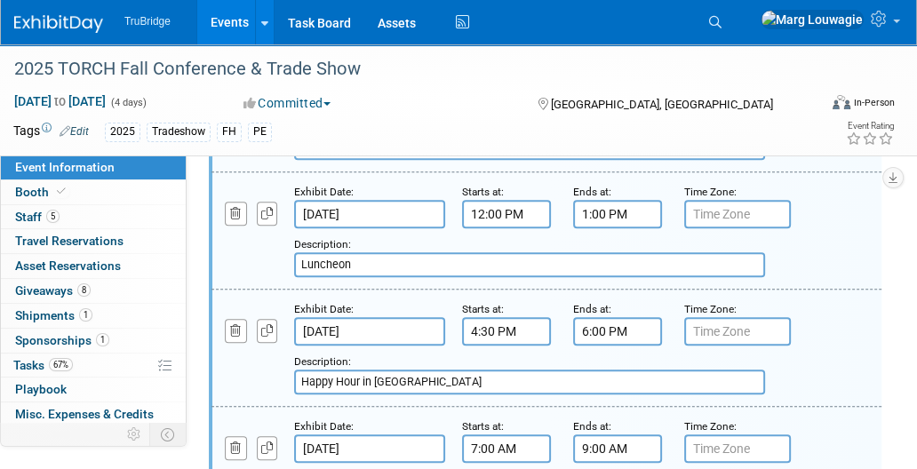
click at [602, 322] on input "6:00 PM" at bounding box center [617, 331] width 89 height 28
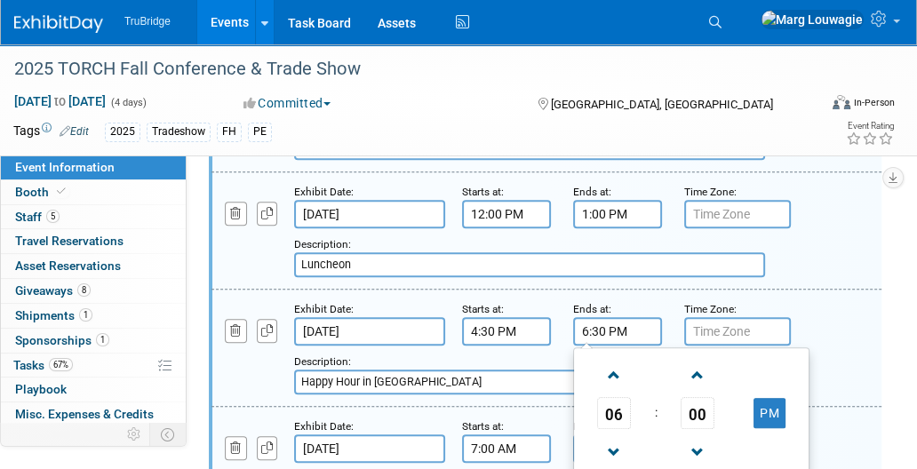
type input "6:30 PM"
click at [881, 360] on div "Add a Description Description: Happy Hour in Exhibit Hall" at bounding box center [546, 346] width 697 height 95
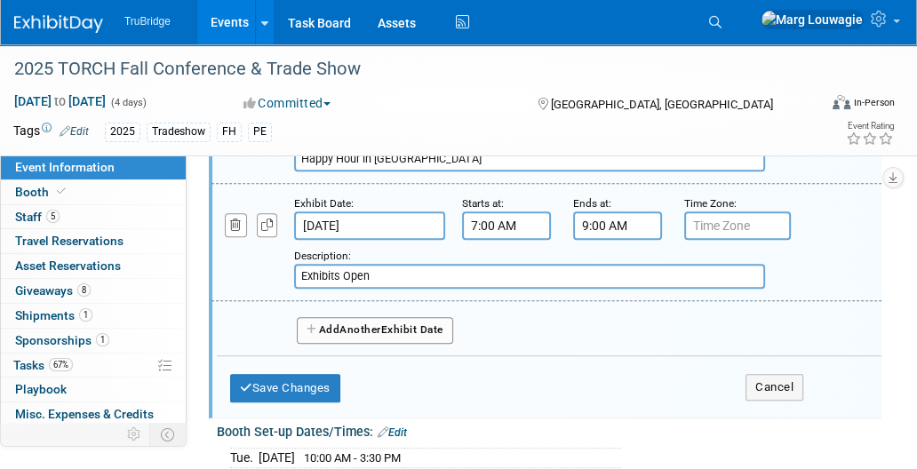
scroll to position [888, 0]
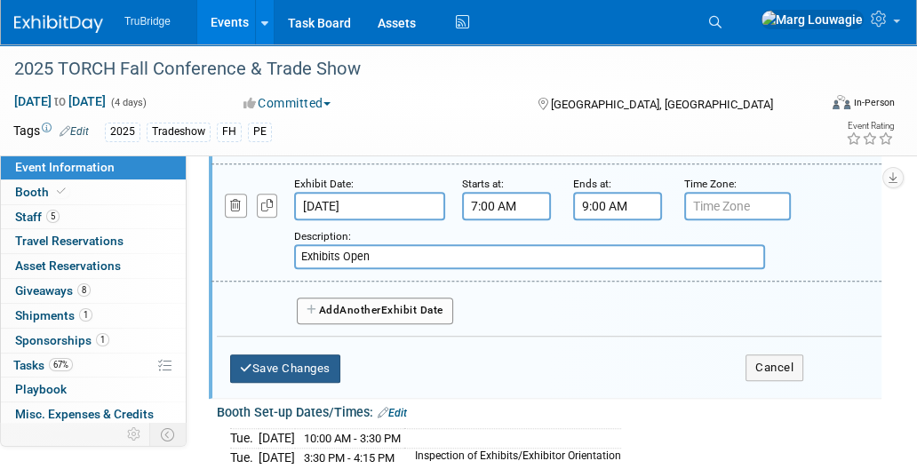
click at [302, 363] on button "Save Changes" at bounding box center [285, 368] width 110 height 28
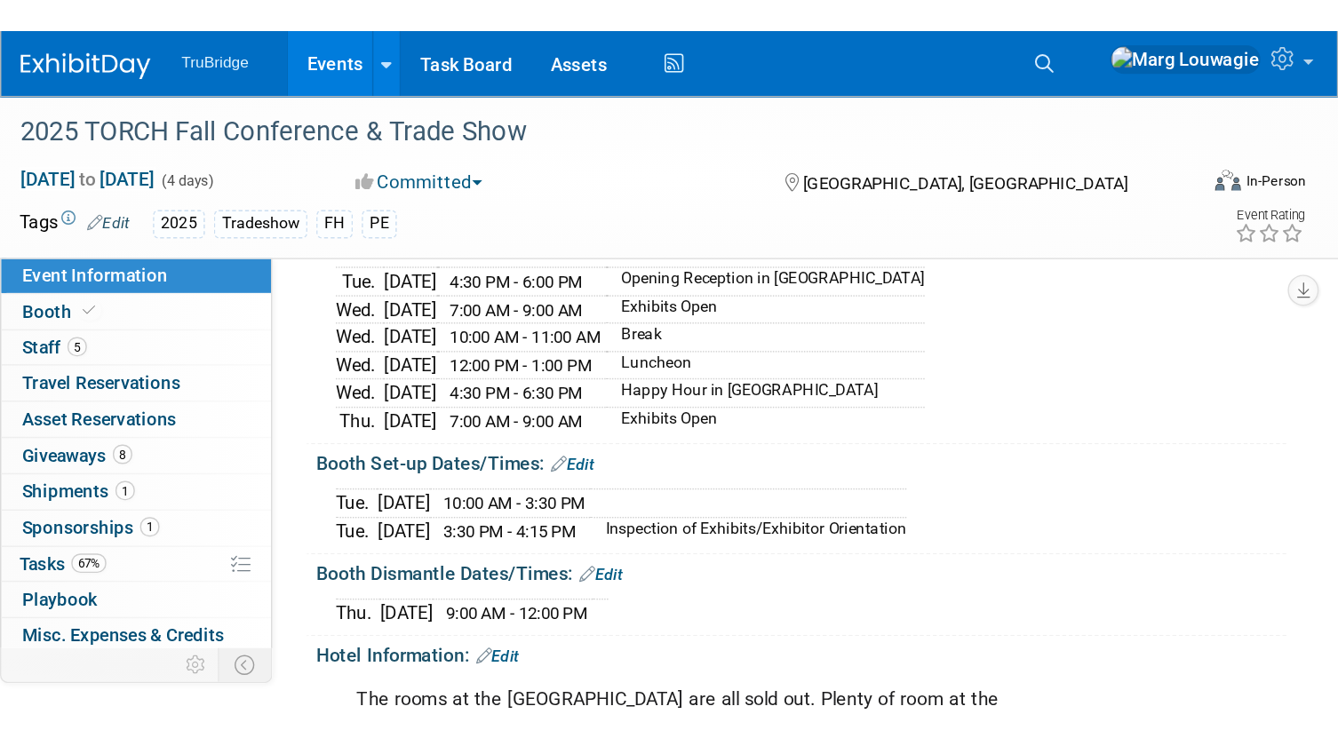
scroll to position [277, 0]
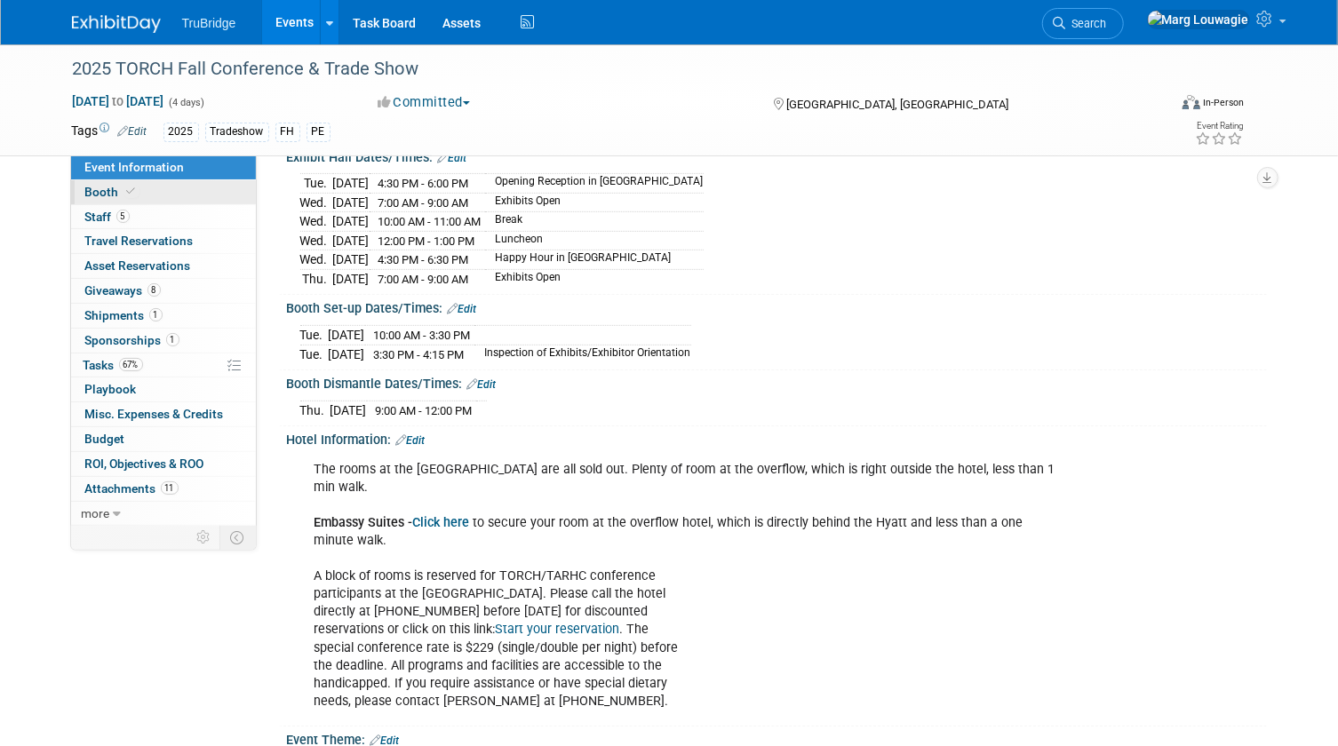
click at [144, 194] on link "Booth" at bounding box center [163, 192] width 185 height 24
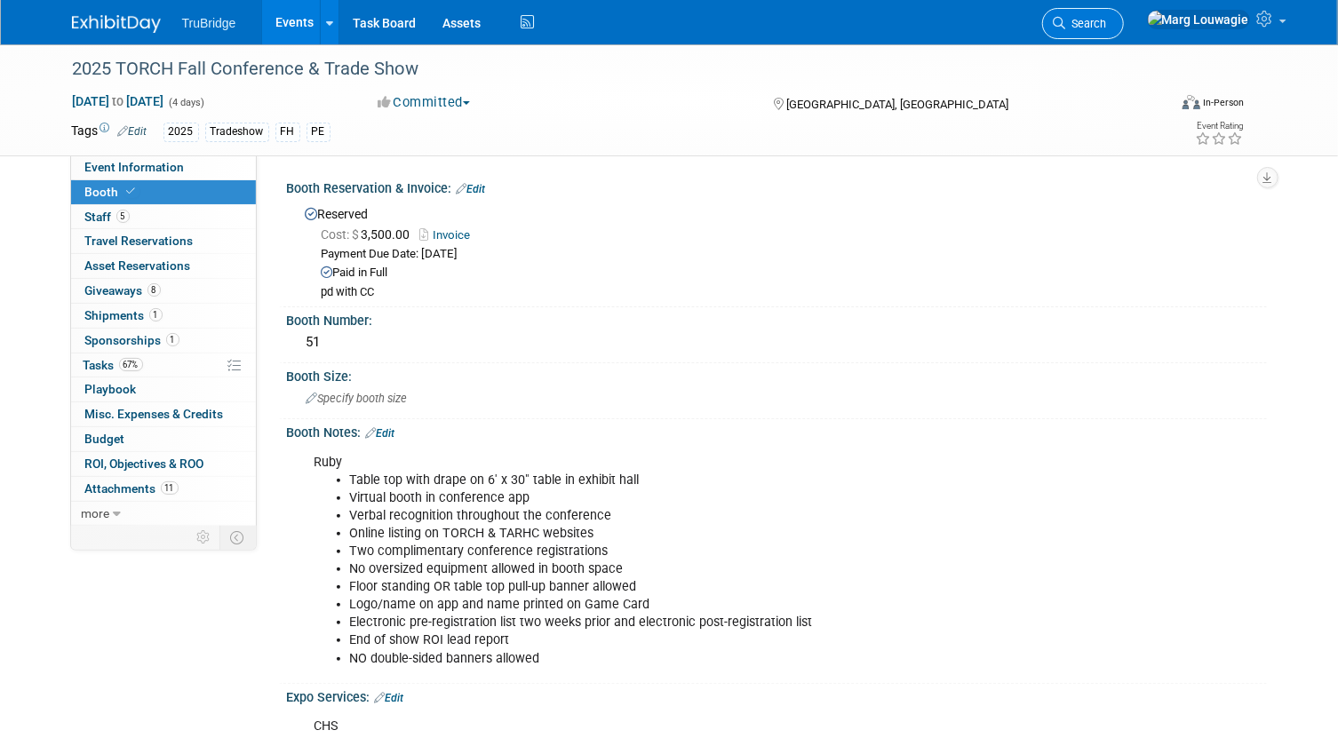
click at [916, 24] on span "Search" at bounding box center [1086, 23] width 41 height 13
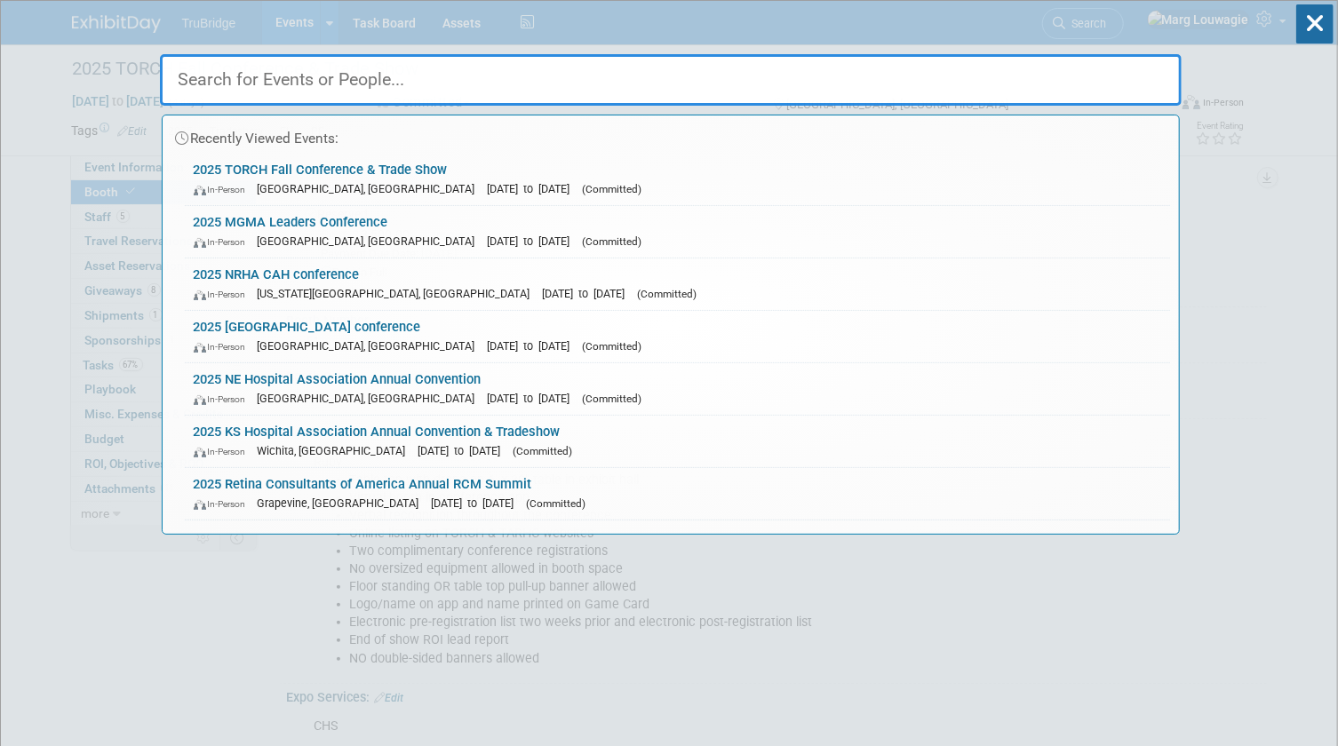
click at [916, 76] on input "text" at bounding box center [671, 80] width 1022 height 52
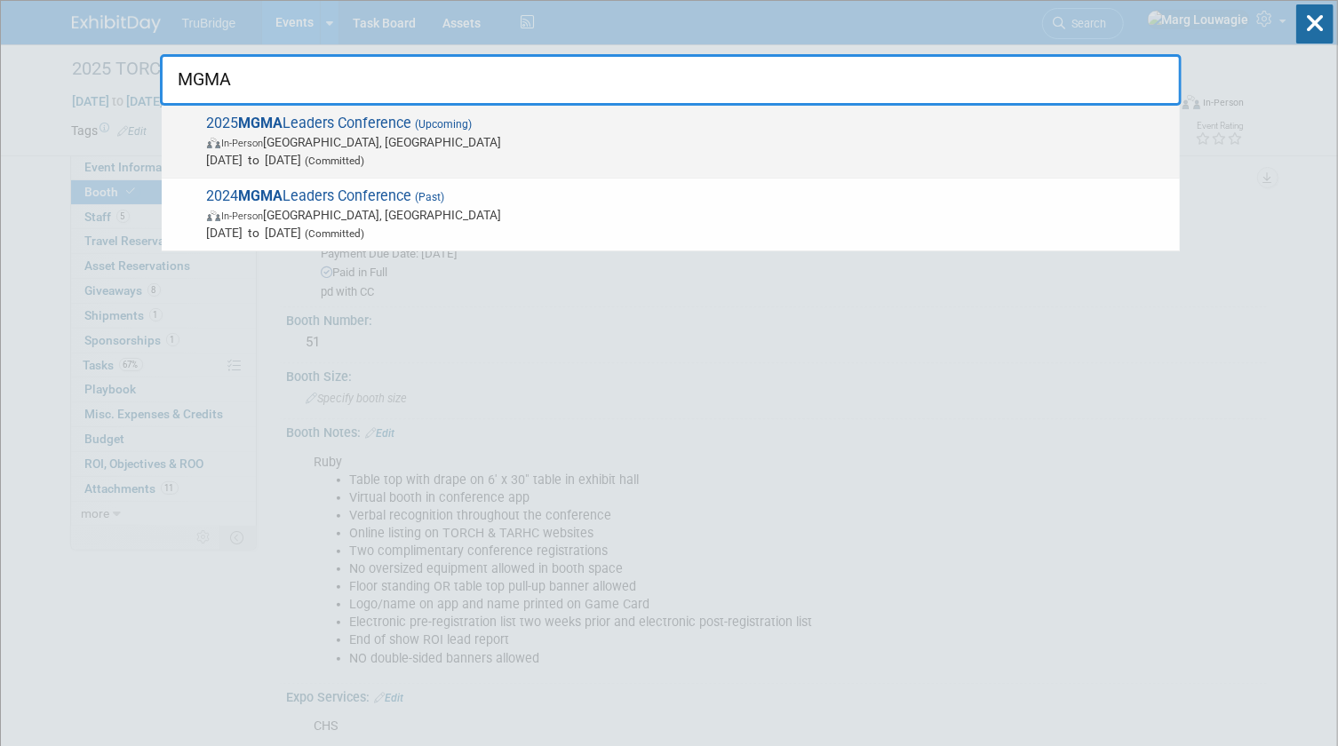
type input "MGMA"
click at [405, 142] on span "In-Person Orlando, FL" at bounding box center [689, 142] width 964 height 18
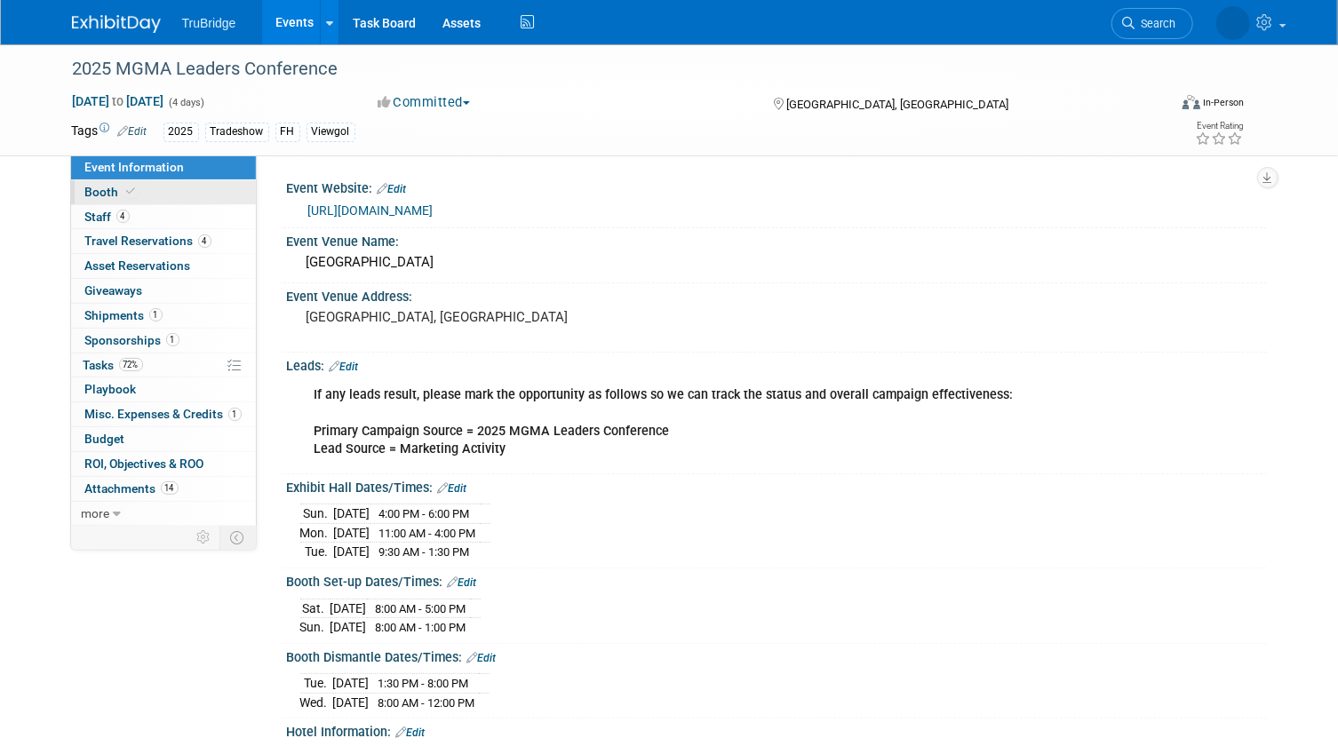
click at [187, 190] on link "Booth" at bounding box center [163, 192] width 185 height 24
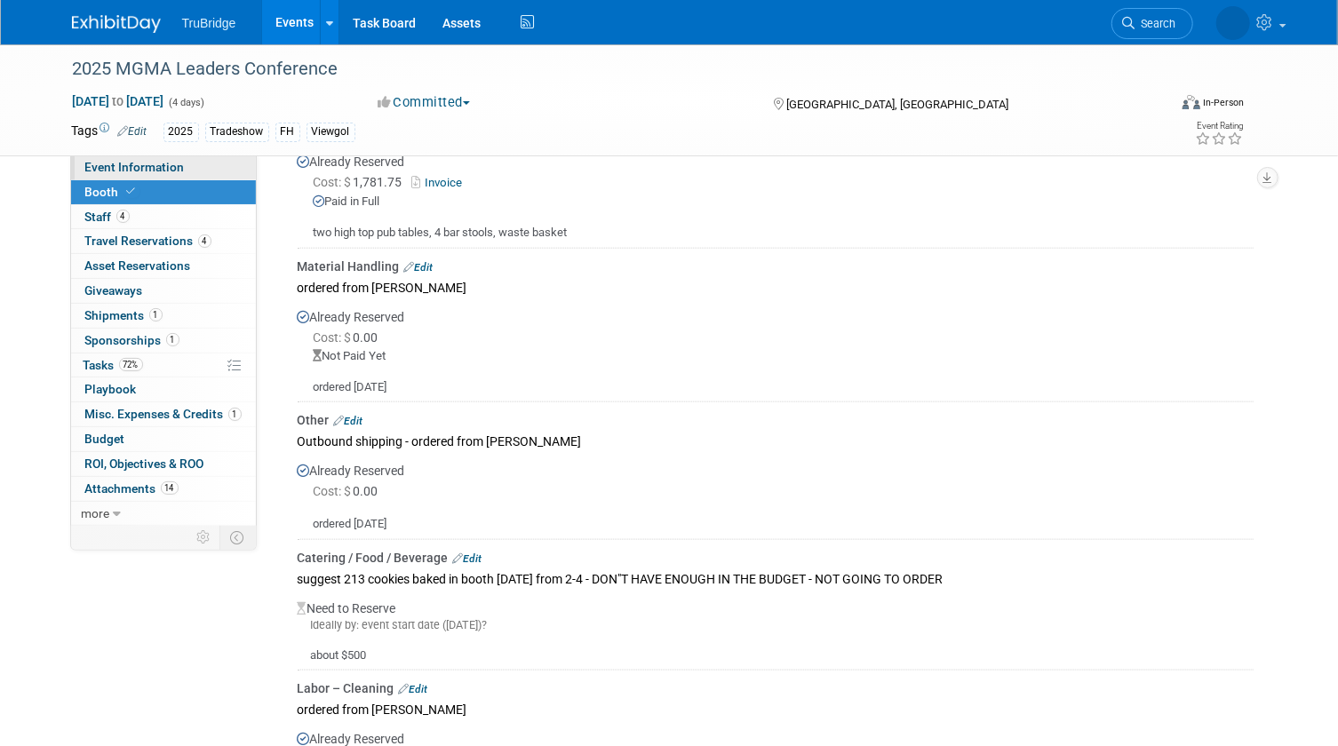
scroll to position [888, 0]
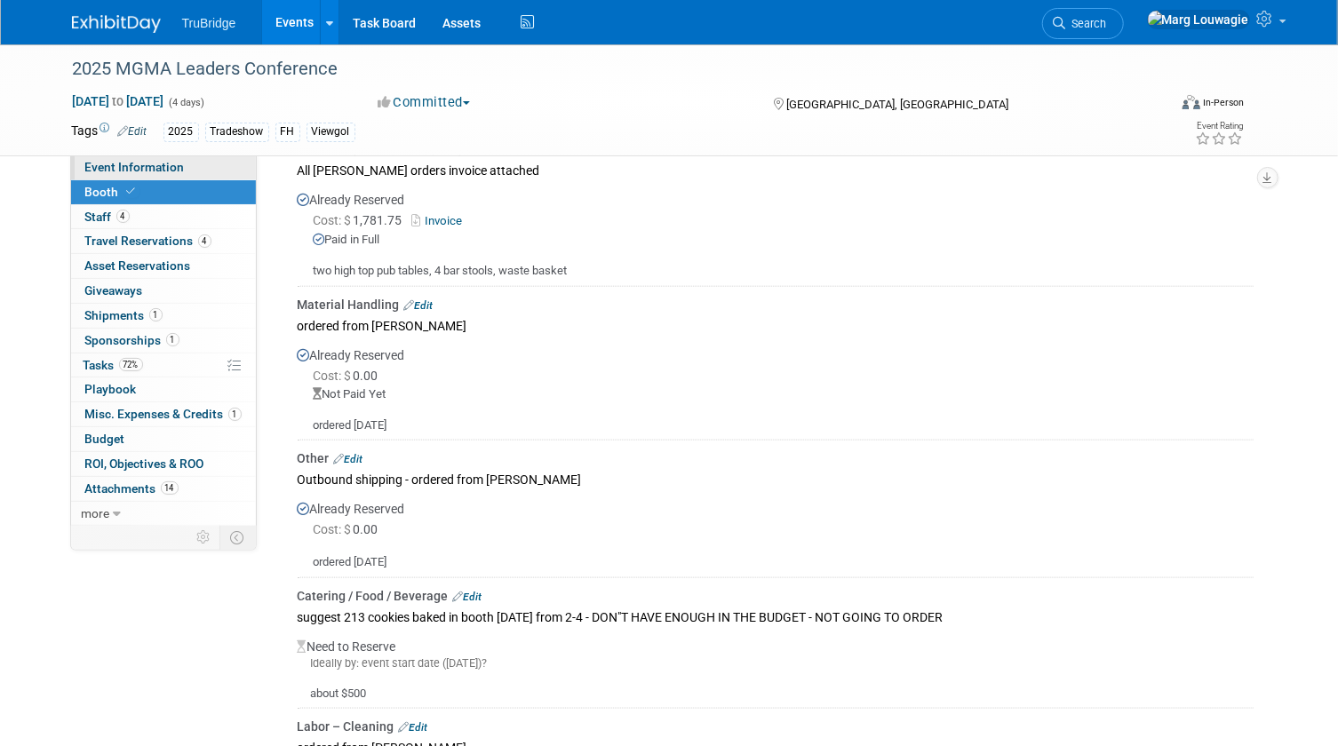
click at [169, 163] on span "Event Information" at bounding box center [135, 167] width 100 height 14
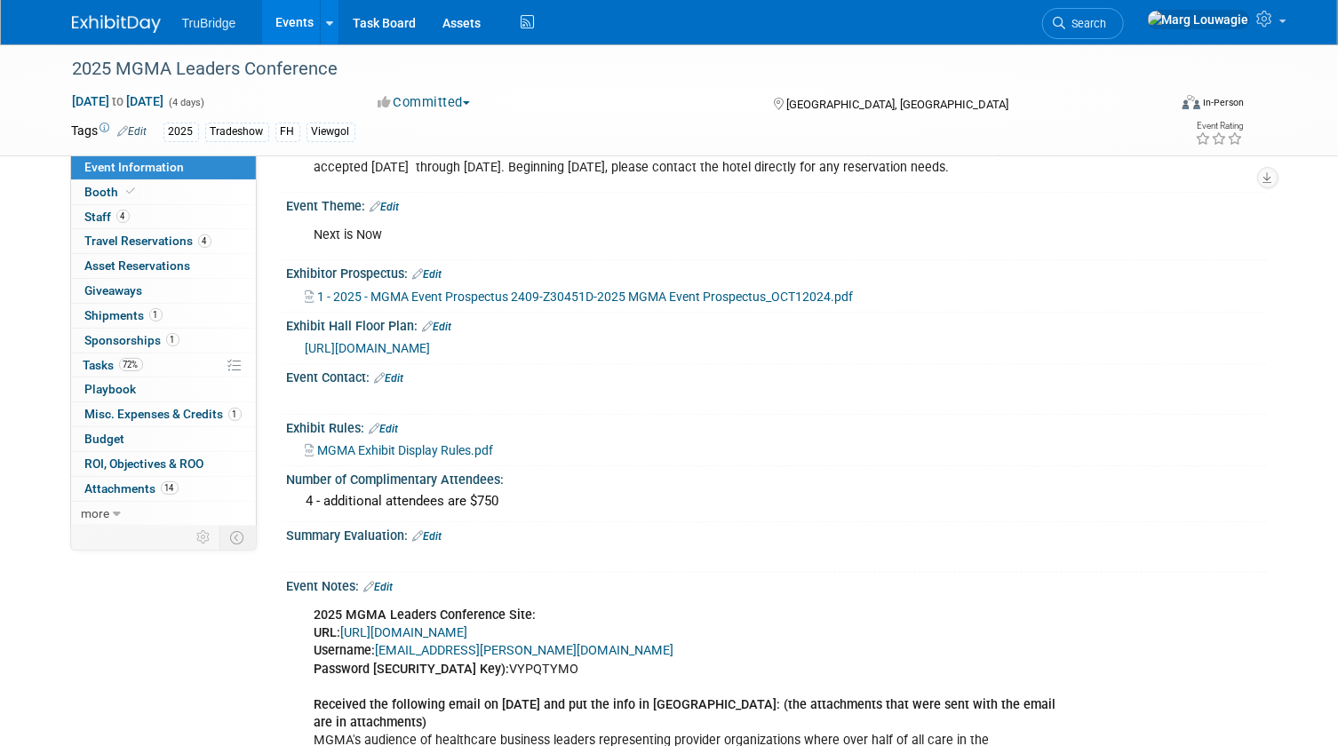
scroll to position [727, 0]
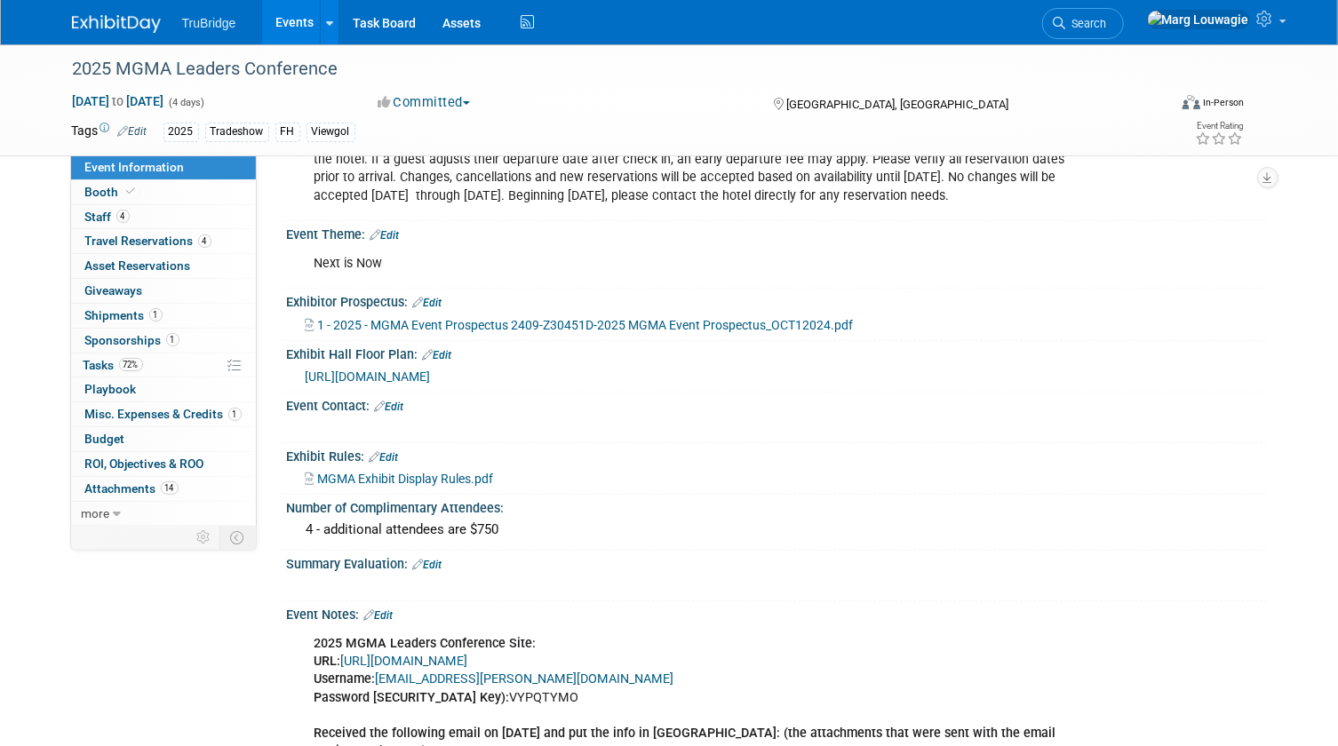
click at [431, 384] on span "[URL][DOMAIN_NAME]" at bounding box center [368, 377] width 125 height 14
click at [103, 191] on span "Booth" at bounding box center [112, 192] width 54 height 14
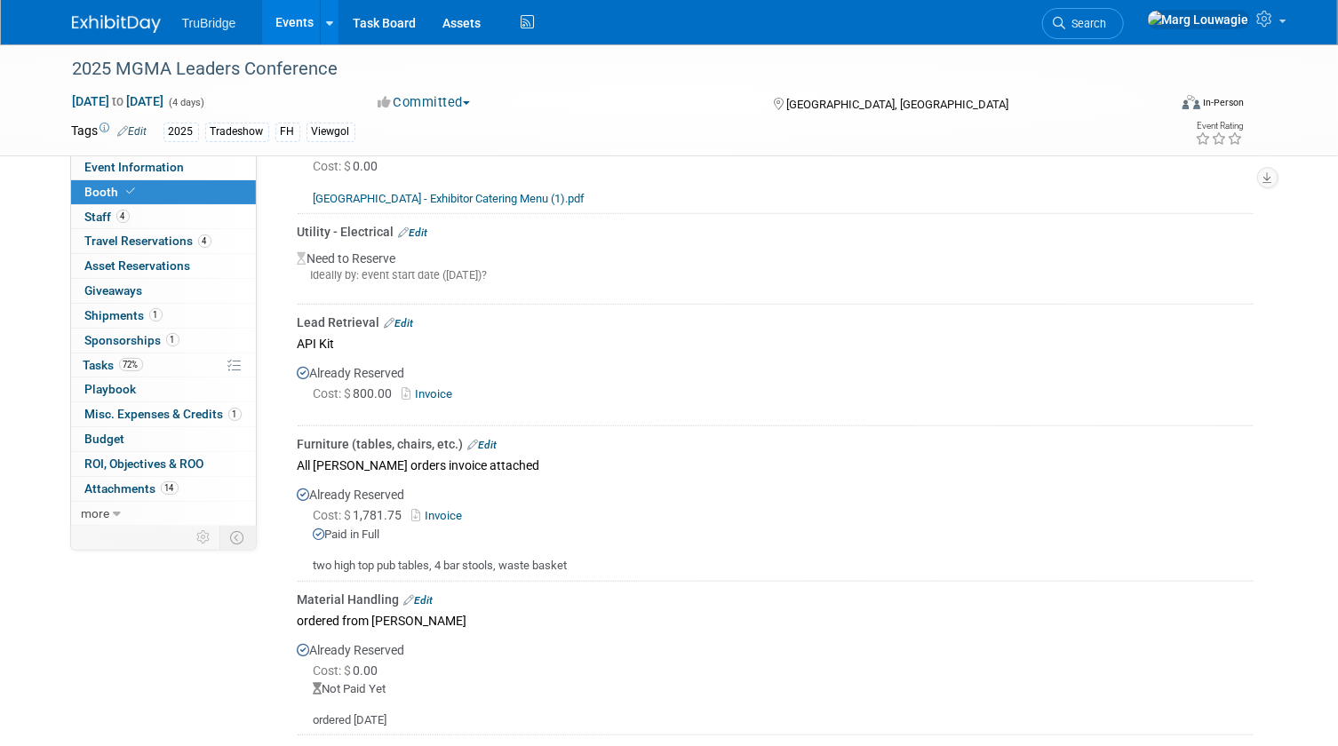
scroll to position [484, 0]
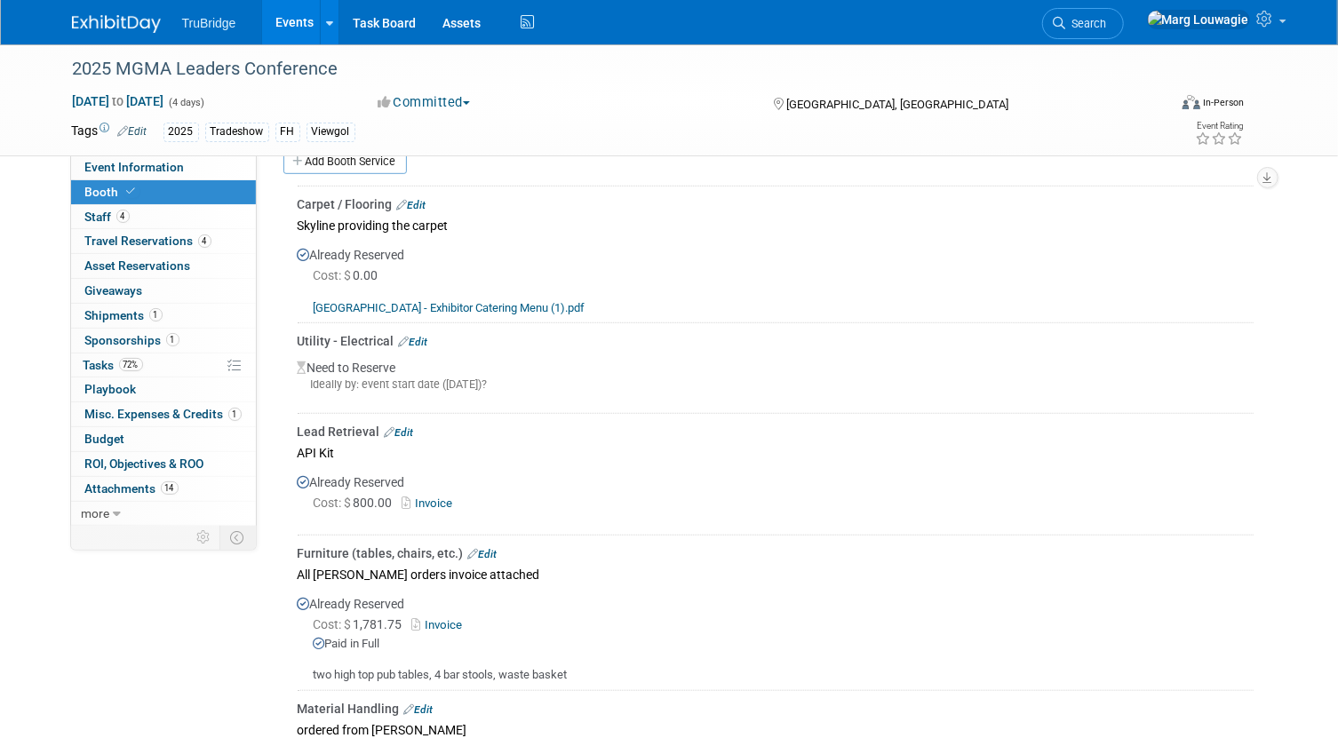
click at [421, 338] on link "Edit" at bounding box center [413, 342] width 29 height 12
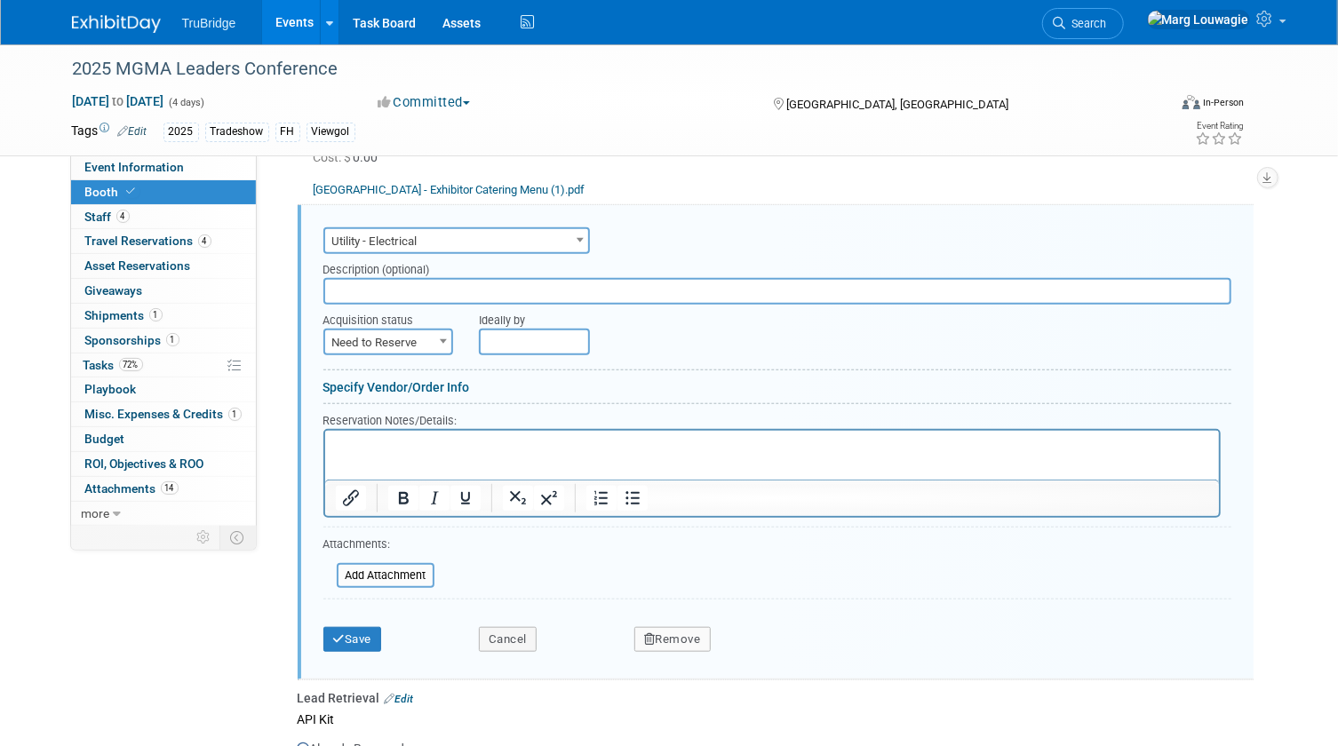
scroll to position [0, 0]
click at [431, 291] on input "text" at bounding box center [777, 291] width 908 height 27
click at [369, 438] on p "Rich Text Area. Press ALT-0 for help." at bounding box center [771, 446] width 873 height 17
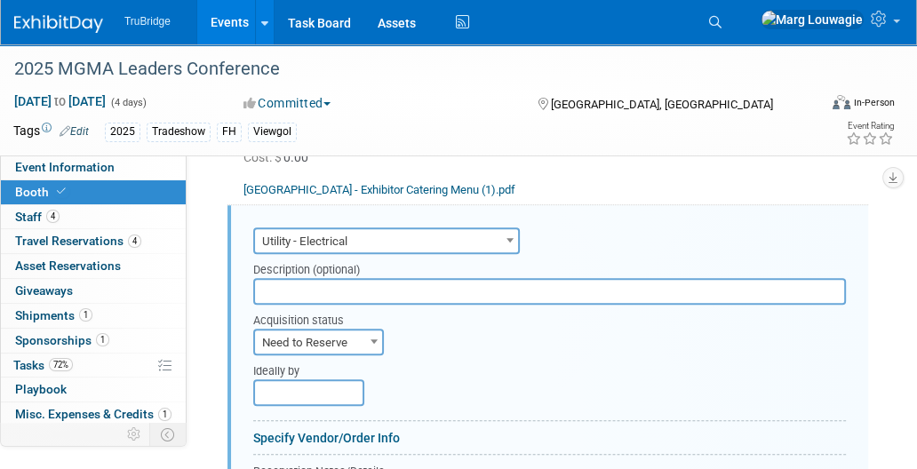
click at [370, 339] on b at bounding box center [373, 341] width 7 height 4
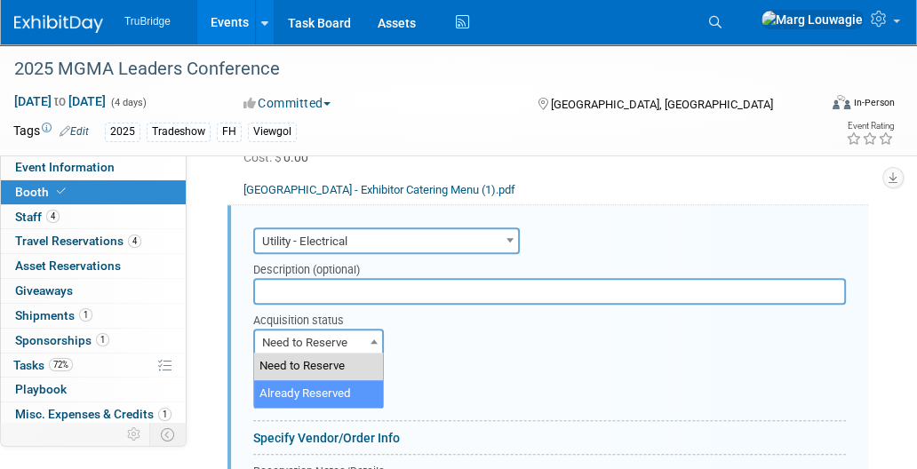
select select "2"
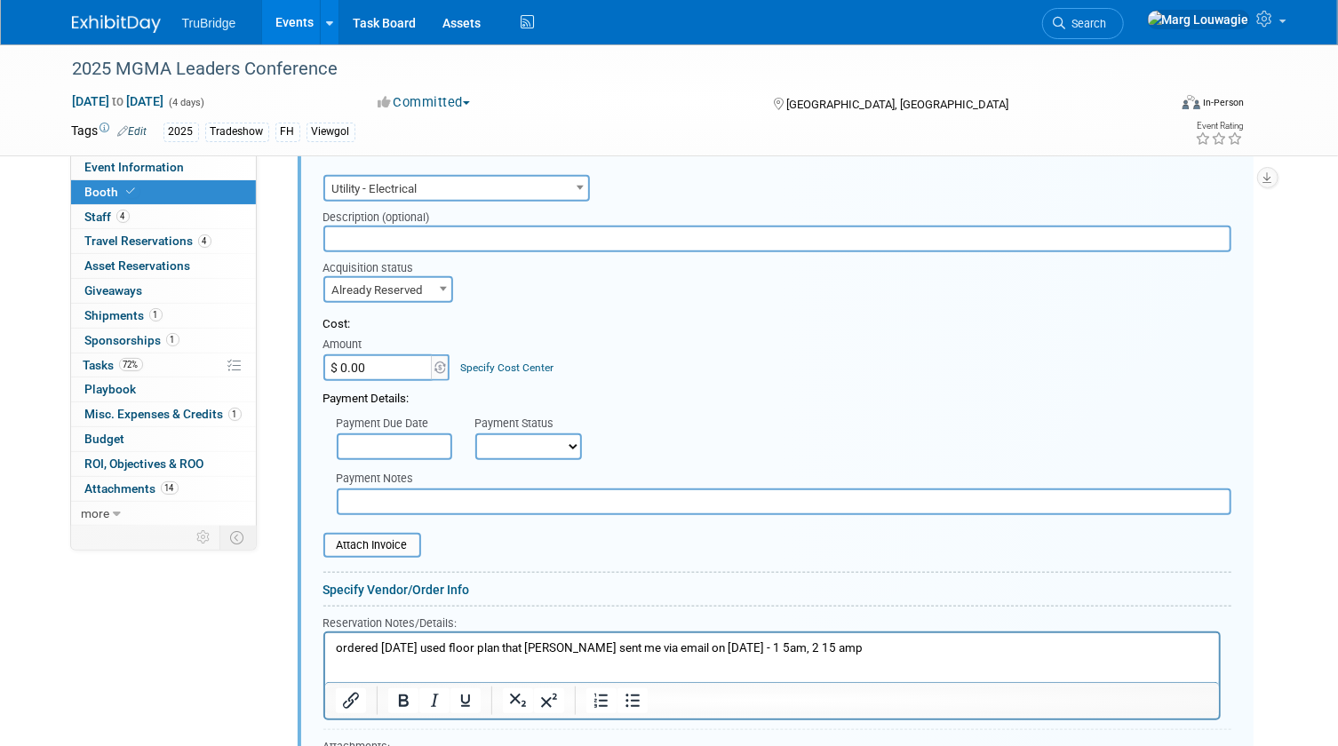
scroll to position [683, 0]
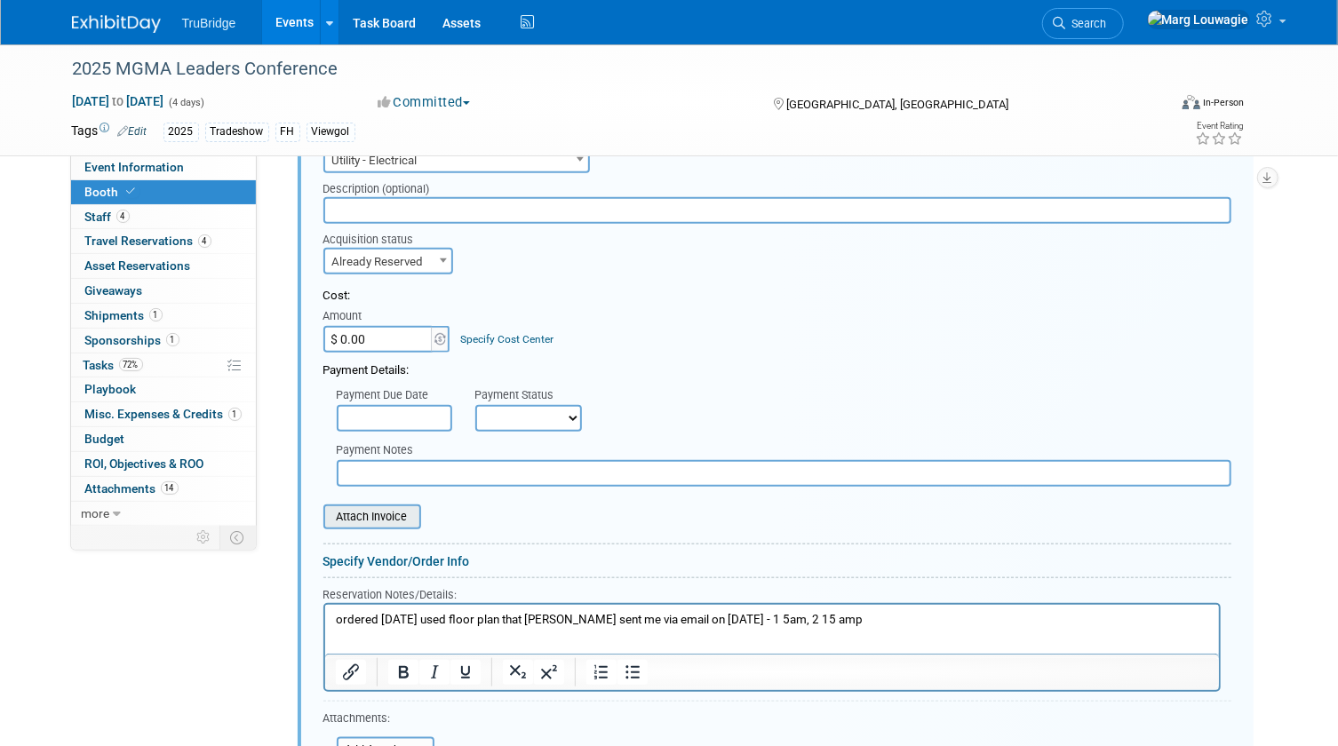
click at [382, 518] on input "file" at bounding box center [313, 516] width 211 height 21
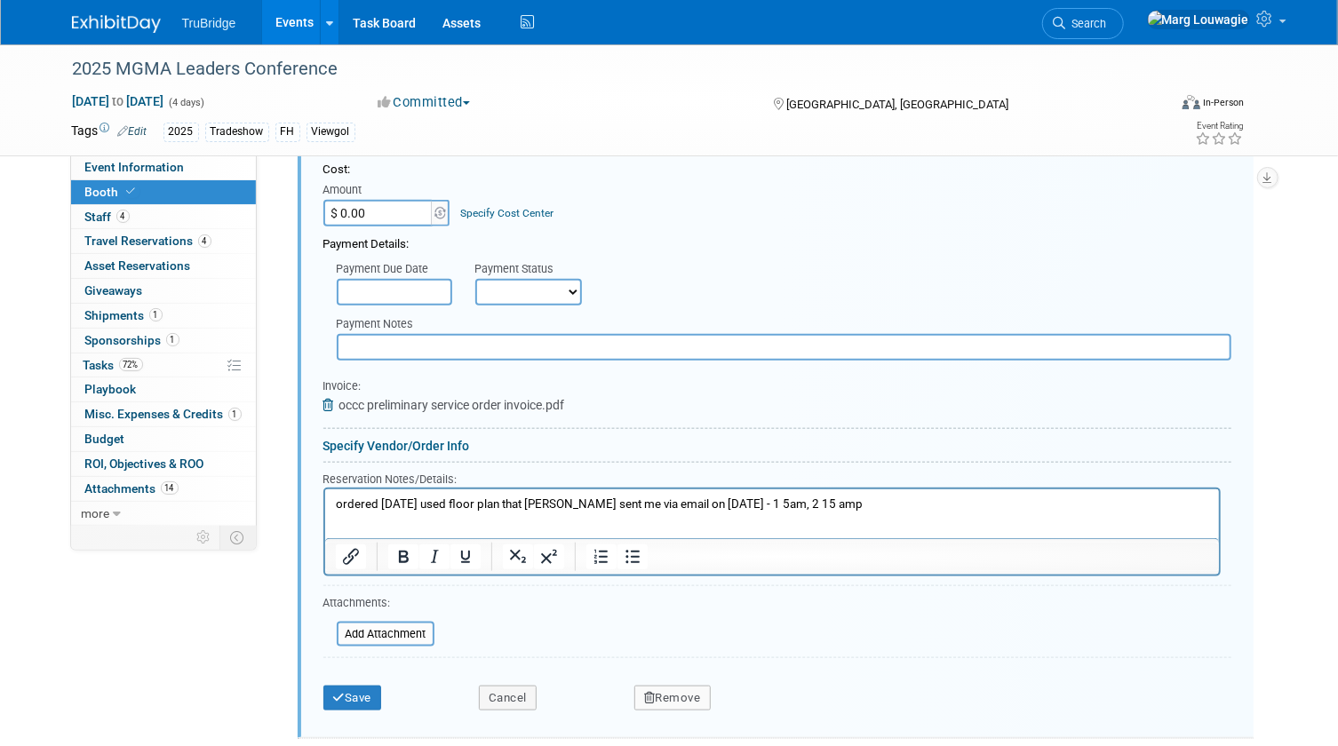
scroll to position [844, 0]
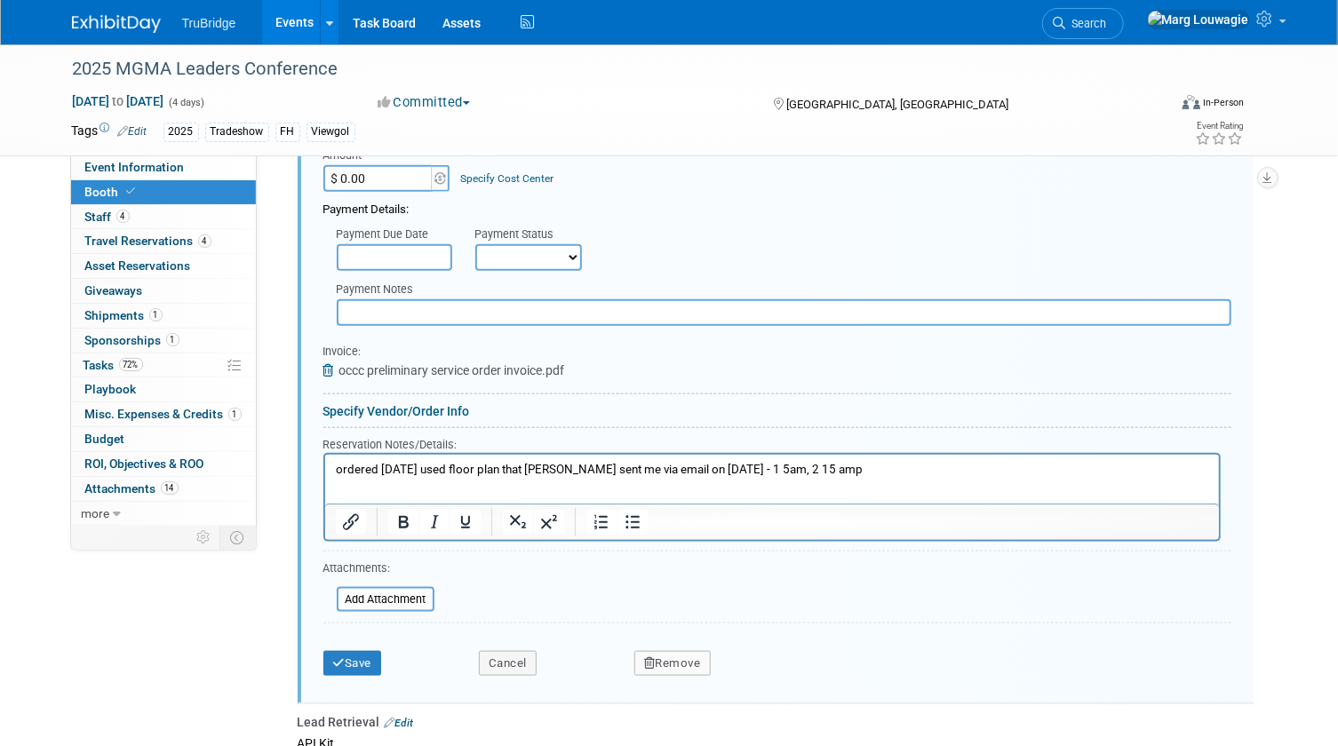
click at [777, 468] on p "ordered [DATE] used floor plan that [PERSON_NAME] sent me via email on [DATE] -…" at bounding box center [771, 469] width 873 height 17
click at [500, 261] on select "Not Paid Yet Partially Paid Paid in Full" at bounding box center [528, 257] width 107 height 27
select select "2"
click at [475, 244] on select "Not Paid Yet Partially Paid Paid in Full" at bounding box center [528, 257] width 107 height 27
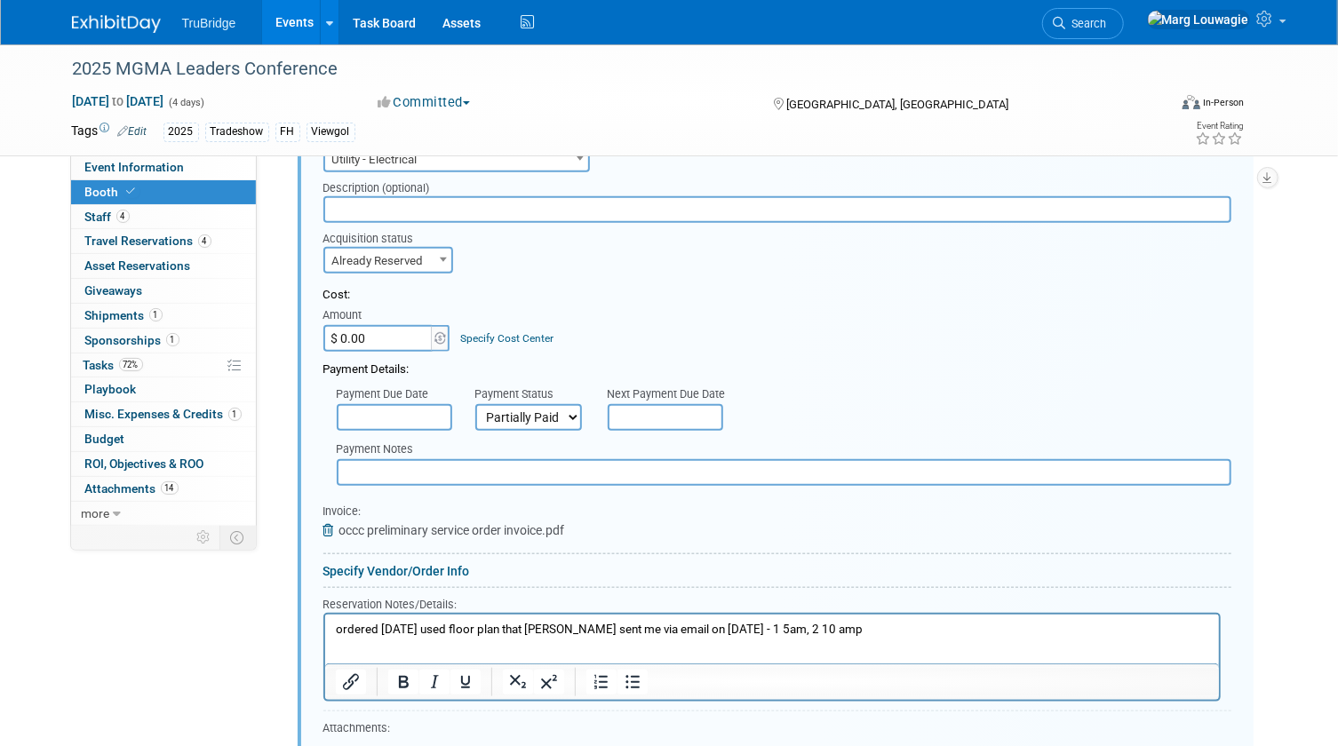
scroll to position [683, 0]
click at [440, 468] on input "text" at bounding box center [784, 473] width 895 height 27
type input "will need to wait after the show to see final"
click at [345, 338] on input "$ 0.00" at bounding box center [378, 339] width 111 height 27
type input "$ 560.09"
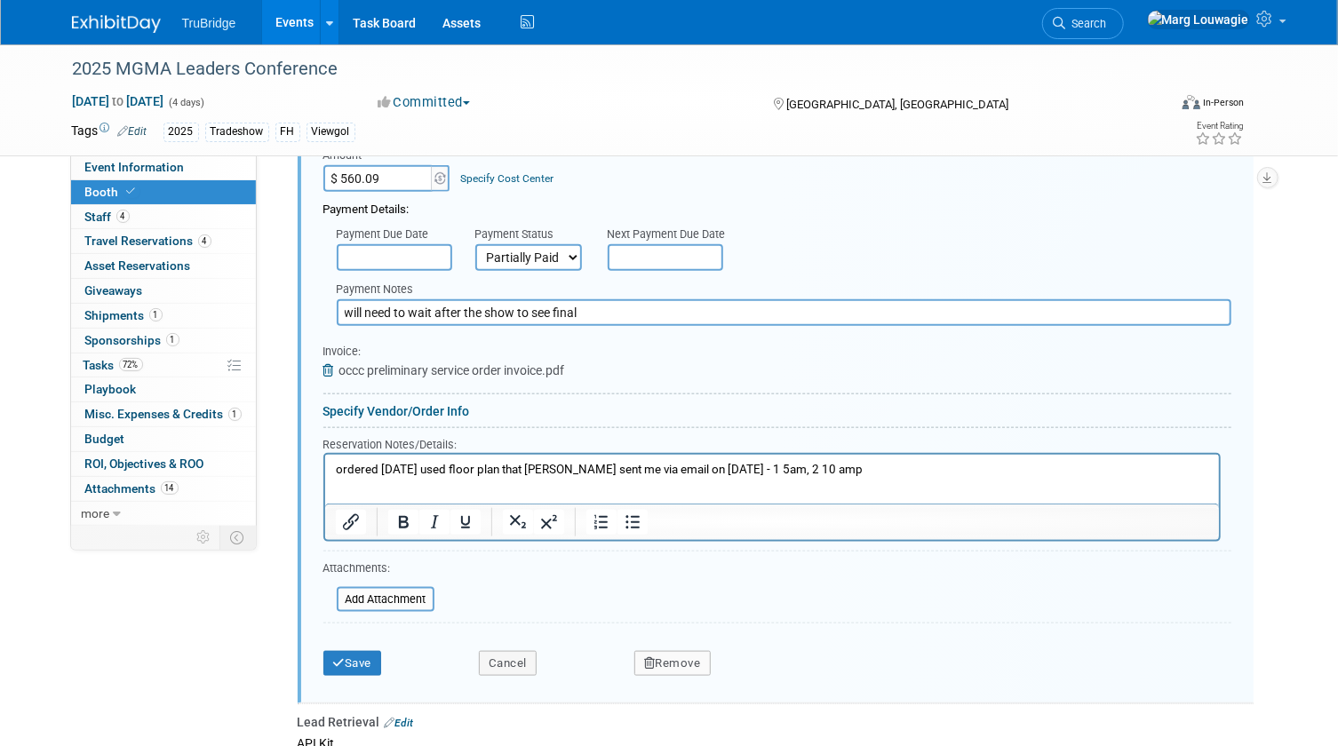
scroll to position [844, 0]
click at [366, 657] on button "Save" at bounding box center [352, 663] width 59 height 25
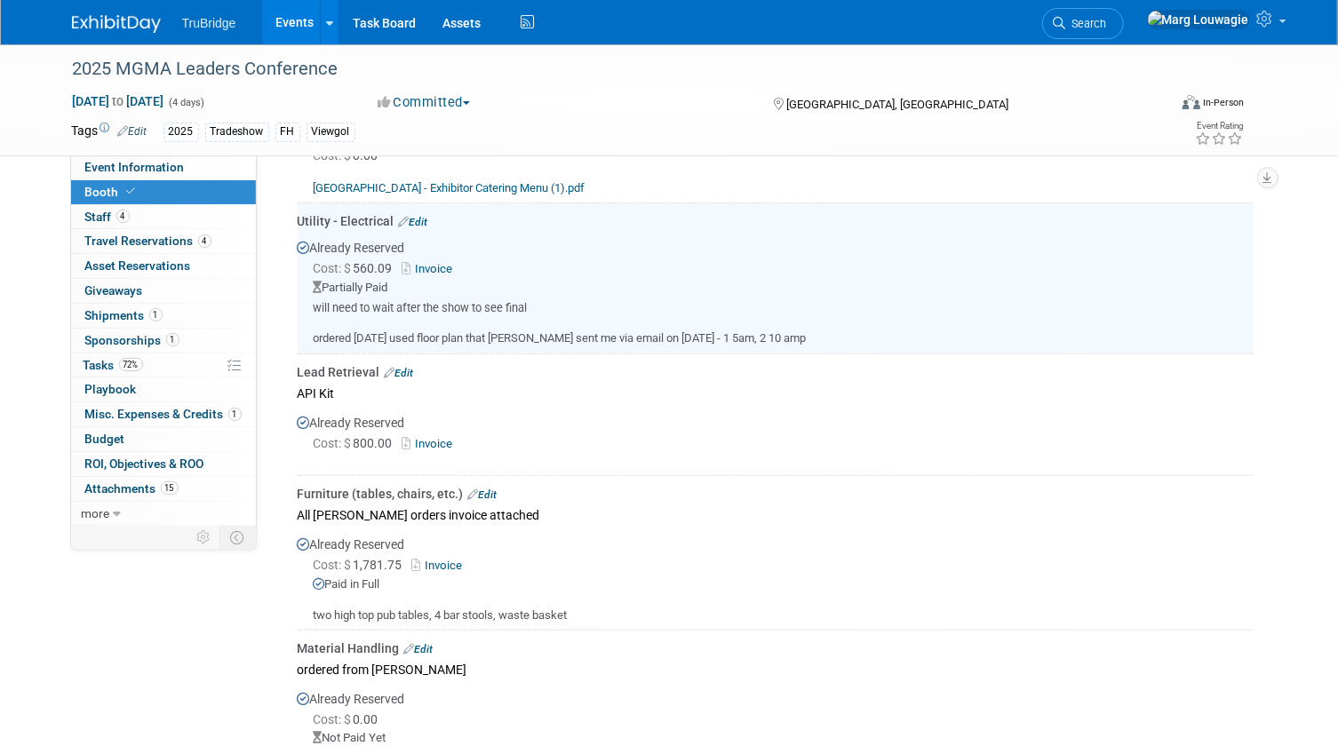
scroll to position [602, 0]
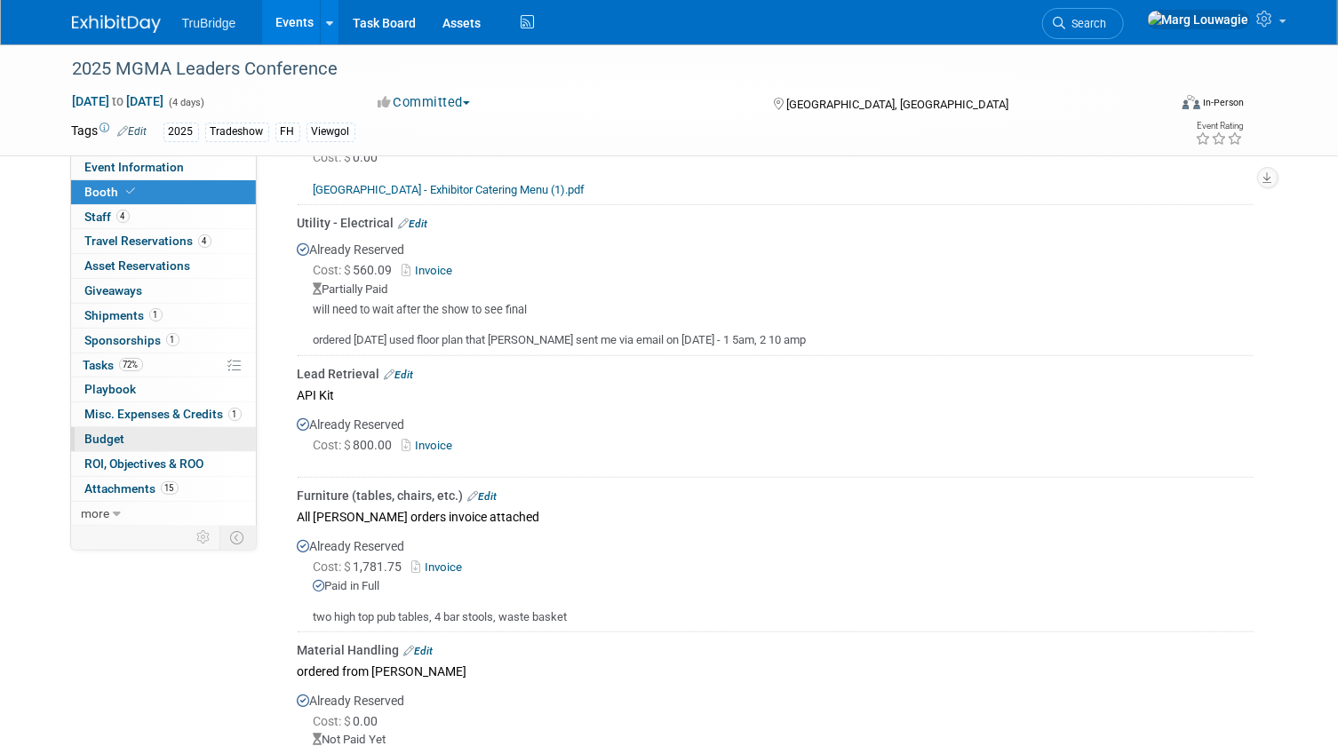
click at [113, 436] on span "Budget" at bounding box center [105, 439] width 40 height 14
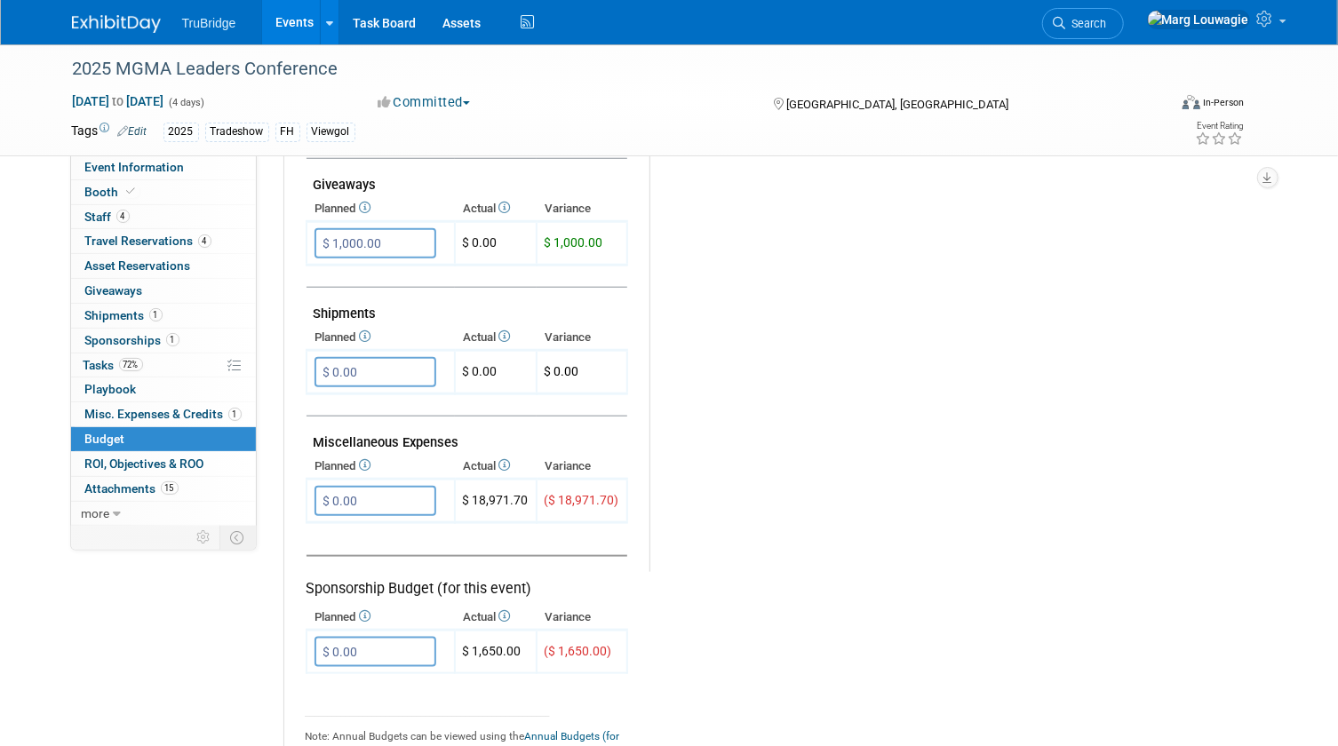
scroll to position [888, 0]
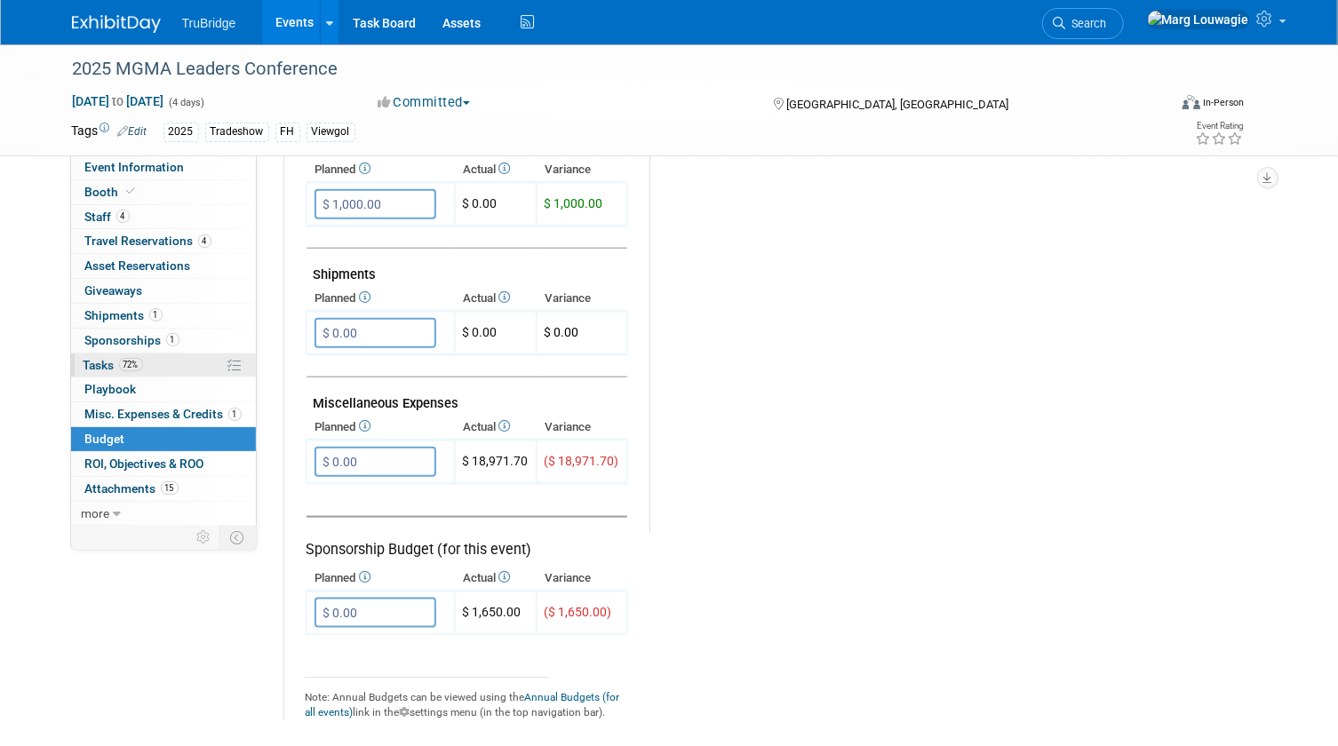
click at [110, 369] on span "Tasks 72%" at bounding box center [114, 365] width 60 height 14
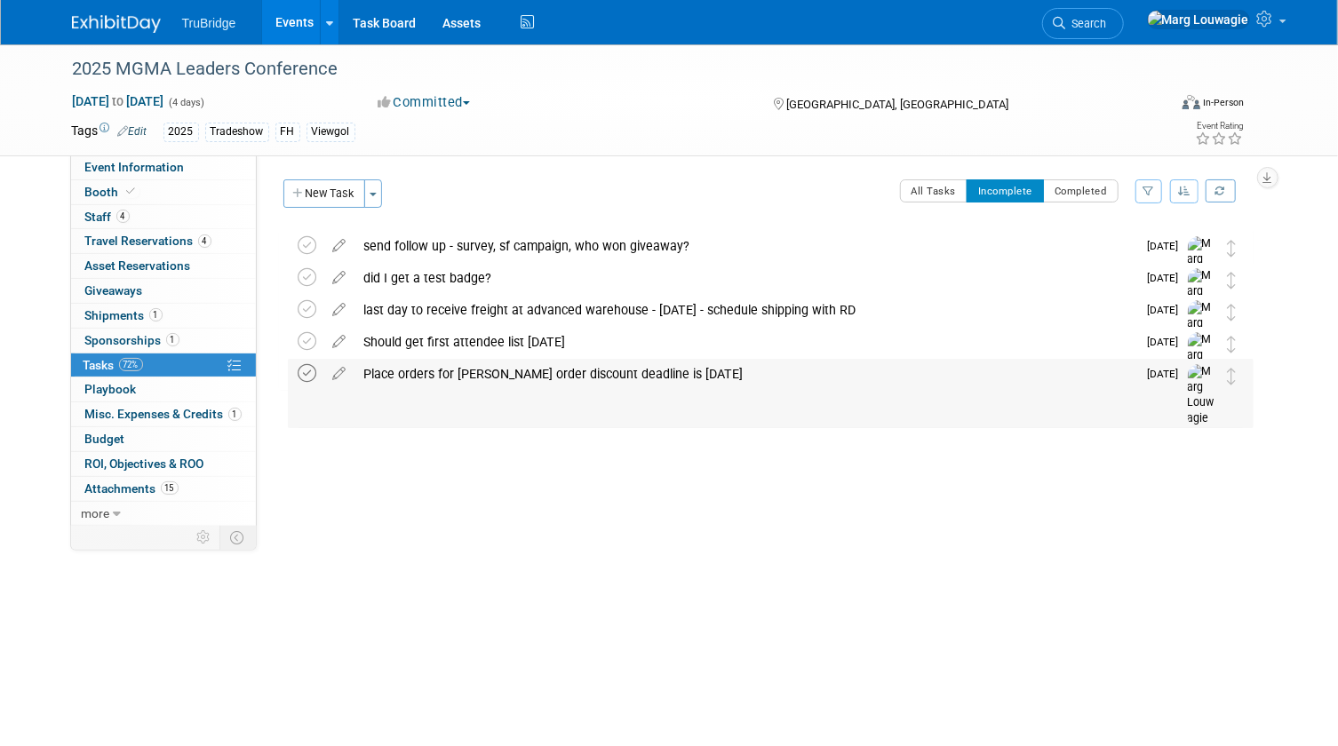
click at [315, 376] on icon at bounding box center [308, 373] width 19 height 19
